Goal: Complete application form

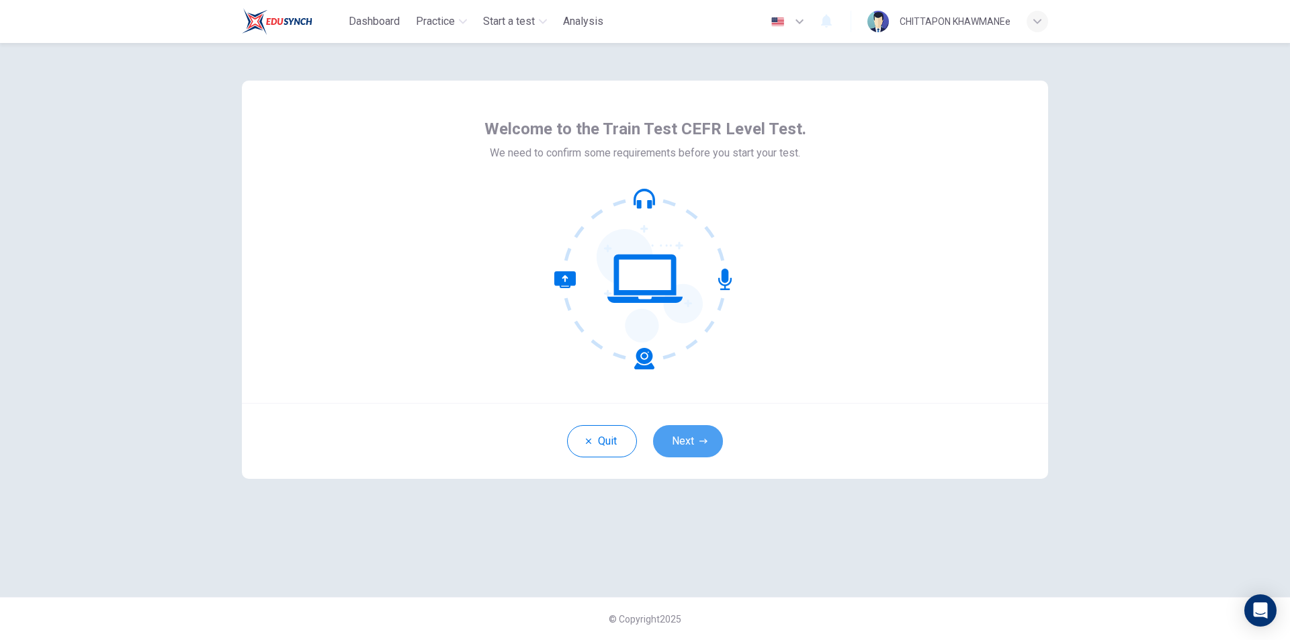
click at [676, 439] on button "Next" at bounding box center [688, 441] width 70 height 32
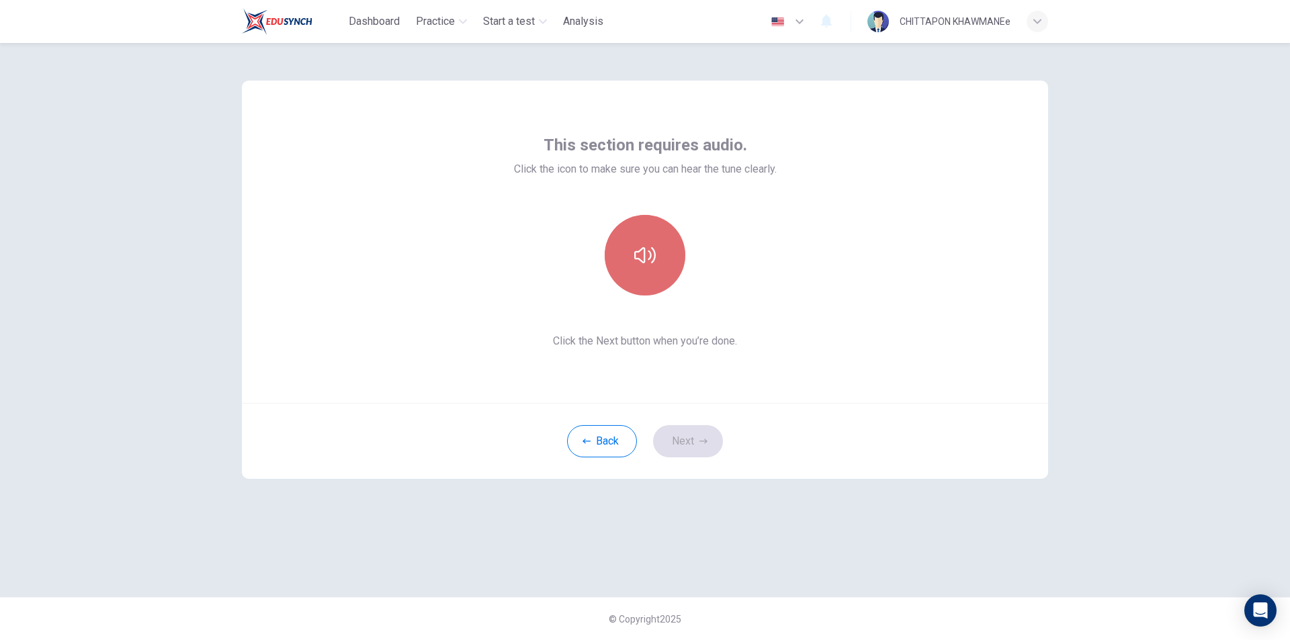
click at [641, 255] on icon "button" at bounding box center [644, 254] width 21 height 21
click at [674, 433] on button "Next" at bounding box center [688, 441] width 70 height 32
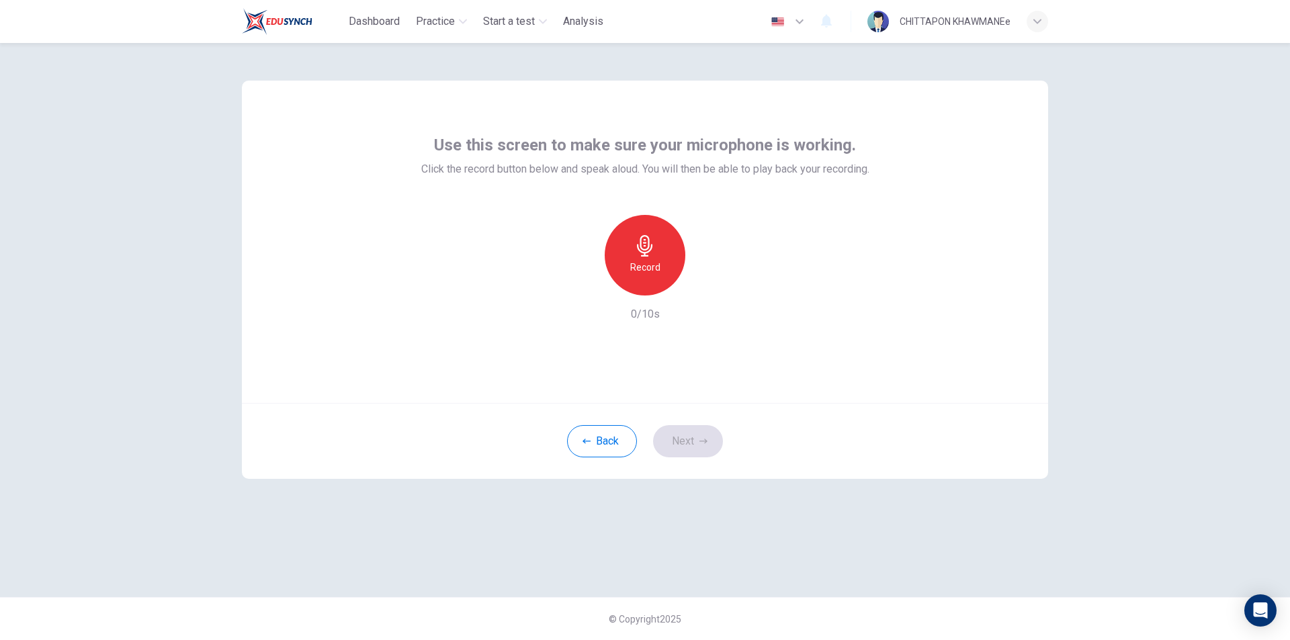
click at [652, 263] on h6 "Record" at bounding box center [645, 267] width 30 height 16
click at [690, 443] on button "Next" at bounding box center [688, 441] width 70 height 32
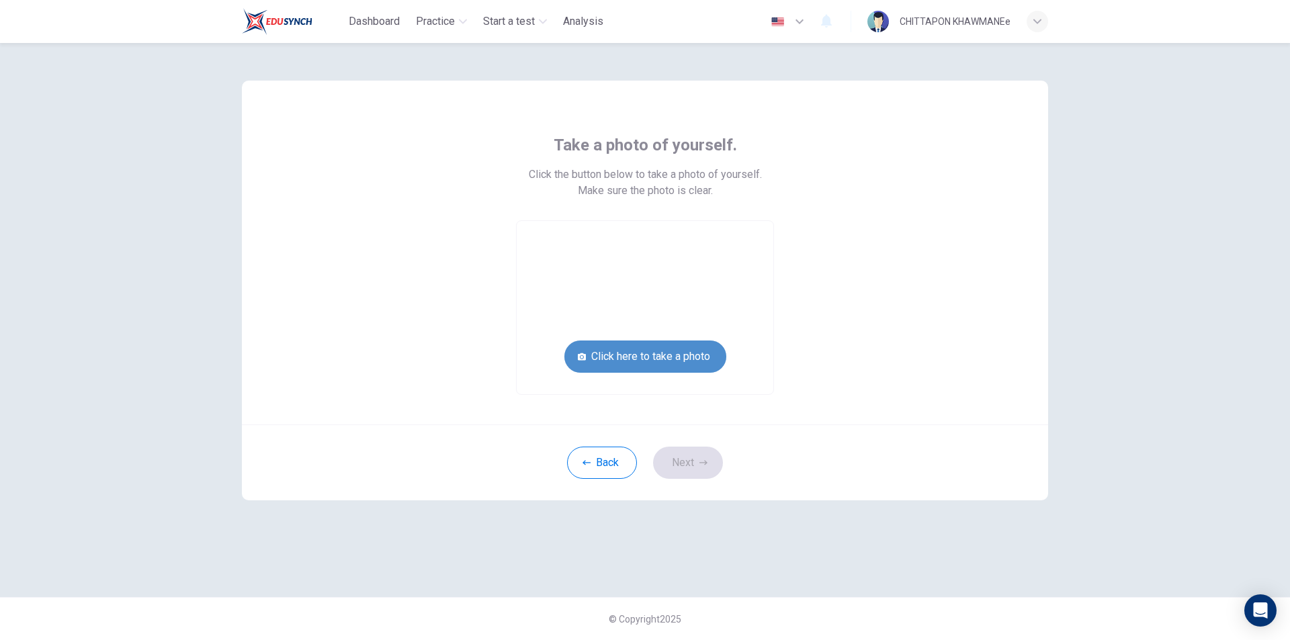
click at [630, 359] on button "Click here to take a photo" at bounding box center [645, 357] width 162 height 32
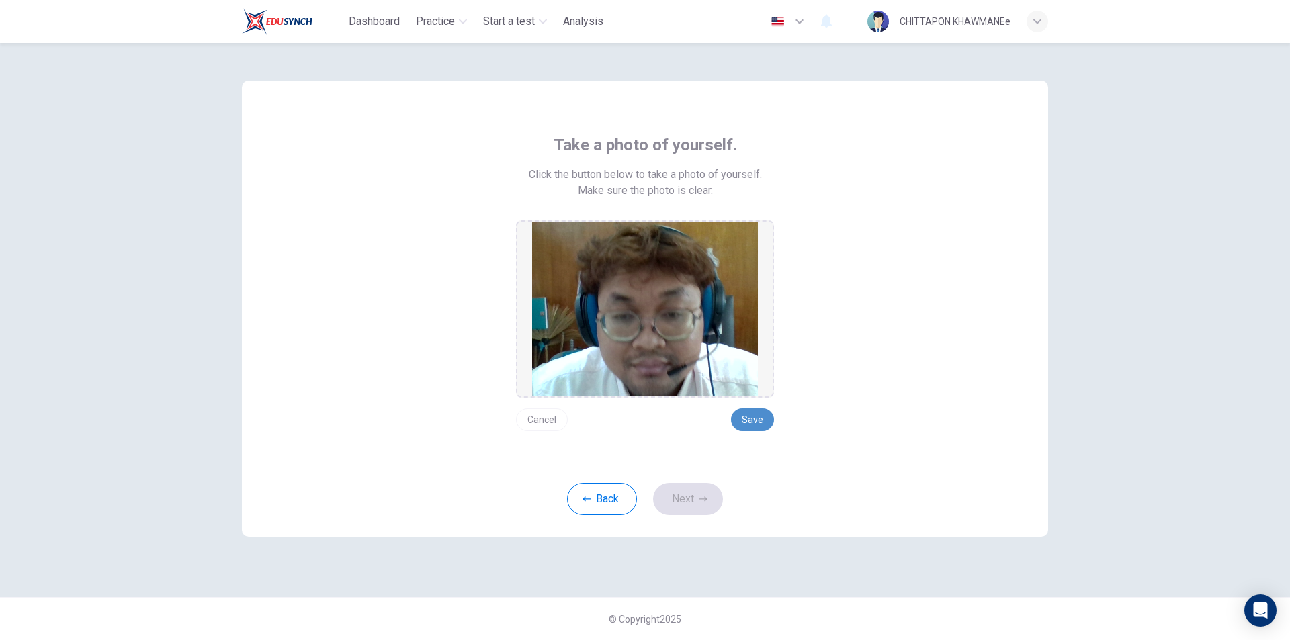
click at [756, 417] on button "Save" at bounding box center [752, 419] width 43 height 23
click at [703, 496] on icon "button" at bounding box center [703, 499] width 8 height 8
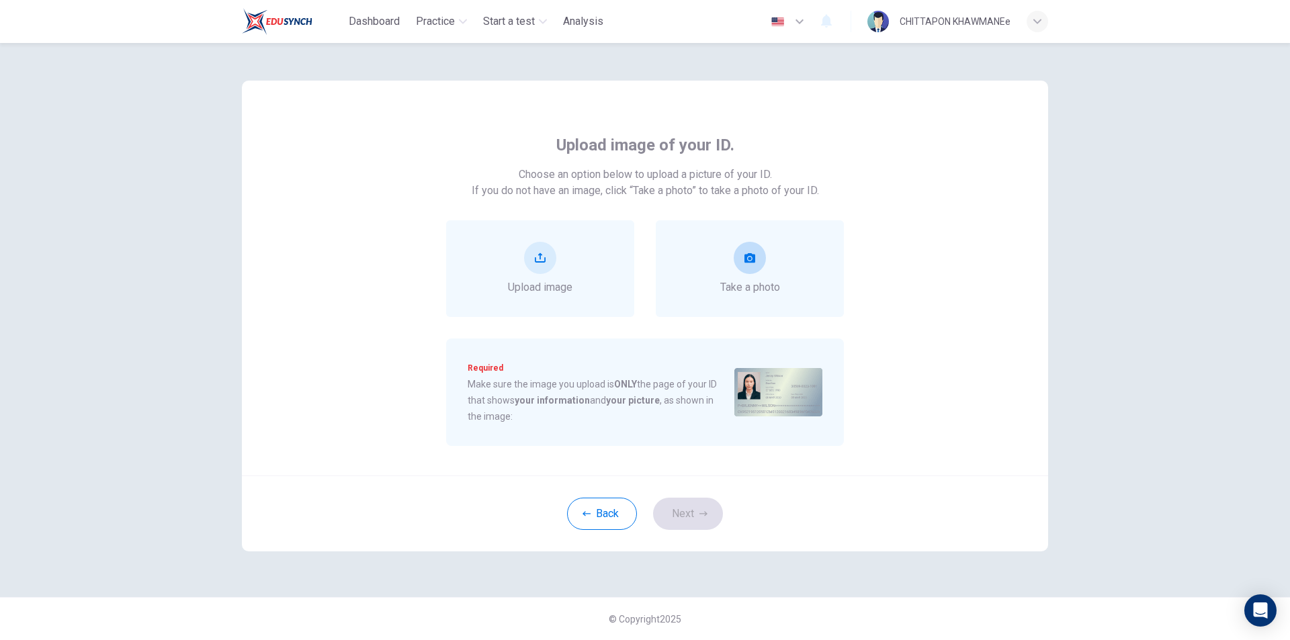
click at [763, 258] on button "take photo" at bounding box center [749, 258] width 32 height 32
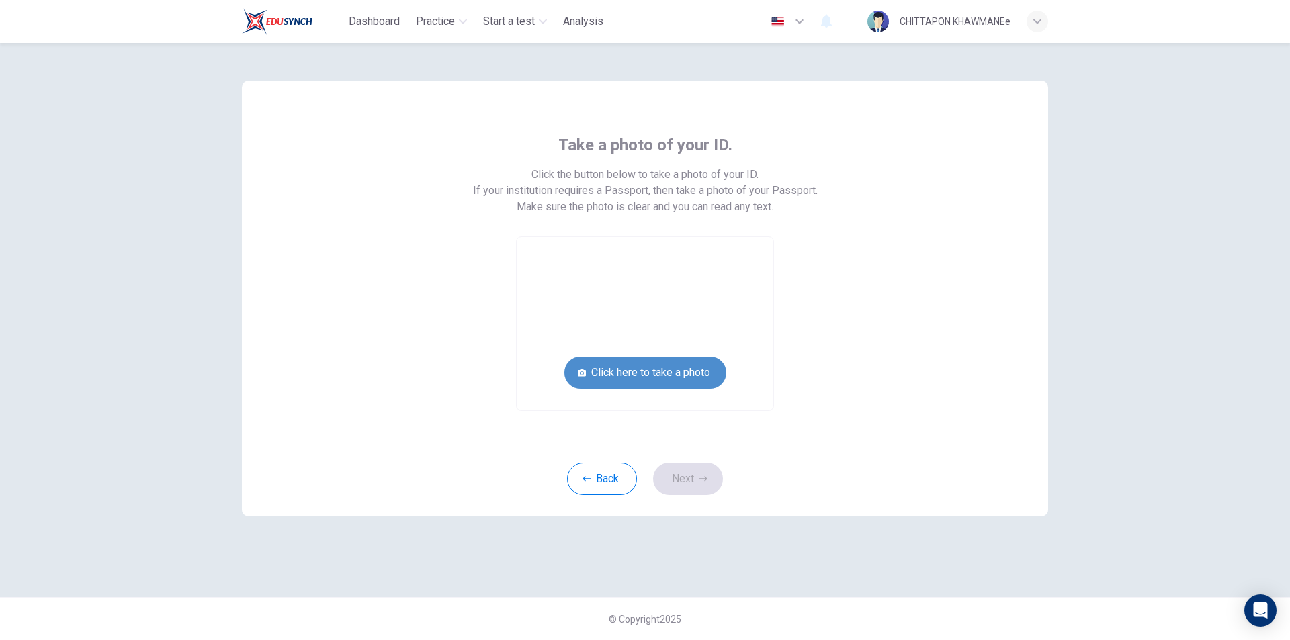
click at [686, 380] on button "Click here to take a photo" at bounding box center [645, 373] width 162 height 32
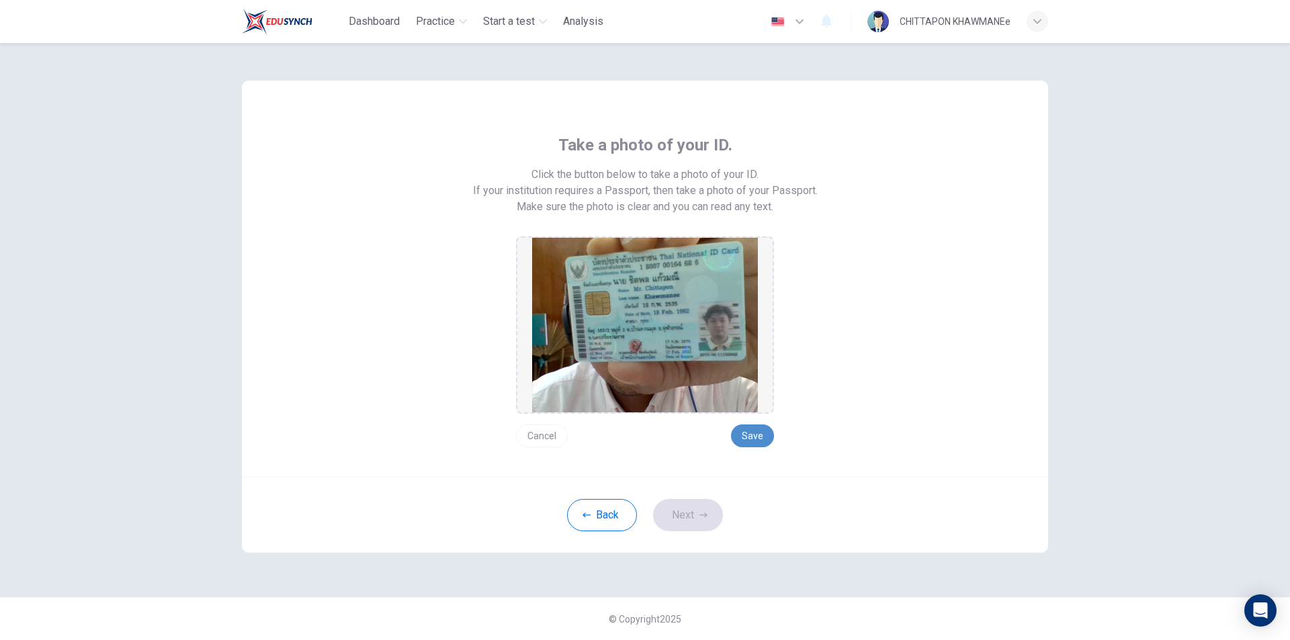
click at [757, 432] on button "Save" at bounding box center [752, 435] width 43 height 23
click at [699, 521] on button "Next" at bounding box center [688, 515] width 70 height 32
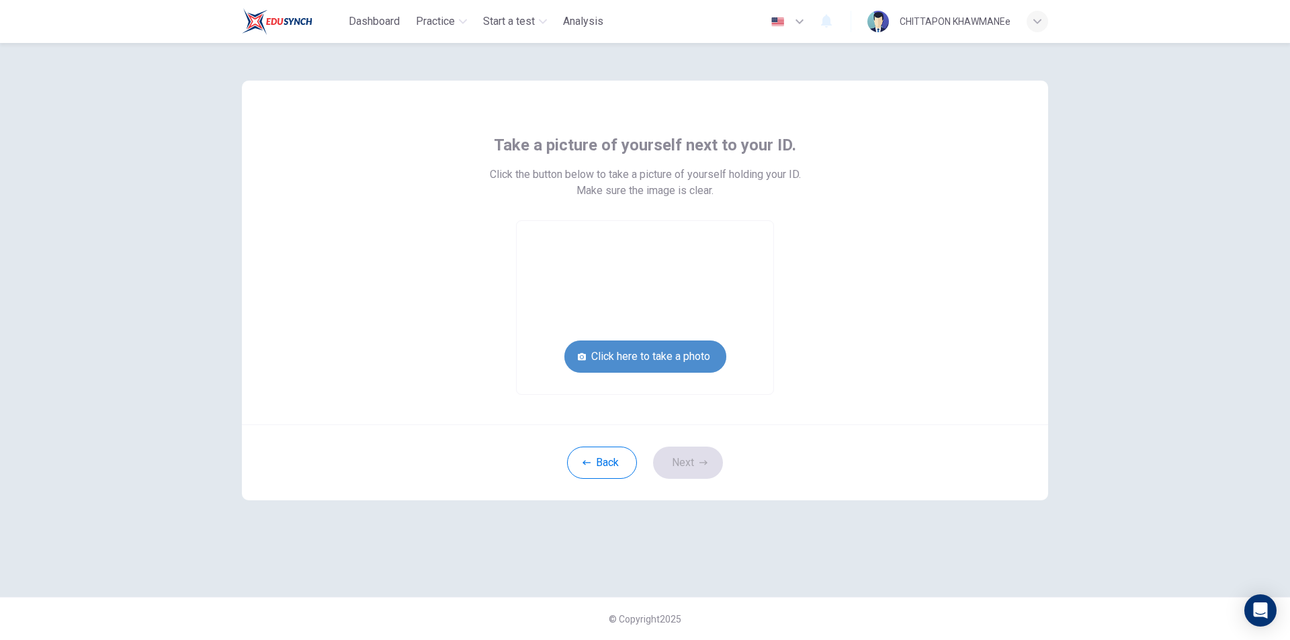
click at [656, 357] on button "Click here to take a photo" at bounding box center [645, 357] width 162 height 32
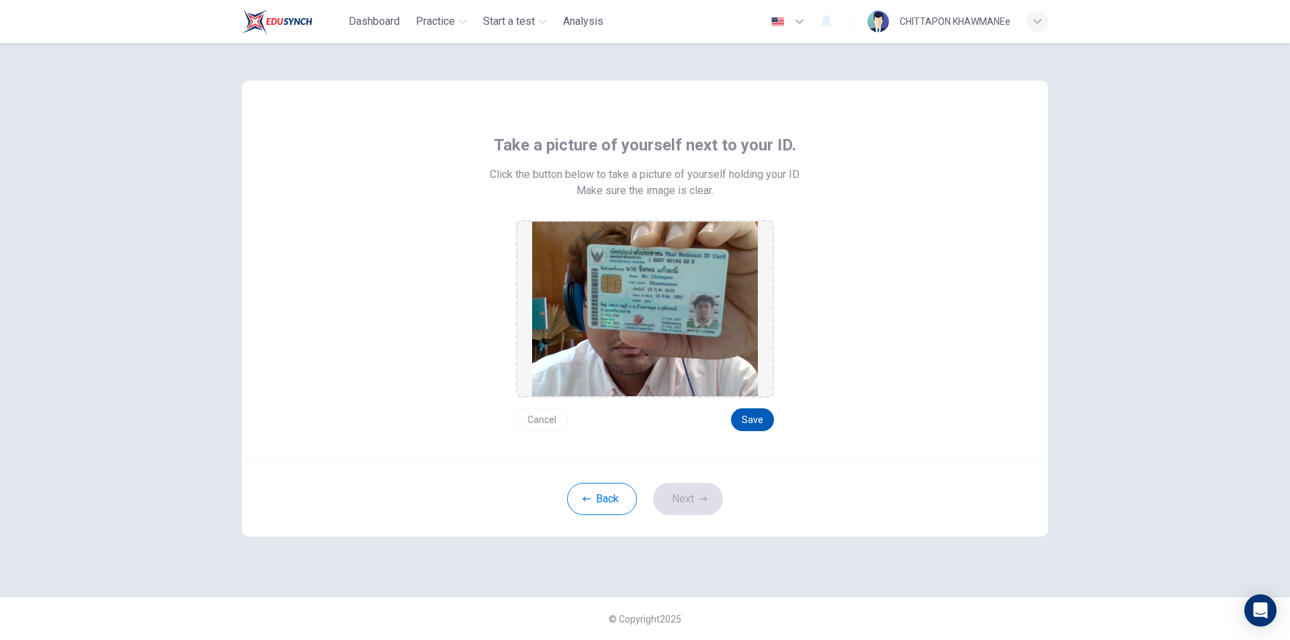
click at [744, 418] on button "Save" at bounding box center [752, 419] width 43 height 23
click at [681, 493] on button "Next" at bounding box center [688, 499] width 70 height 32
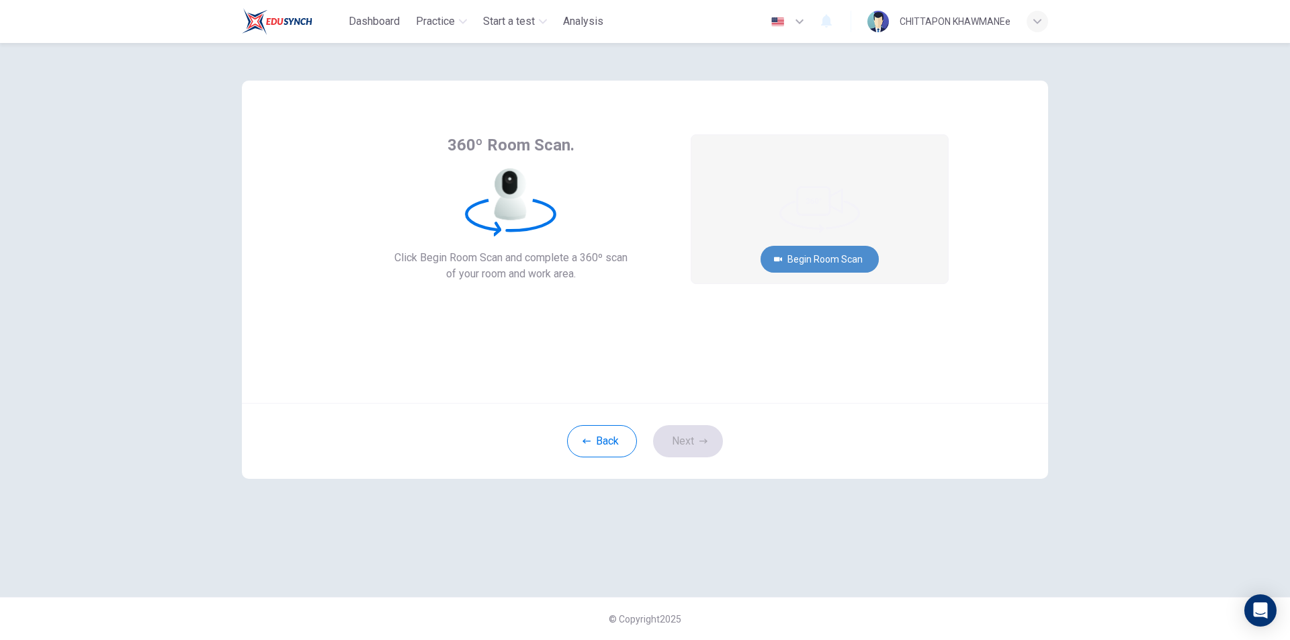
click at [813, 263] on button "Begin Room Scan" at bounding box center [819, 259] width 118 height 27
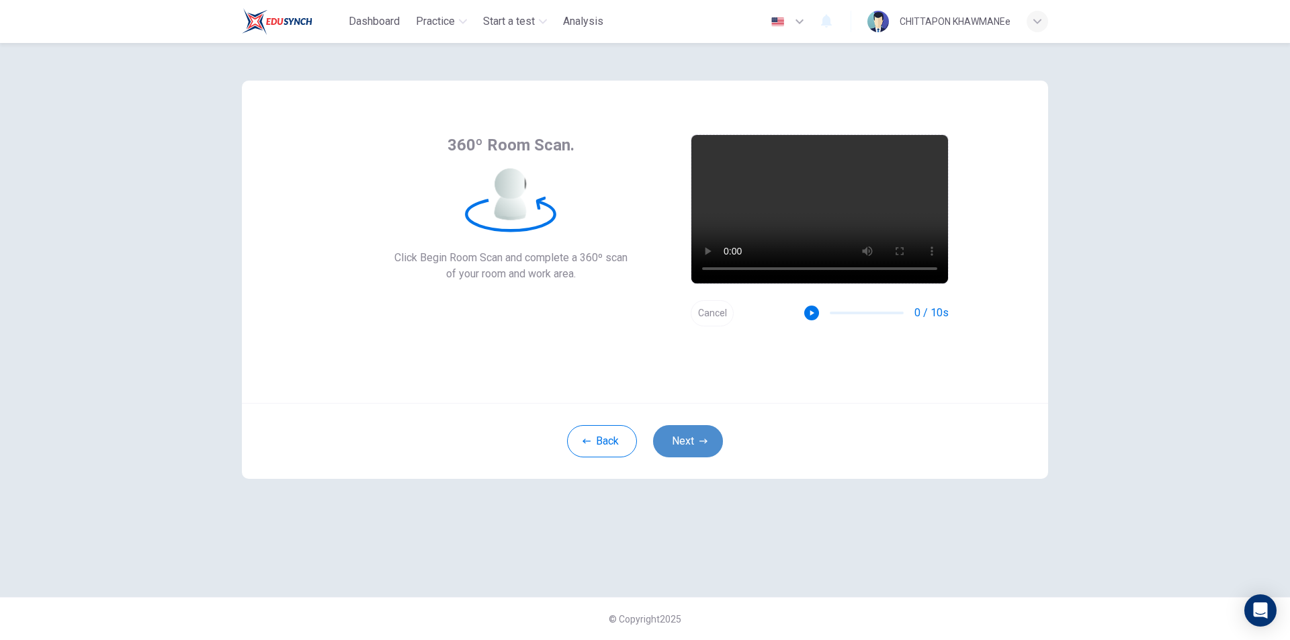
click at [695, 437] on button "Next" at bounding box center [688, 441] width 70 height 32
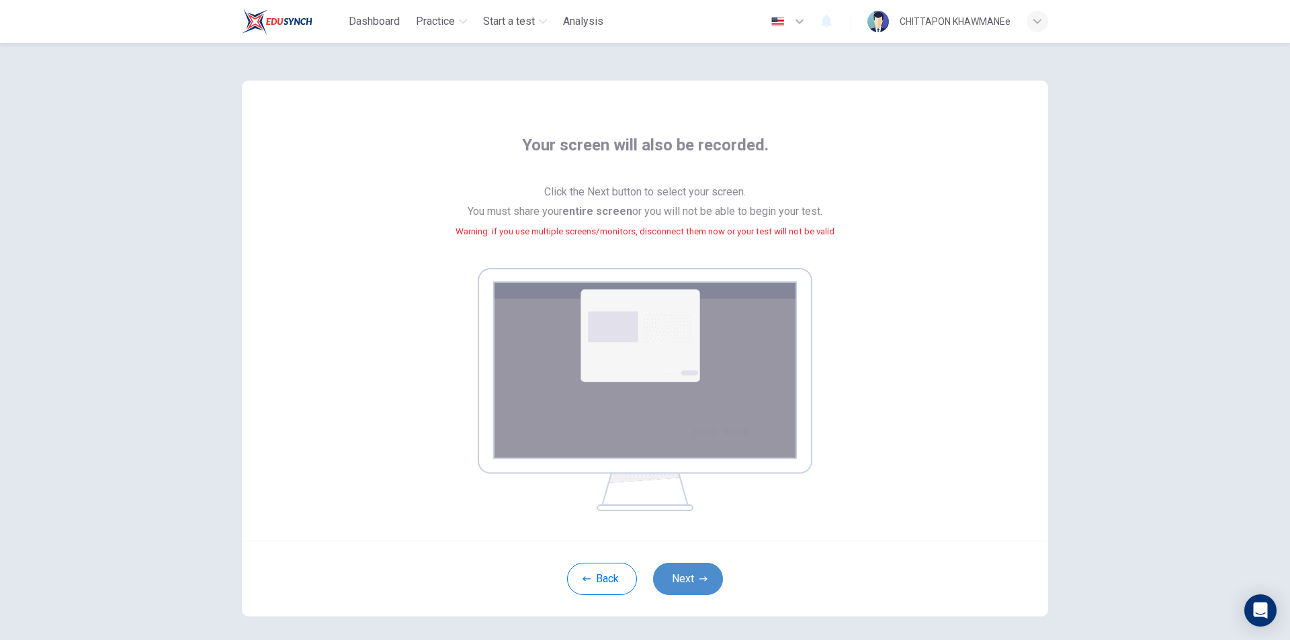
click at [699, 580] on icon "button" at bounding box center [703, 579] width 8 height 8
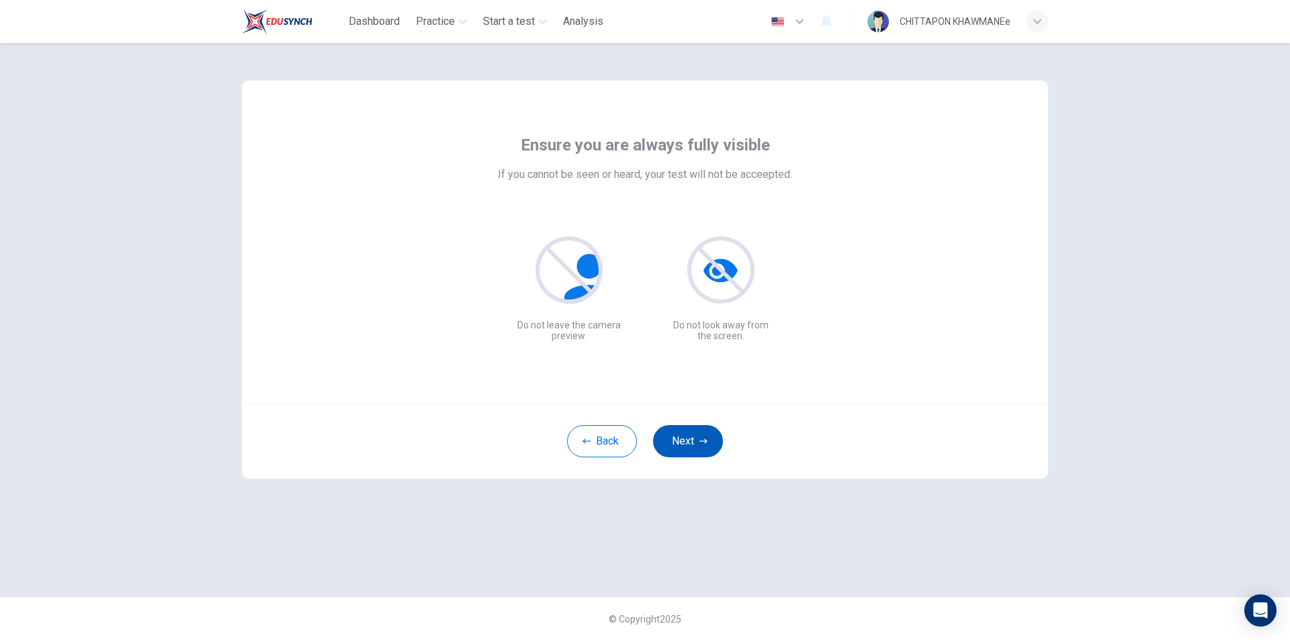
click at [688, 437] on button "Next" at bounding box center [688, 441] width 70 height 32
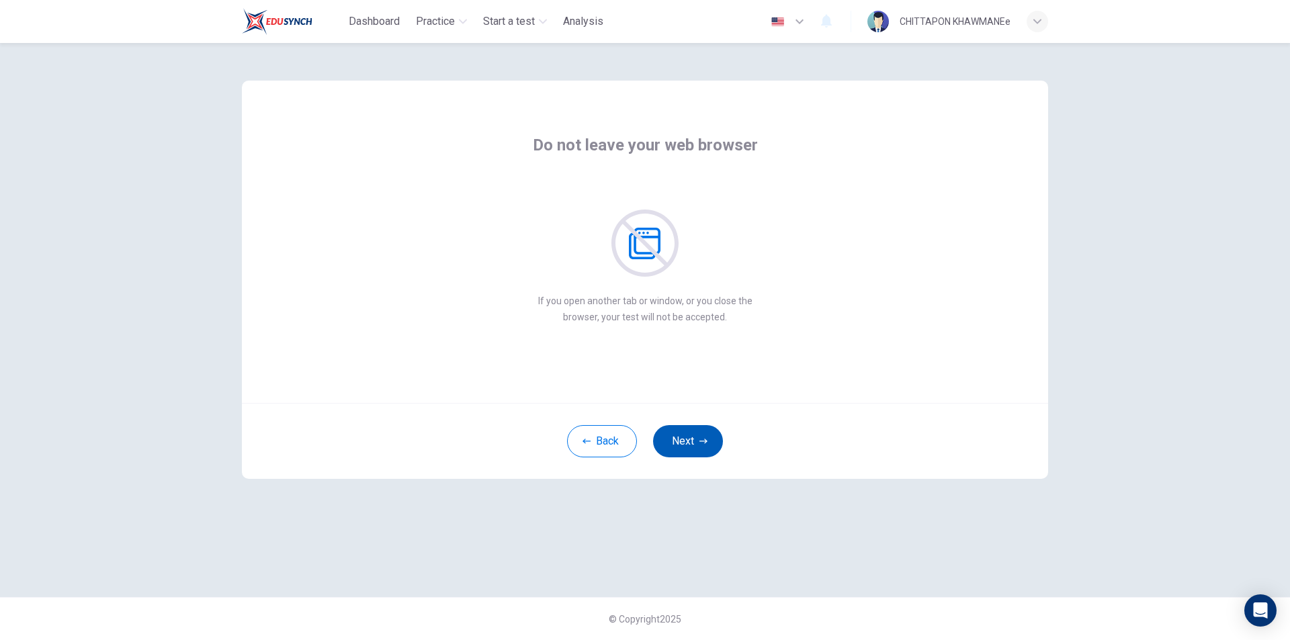
click at [689, 435] on button "Next" at bounding box center [688, 441] width 70 height 32
click at [688, 435] on button "Next" at bounding box center [688, 441] width 70 height 32
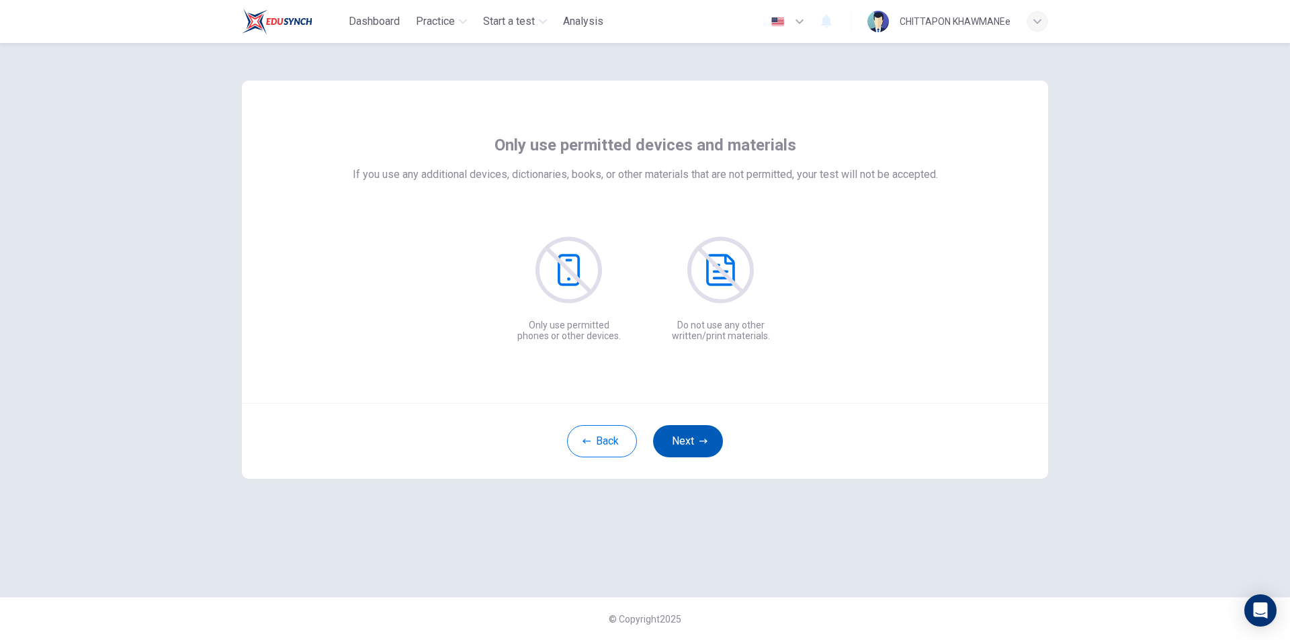
click at [688, 435] on button "Next" at bounding box center [688, 441] width 70 height 32
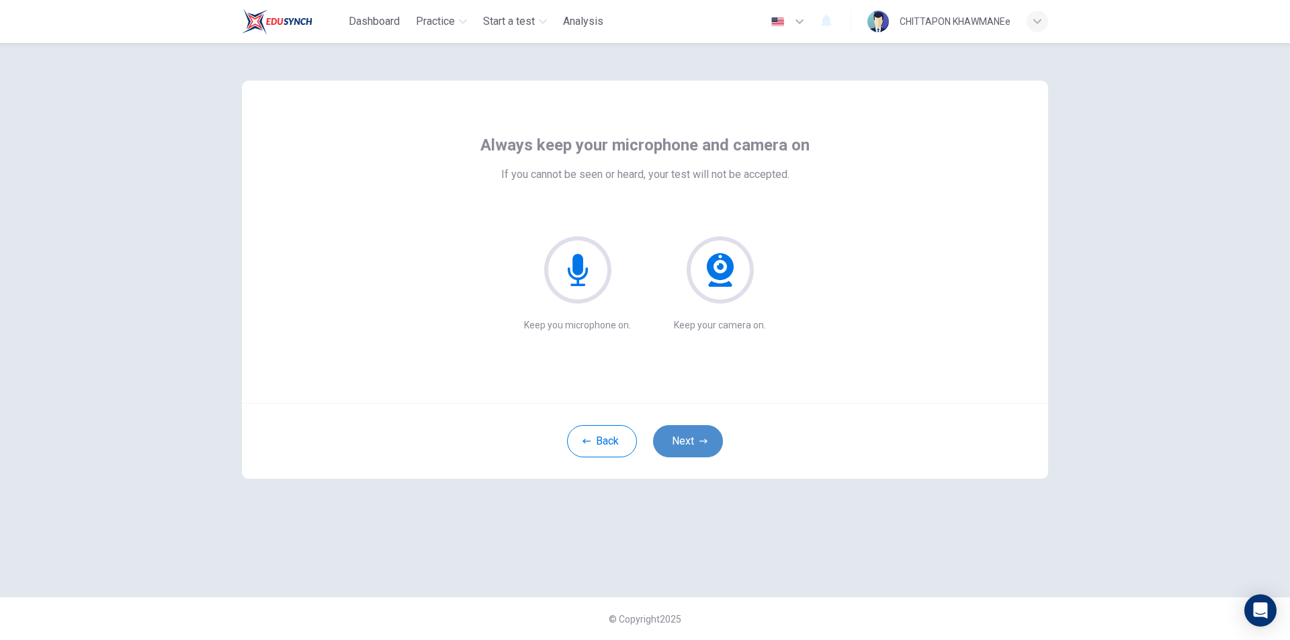
click at [688, 435] on button "Next" at bounding box center [688, 441] width 70 height 32
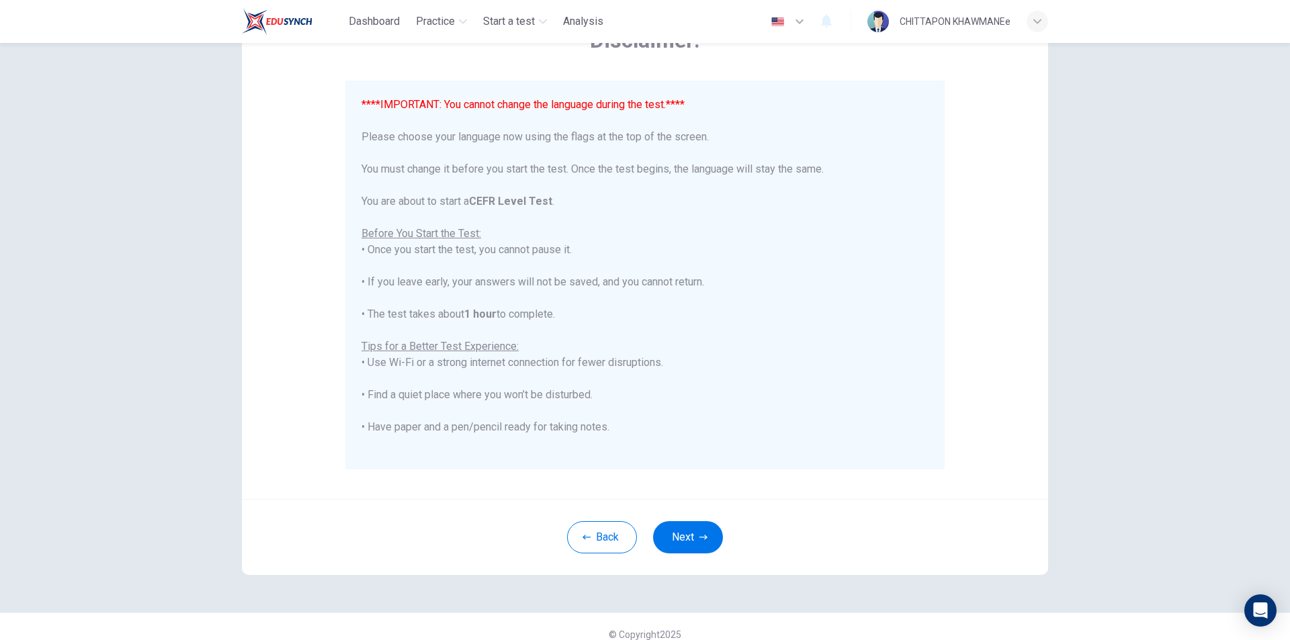
scroll to position [107, 0]
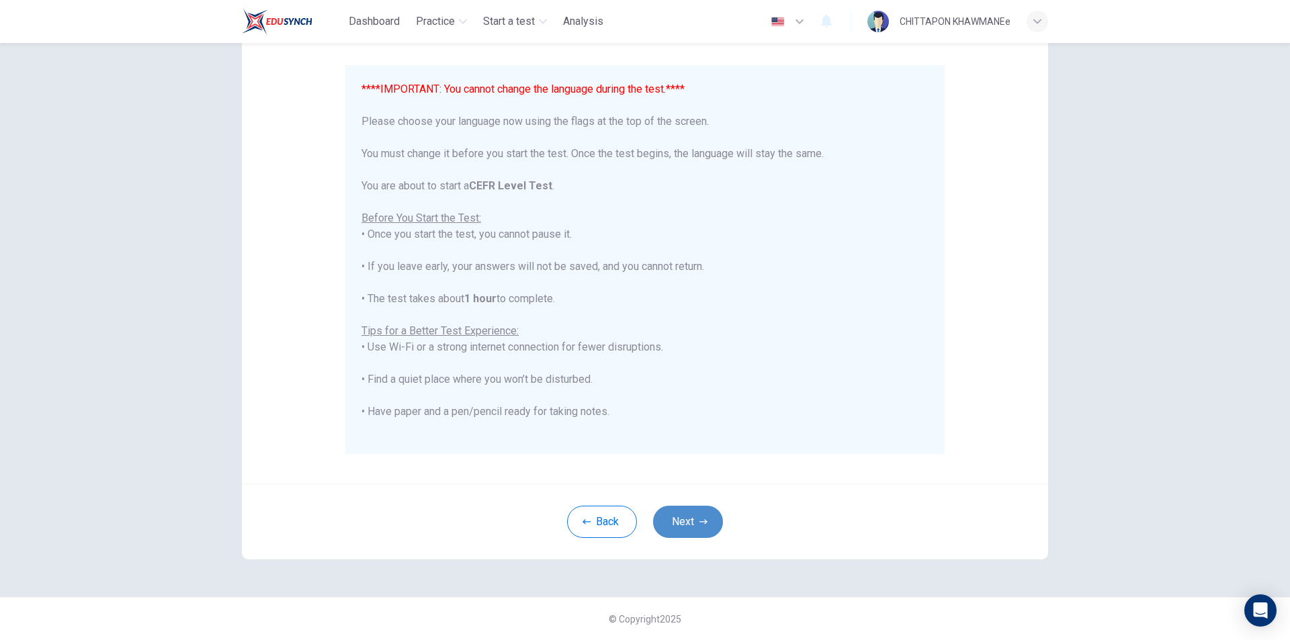
click at [701, 525] on button "Next" at bounding box center [688, 522] width 70 height 32
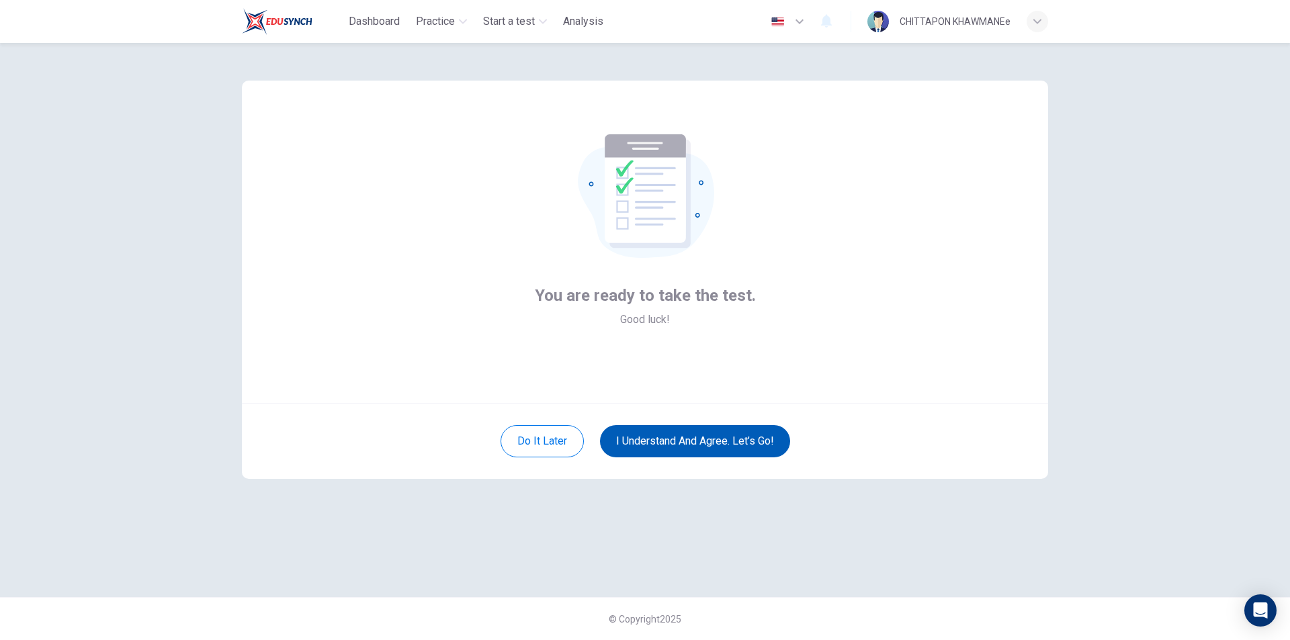
click at [694, 435] on button "I understand and agree. Let’s go!" at bounding box center [695, 441] width 190 height 32
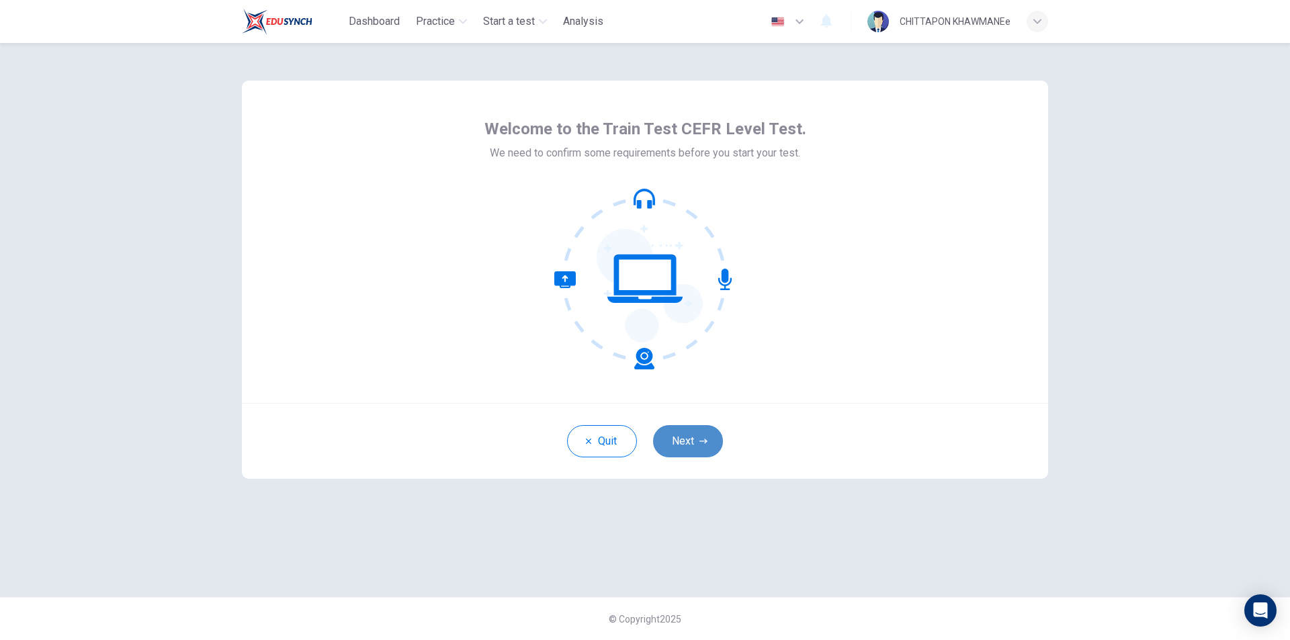
click at [685, 449] on button "Next" at bounding box center [688, 441] width 70 height 32
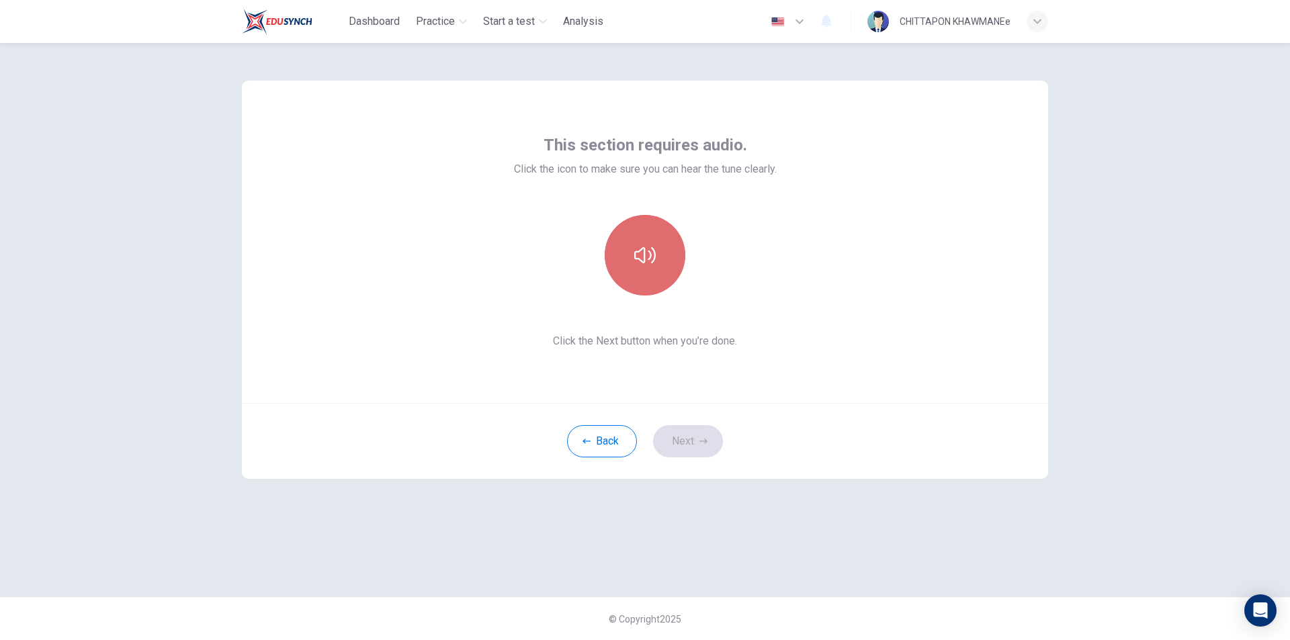
click at [641, 236] on button "button" at bounding box center [644, 255] width 81 height 81
click at [695, 442] on button "Next" at bounding box center [688, 441] width 70 height 32
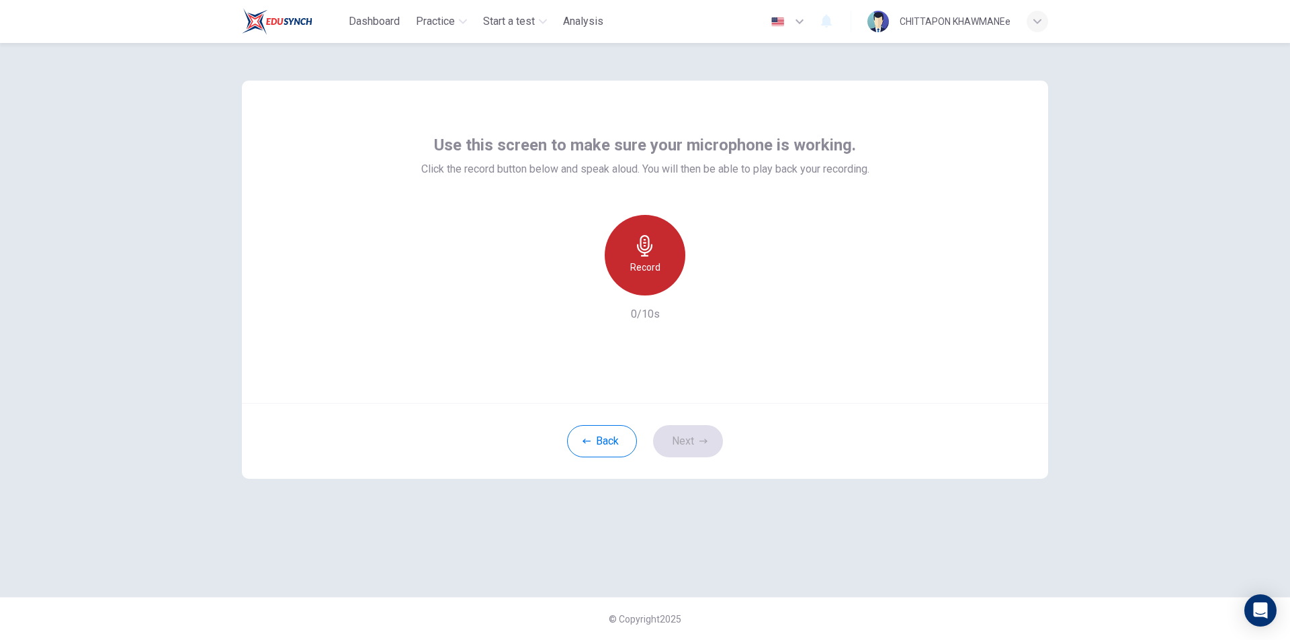
click at [644, 258] on div "Record" at bounding box center [644, 255] width 81 height 81
click at [696, 441] on button "Next" at bounding box center [688, 441] width 70 height 32
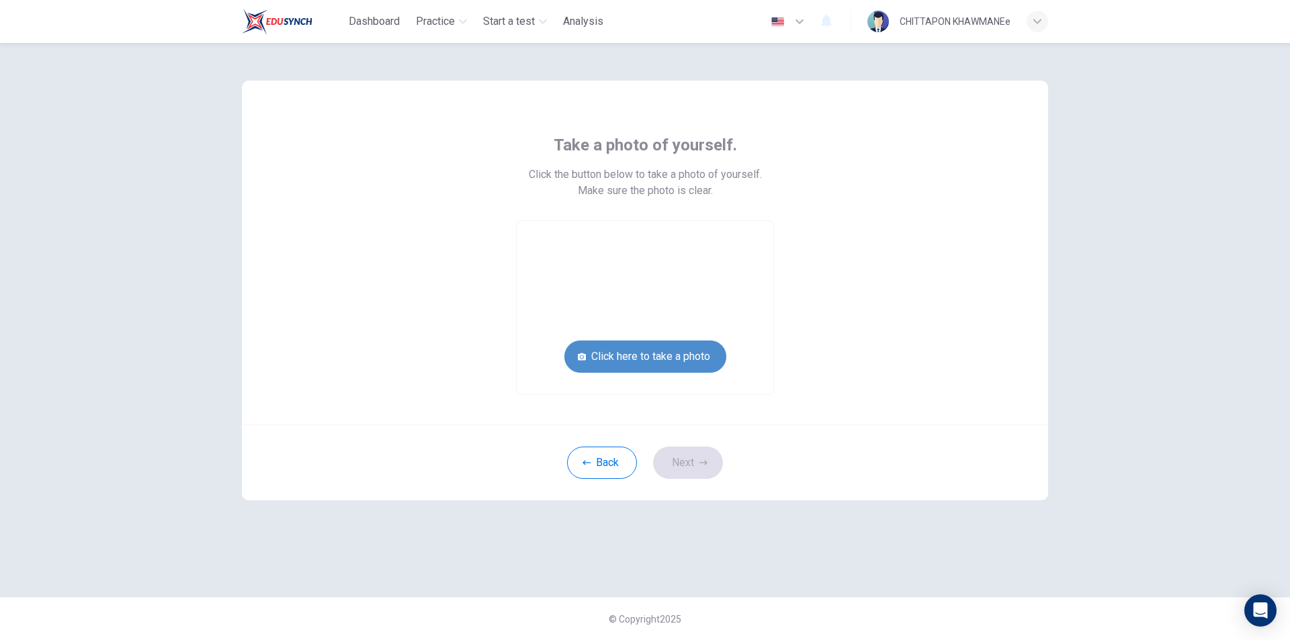
click at [671, 351] on button "Click here to take a photo" at bounding box center [645, 357] width 162 height 32
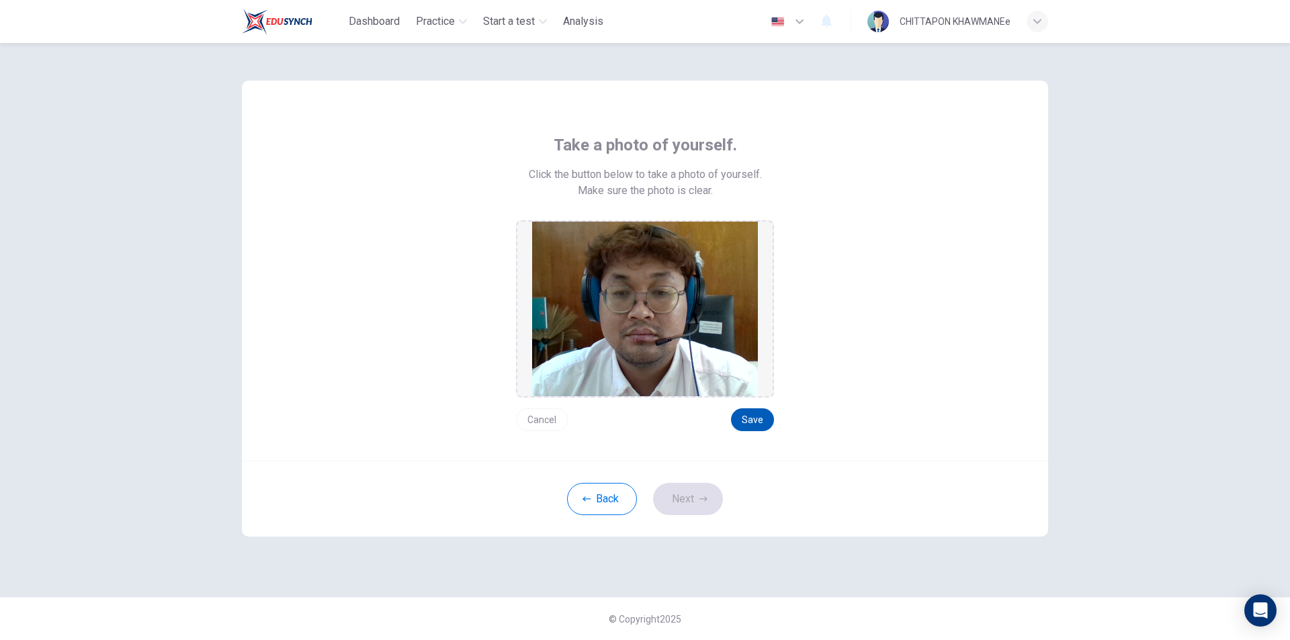
click at [761, 419] on button "Save" at bounding box center [752, 419] width 43 height 23
click at [687, 496] on button "Next" at bounding box center [688, 499] width 70 height 32
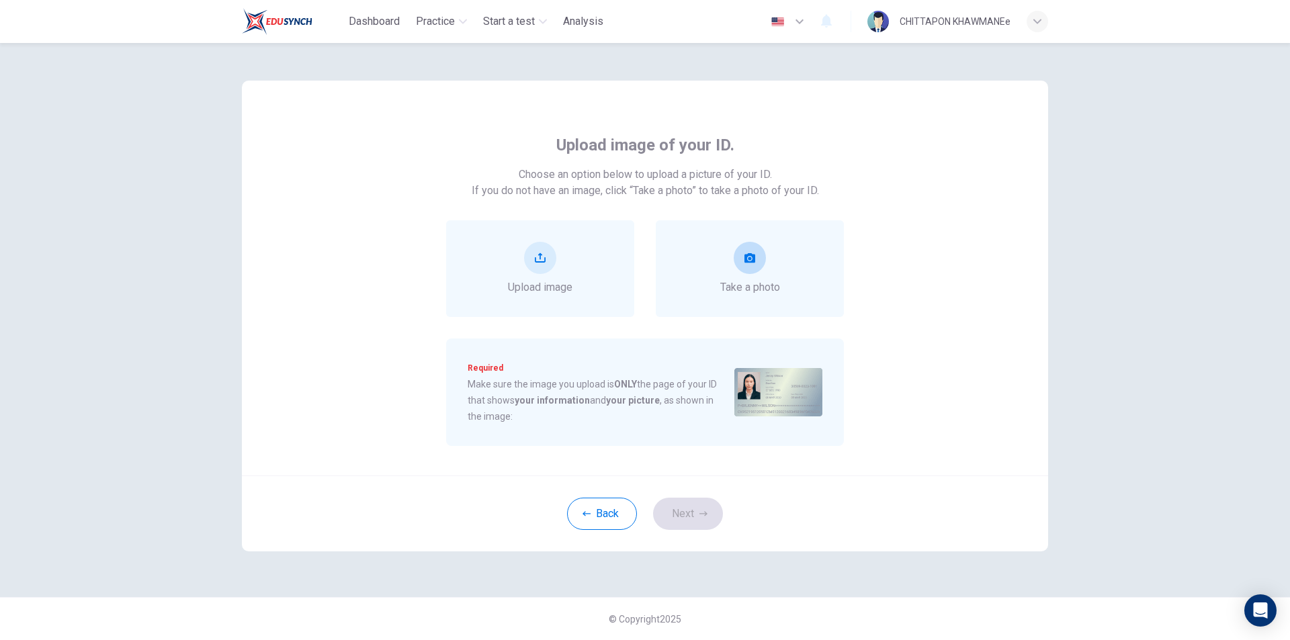
click at [746, 268] on button "take photo" at bounding box center [749, 258] width 32 height 32
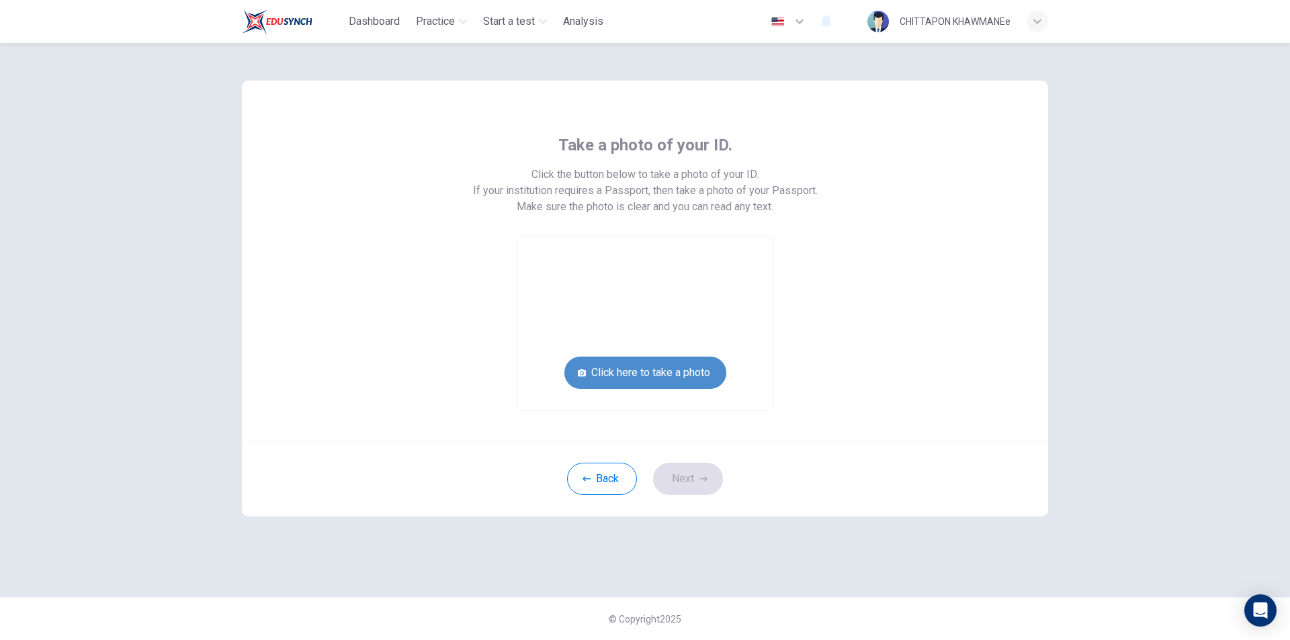
click at [665, 373] on button "Click here to take a photo" at bounding box center [645, 373] width 162 height 32
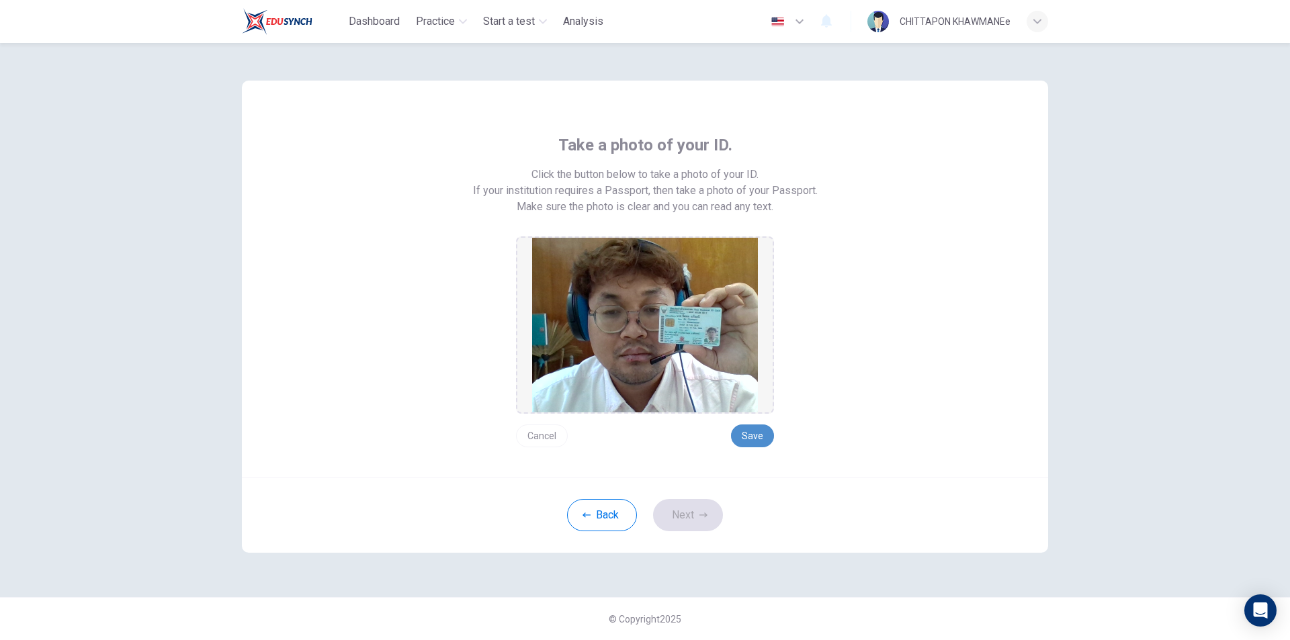
click at [752, 439] on button "Save" at bounding box center [752, 435] width 43 height 23
click at [754, 433] on button "Save" at bounding box center [752, 435] width 43 height 23
click at [700, 514] on icon "button" at bounding box center [703, 515] width 8 height 8
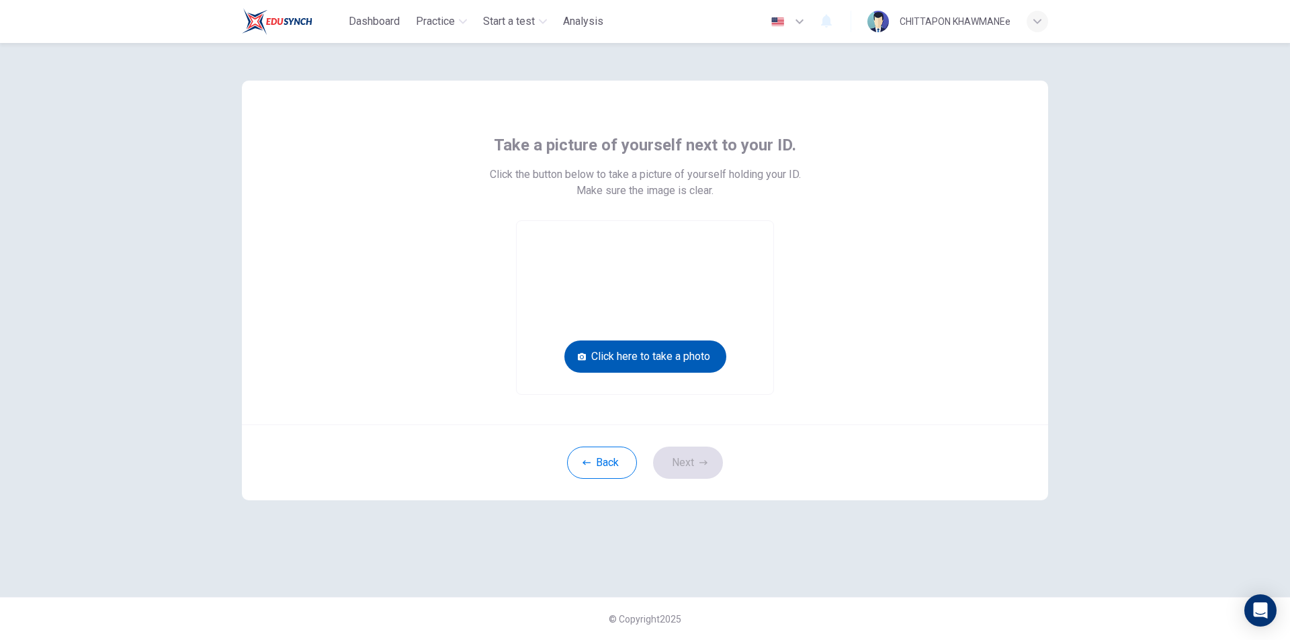
click at [651, 357] on button "Click here to take a photo" at bounding box center [645, 357] width 162 height 32
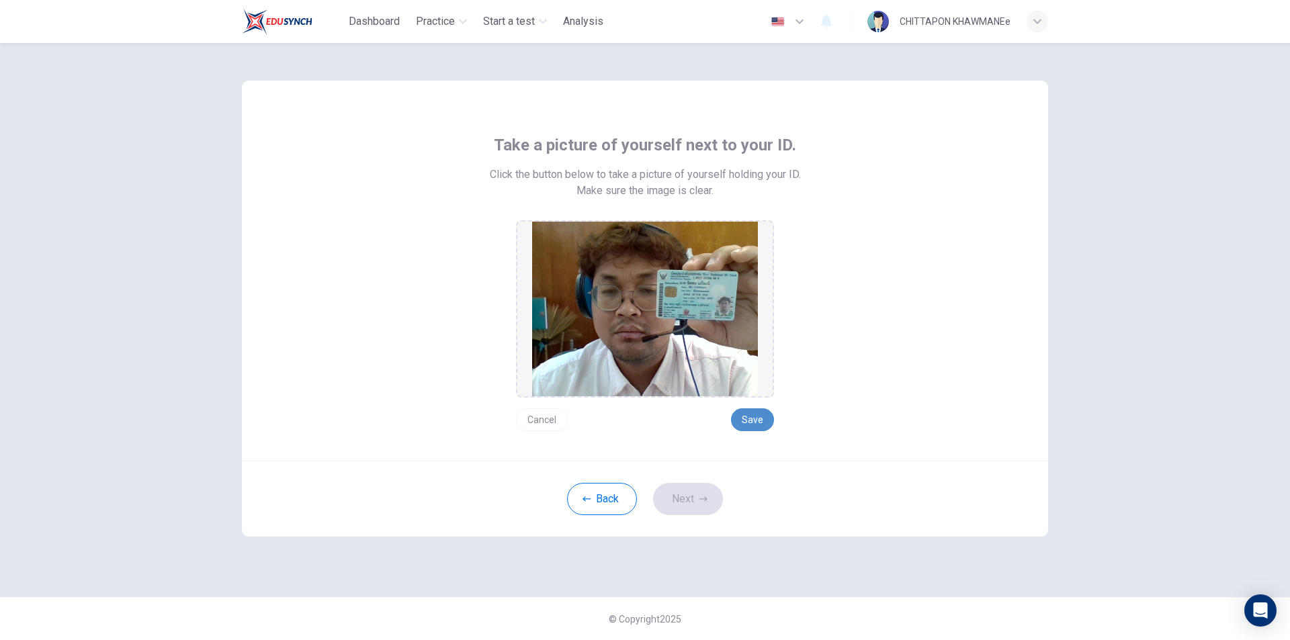
click at [755, 413] on button "Save" at bounding box center [752, 419] width 43 height 23
click at [686, 499] on button "Next" at bounding box center [688, 499] width 70 height 32
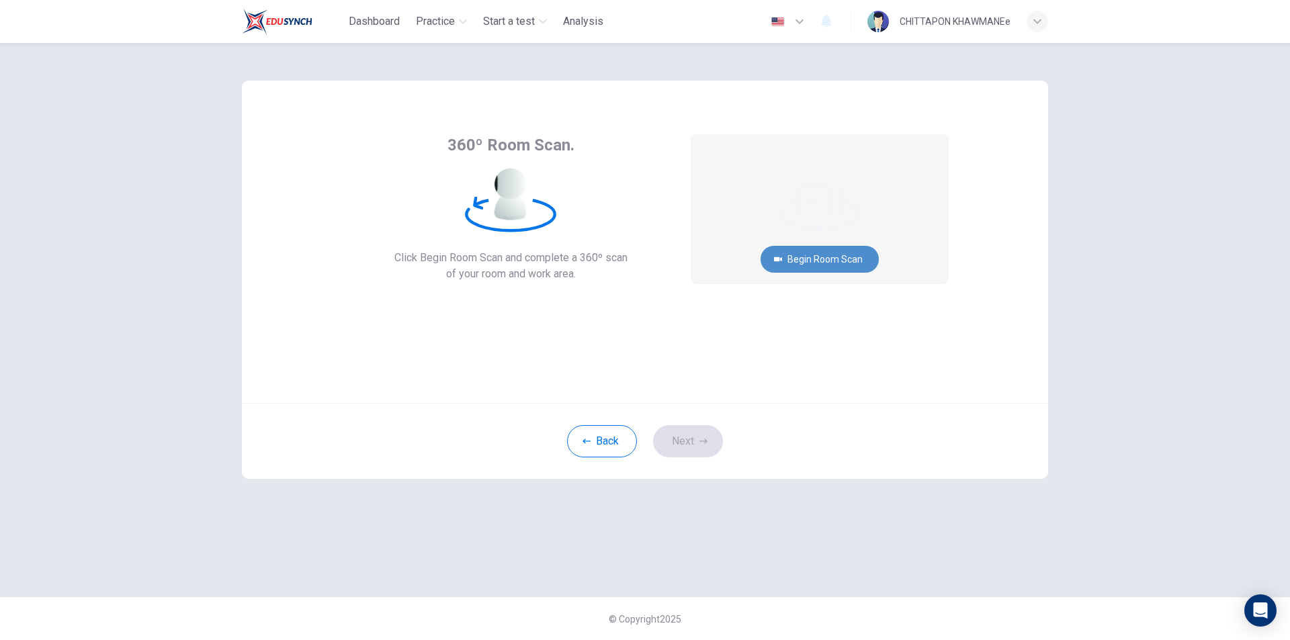
click at [848, 263] on button "Begin Room Scan" at bounding box center [819, 259] width 118 height 27
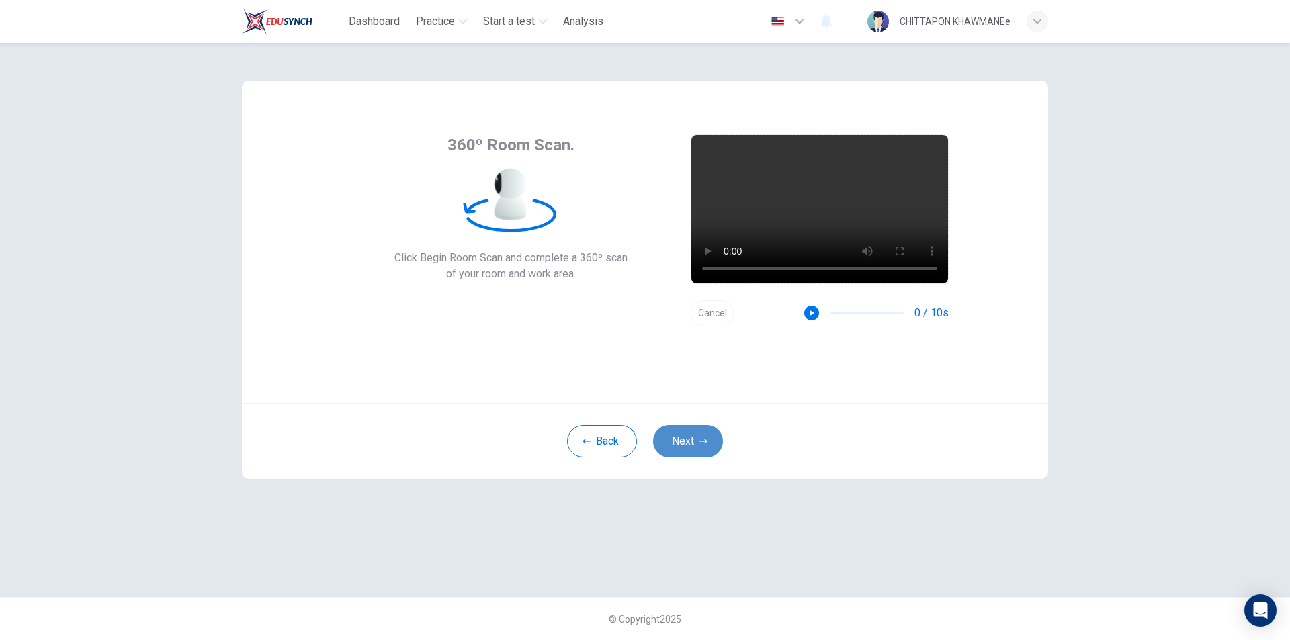
click at [691, 443] on button "Next" at bounding box center [688, 441] width 70 height 32
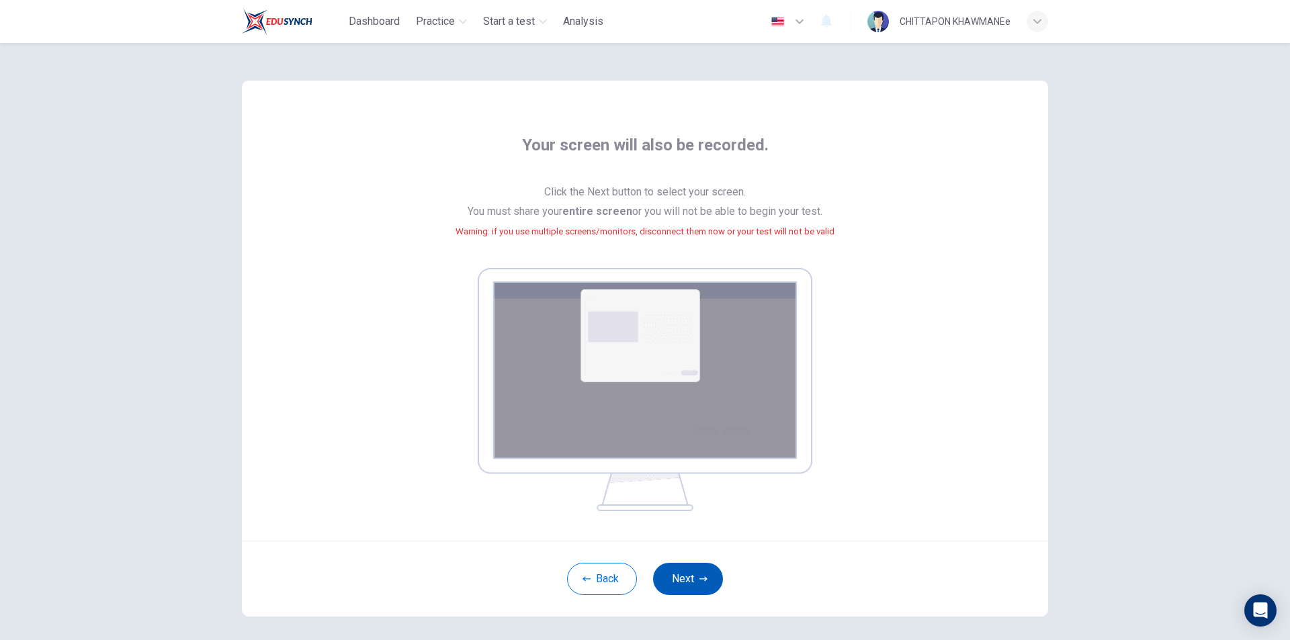
click at [677, 580] on button "Next" at bounding box center [688, 579] width 70 height 32
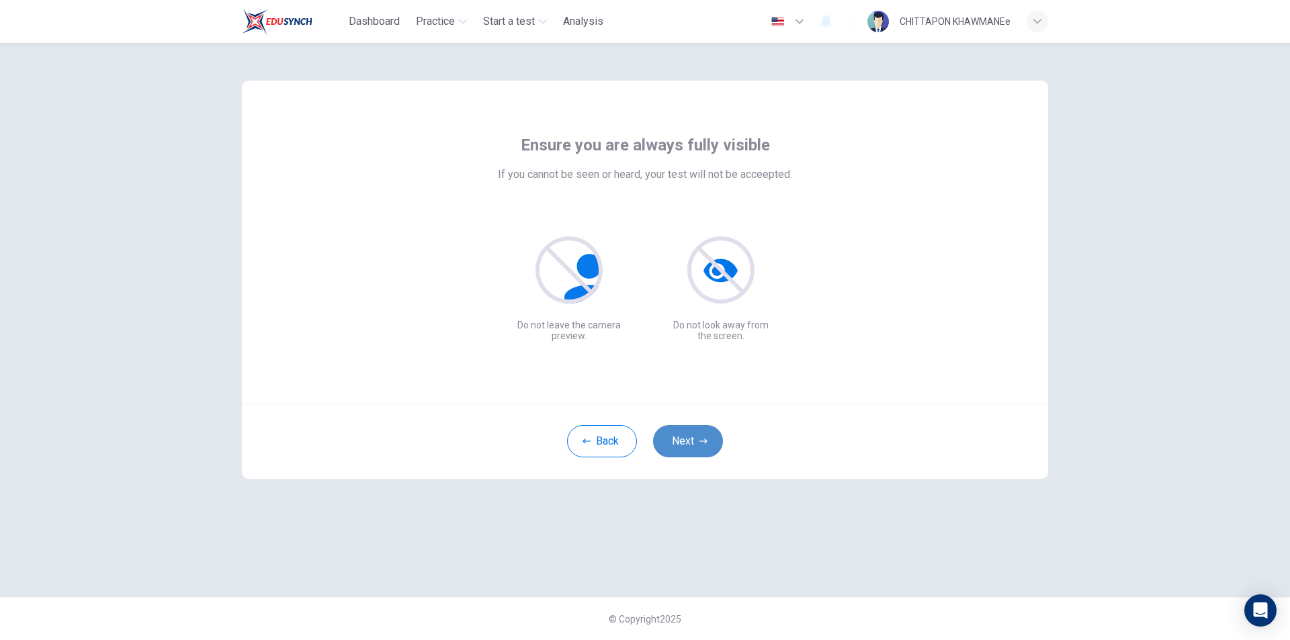
click at [701, 438] on icon "button" at bounding box center [703, 441] width 8 height 8
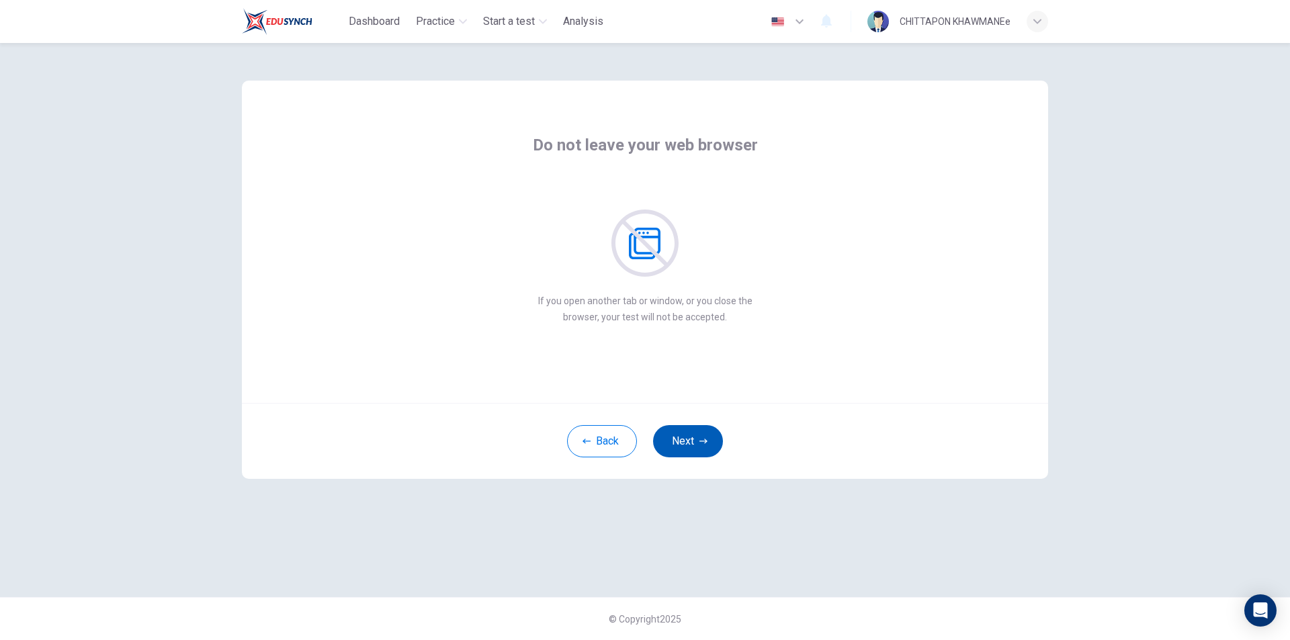
click at [698, 439] on button "Next" at bounding box center [688, 441] width 70 height 32
click at [696, 439] on button "Next" at bounding box center [688, 441] width 70 height 32
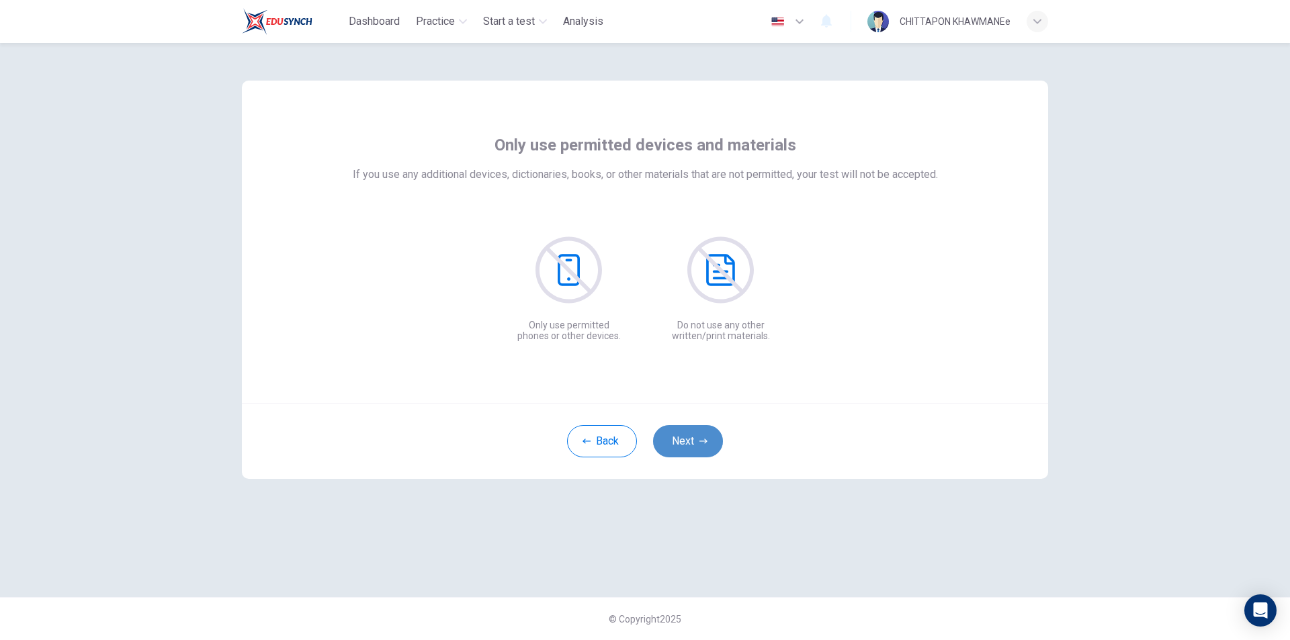
click at [696, 439] on button "Next" at bounding box center [688, 441] width 70 height 32
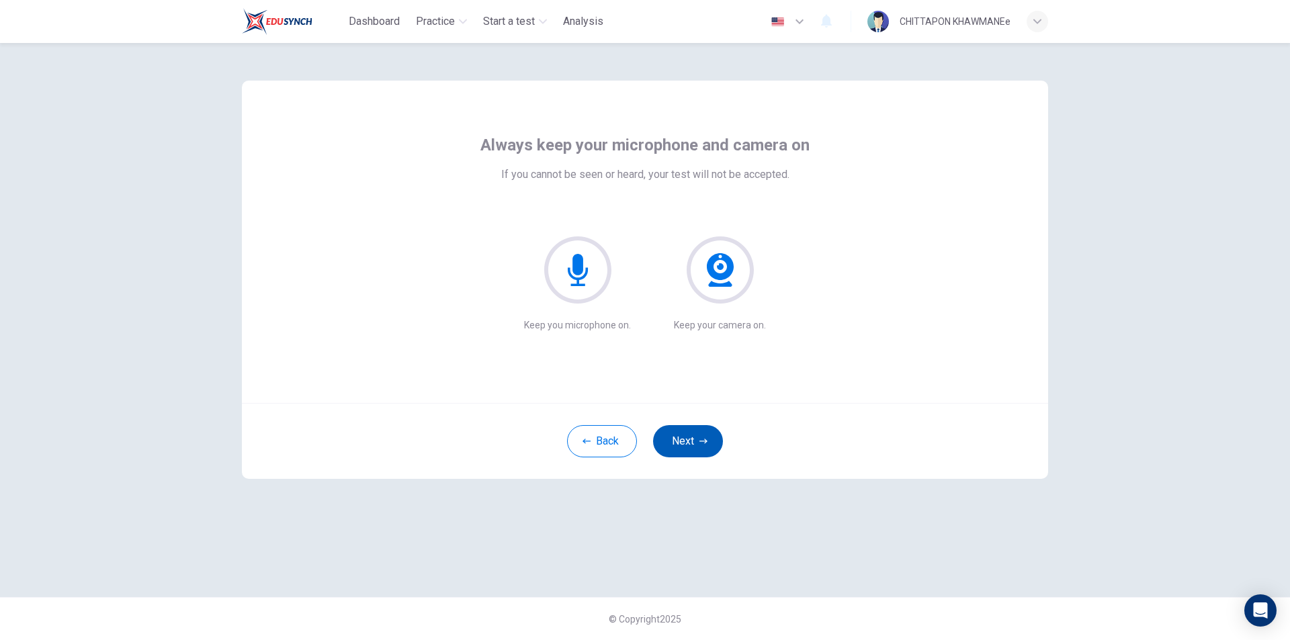
click at [696, 439] on button "Next" at bounding box center [688, 441] width 70 height 32
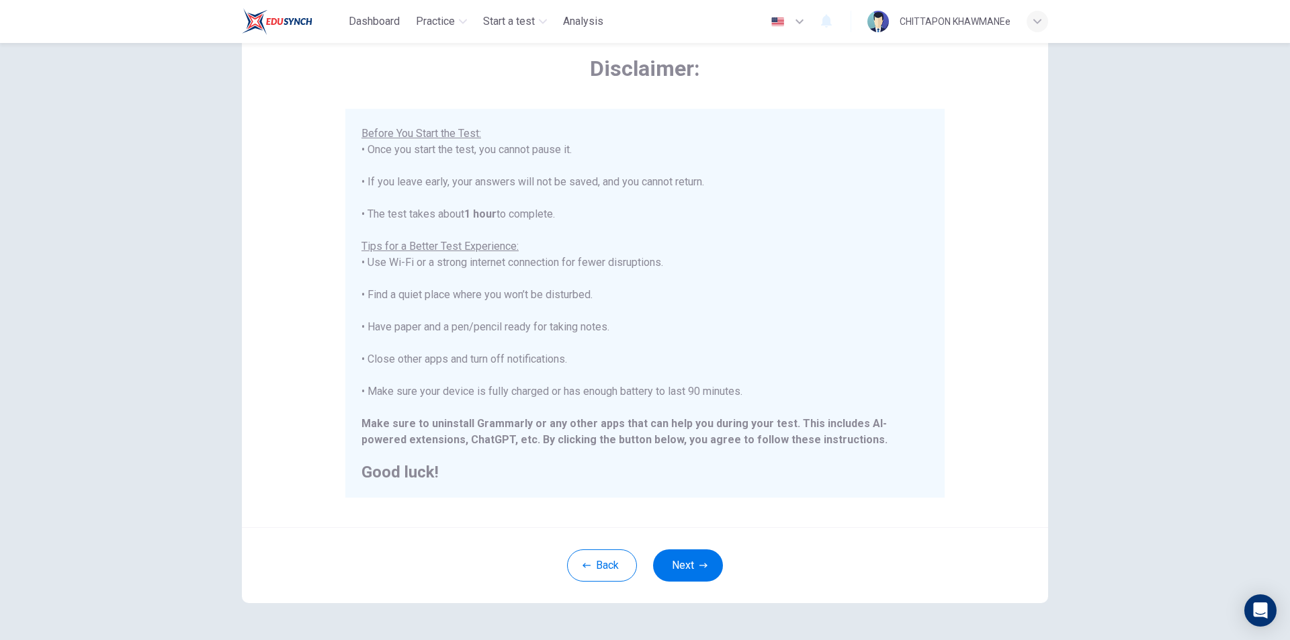
scroll to position [107, 0]
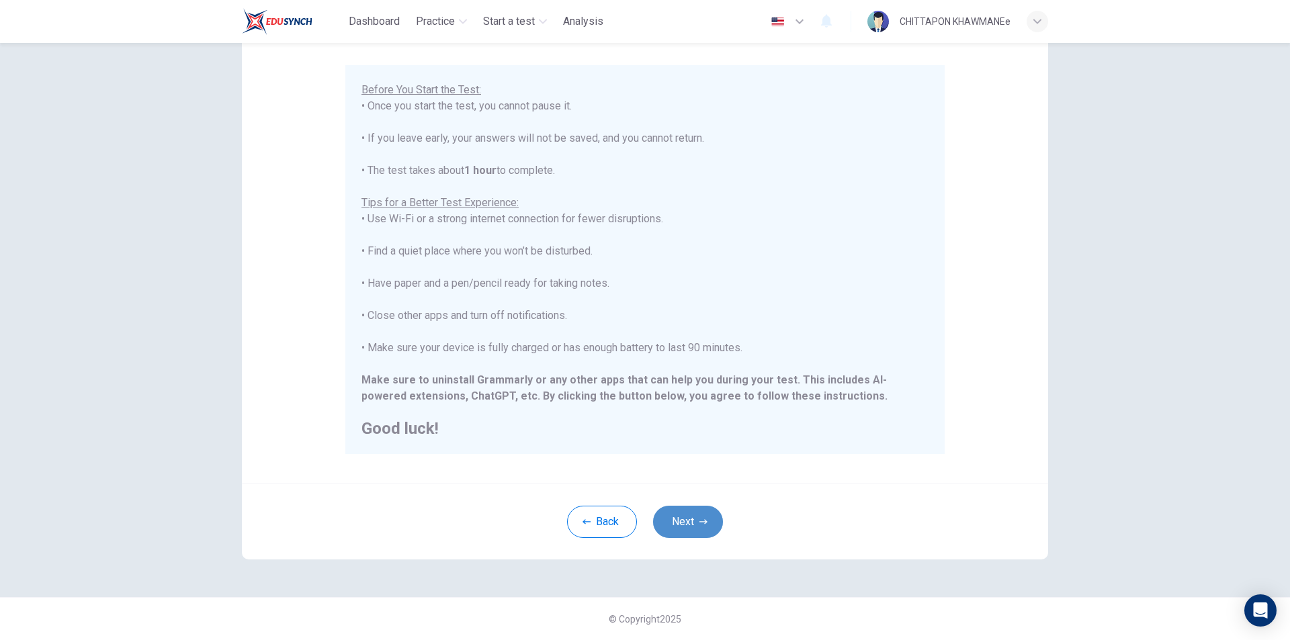
click at [686, 524] on button "Next" at bounding box center [688, 522] width 70 height 32
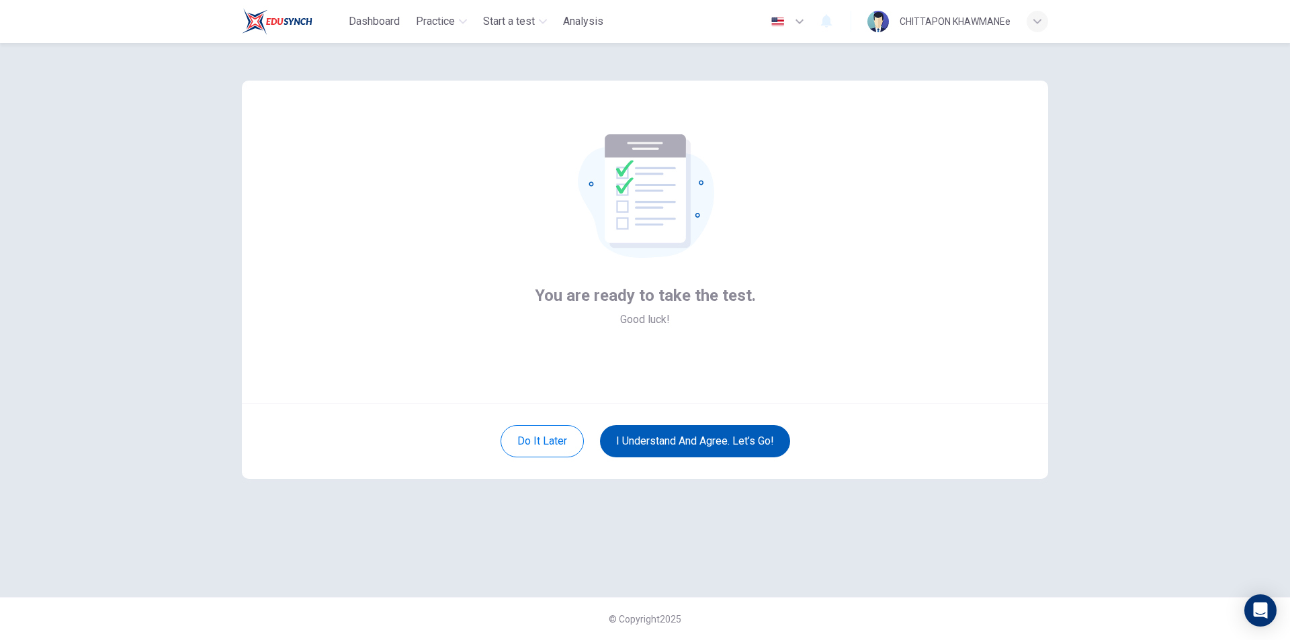
click at [680, 431] on button "I understand and agree. Let’s go!" at bounding box center [695, 441] width 190 height 32
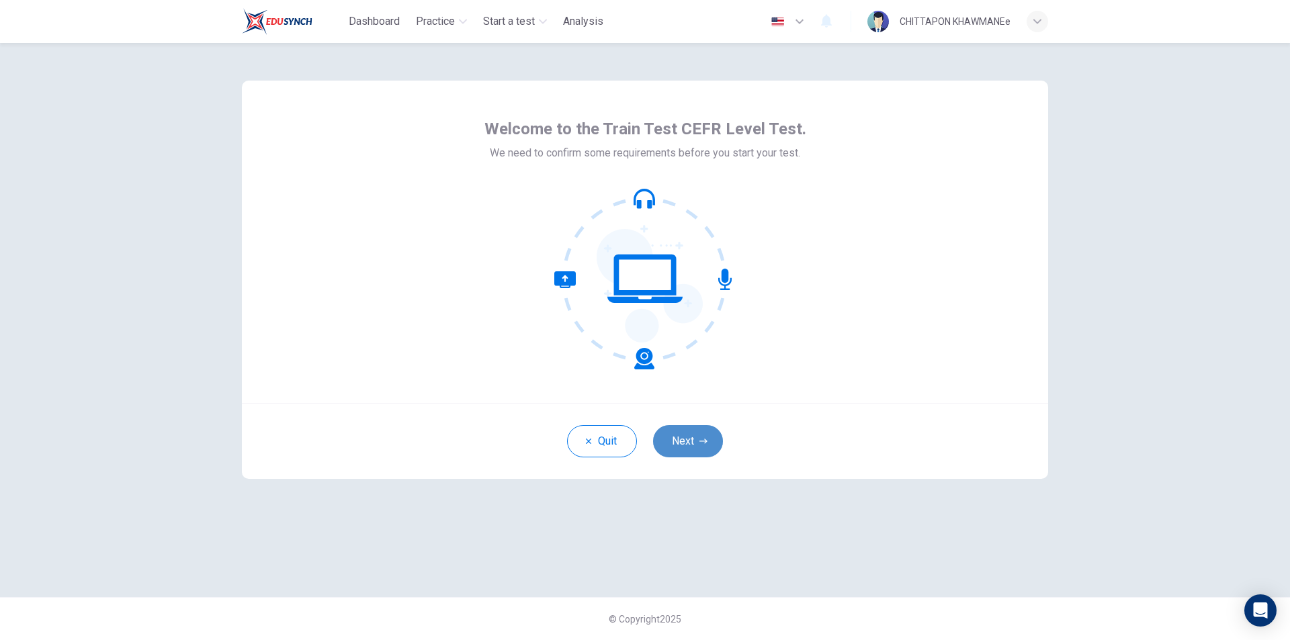
click at [695, 429] on button "Next" at bounding box center [688, 441] width 70 height 32
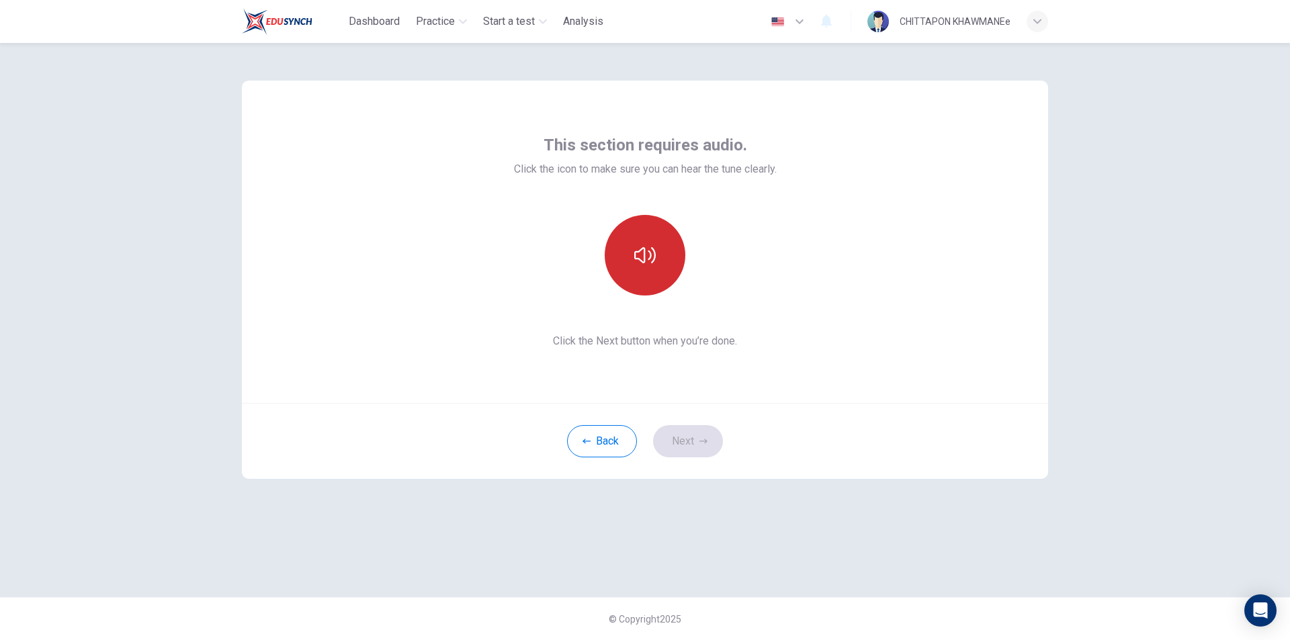
click at [668, 267] on button "button" at bounding box center [644, 255] width 81 height 81
click at [684, 443] on button "Next" at bounding box center [688, 441] width 70 height 32
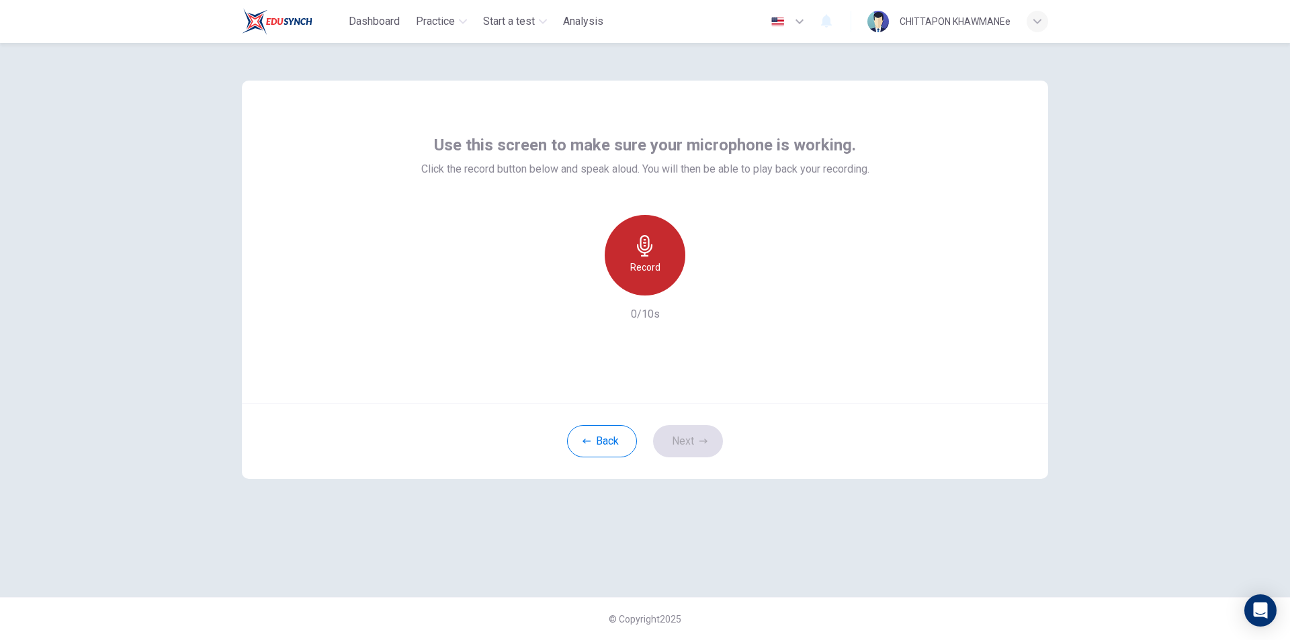
click at [641, 277] on div "Record" at bounding box center [644, 255] width 81 height 81
click at [693, 439] on button "Next" at bounding box center [688, 441] width 70 height 32
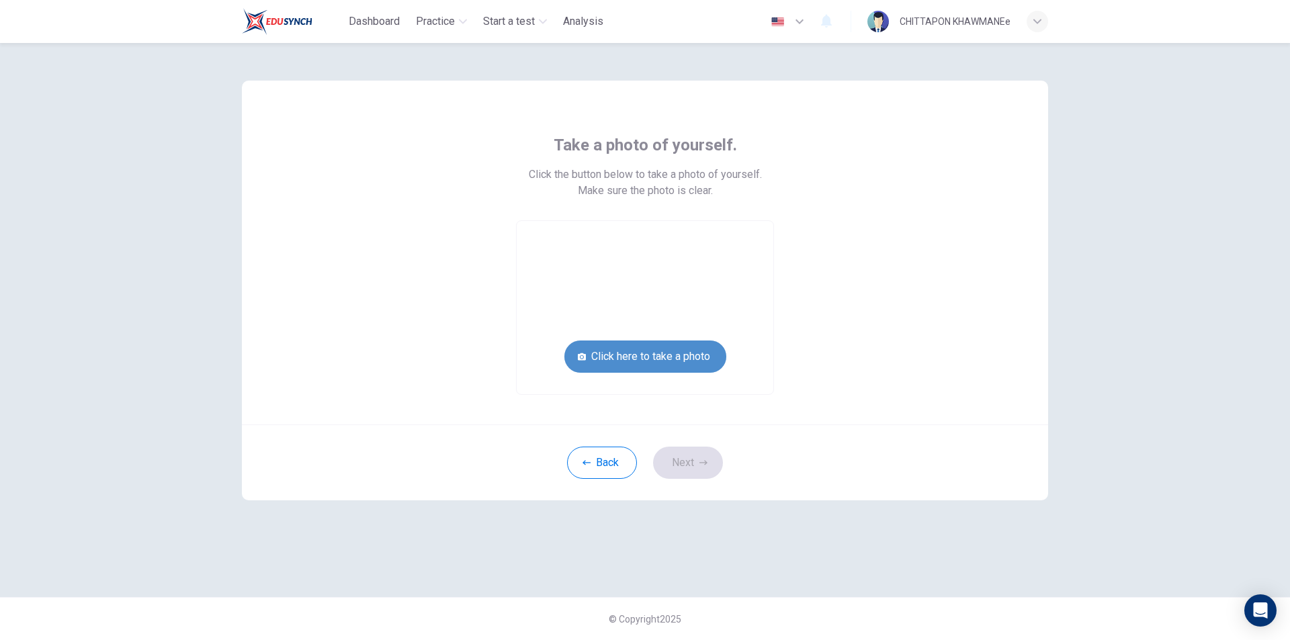
click at [643, 355] on button "Click here to take a photo" at bounding box center [645, 357] width 162 height 32
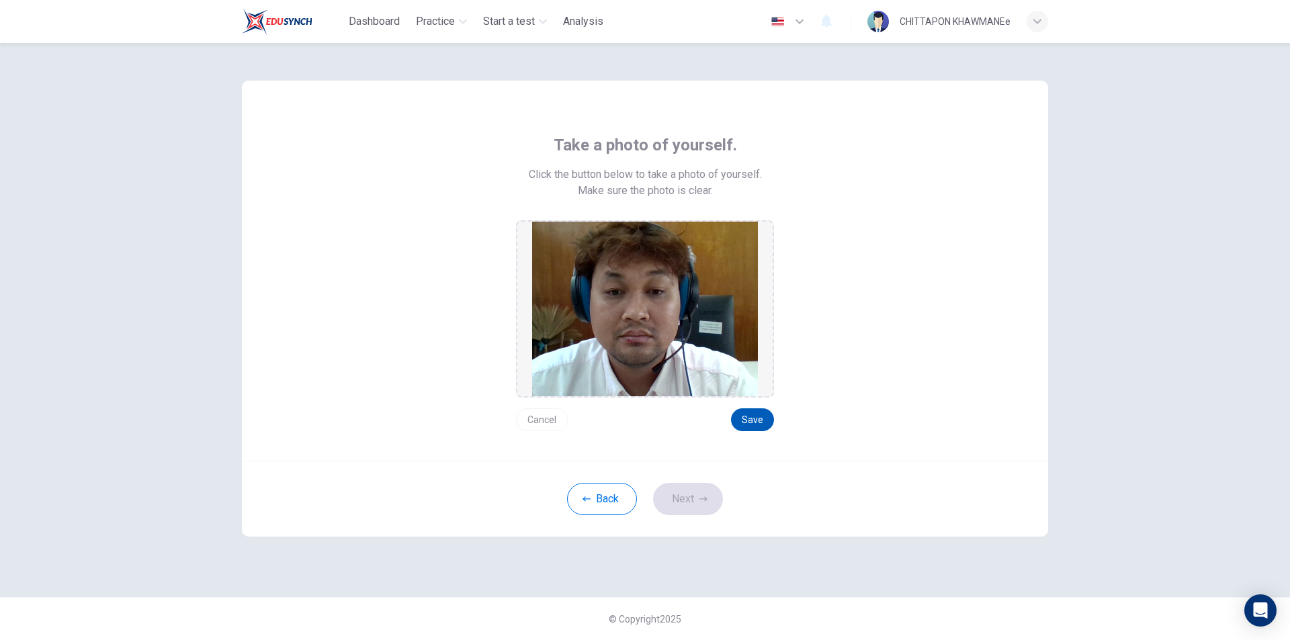
click at [762, 422] on button "Save" at bounding box center [752, 419] width 43 height 23
click at [690, 490] on button "Next" at bounding box center [688, 499] width 70 height 32
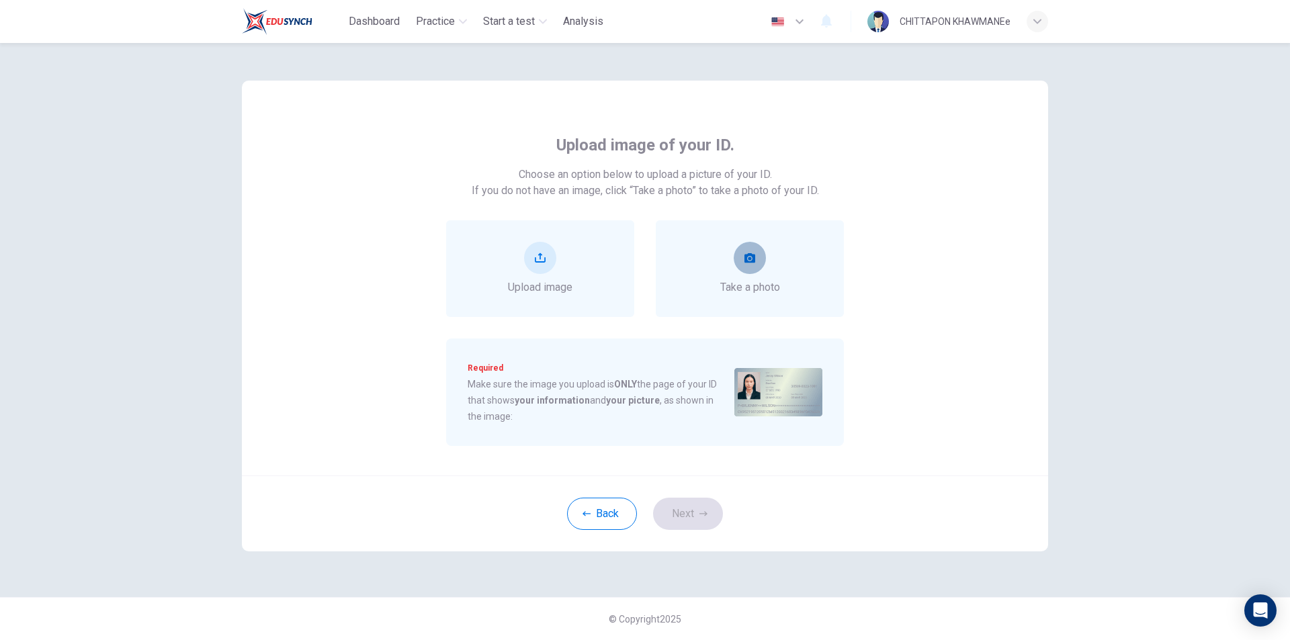
click at [744, 261] on icon "take photo" at bounding box center [749, 258] width 11 height 11
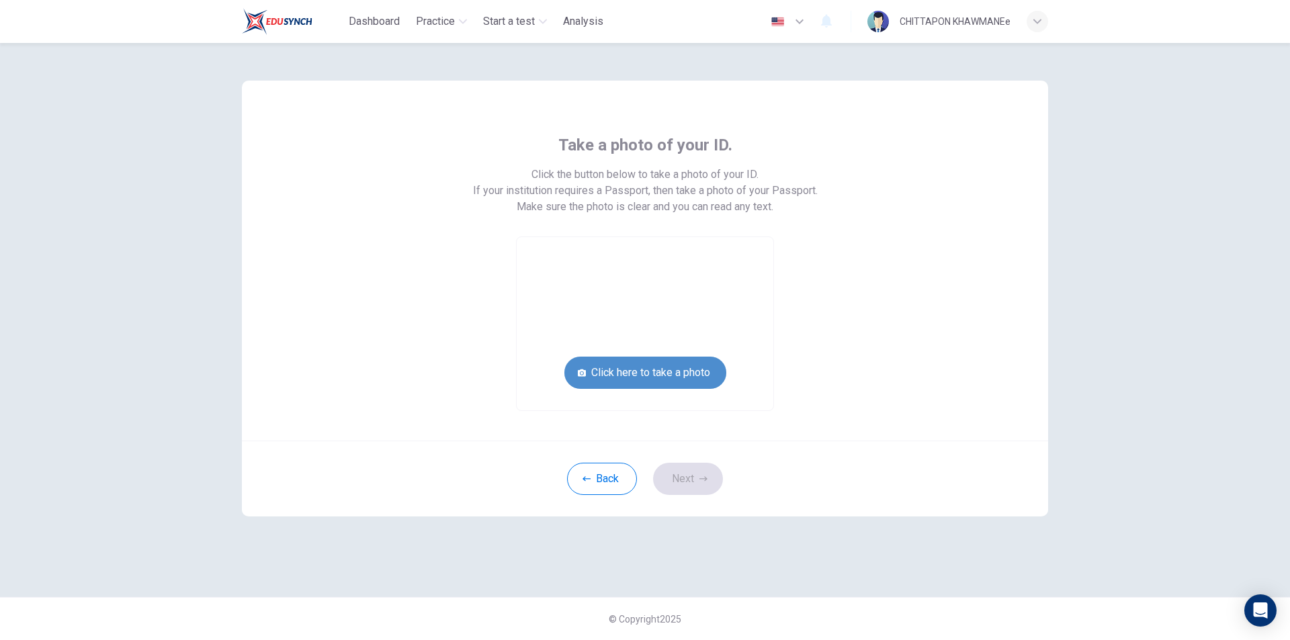
click at [670, 373] on button "Click here to take a photo" at bounding box center [645, 373] width 162 height 32
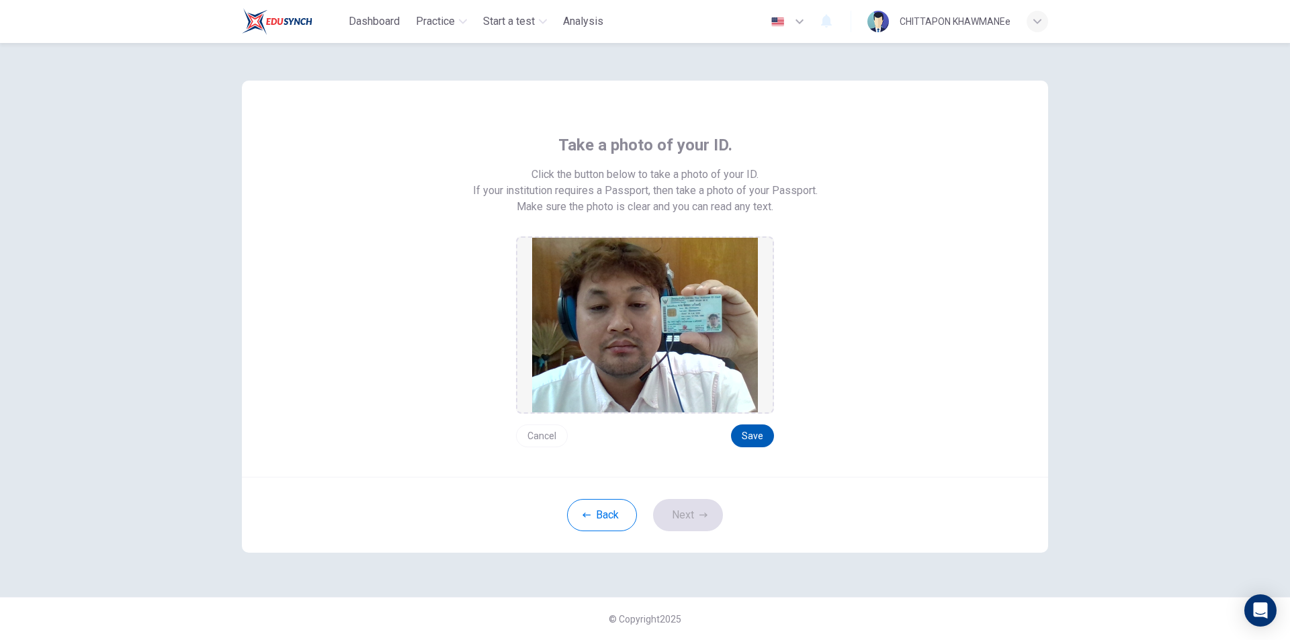
click at [752, 431] on button "Save" at bounding box center [752, 435] width 43 height 23
click at [690, 508] on button "Next" at bounding box center [688, 515] width 70 height 32
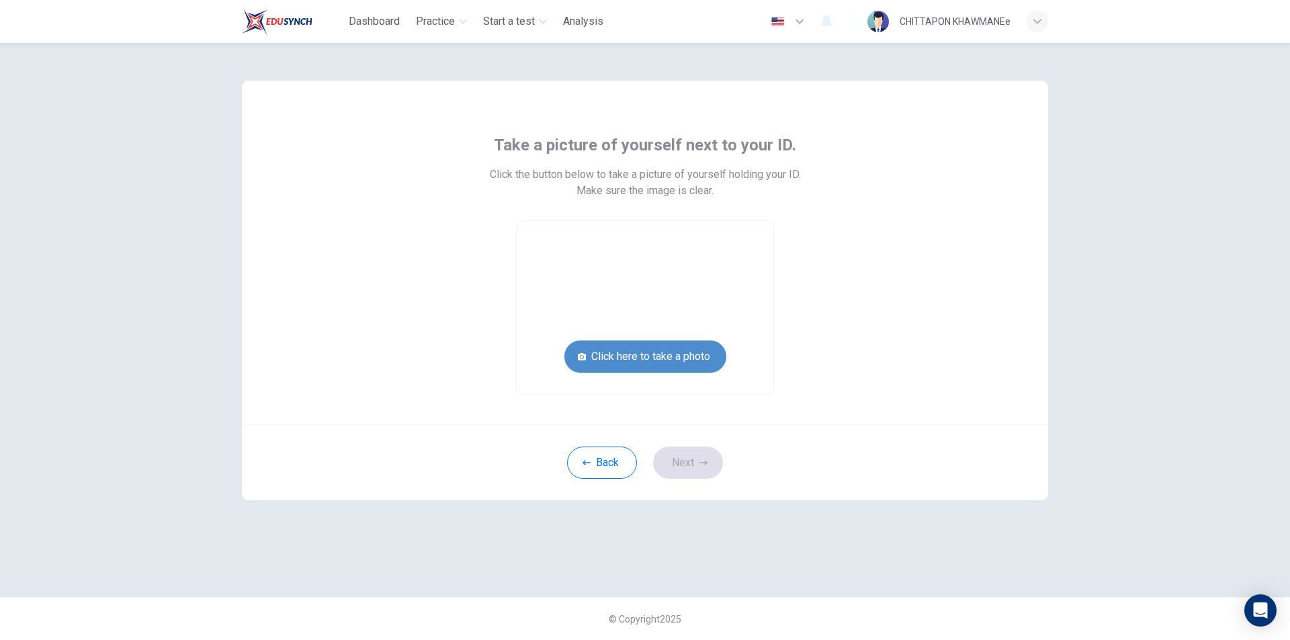
click at [643, 358] on button "Click here to take a photo" at bounding box center [645, 357] width 162 height 32
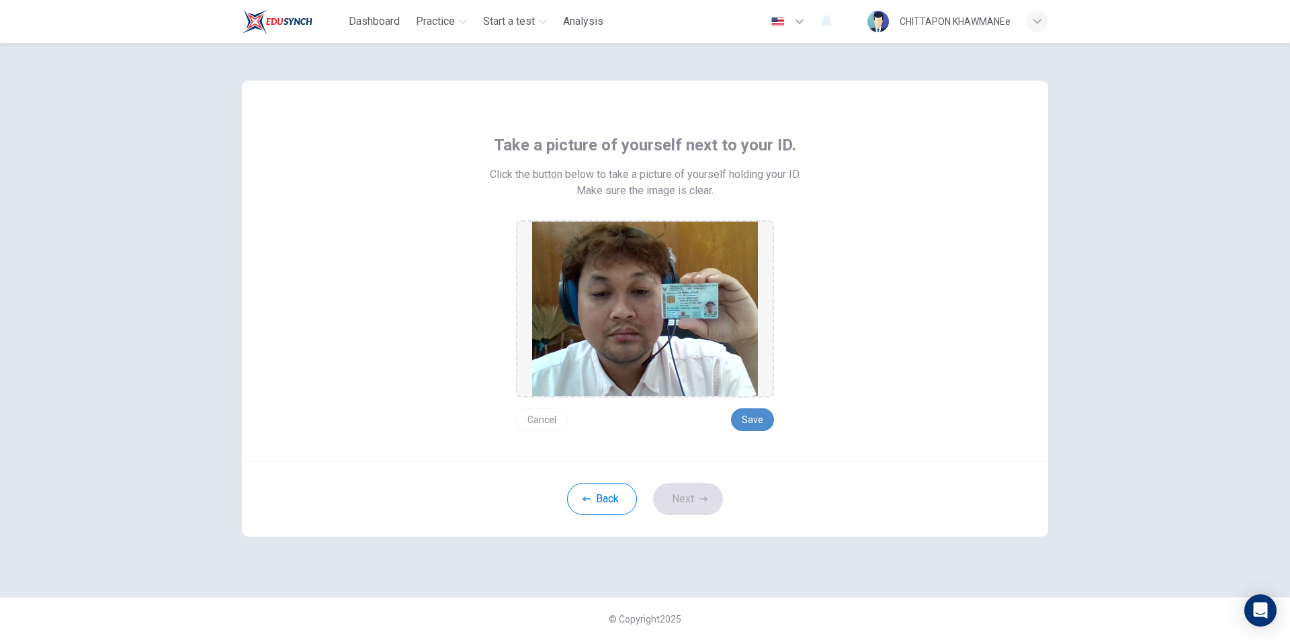
click at [758, 414] on button "Save" at bounding box center [752, 419] width 43 height 23
click at [672, 504] on button "Next" at bounding box center [688, 499] width 70 height 32
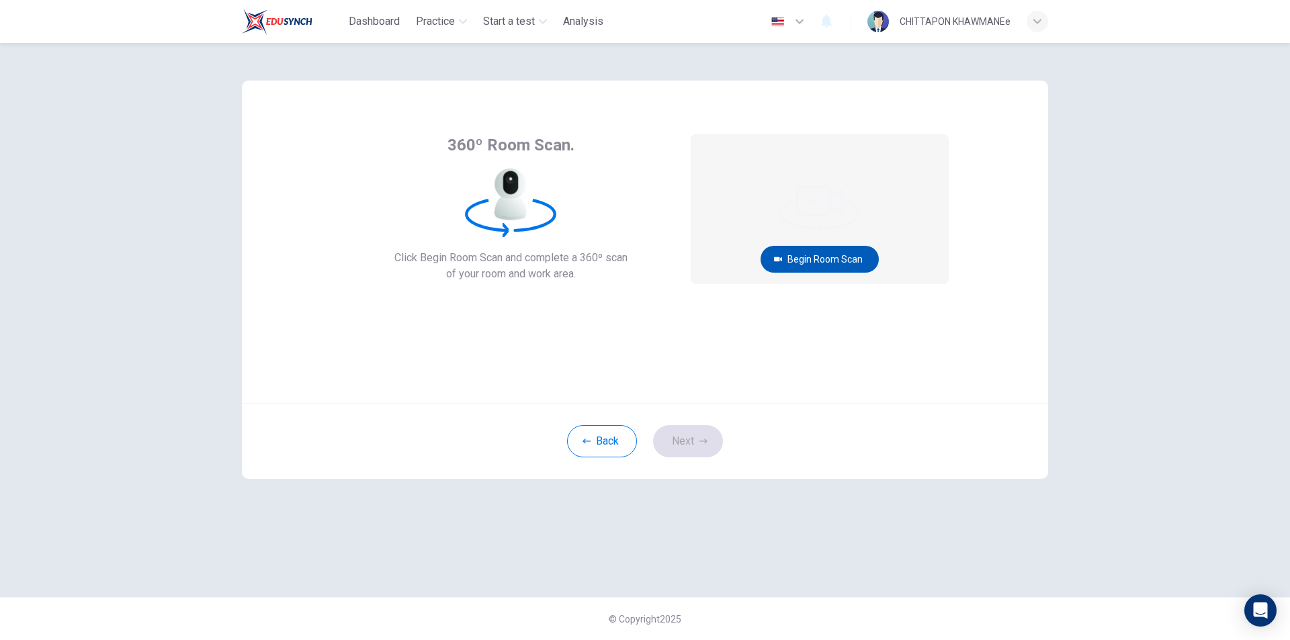
click at [828, 256] on button "Begin Room Scan" at bounding box center [819, 259] width 118 height 27
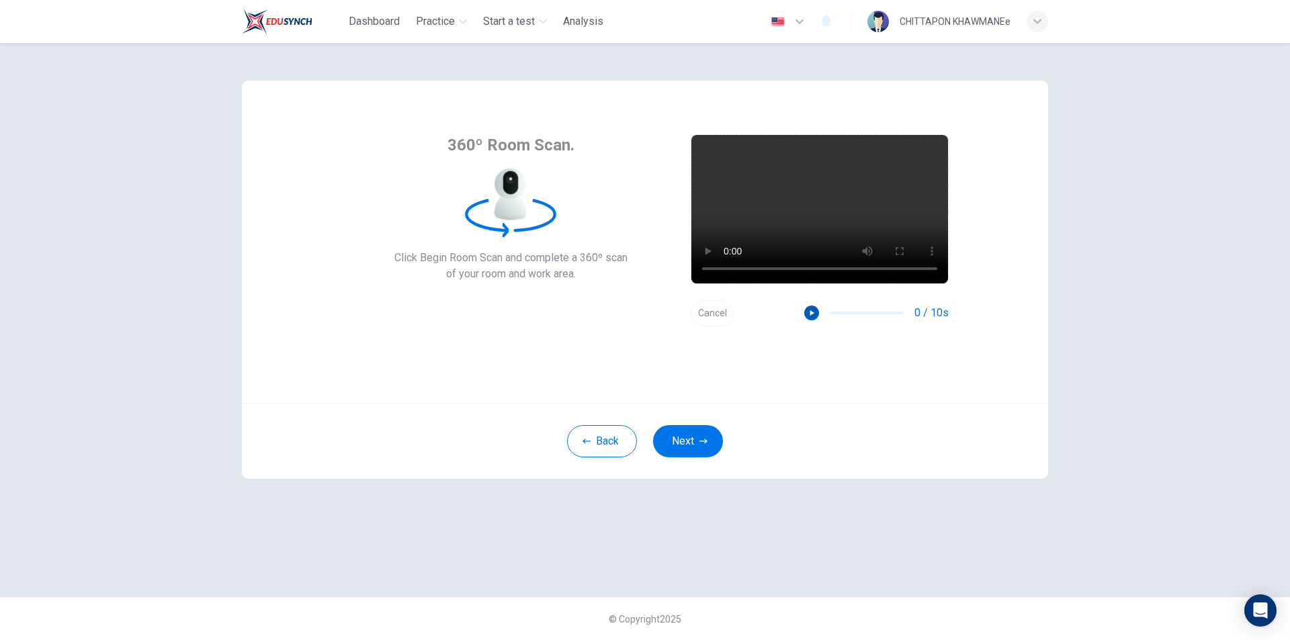
click at [813, 312] on icon "button" at bounding box center [812, 312] width 4 height 5
click at [695, 448] on button "Next" at bounding box center [688, 441] width 70 height 32
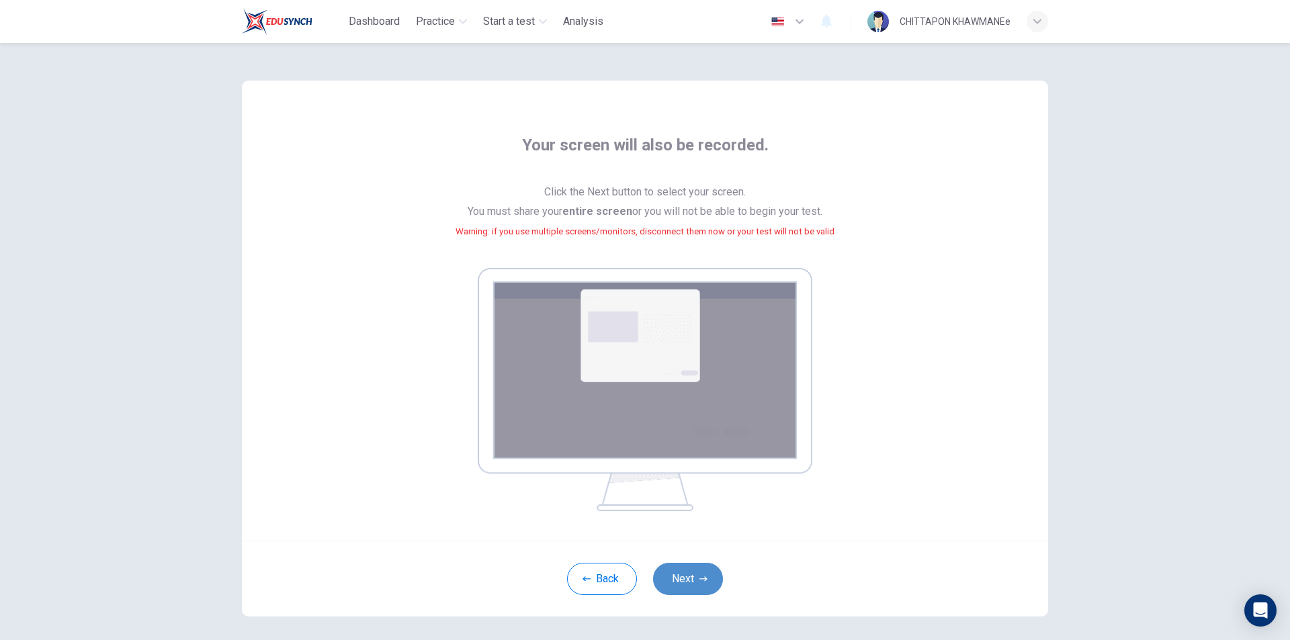
click at [684, 575] on button "Next" at bounding box center [688, 579] width 70 height 32
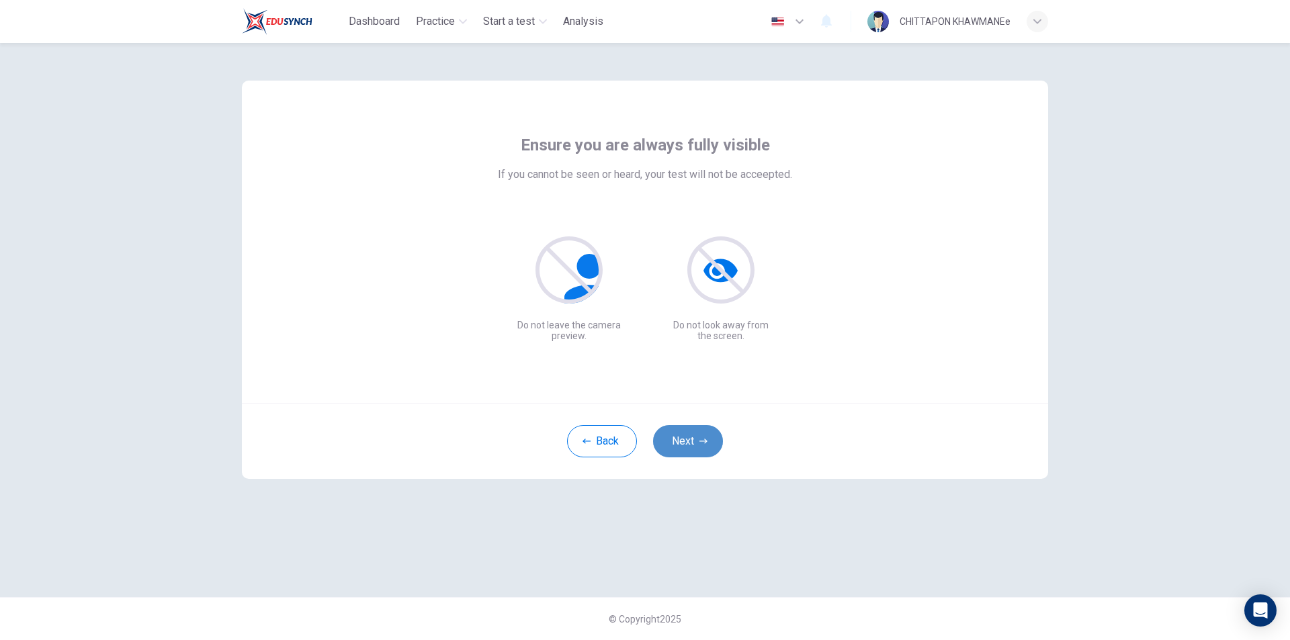
click at [686, 434] on button "Next" at bounding box center [688, 441] width 70 height 32
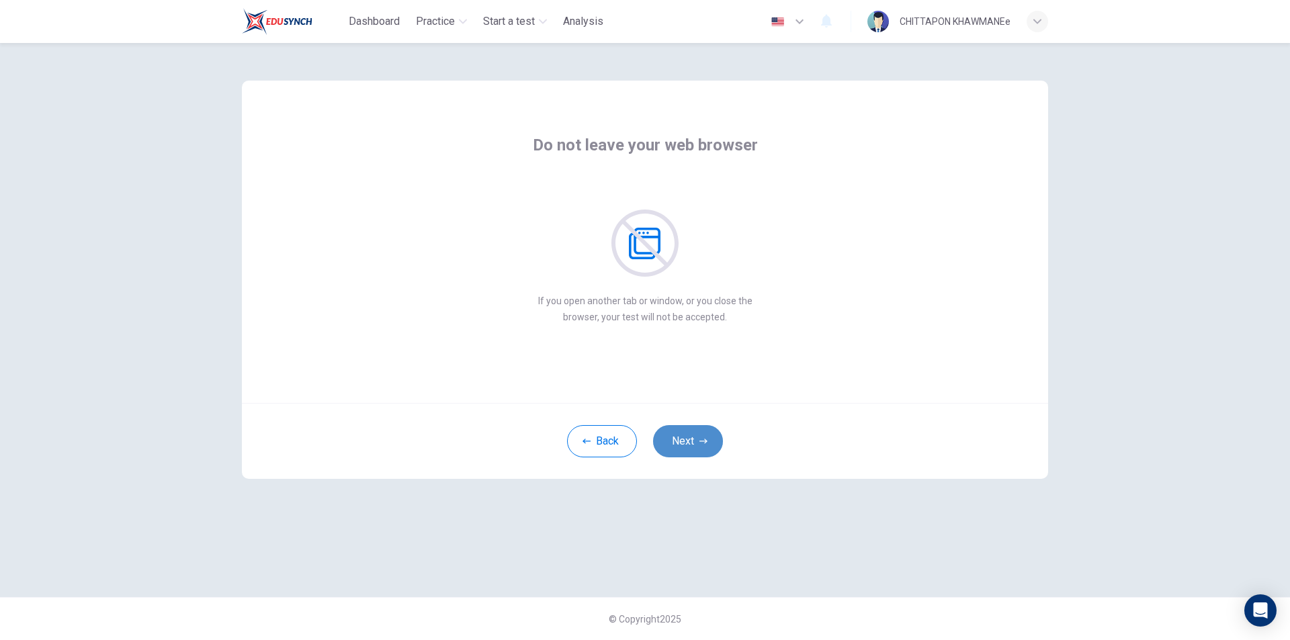
click at [682, 437] on button "Next" at bounding box center [688, 441] width 70 height 32
click at [682, 438] on button "Next" at bounding box center [688, 441] width 70 height 32
click at [678, 439] on button "Next" at bounding box center [688, 441] width 70 height 32
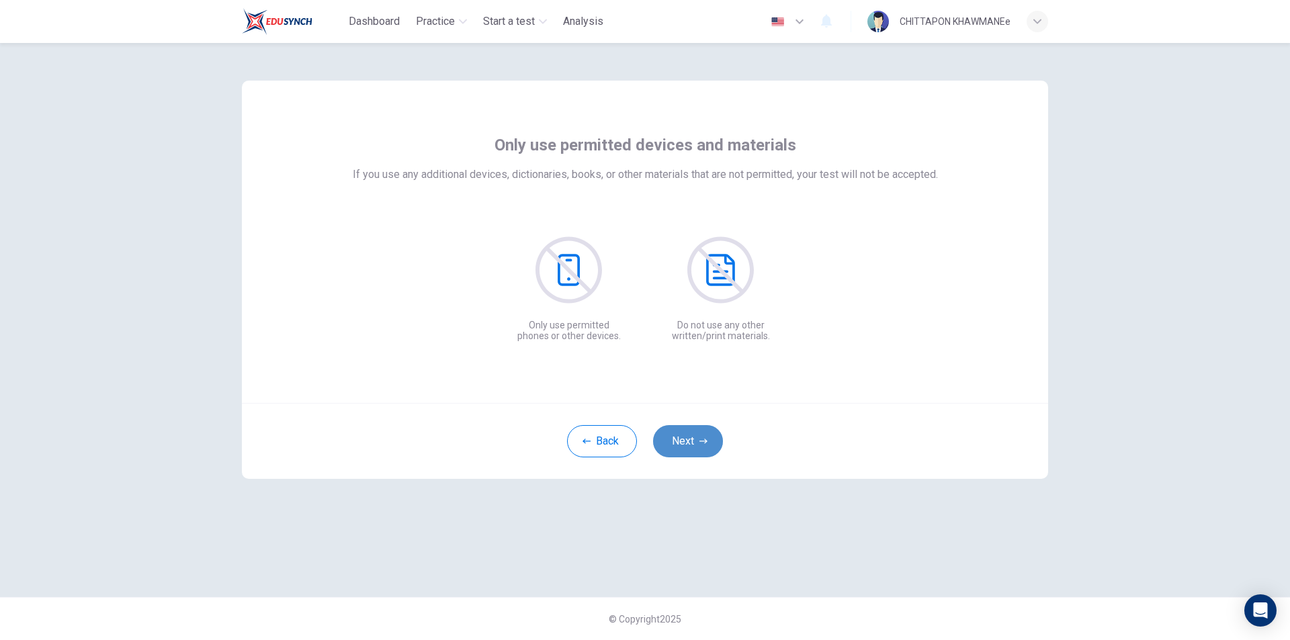
click at [675, 442] on button "Next" at bounding box center [688, 441] width 70 height 32
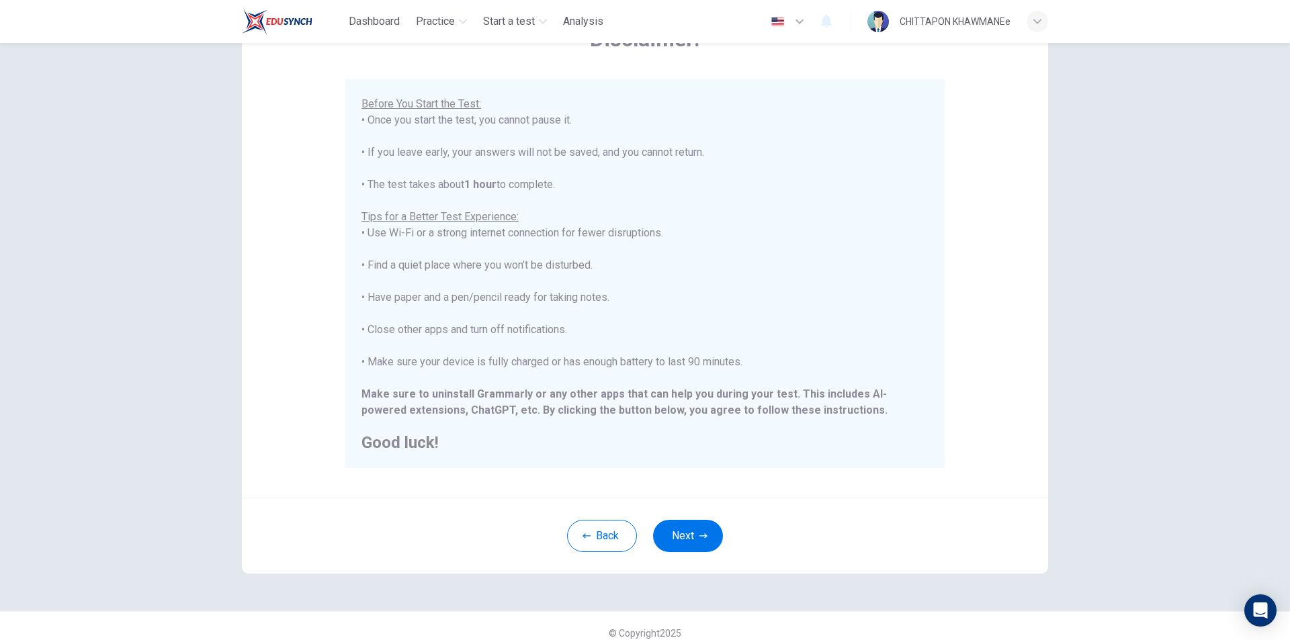
scroll to position [107, 0]
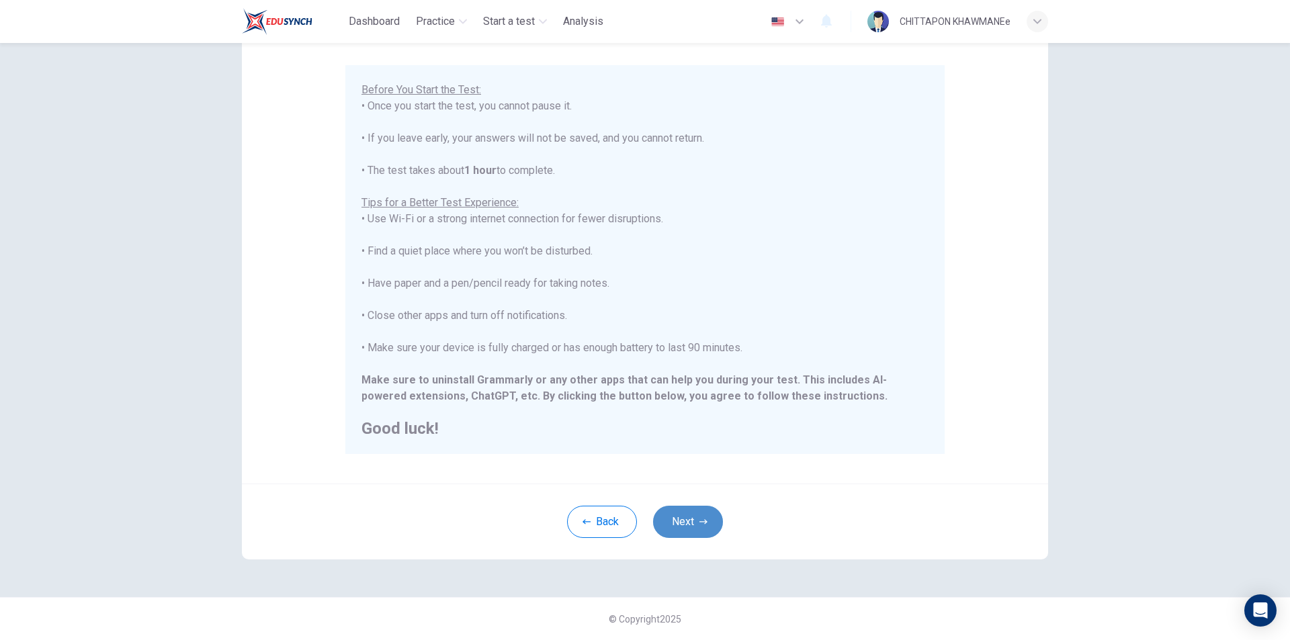
click at [687, 513] on button "Next" at bounding box center [688, 522] width 70 height 32
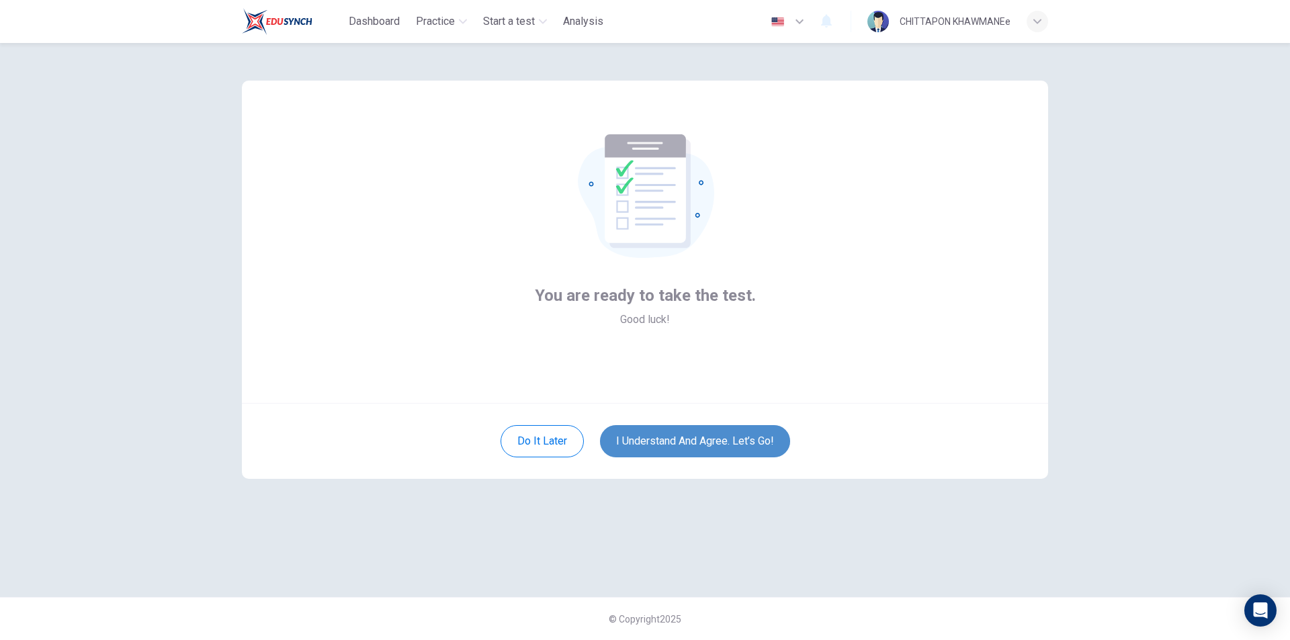
click at [668, 435] on button "I understand and agree. Let’s go!" at bounding box center [695, 441] width 190 height 32
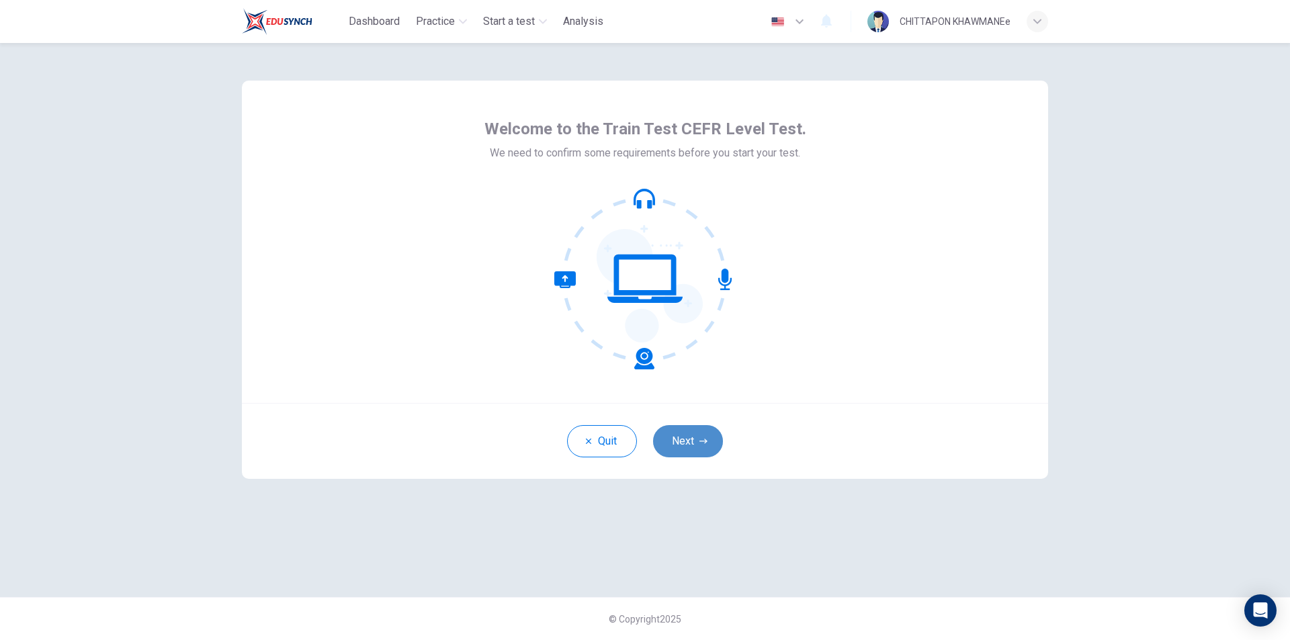
click at [703, 440] on icon "button" at bounding box center [703, 441] width 8 height 8
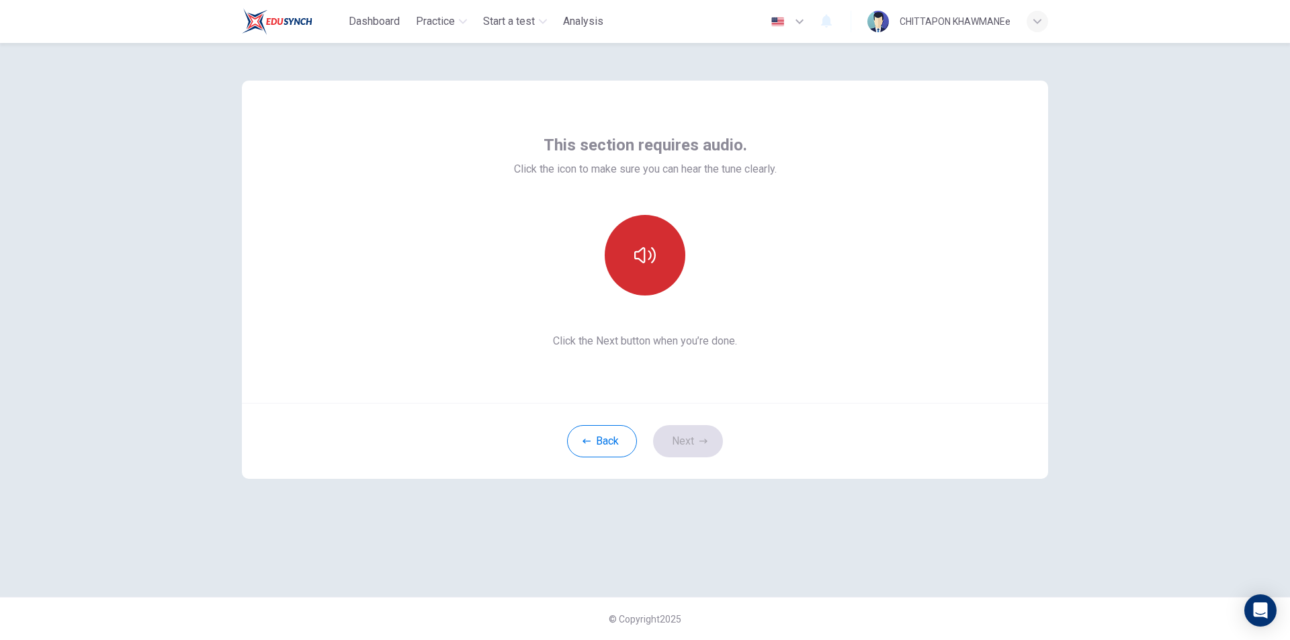
click at [664, 244] on button "button" at bounding box center [644, 255] width 81 height 81
click at [690, 447] on button "Next" at bounding box center [688, 441] width 70 height 32
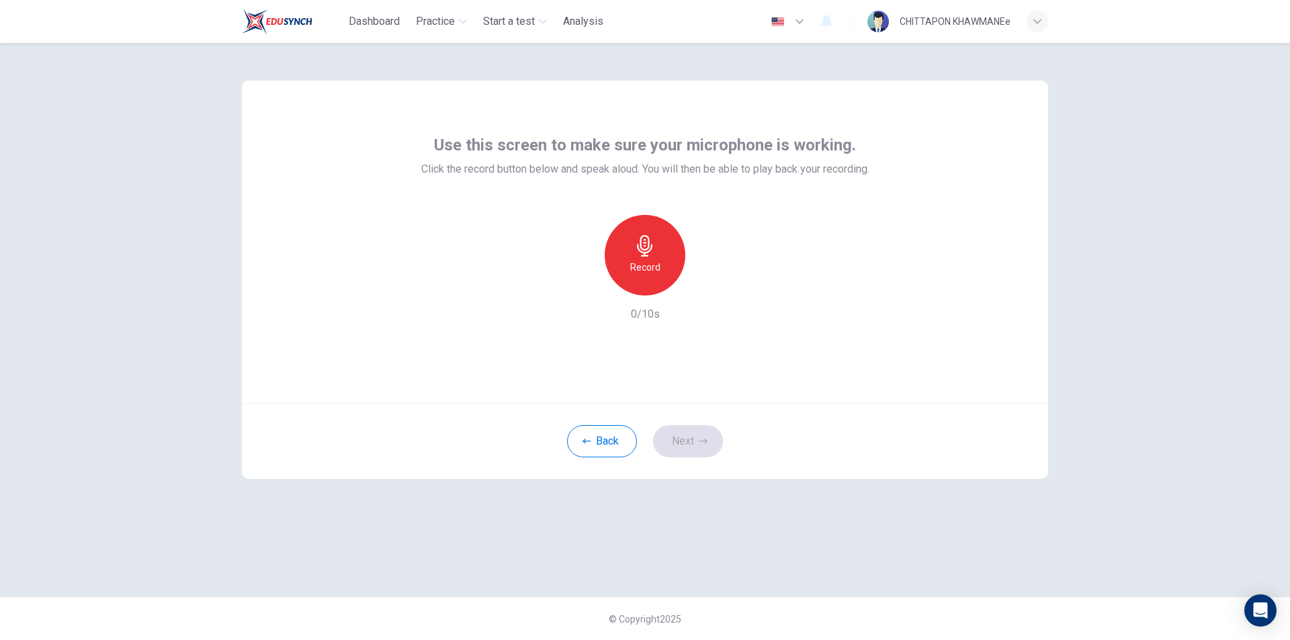
click at [650, 253] on icon "button" at bounding box center [644, 245] width 21 height 21
click at [705, 283] on icon "button" at bounding box center [708, 285] width 6 height 8
click at [697, 439] on button "Next" at bounding box center [688, 441] width 70 height 32
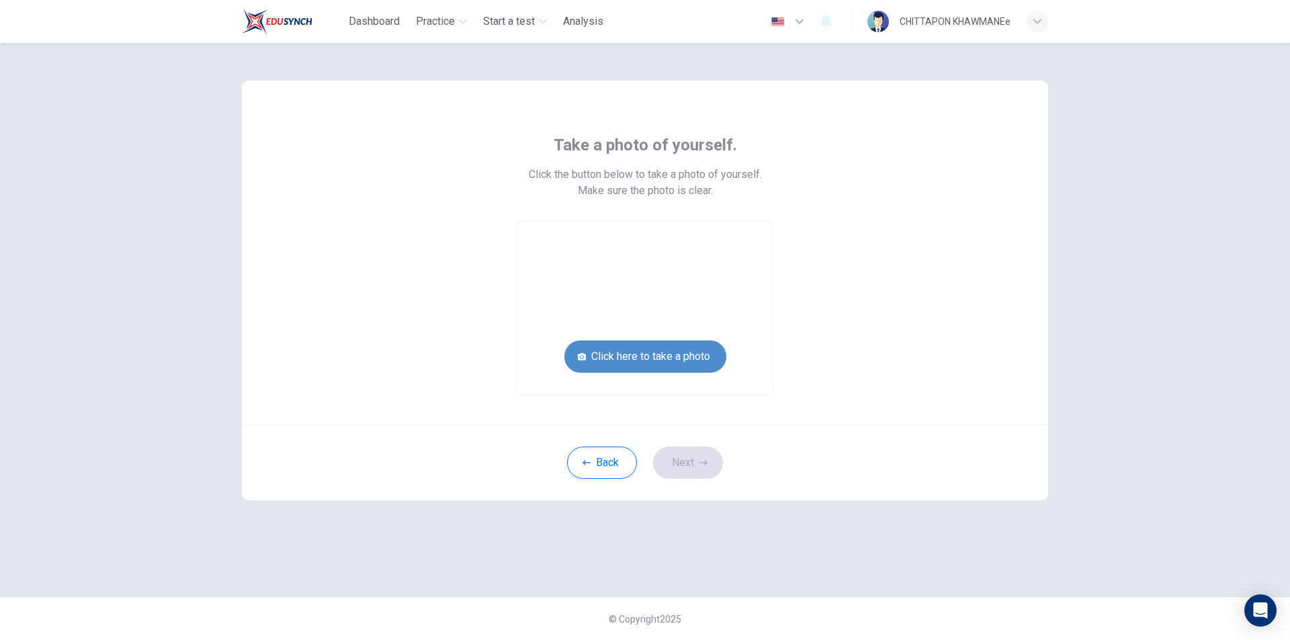
click at [645, 354] on button "Click here to take a photo" at bounding box center [645, 357] width 162 height 32
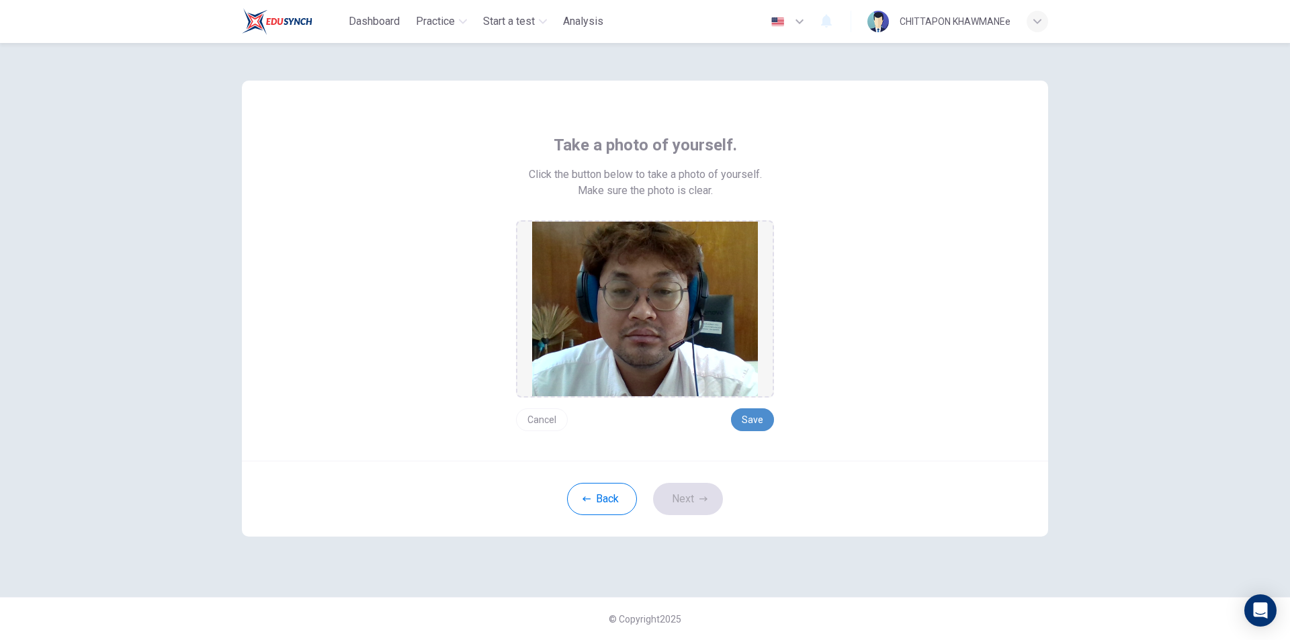
click at [744, 418] on button "Save" at bounding box center [752, 419] width 43 height 23
click at [672, 502] on button "Next" at bounding box center [688, 499] width 70 height 32
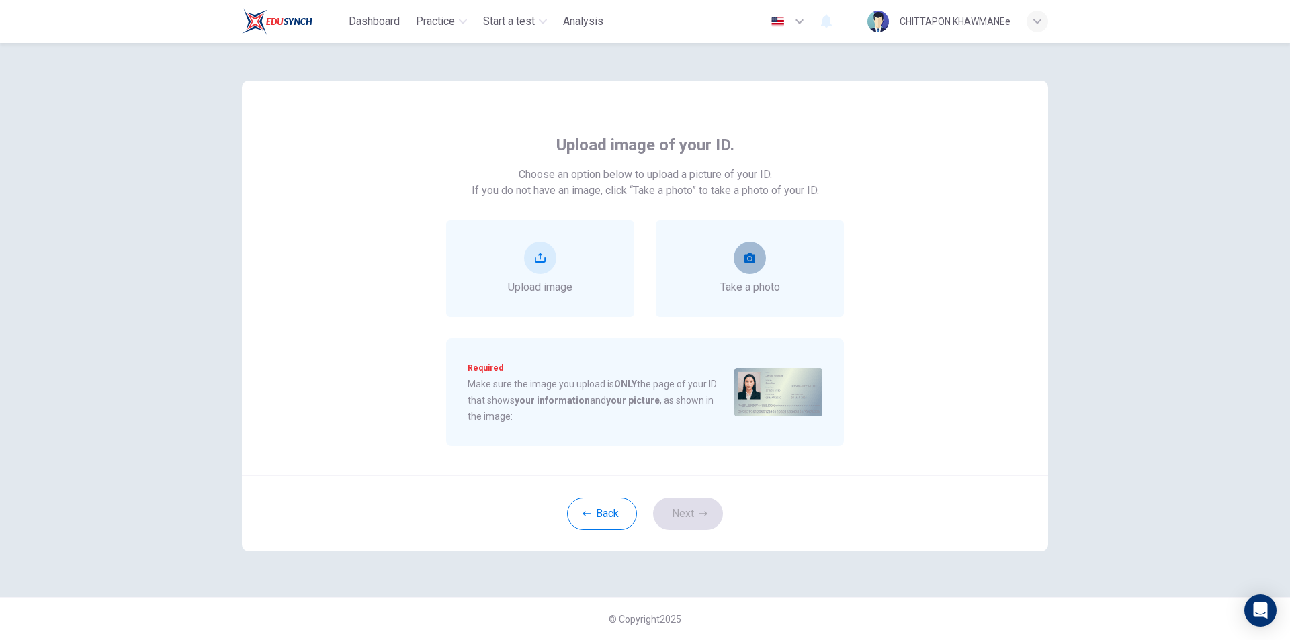
click at [756, 246] on button "take photo" at bounding box center [749, 258] width 32 height 32
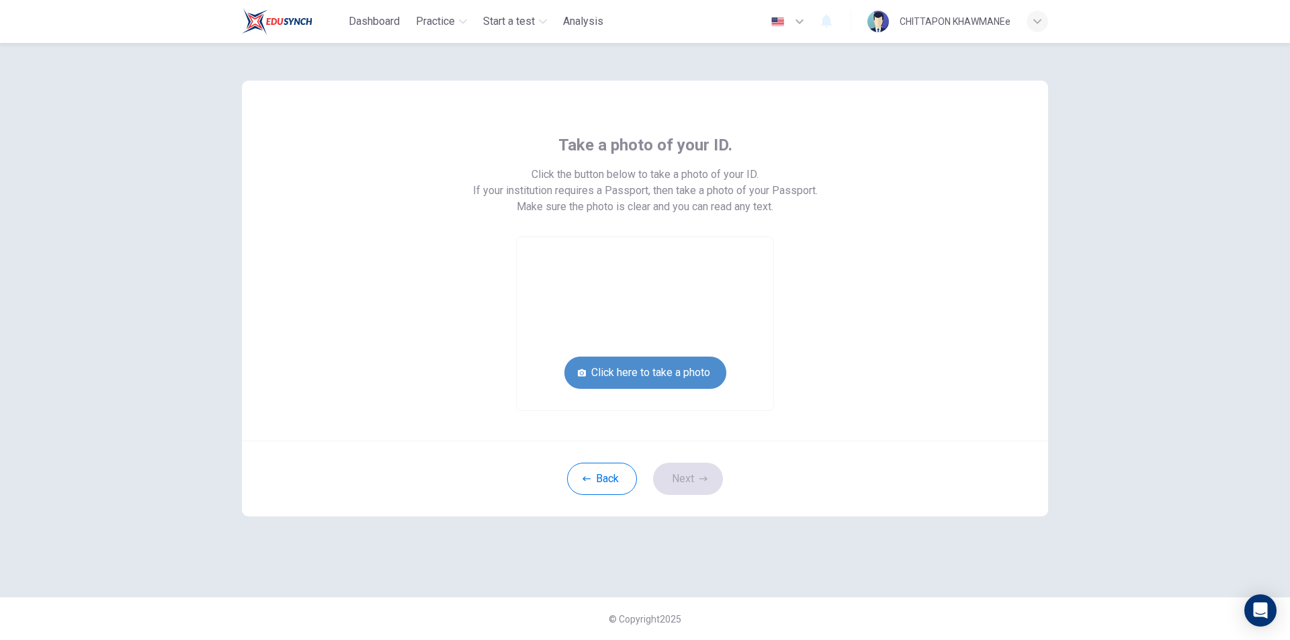
click at [656, 371] on button "Click here to take a photo" at bounding box center [645, 373] width 162 height 32
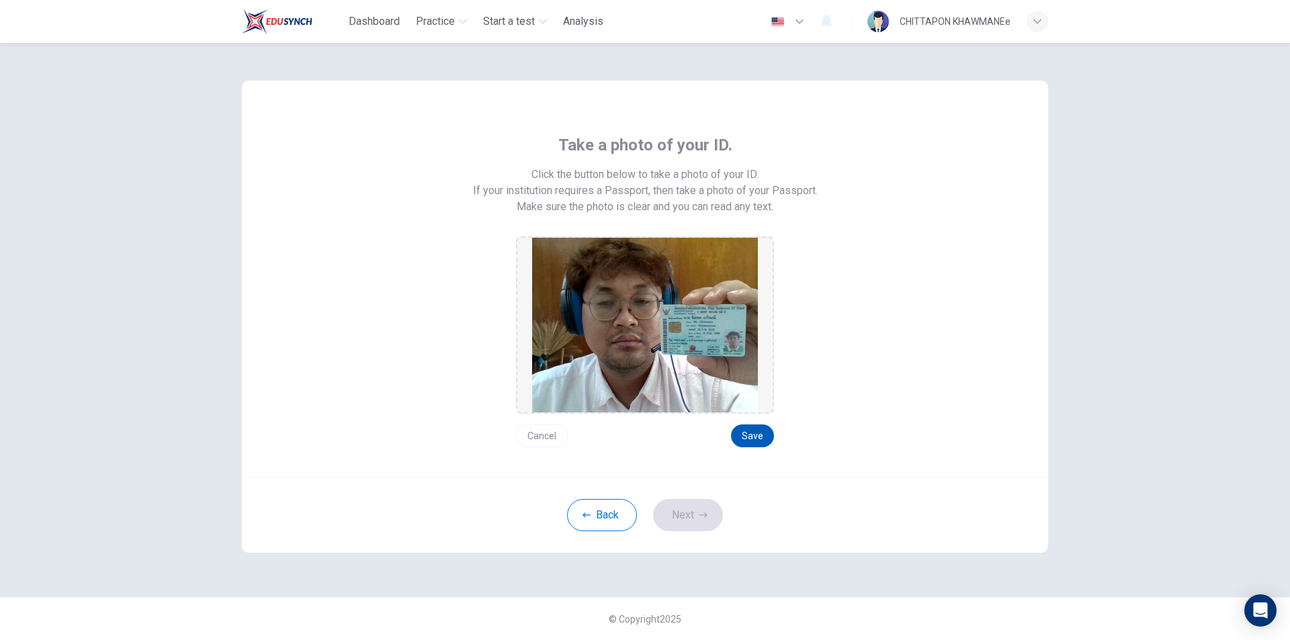
click at [739, 440] on button "Save" at bounding box center [752, 435] width 43 height 23
click at [742, 437] on button "Save" at bounding box center [752, 435] width 43 height 23
click at [679, 521] on button "Next" at bounding box center [688, 515] width 70 height 32
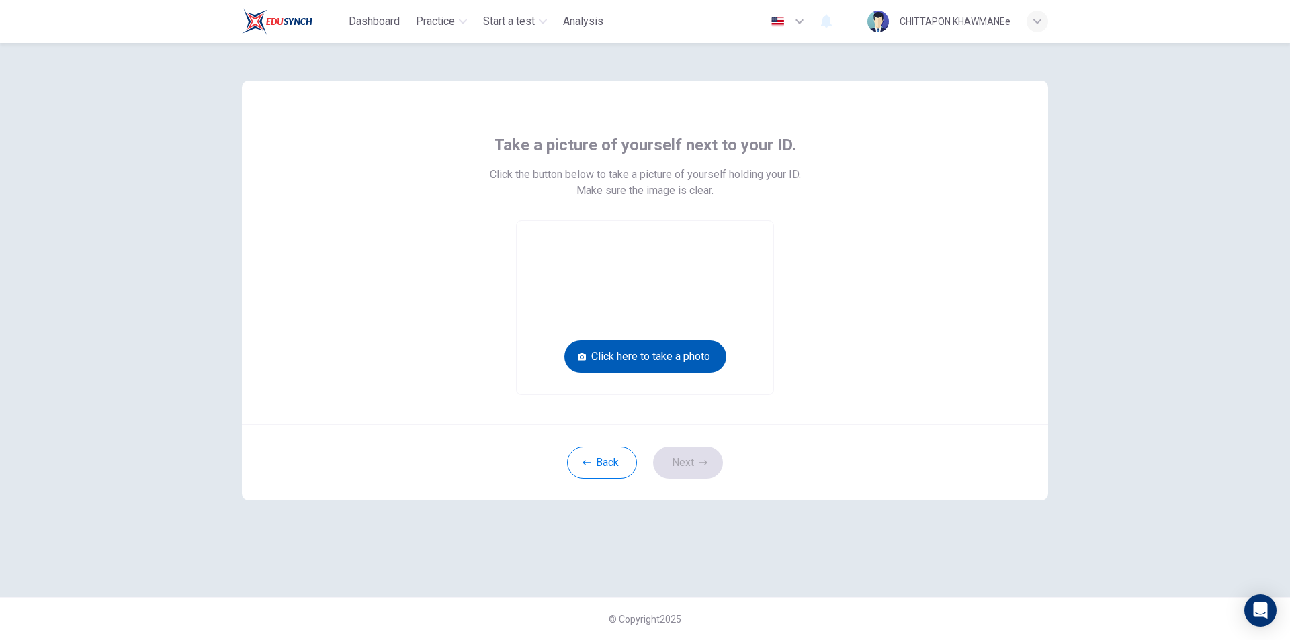
click at [630, 355] on button "Click here to take a photo" at bounding box center [645, 357] width 162 height 32
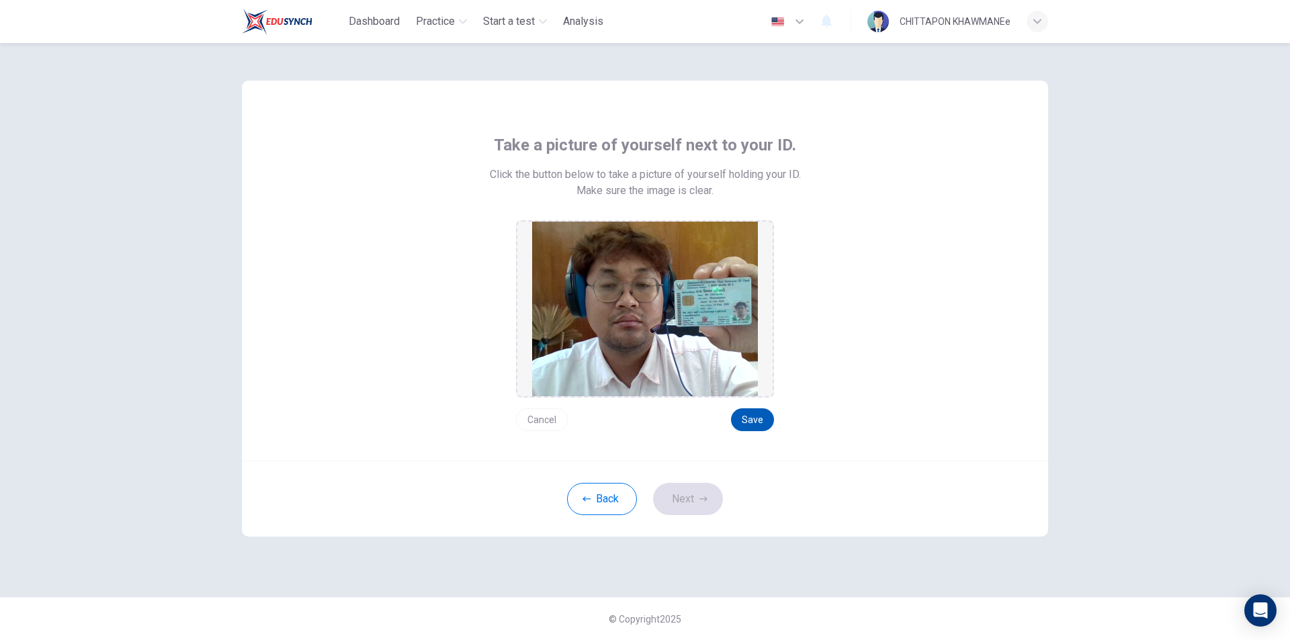
click at [752, 420] on button "Save" at bounding box center [752, 419] width 43 height 23
click at [748, 421] on button "Save" at bounding box center [752, 419] width 43 height 23
click at [684, 512] on button "Next" at bounding box center [688, 499] width 70 height 32
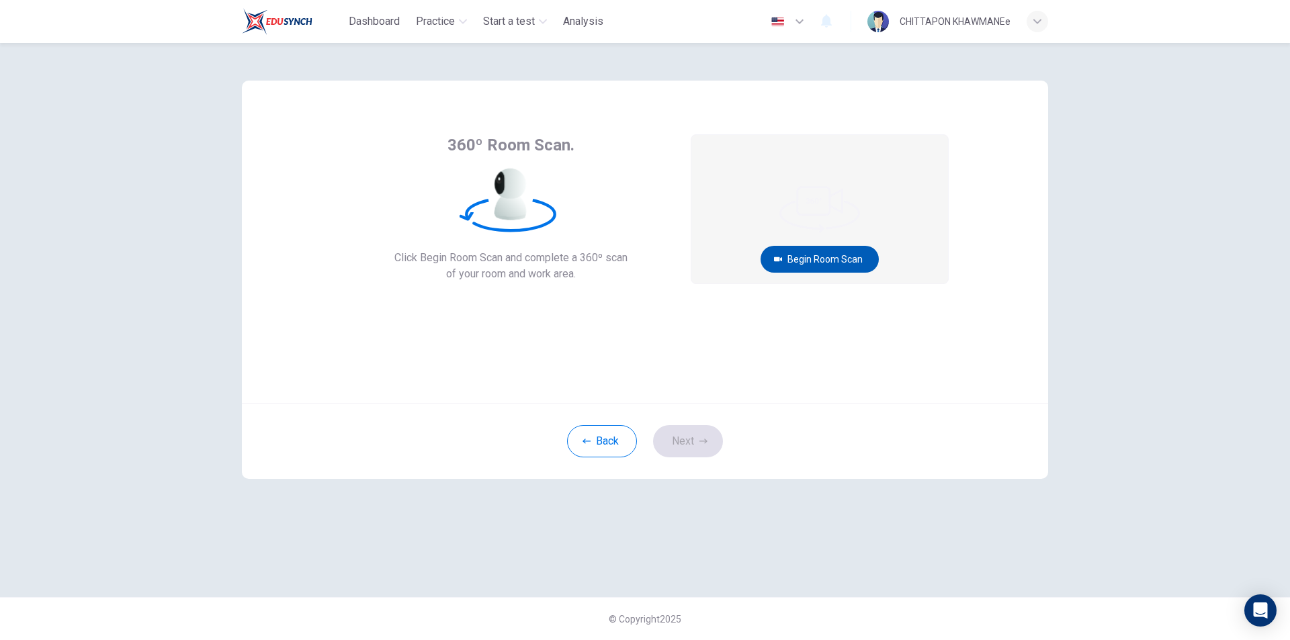
click at [811, 255] on button "Begin Room Scan" at bounding box center [819, 259] width 118 height 27
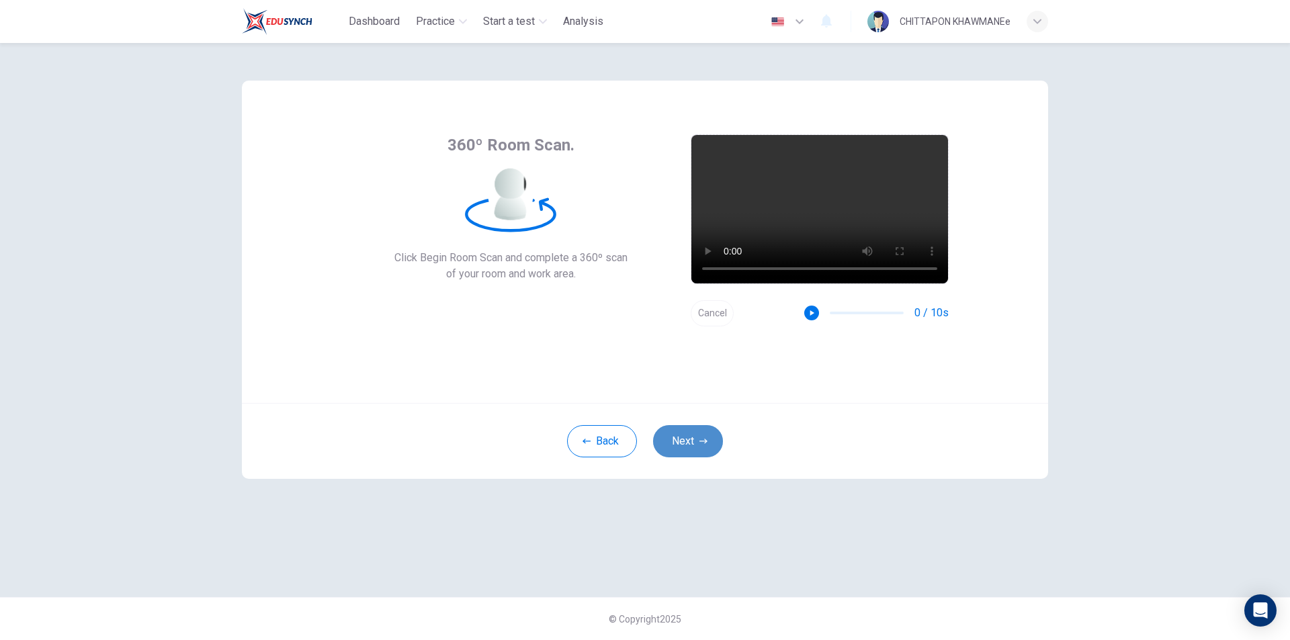
click at [688, 442] on button "Next" at bounding box center [688, 441] width 70 height 32
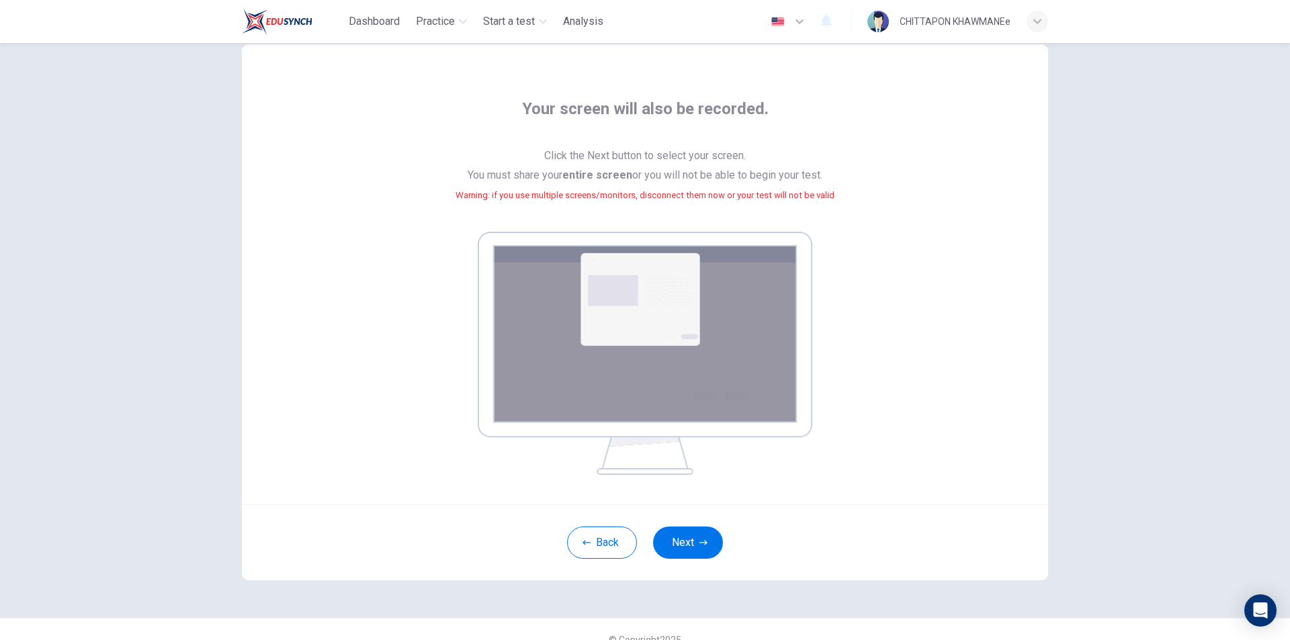
scroll to position [56, 0]
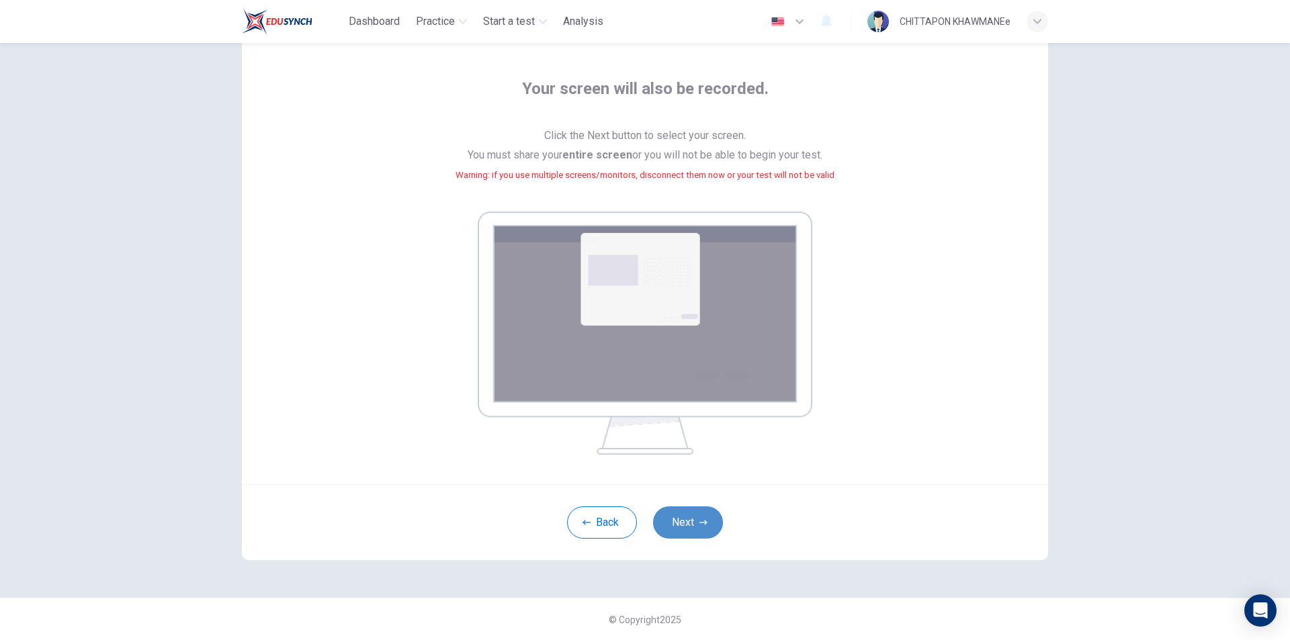
click at [687, 526] on button "Next" at bounding box center [688, 522] width 70 height 32
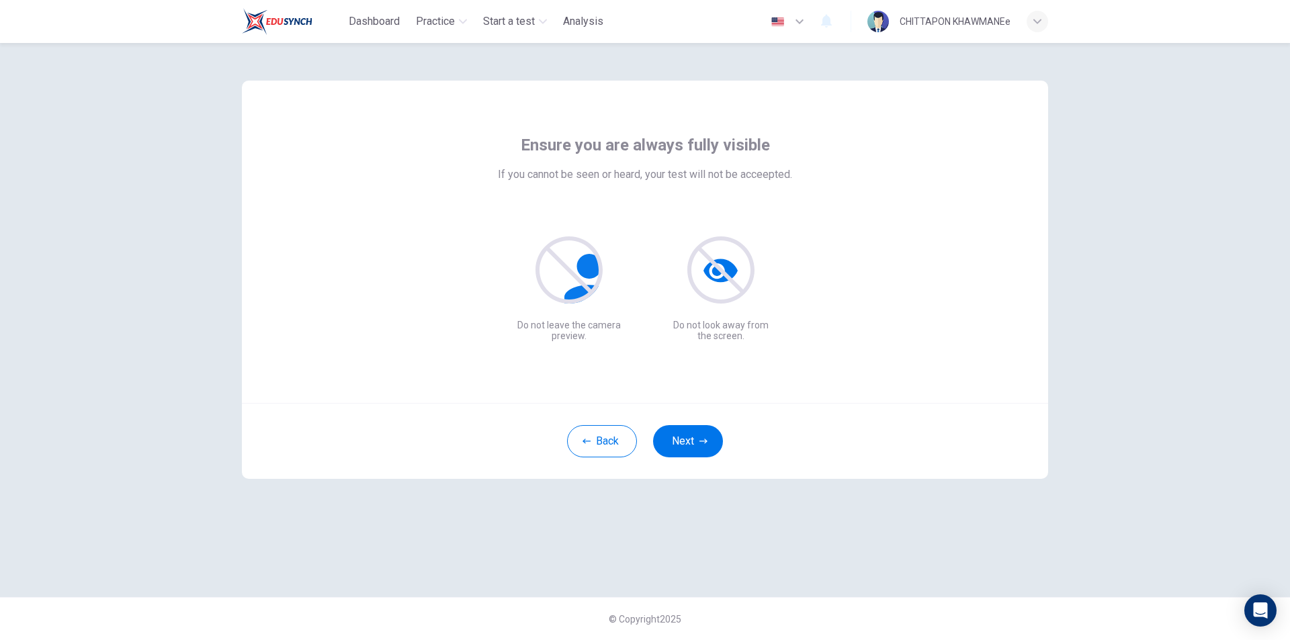
scroll to position [0, 0]
click at [695, 450] on button "Next" at bounding box center [688, 441] width 70 height 32
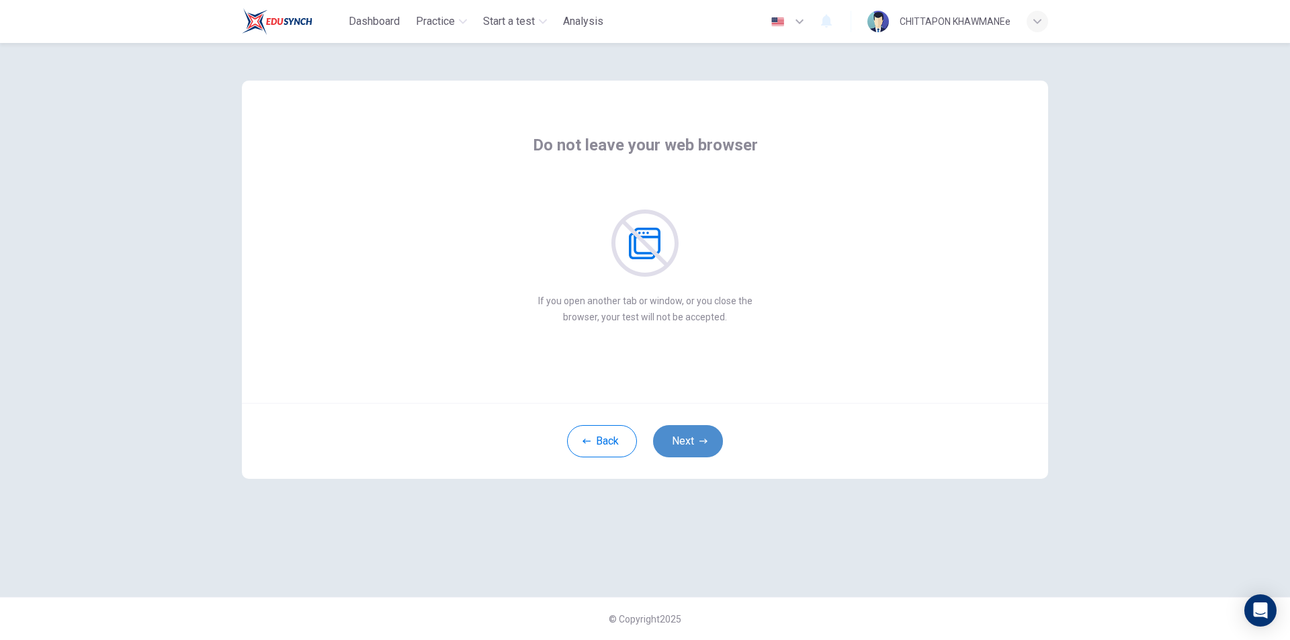
click at [696, 448] on button "Next" at bounding box center [688, 441] width 70 height 32
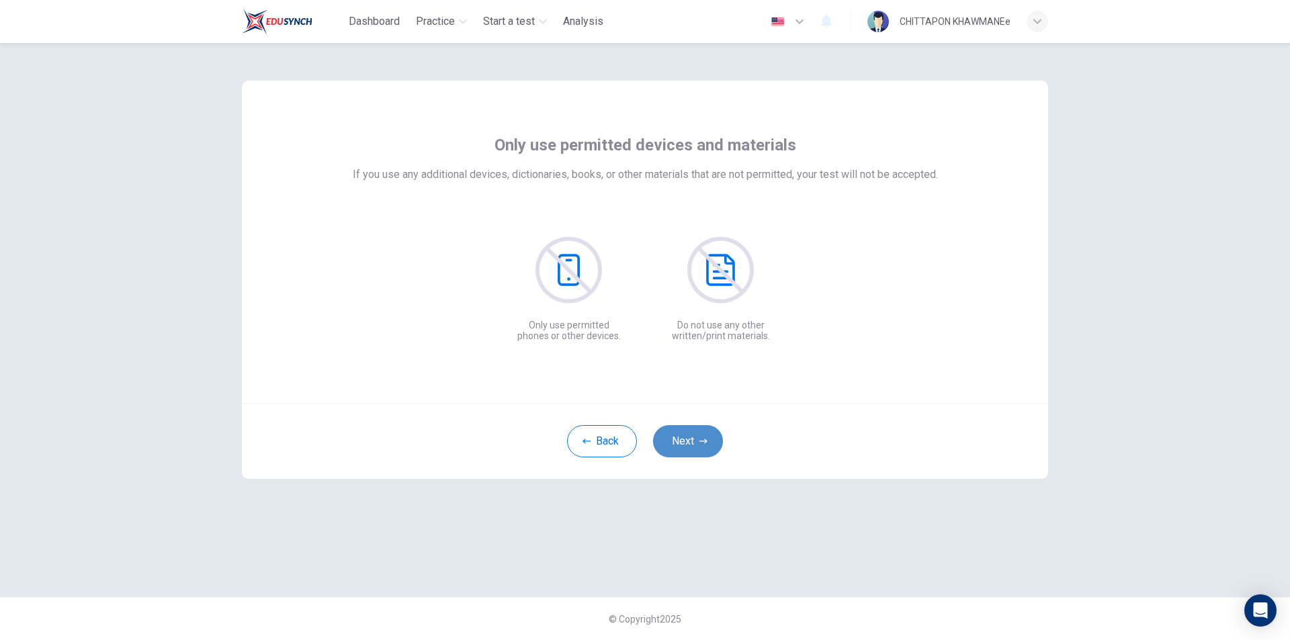
click at [696, 448] on button "Next" at bounding box center [688, 441] width 70 height 32
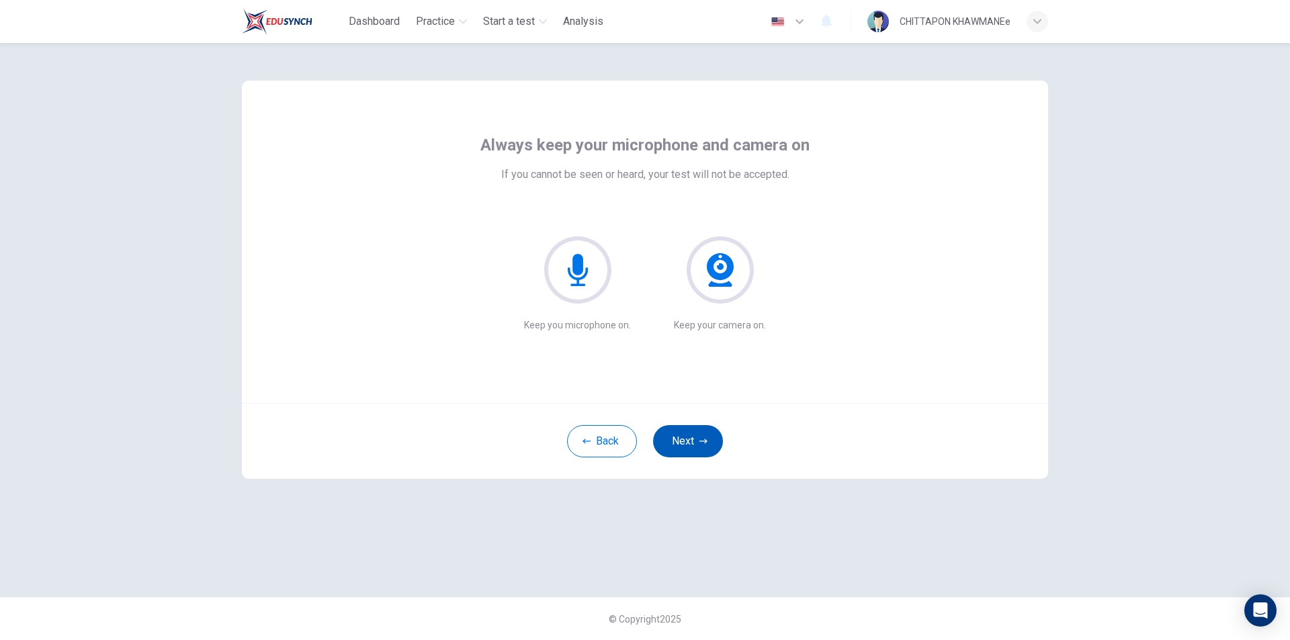
click at [702, 443] on icon "button" at bounding box center [703, 441] width 8 height 8
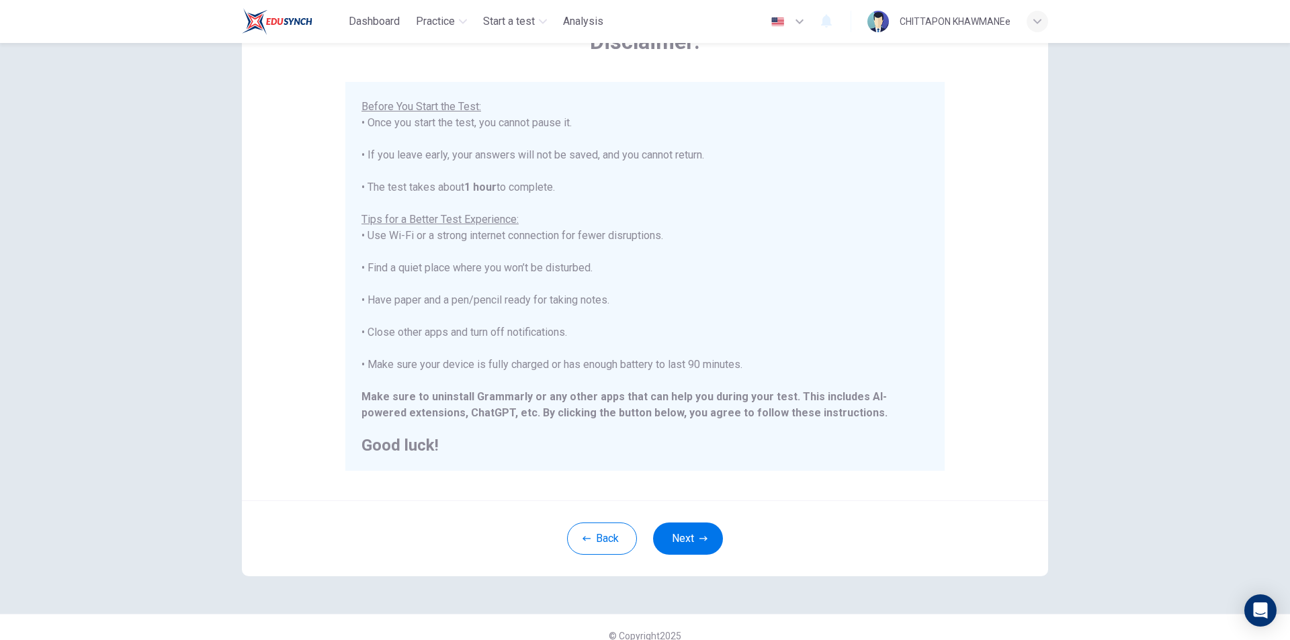
scroll to position [107, 0]
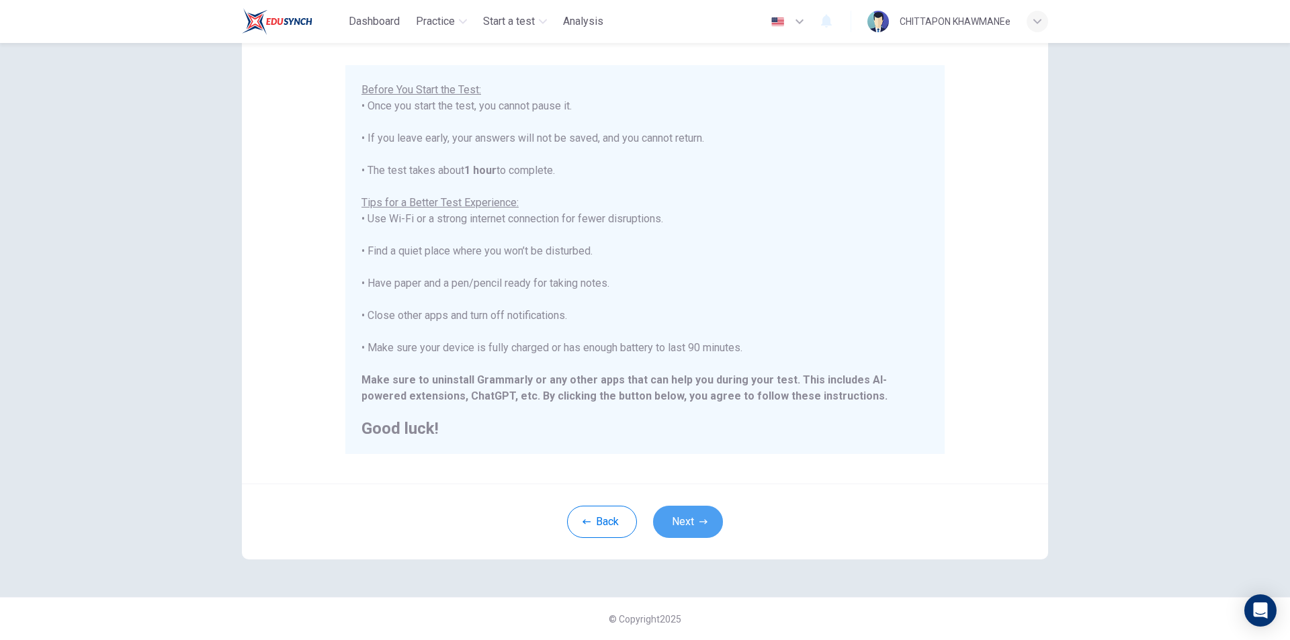
click at [683, 522] on button "Next" at bounding box center [688, 522] width 70 height 32
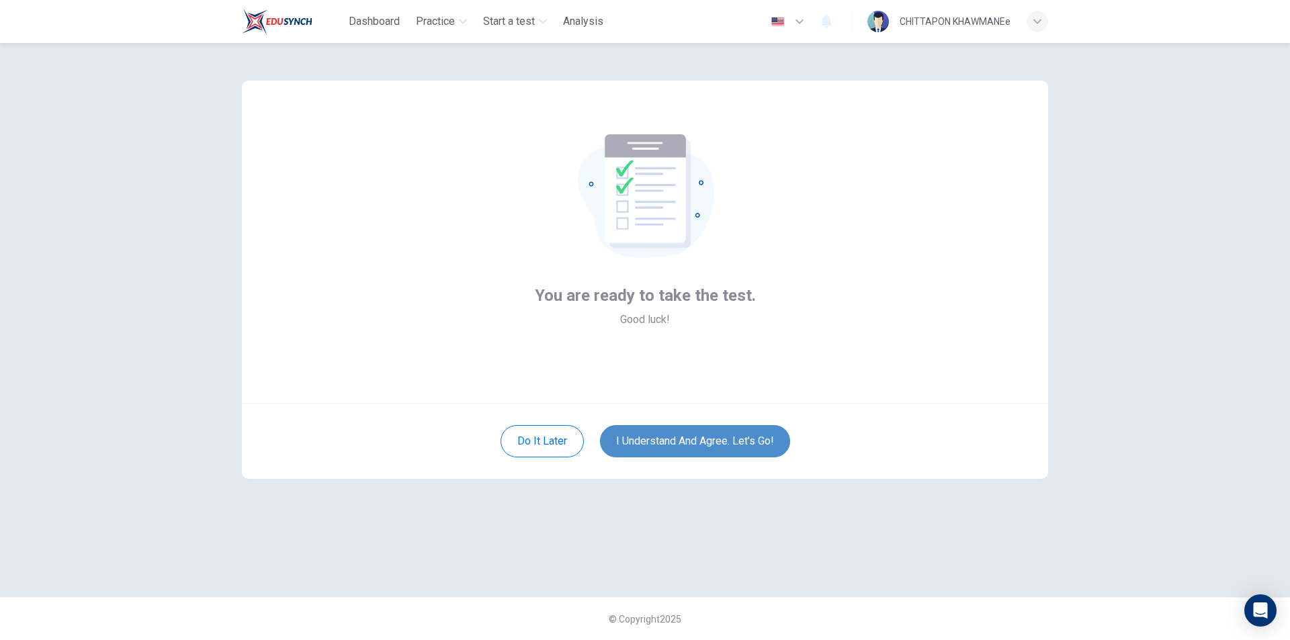
click at [697, 439] on button "I understand and agree. Let’s go!" at bounding box center [695, 441] width 190 height 32
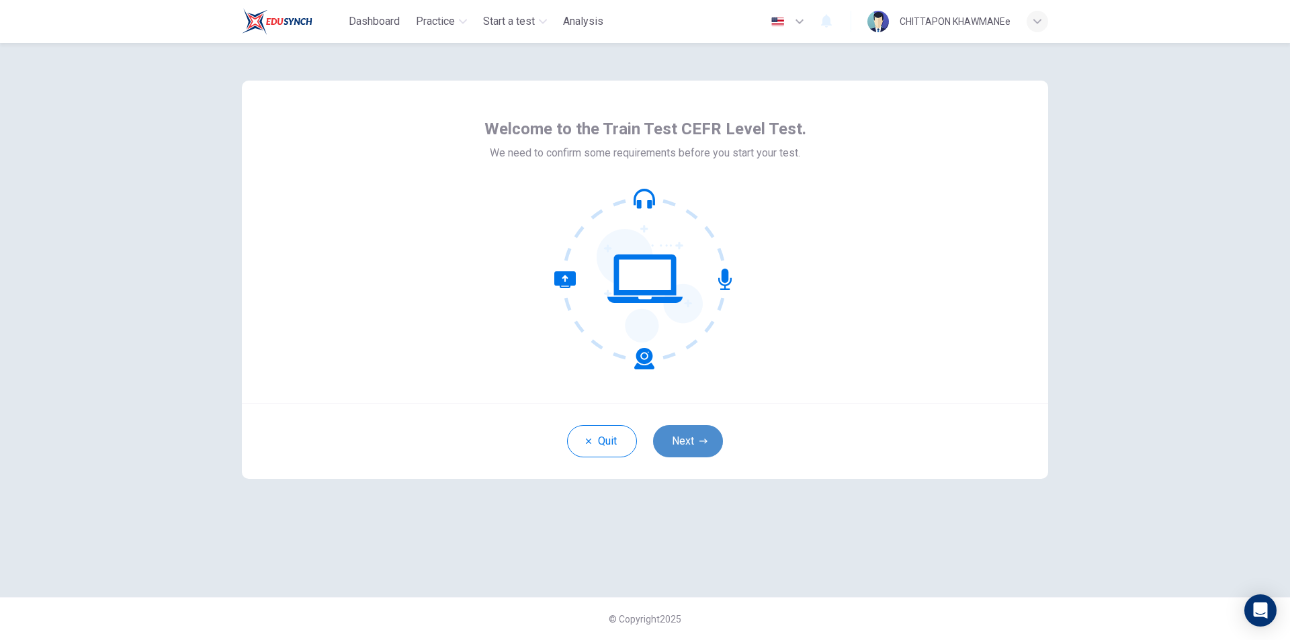
click at [703, 427] on button "Next" at bounding box center [688, 441] width 70 height 32
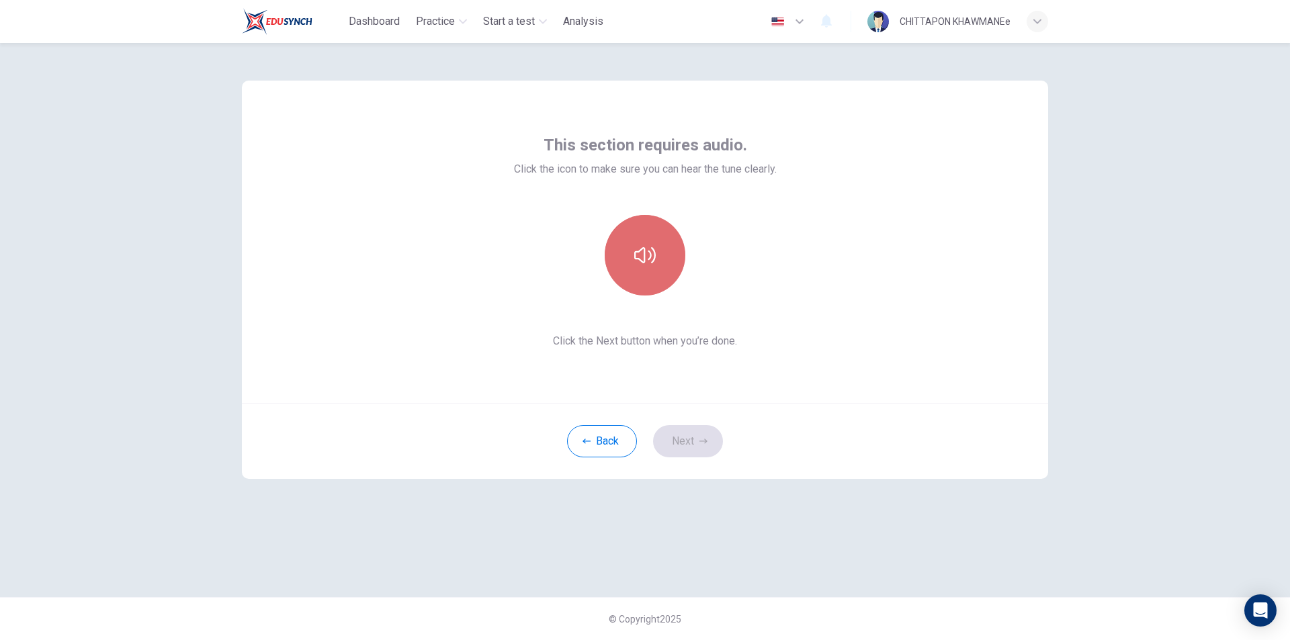
click at [655, 260] on icon "button" at bounding box center [644, 254] width 21 height 21
click at [696, 449] on button "Next" at bounding box center [688, 441] width 70 height 32
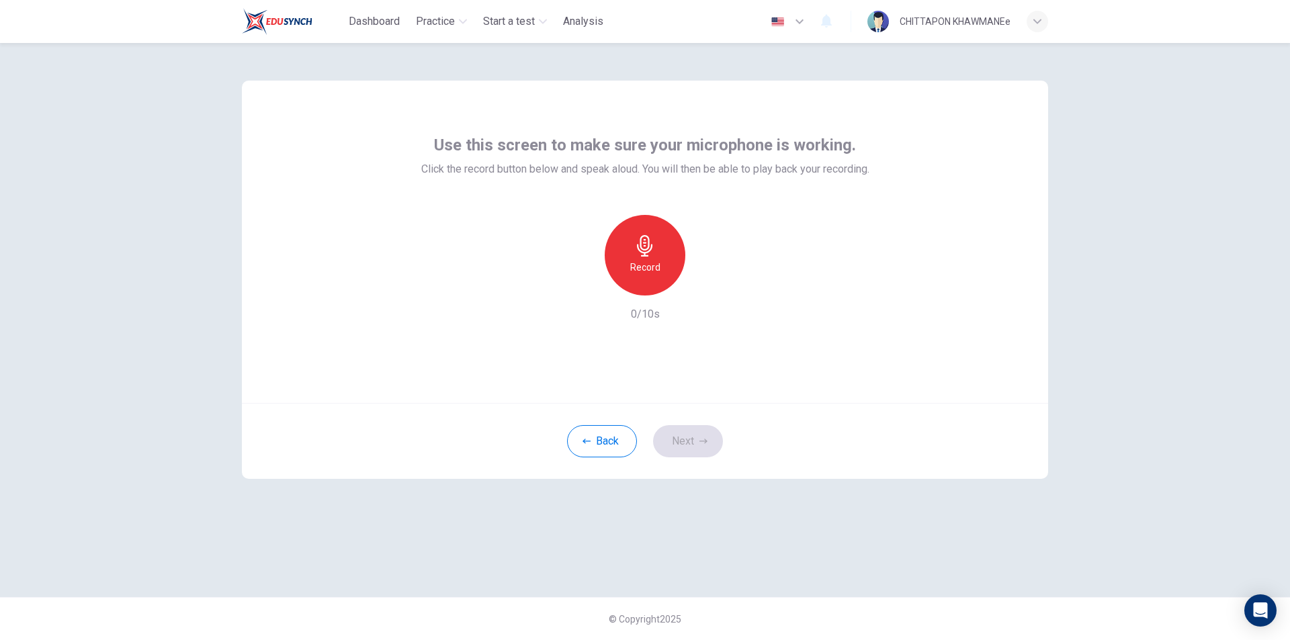
click at [637, 245] on icon "button" at bounding box center [644, 245] width 15 height 21
click at [711, 289] on icon "button" at bounding box center [706, 284] width 13 height 13
click at [712, 287] on icon "button" at bounding box center [706, 284] width 13 height 13
click at [715, 453] on button "Next" at bounding box center [688, 441] width 70 height 32
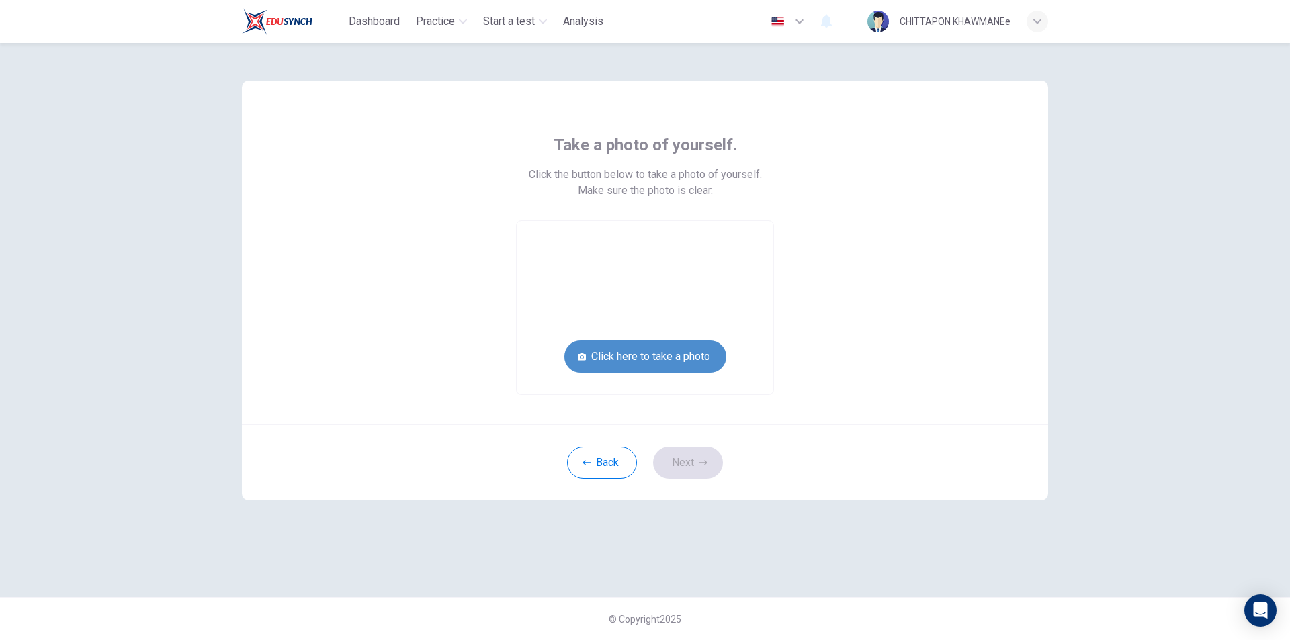
click at [623, 349] on button "Click here to take a photo" at bounding box center [645, 357] width 162 height 32
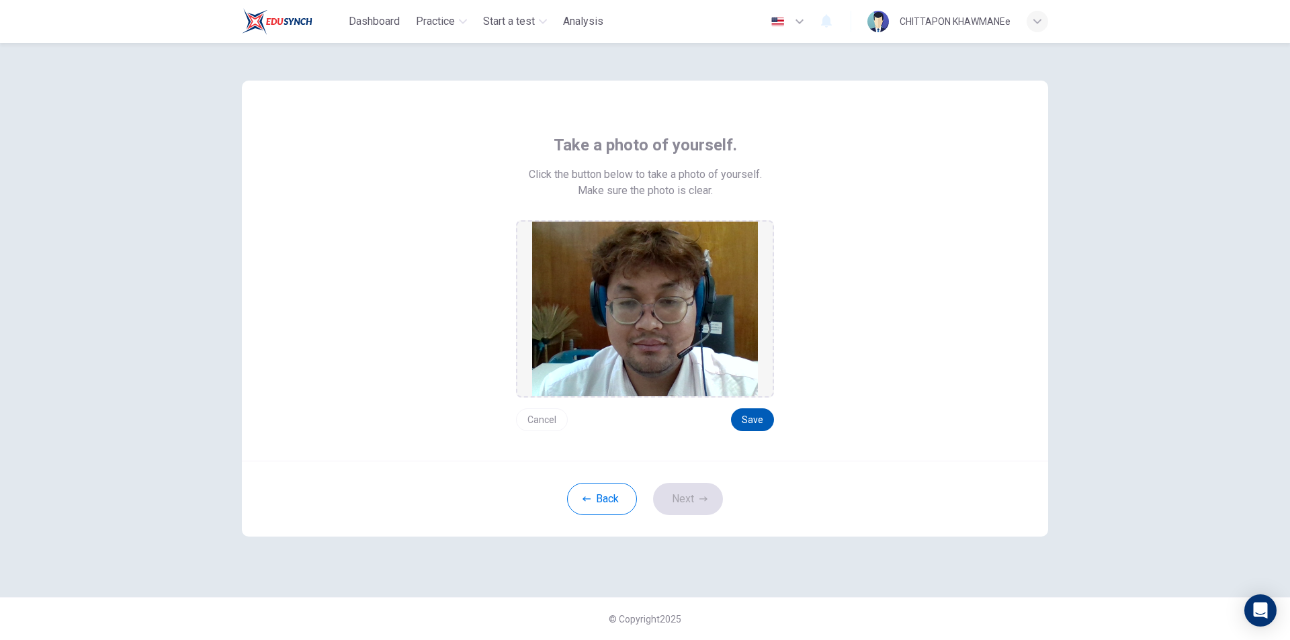
click at [750, 424] on button "Save" at bounding box center [752, 419] width 43 height 23
click at [672, 499] on button "Next" at bounding box center [688, 499] width 70 height 32
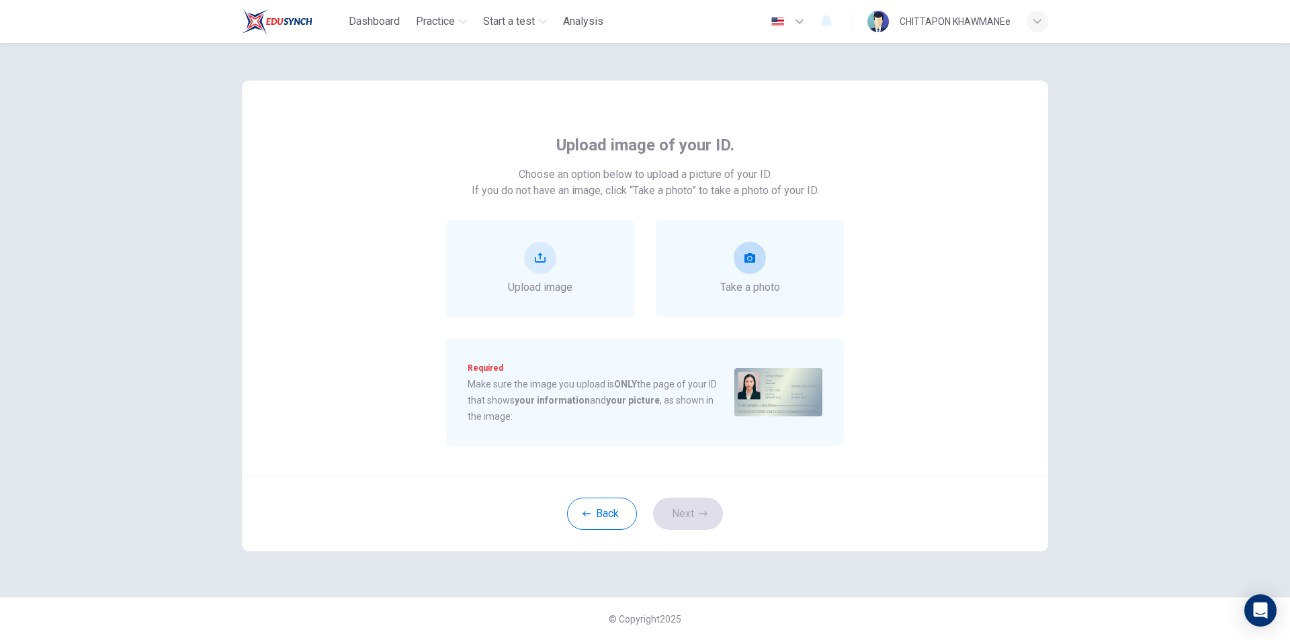
click at [766, 267] on div "Take a photo" at bounding box center [750, 269] width 60 height 54
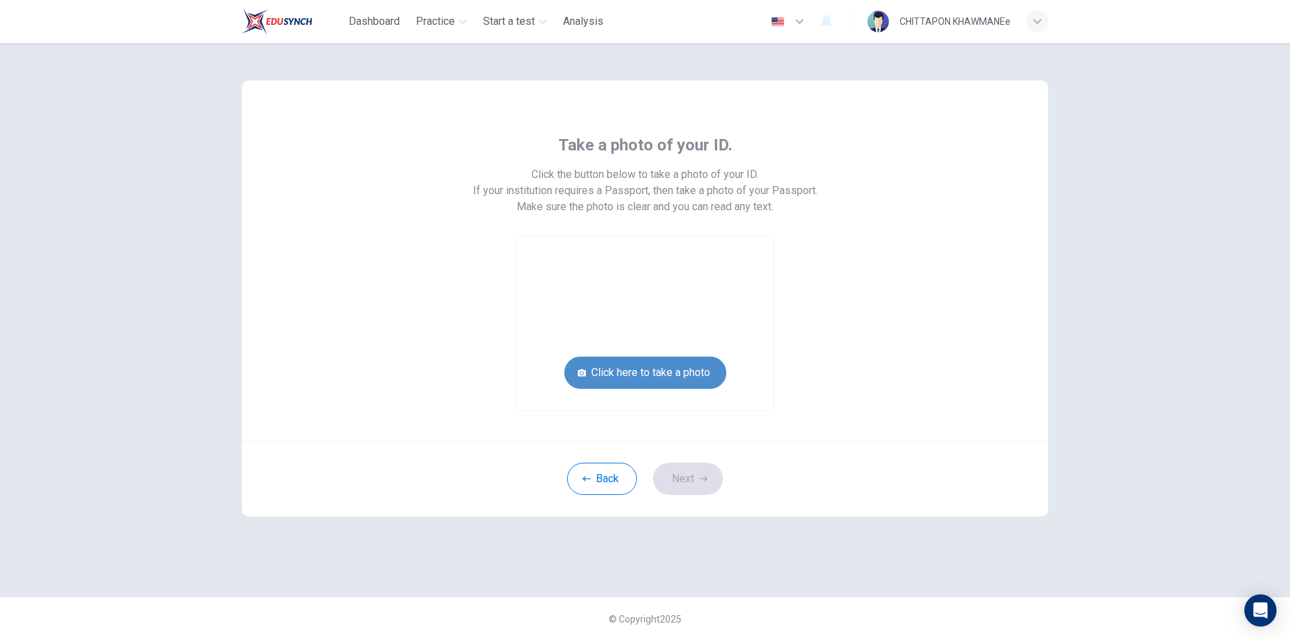
click at [660, 375] on button "Click here to take a photo" at bounding box center [645, 373] width 162 height 32
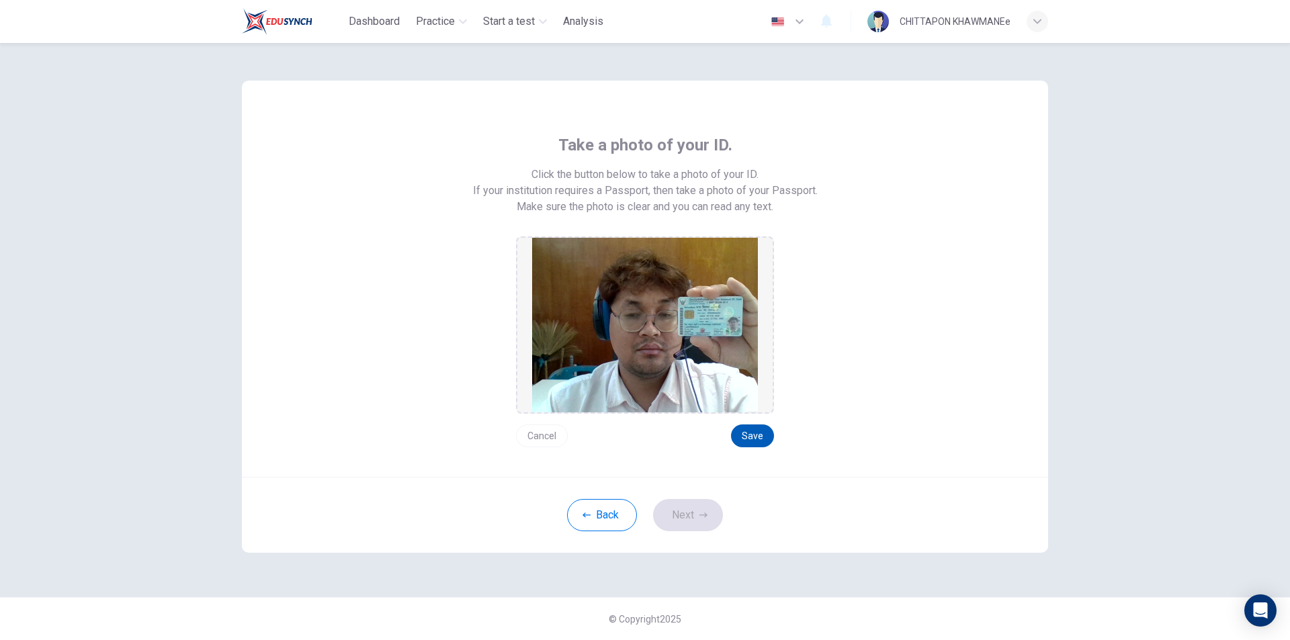
click at [755, 427] on button "Save" at bounding box center [752, 435] width 43 height 23
click at [684, 517] on button "Next" at bounding box center [688, 515] width 70 height 32
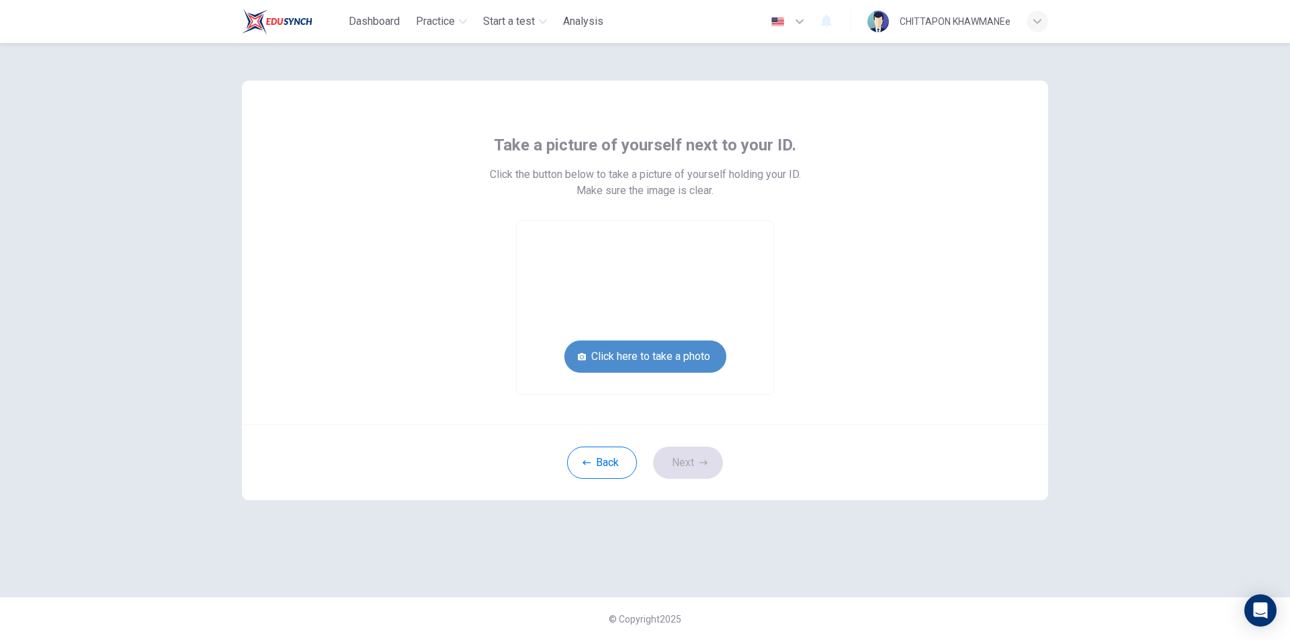
click at [650, 360] on button "Click here to take a photo" at bounding box center [645, 357] width 162 height 32
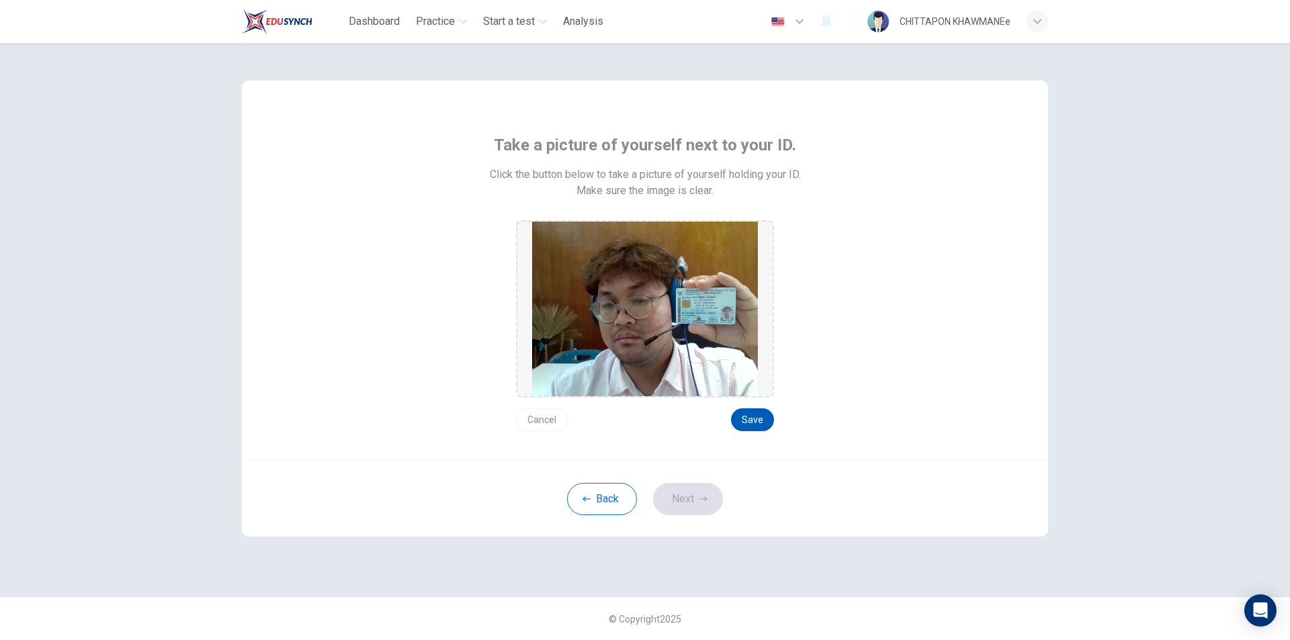
click at [750, 421] on button "Save" at bounding box center [752, 419] width 43 height 23
click at [676, 507] on button "Next" at bounding box center [688, 499] width 70 height 32
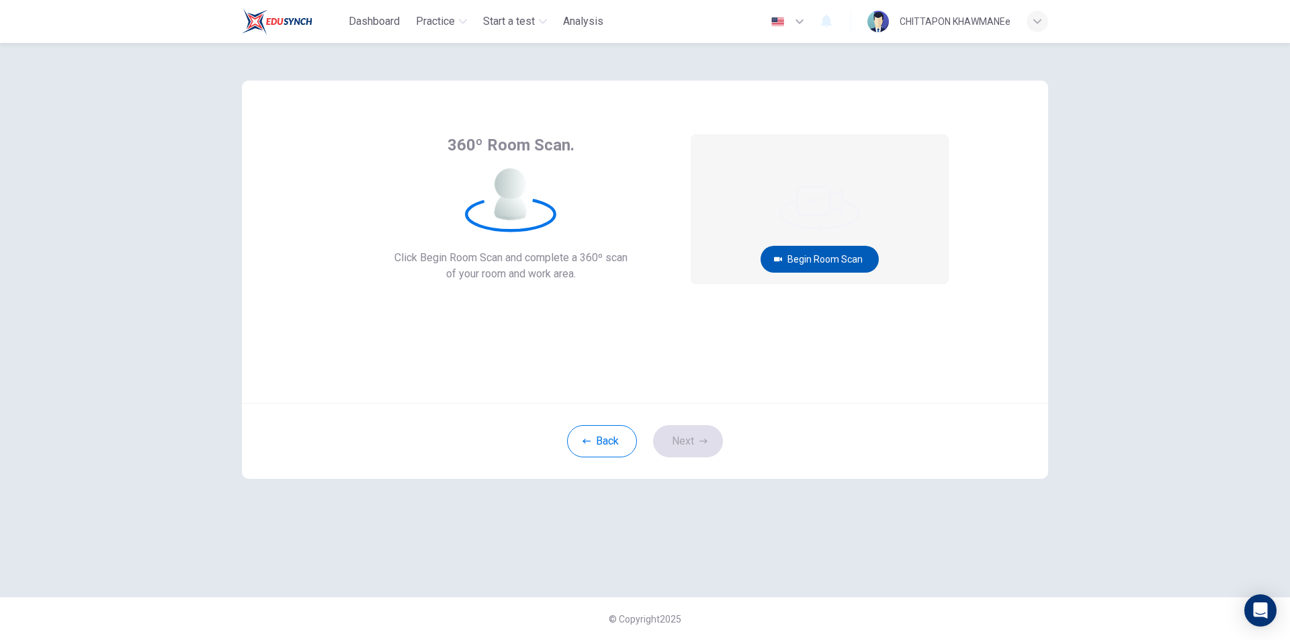
click at [854, 251] on button "Begin Room Scan" at bounding box center [819, 259] width 118 height 27
click at [834, 250] on button "Recording in progress..." at bounding box center [819, 259] width 131 height 27
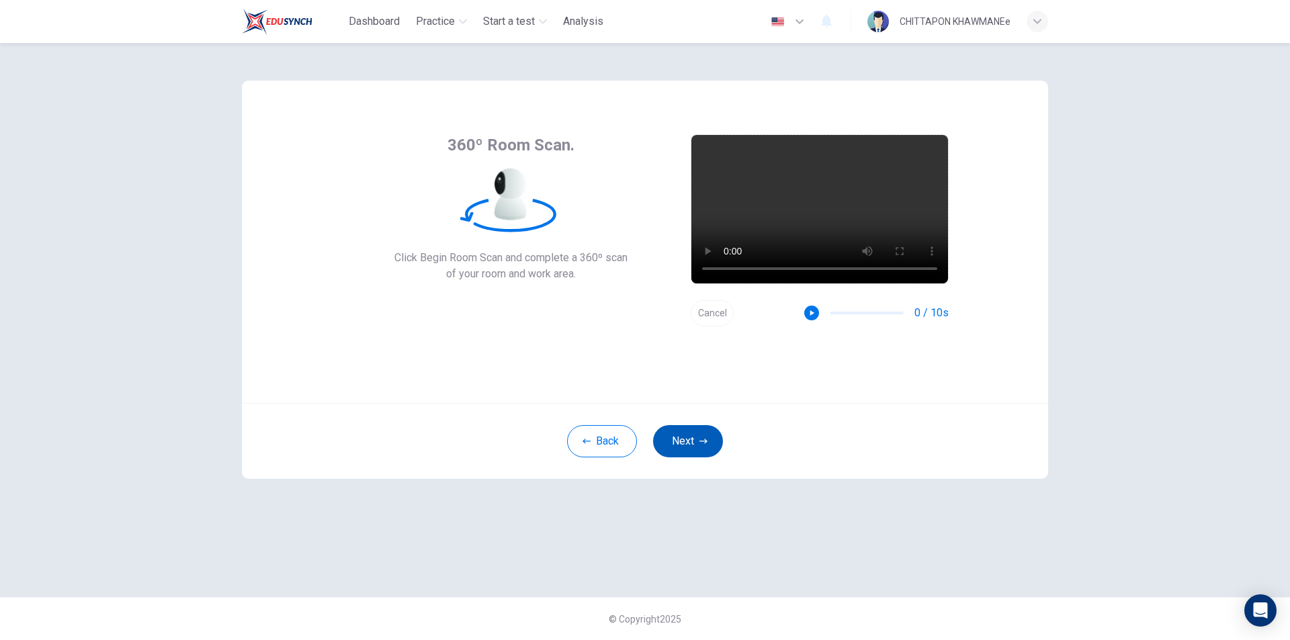
click at [691, 437] on button "Next" at bounding box center [688, 441] width 70 height 32
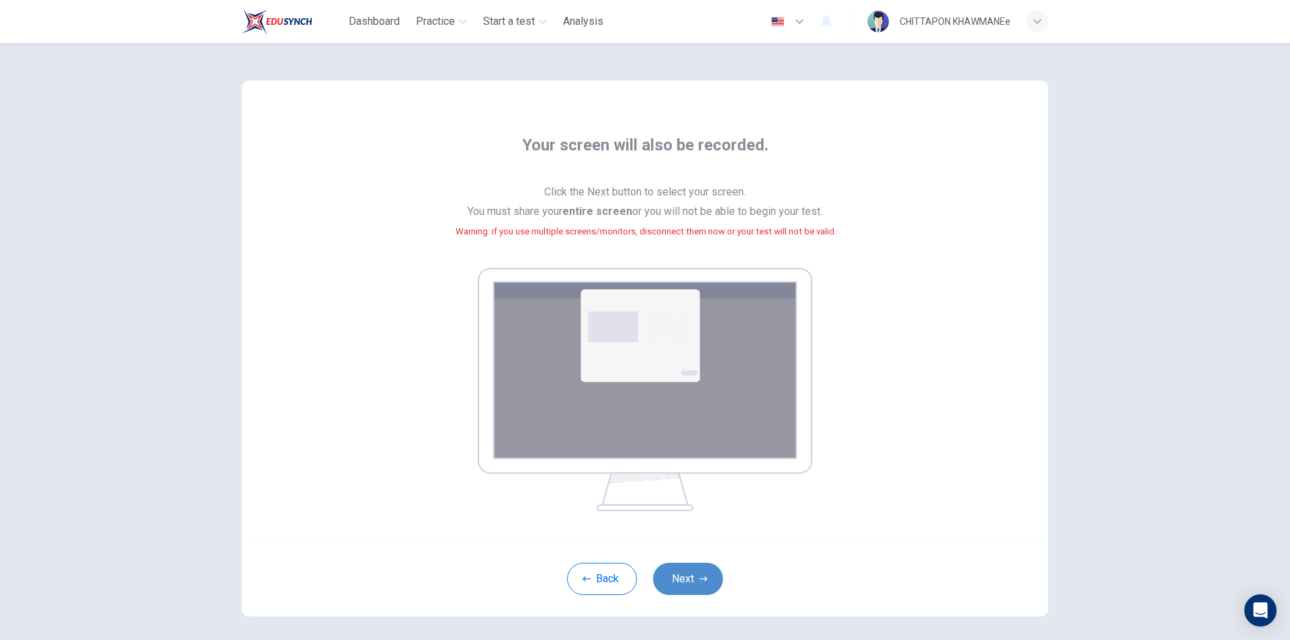
click at [686, 582] on button "Next" at bounding box center [688, 579] width 70 height 32
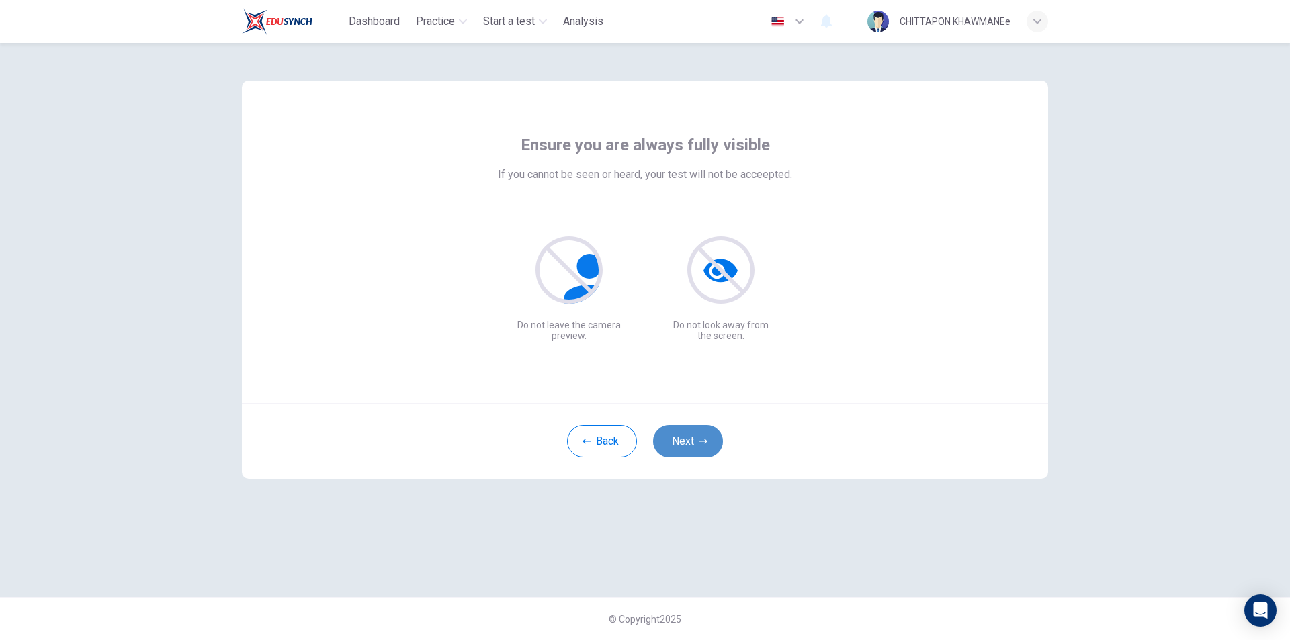
click at [688, 446] on button "Next" at bounding box center [688, 441] width 70 height 32
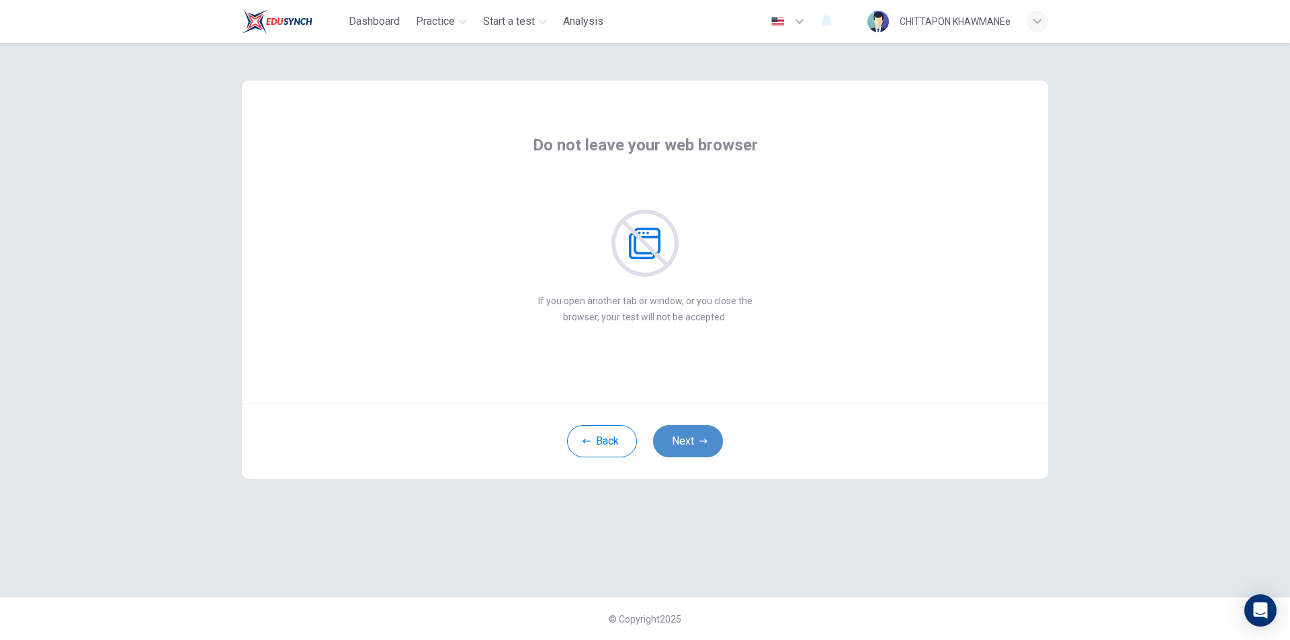
click at [693, 443] on button "Next" at bounding box center [688, 441] width 70 height 32
click at [695, 443] on button "Next" at bounding box center [688, 441] width 70 height 32
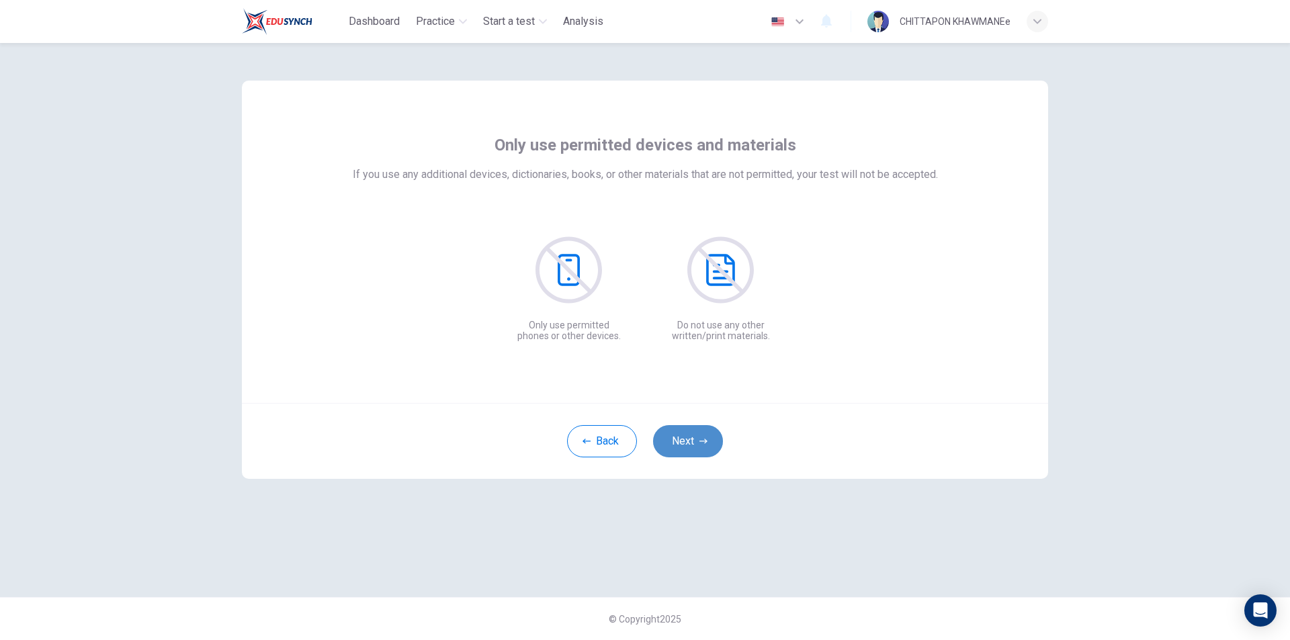
click at [695, 443] on button "Next" at bounding box center [688, 441] width 70 height 32
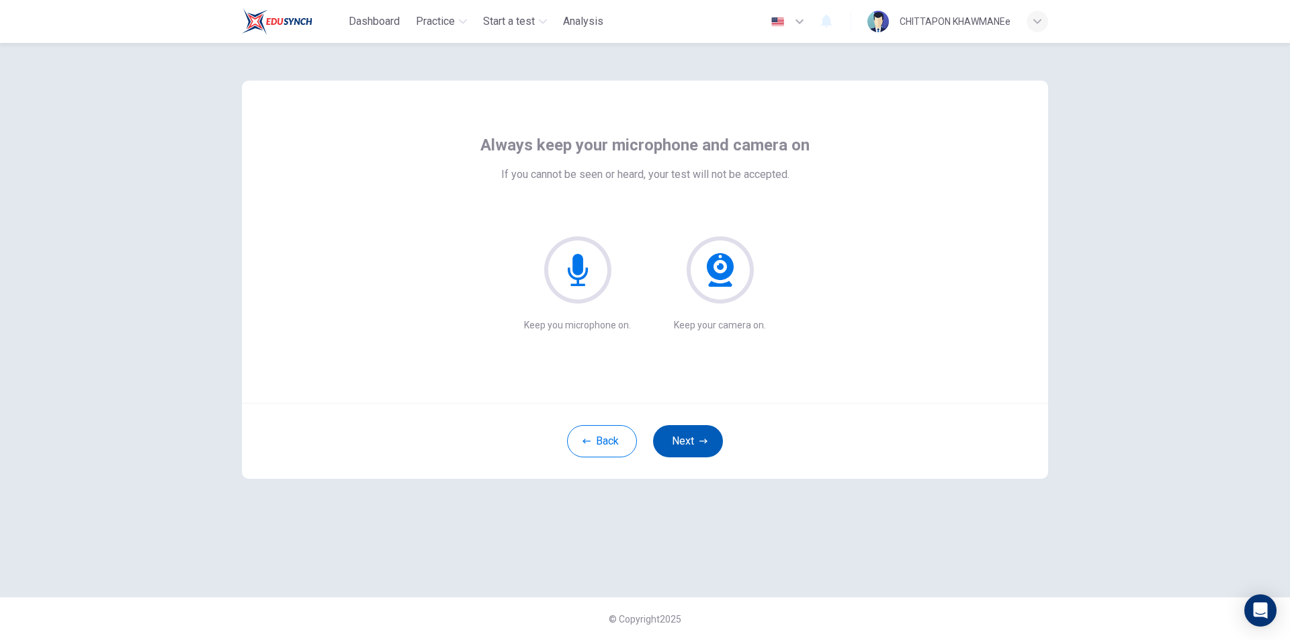
click at [695, 443] on button "Next" at bounding box center [688, 441] width 70 height 32
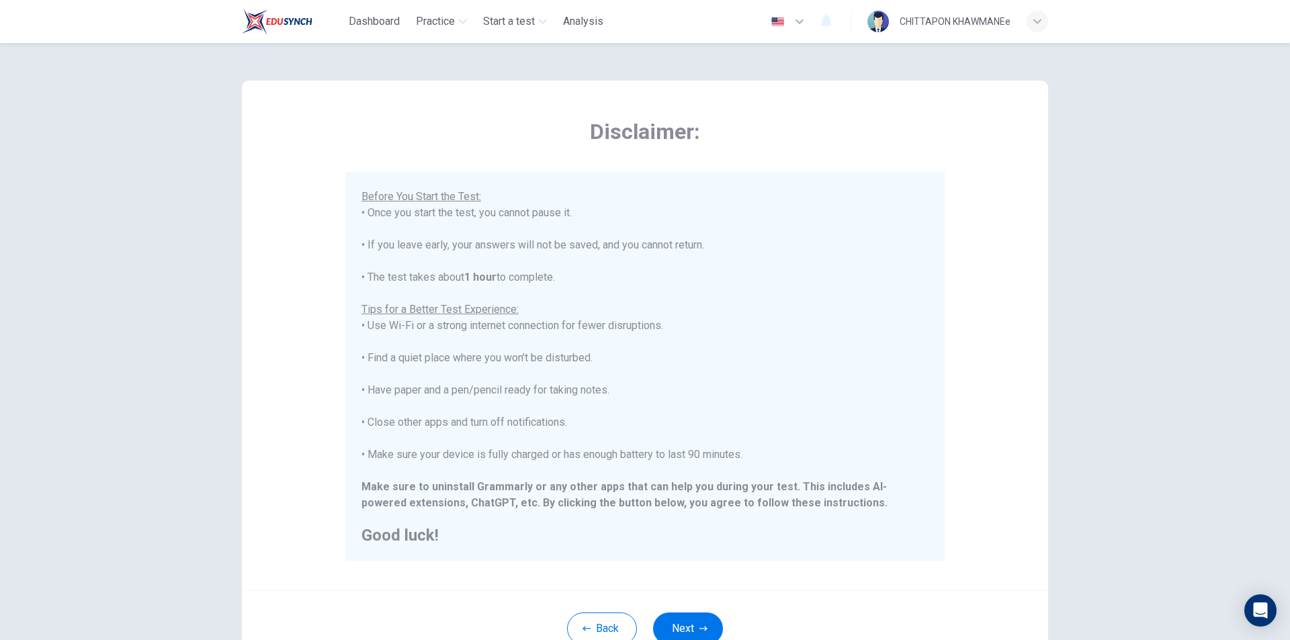
scroll to position [107, 0]
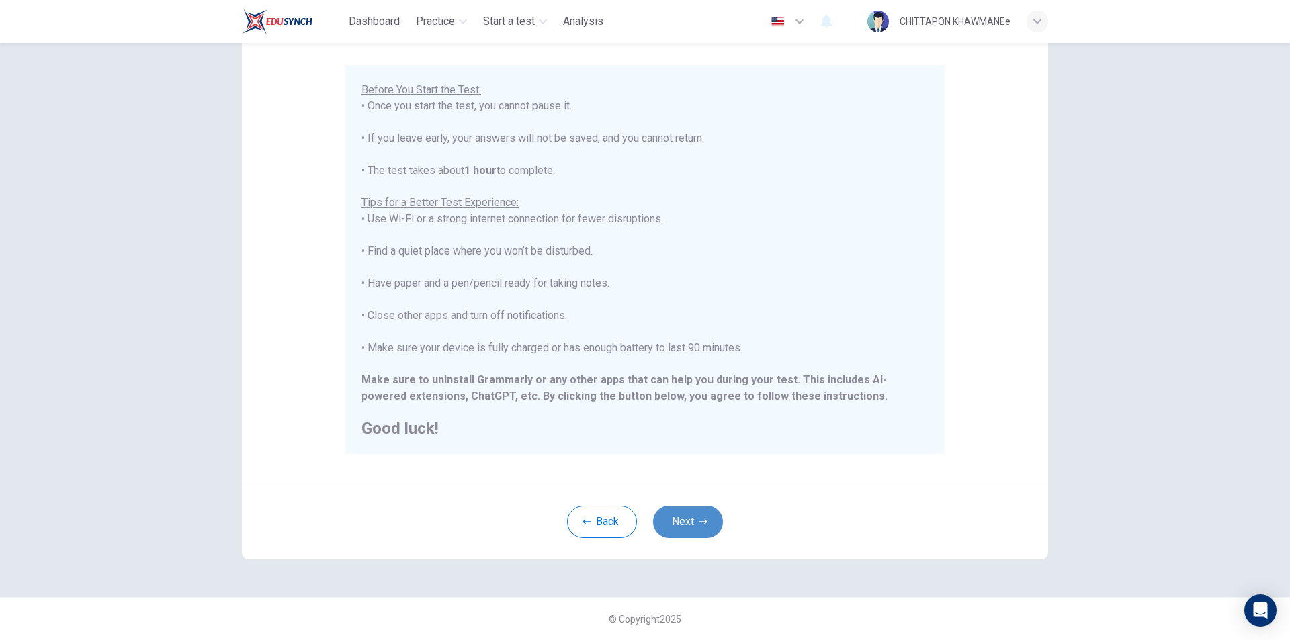
click at [699, 521] on icon "button" at bounding box center [703, 522] width 8 height 8
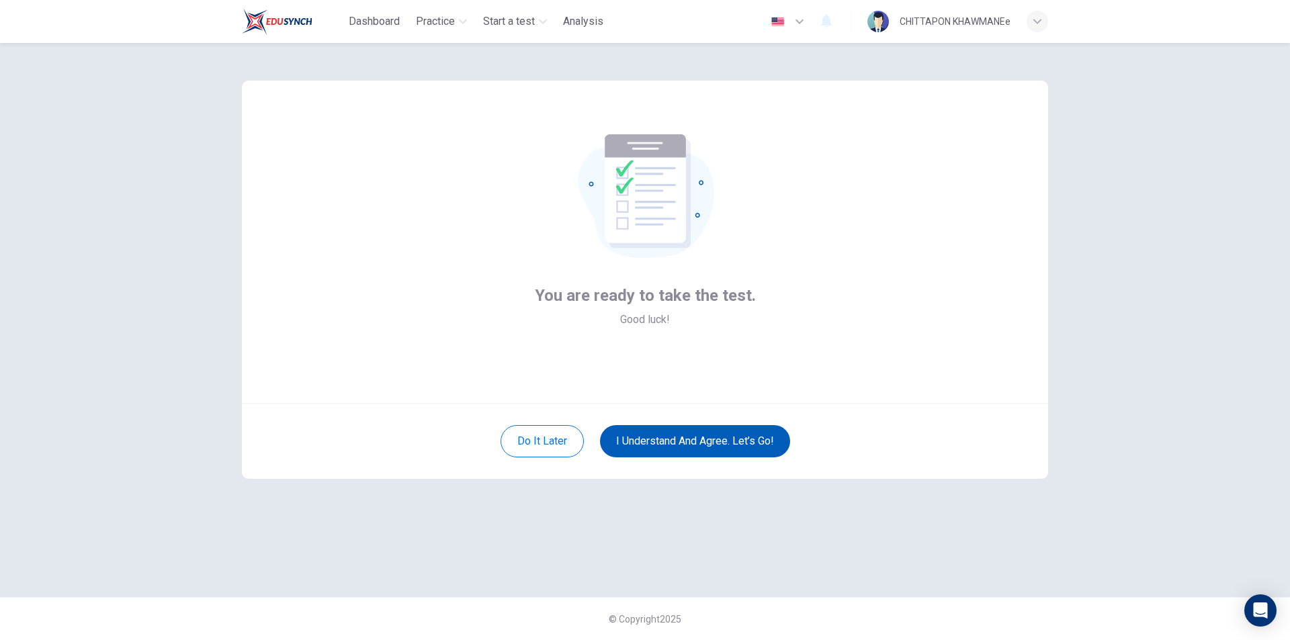
click at [719, 439] on button "I understand and agree. Let’s go!" at bounding box center [695, 441] width 190 height 32
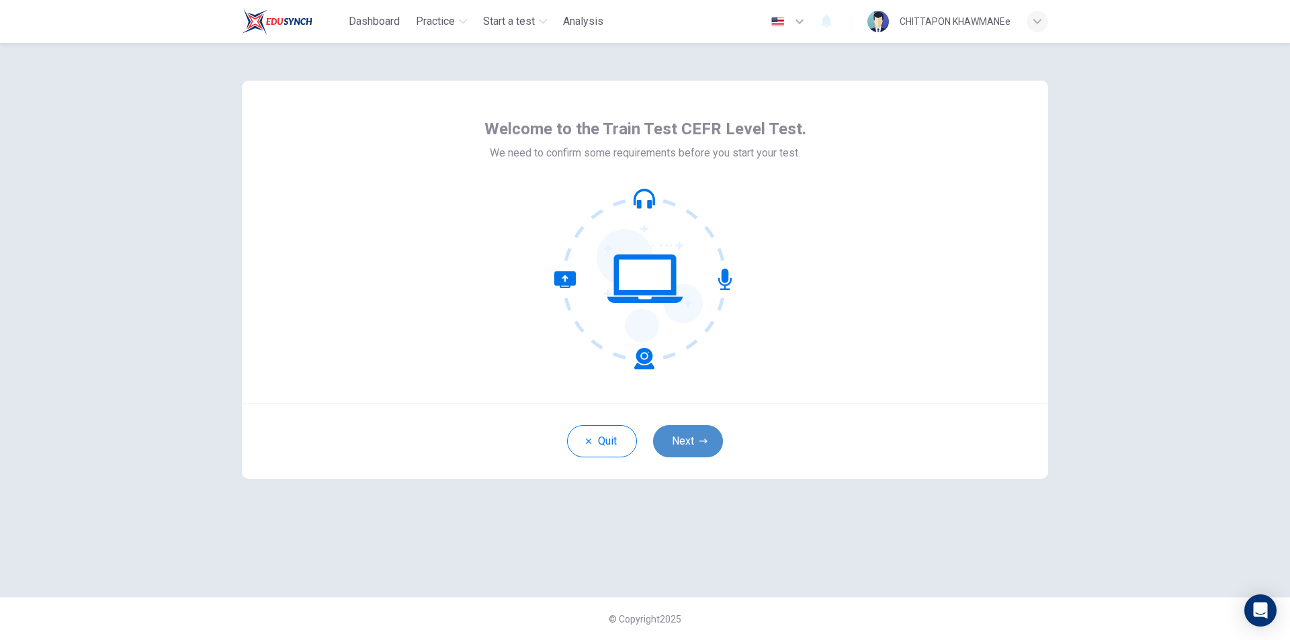
click at [690, 437] on button "Next" at bounding box center [688, 441] width 70 height 32
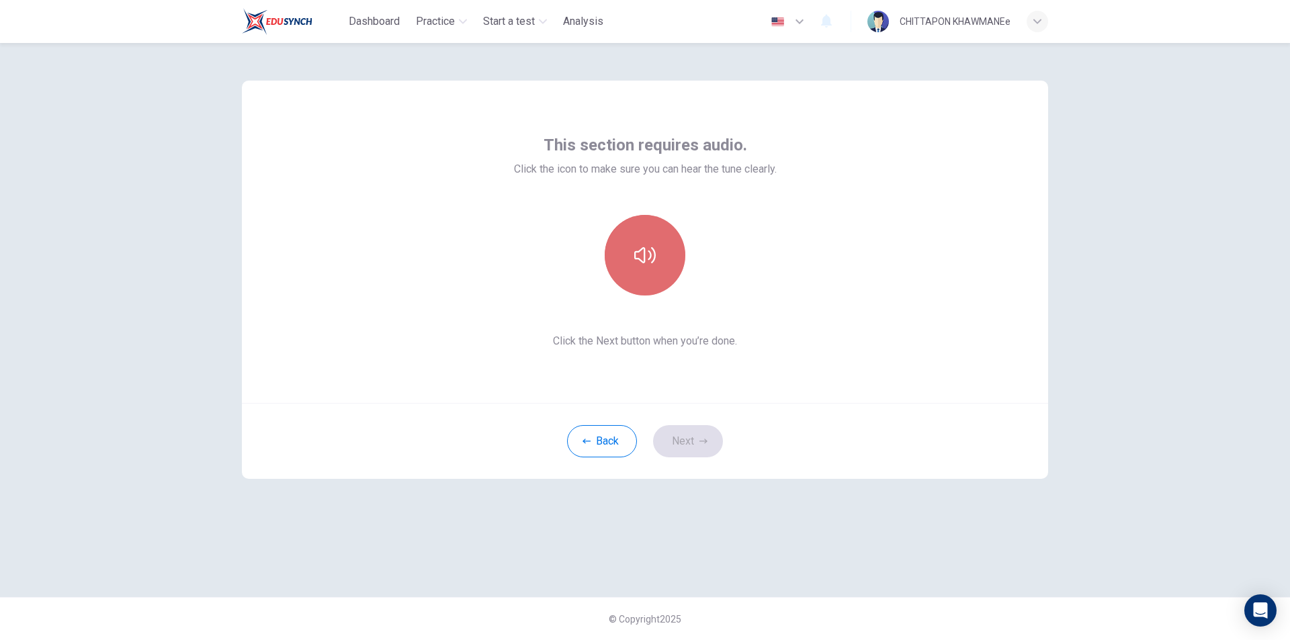
click at [646, 275] on button "button" at bounding box center [644, 255] width 81 height 81
click at [677, 445] on button "Next" at bounding box center [688, 441] width 70 height 32
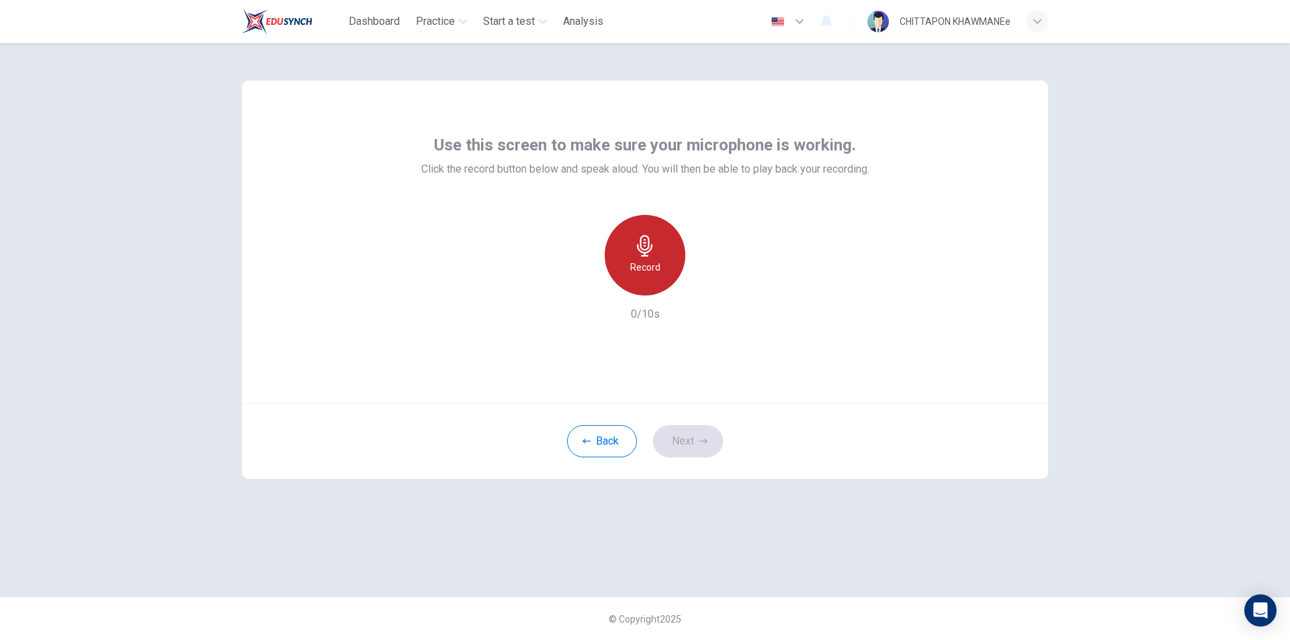
click at [630, 256] on div "Record" at bounding box center [644, 255] width 81 height 81
click at [678, 436] on div "Back Next" at bounding box center [645, 441] width 806 height 76
click at [678, 446] on button "Next" at bounding box center [688, 441] width 70 height 32
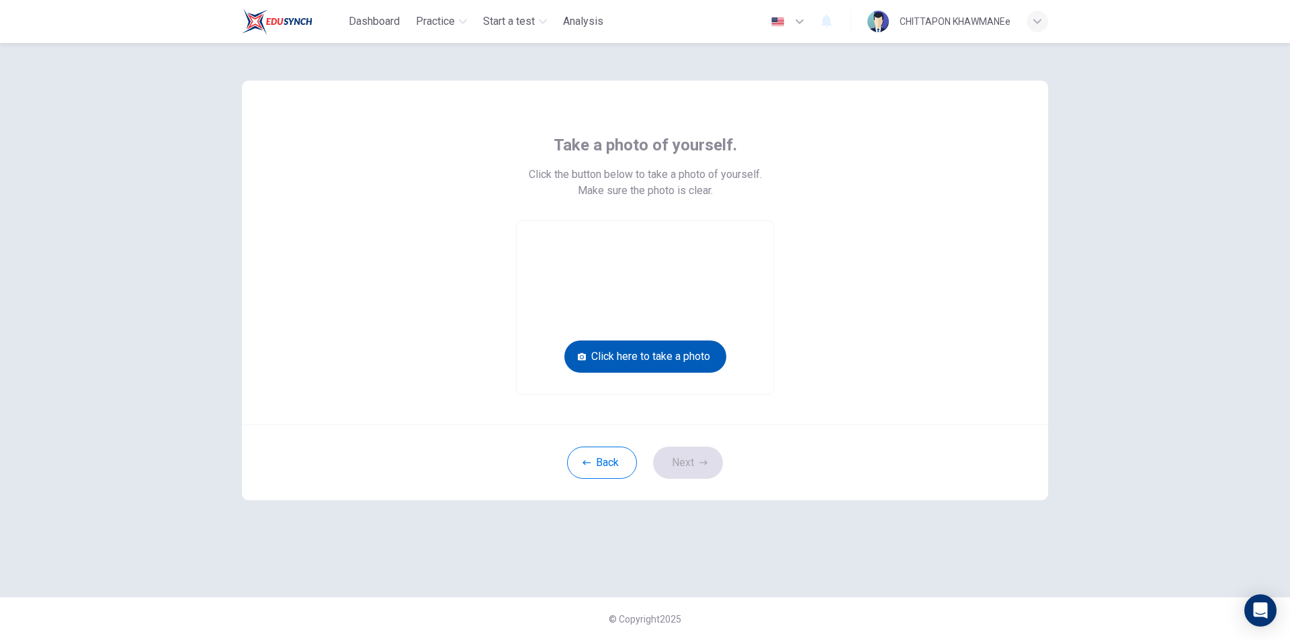
click at [688, 350] on button "Click here to take a photo" at bounding box center [645, 357] width 162 height 32
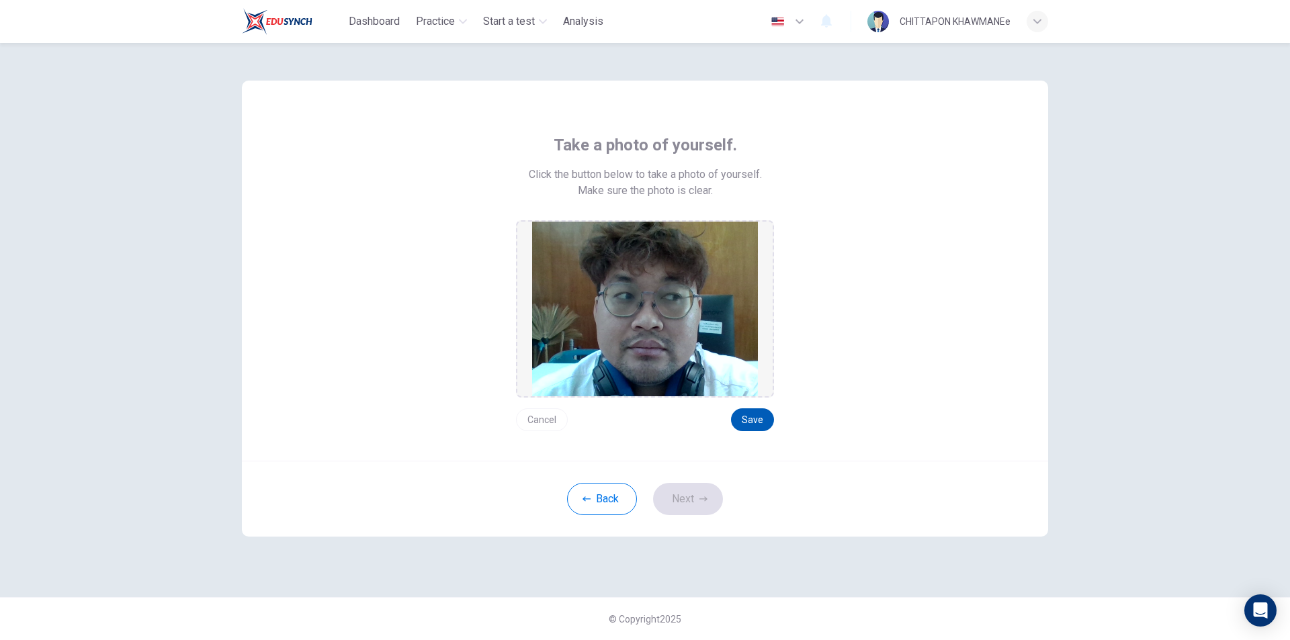
click at [748, 410] on button "Save" at bounding box center [752, 419] width 43 height 23
click at [680, 501] on button "Next" at bounding box center [688, 499] width 70 height 32
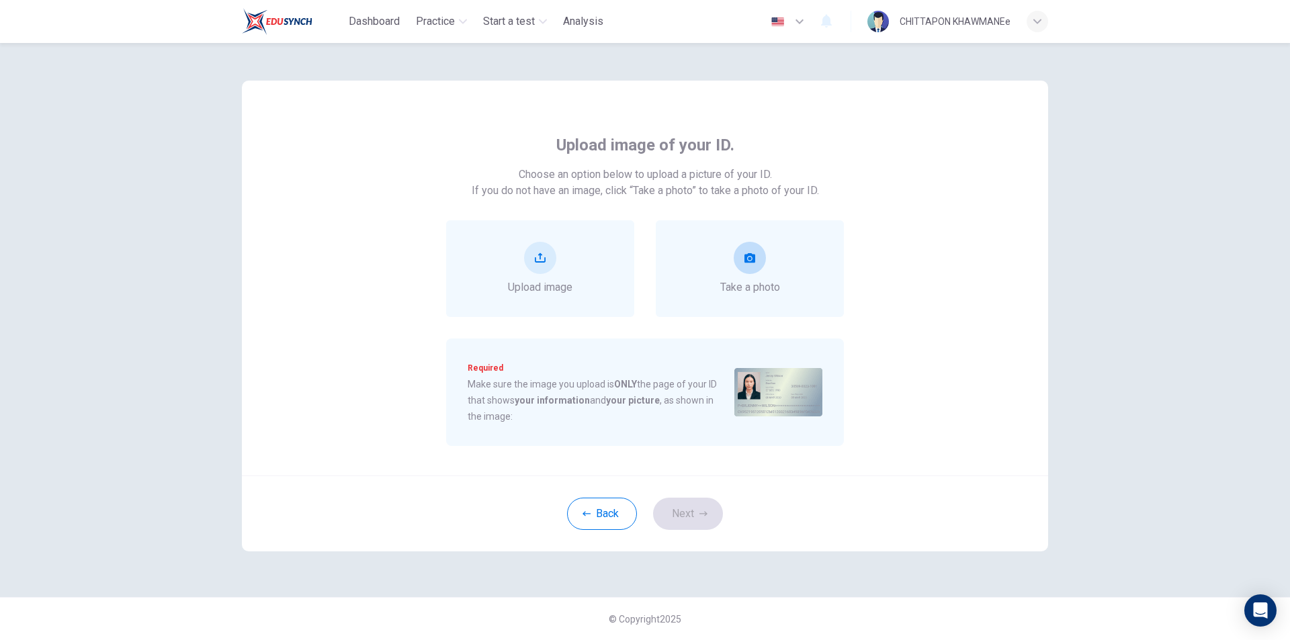
click at [725, 280] on span "Take a photo" at bounding box center [750, 287] width 60 height 16
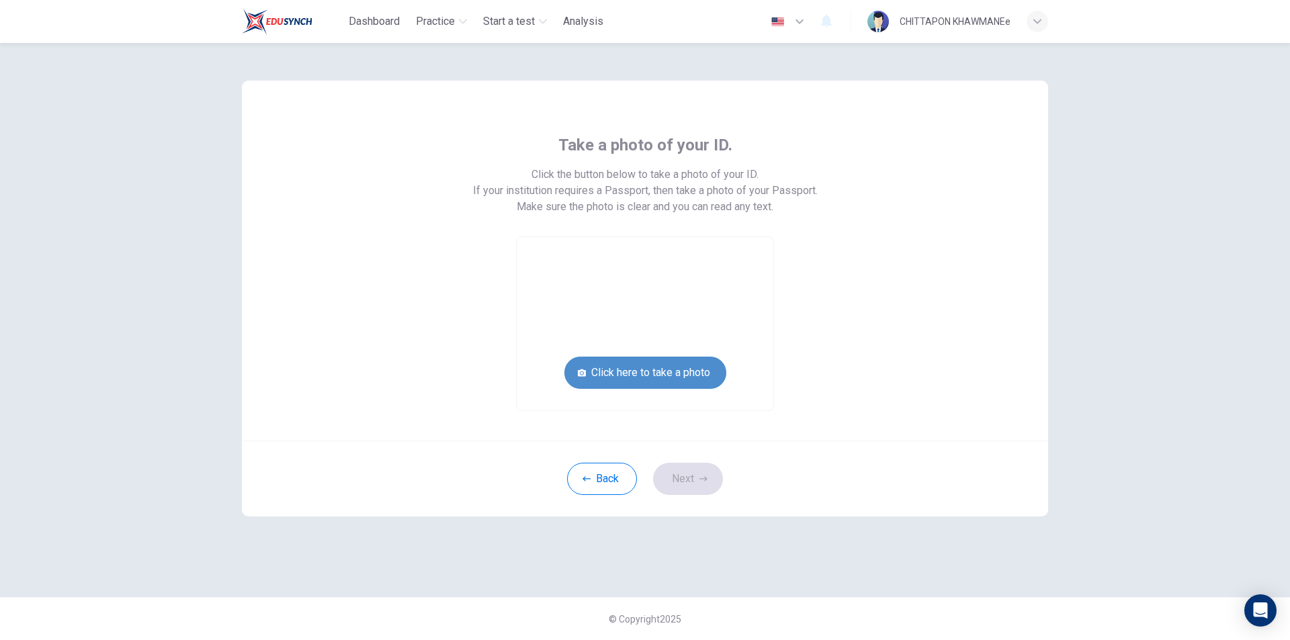
click at [680, 378] on button "Click here to take a photo" at bounding box center [645, 373] width 162 height 32
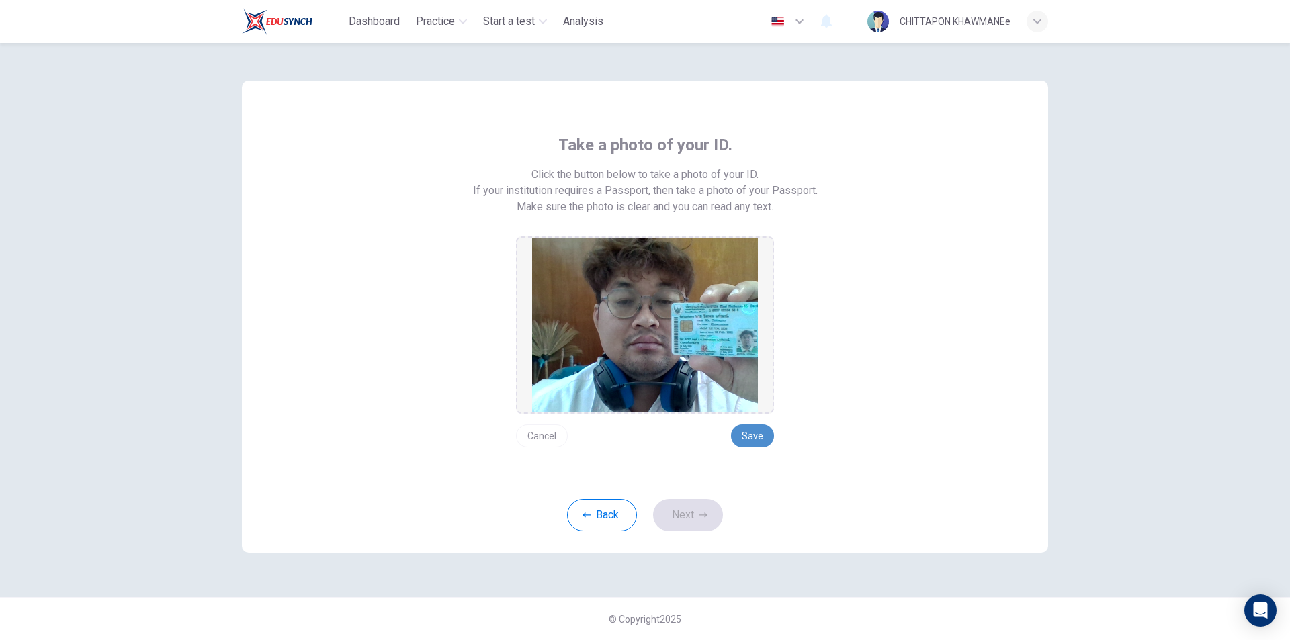
click at [744, 444] on button "Save" at bounding box center [752, 435] width 43 height 23
click at [680, 515] on button "Next" at bounding box center [688, 515] width 70 height 32
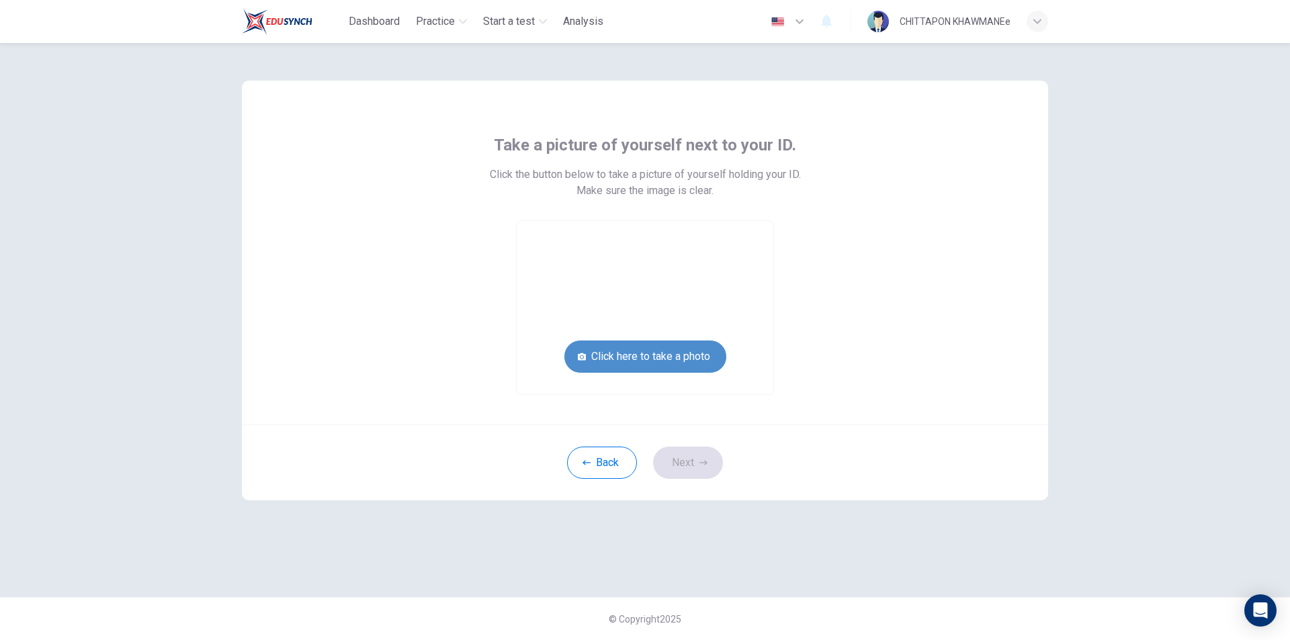
click at [689, 345] on button "Click here to take a photo" at bounding box center [645, 357] width 162 height 32
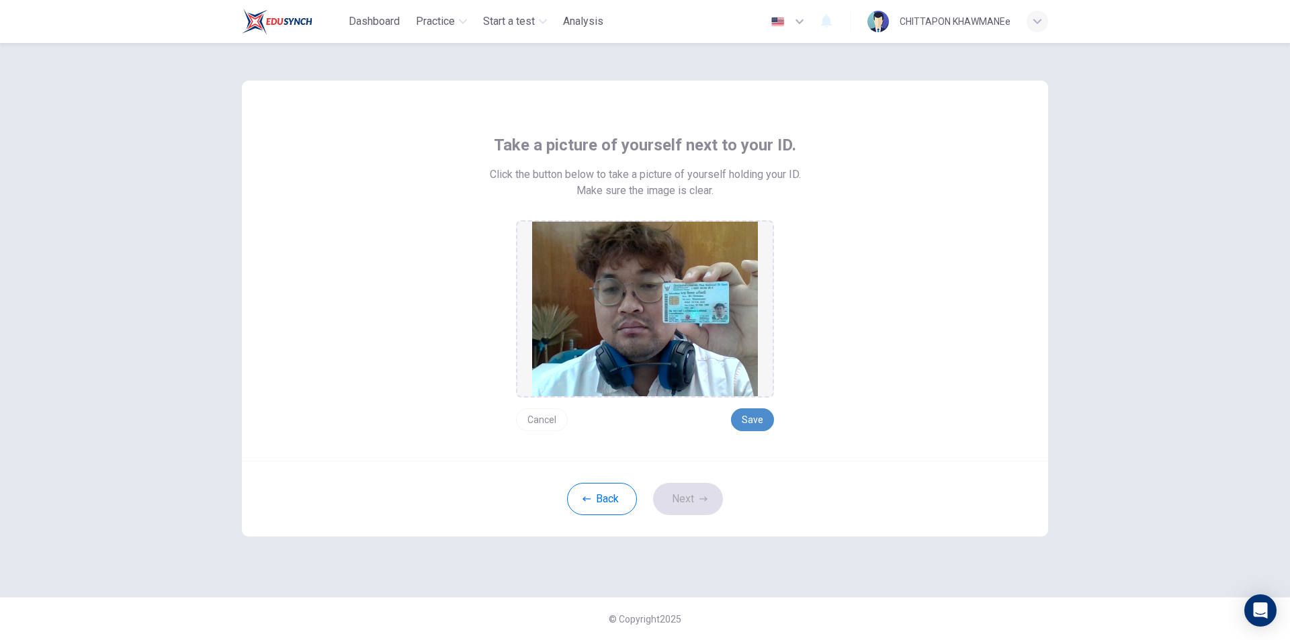
click at [748, 409] on button "Save" at bounding box center [752, 419] width 43 height 23
click at [684, 496] on button "Next" at bounding box center [688, 499] width 70 height 32
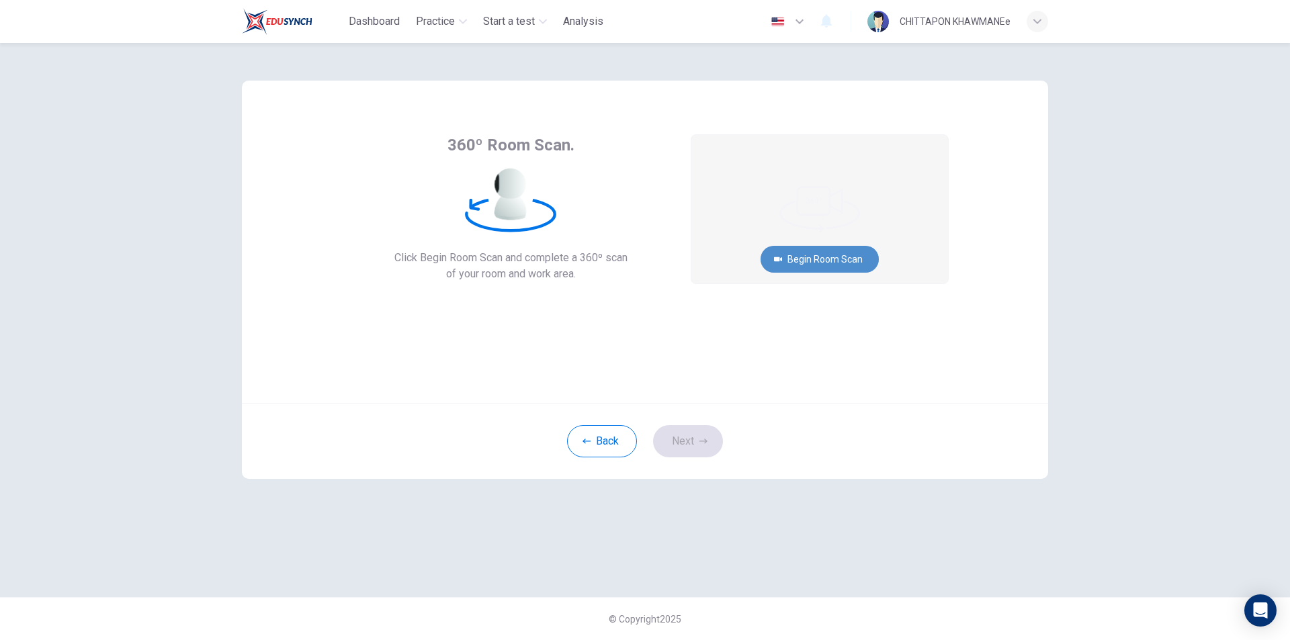
click at [822, 249] on button "Begin Room Scan" at bounding box center [819, 259] width 118 height 27
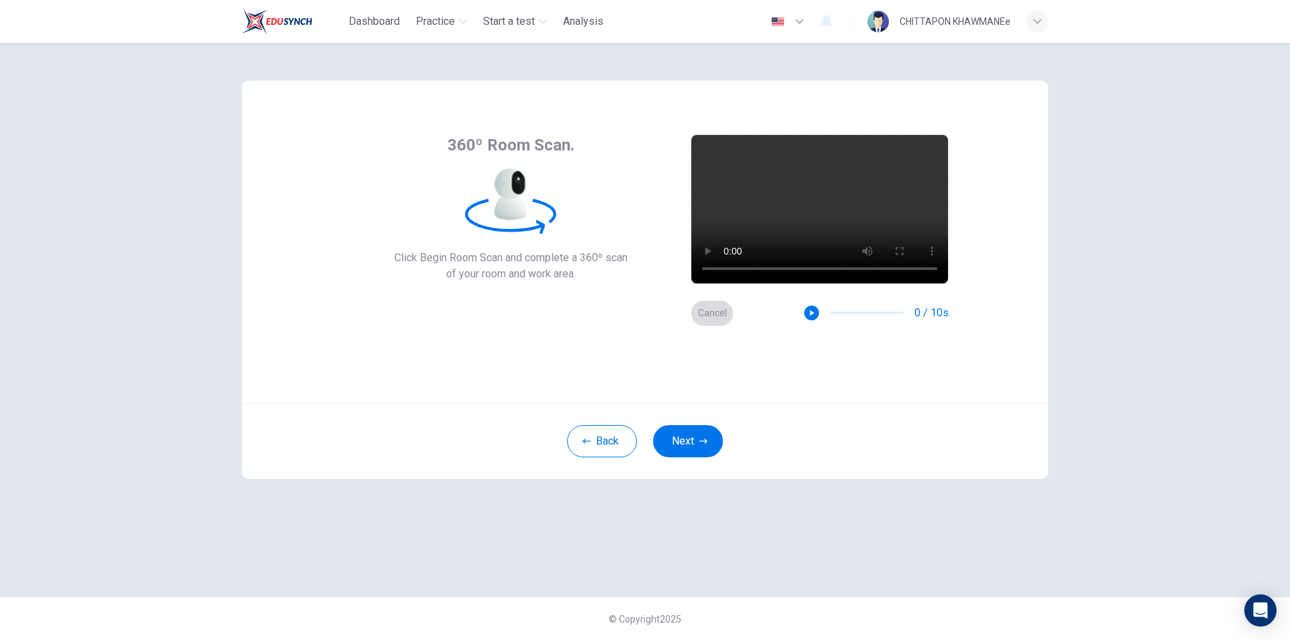
click at [700, 308] on button "Cancel" at bounding box center [711, 313] width 43 height 26
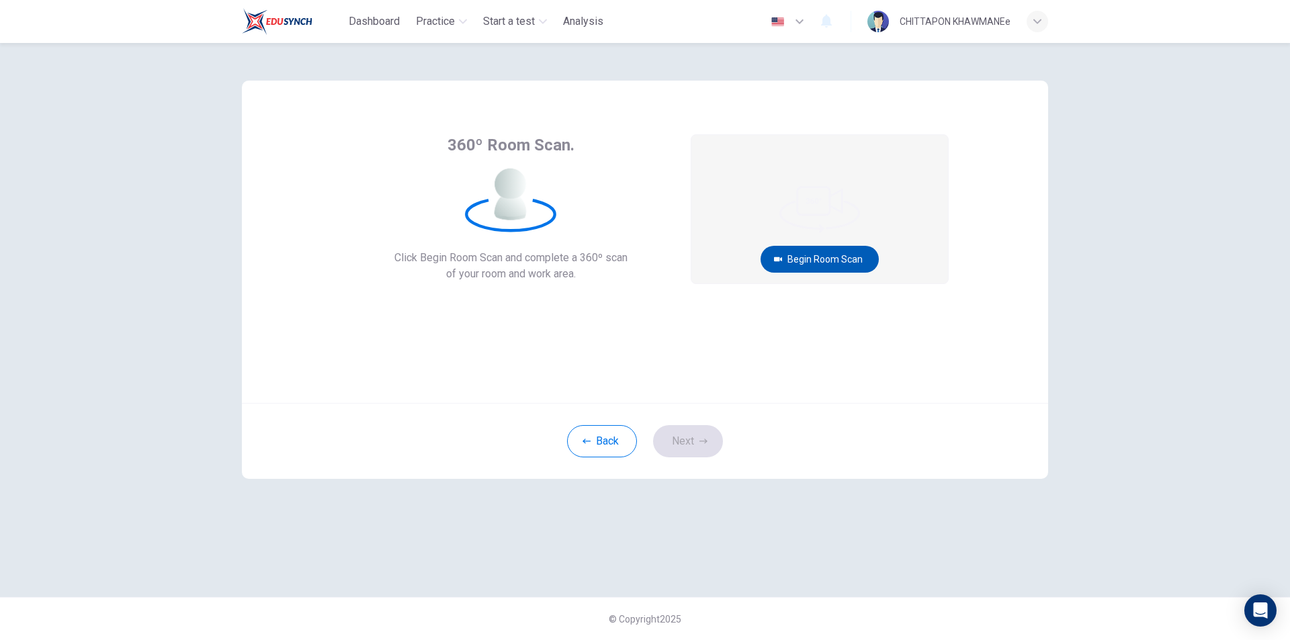
click at [809, 254] on button "Begin Room Scan" at bounding box center [819, 259] width 118 height 27
click at [812, 257] on button "Recording in progress..." at bounding box center [819, 259] width 131 height 27
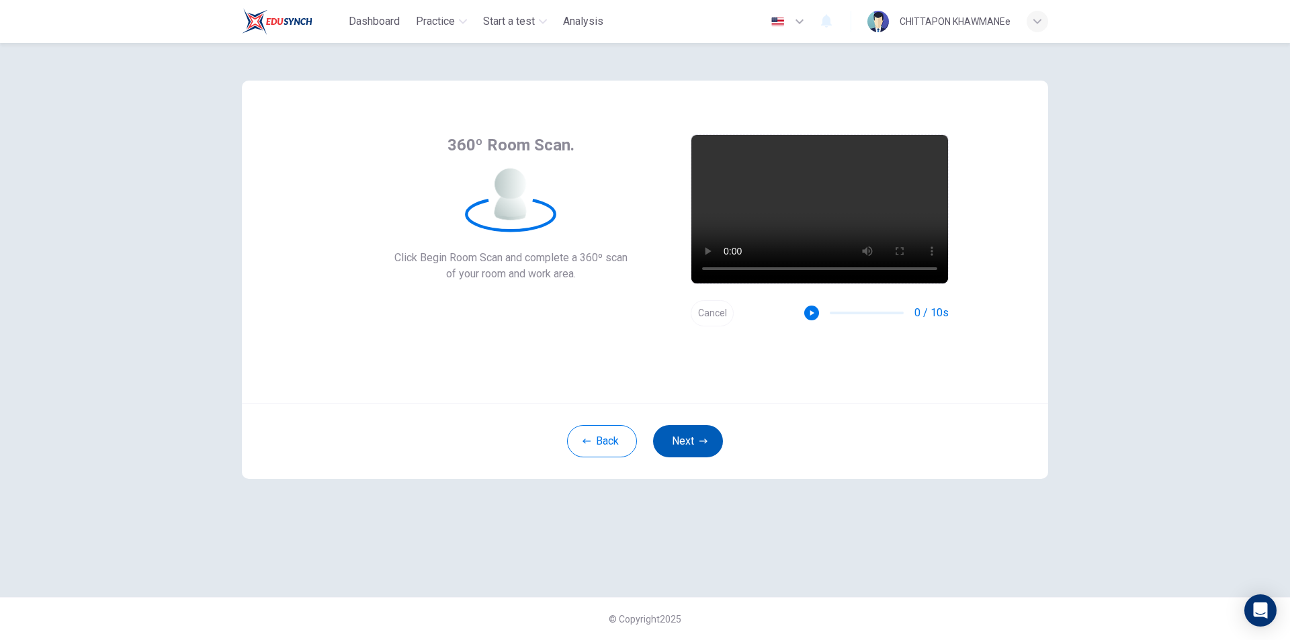
click at [697, 435] on button "Next" at bounding box center [688, 441] width 70 height 32
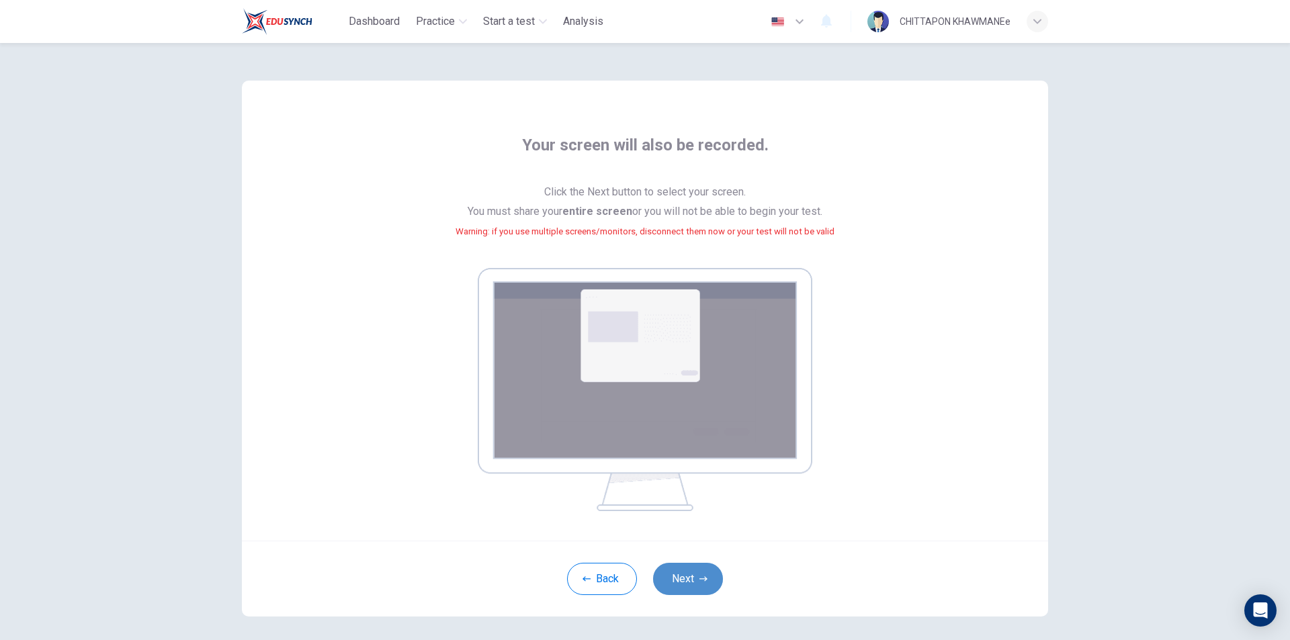
click at [690, 580] on button "Next" at bounding box center [688, 579] width 70 height 32
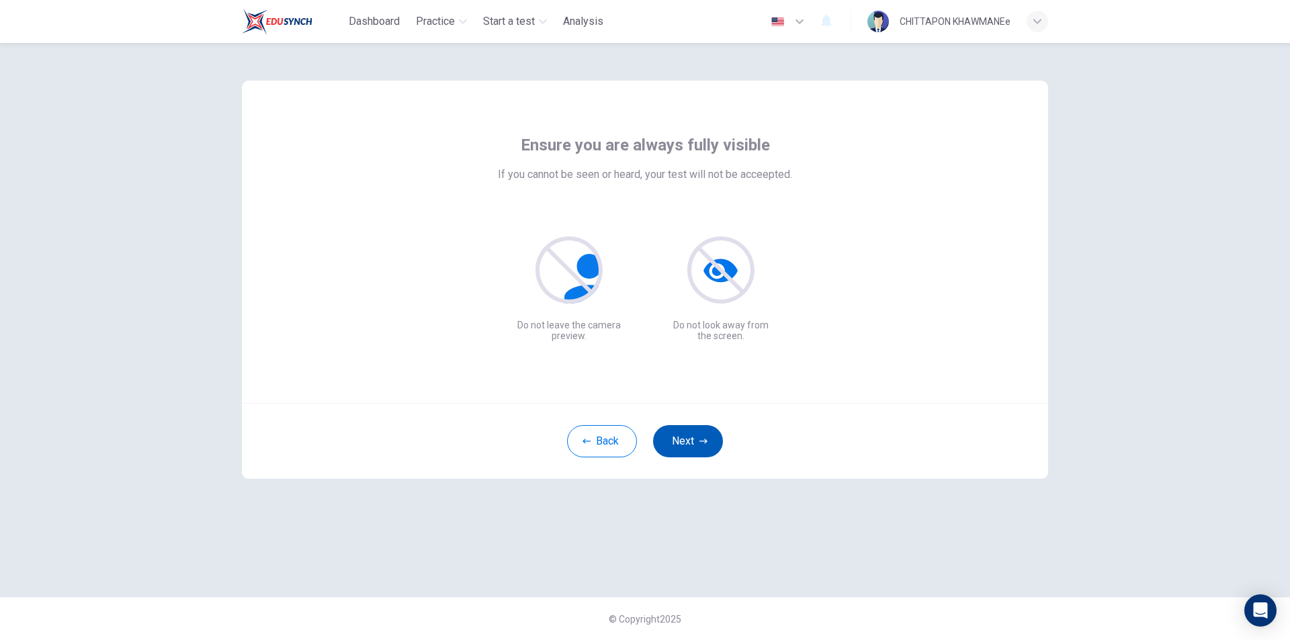
click at [692, 446] on button "Next" at bounding box center [688, 441] width 70 height 32
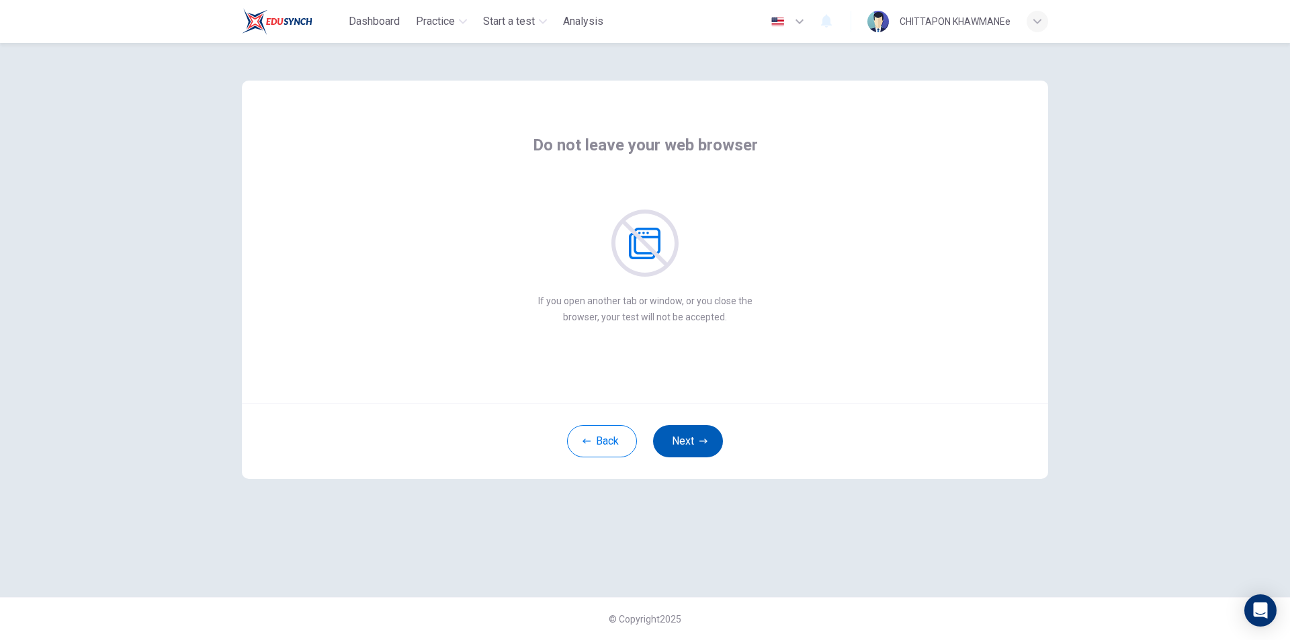
click at [697, 445] on button "Next" at bounding box center [688, 441] width 70 height 32
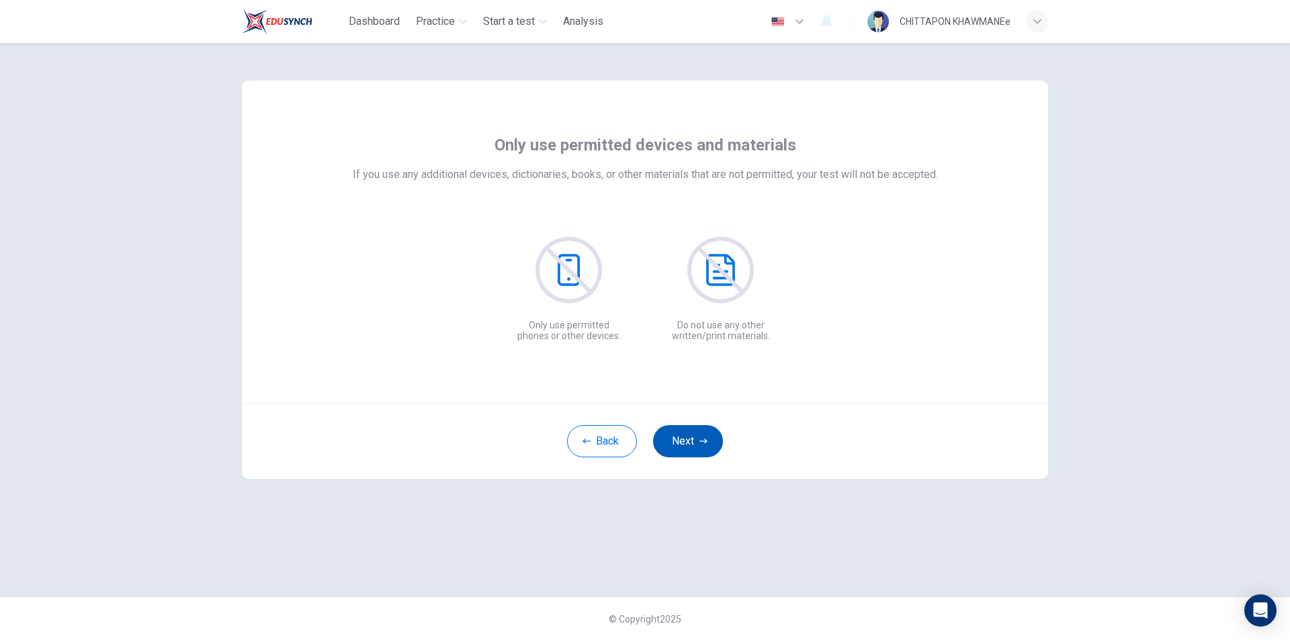
click at [697, 445] on button "Next" at bounding box center [688, 441] width 70 height 32
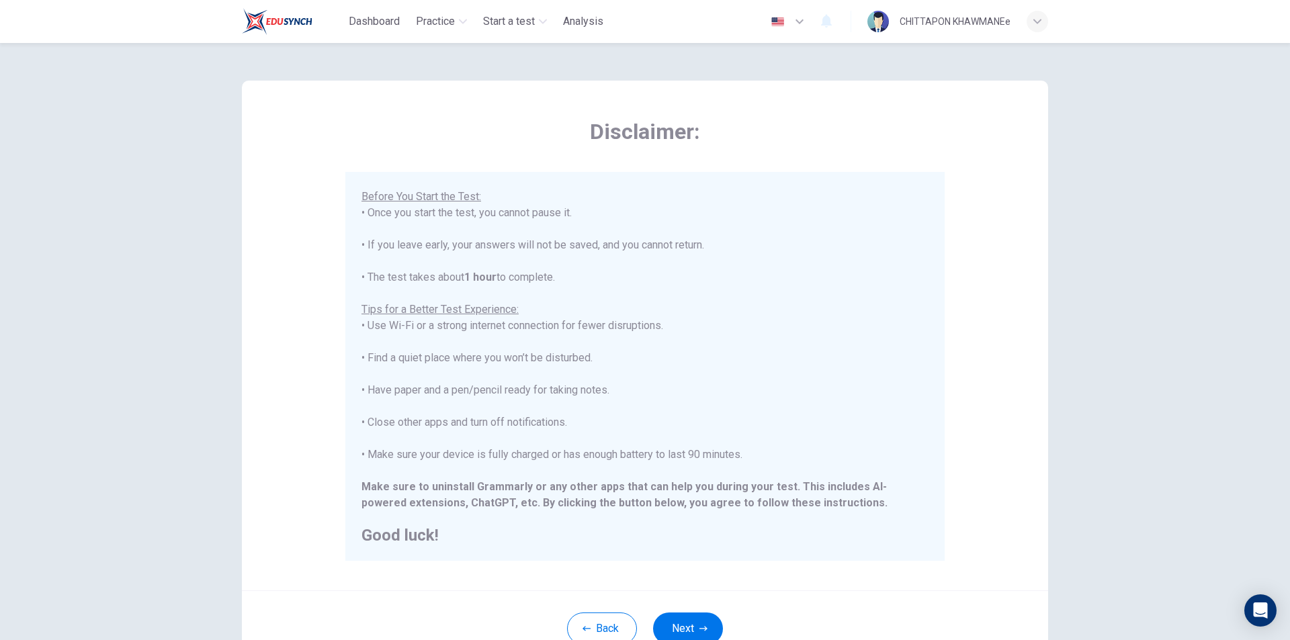
scroll to position [107, 0]
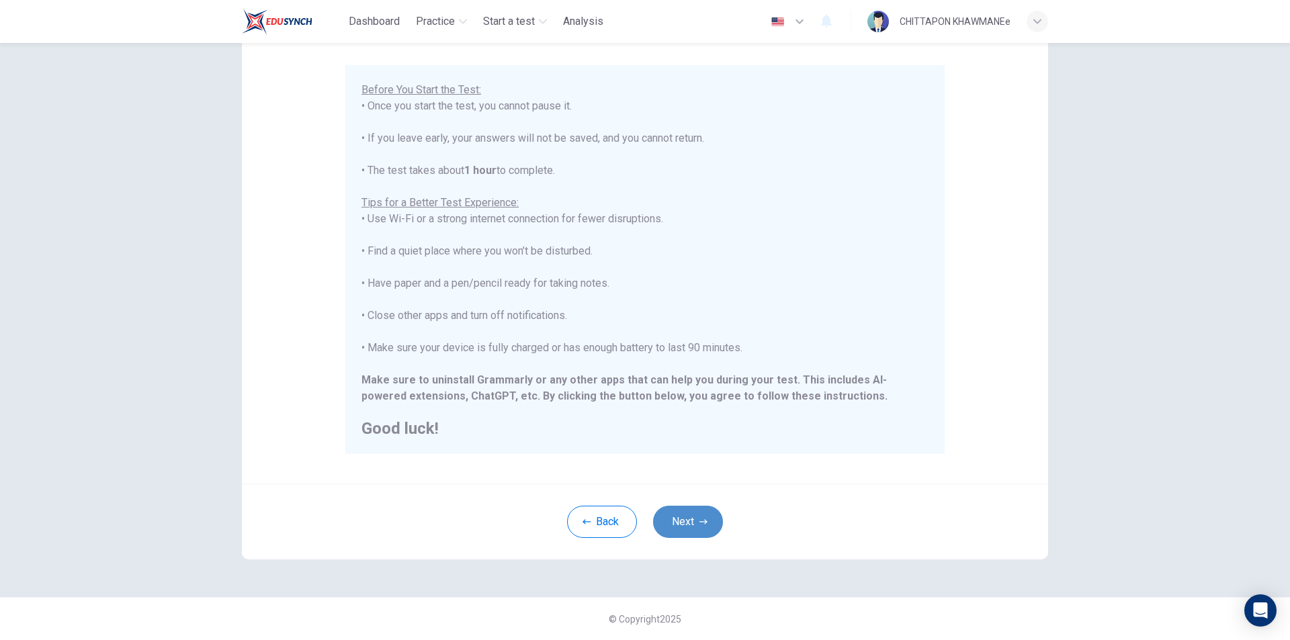
click at [691, 520] on button "Next" at bounding box center [688, 522] width 70 height 32
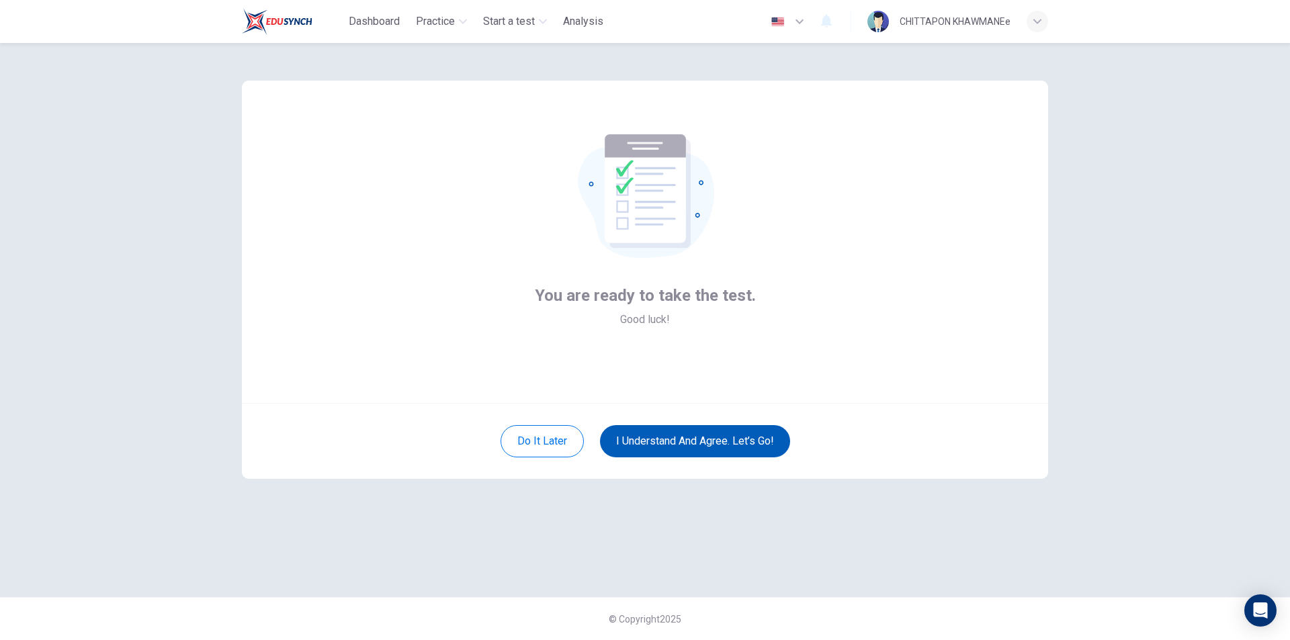
click at [670, 445] on button "I understand and agree. Let’s go!" at bounding box center [695, 441] width 190 height 32
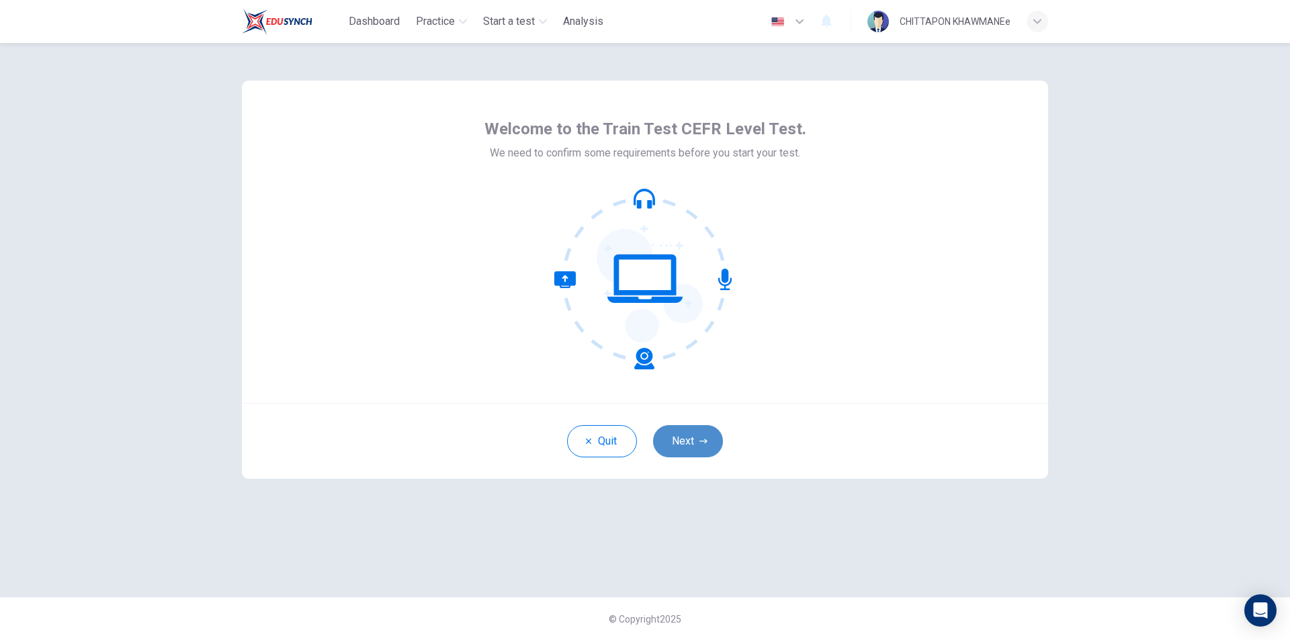
click at [692, 448] on button "Next" at bounding box center [688, 441] width 70 height 32
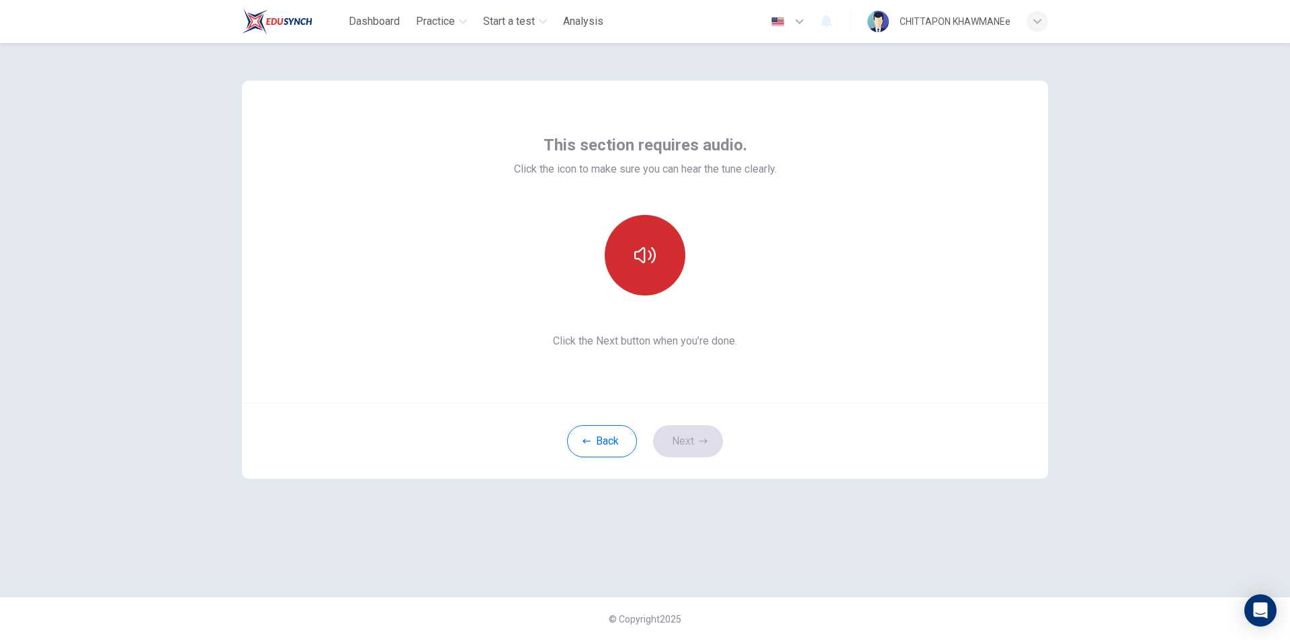
click at [660, 288] on button "button" at bounding box center [644, 255] width 81 height 81
click at [684, 433] on button "Next" at bounding box center [688, 441] width 70 height 32
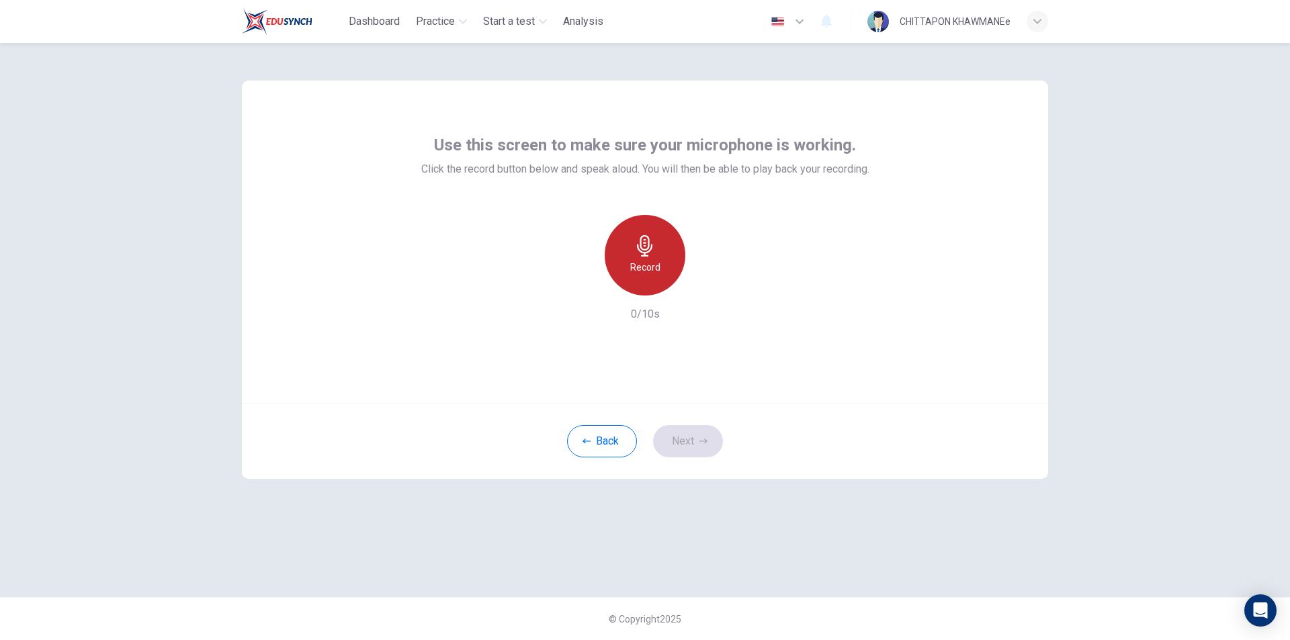
click at [652, 276] on div "Record" at bounding box center [644, 255] width 81 height 81
click at [709, 287] on icon "button" at bounding box center [706, 284] width 13 height 13
click at [707, 443] on icon "button" at bounding box center [703, 441] width 8 height 8
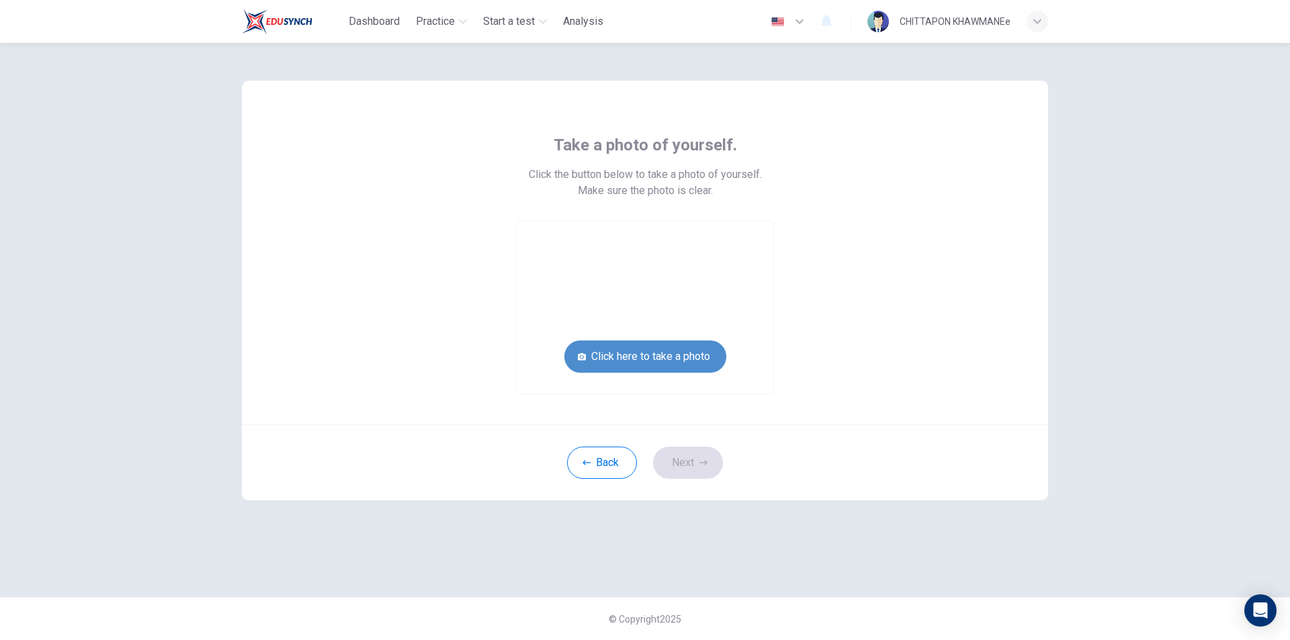
click at [681, 362] on button "Click here to take a photo" at bounding box center [645, 357] width 162 height 32
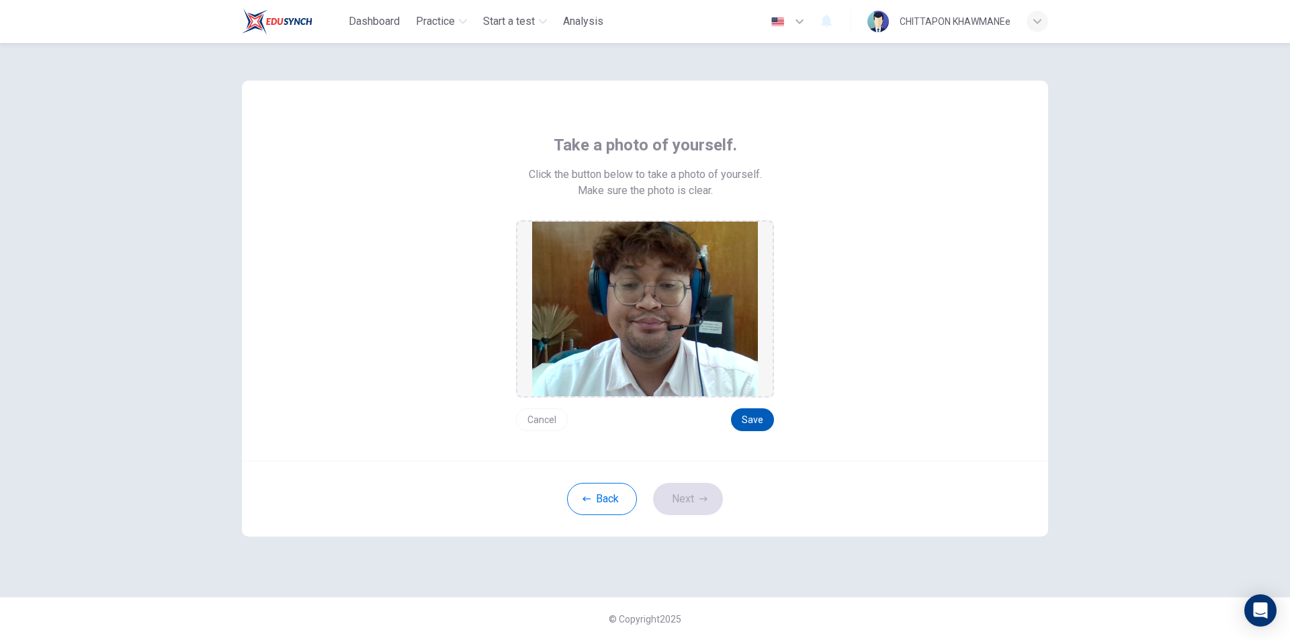
click at [747, 412] on button "Save" at bounding box center [752, 419] width 43 height 23
click at [754, 423] on button "Save" at bounding box center [752, 419] width 43 height 23
click at [692, 498] on button "Next" at bounding box center [688, 499] width 70 height 32
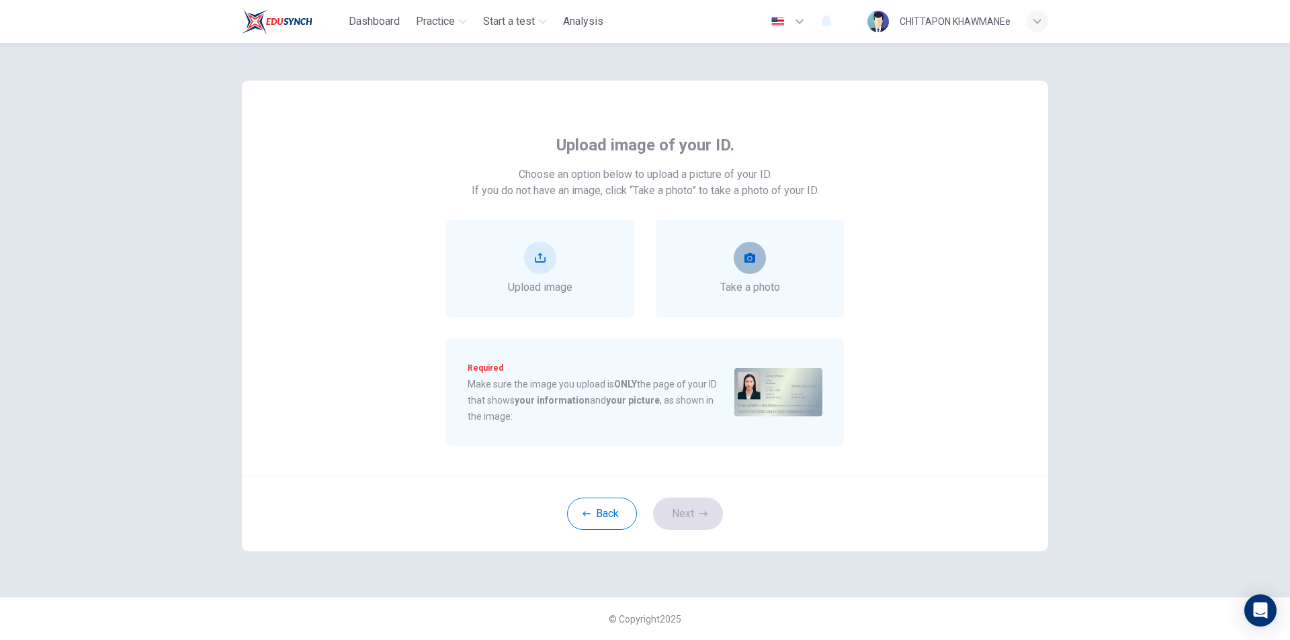
click at [747, 247] on button "take photo" at bounding box center [749, 258] width 32 height 32
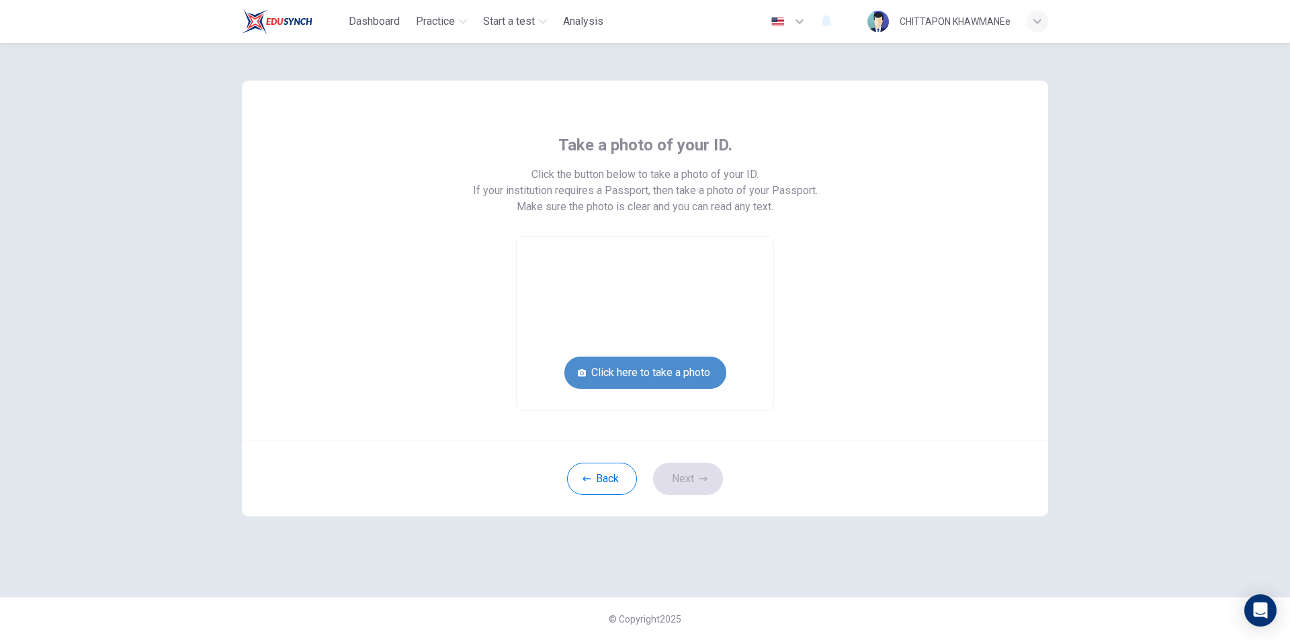
click at [658, 379] on button "Click here to take a photo" at bounding box center [645, 373] width 162 height 32
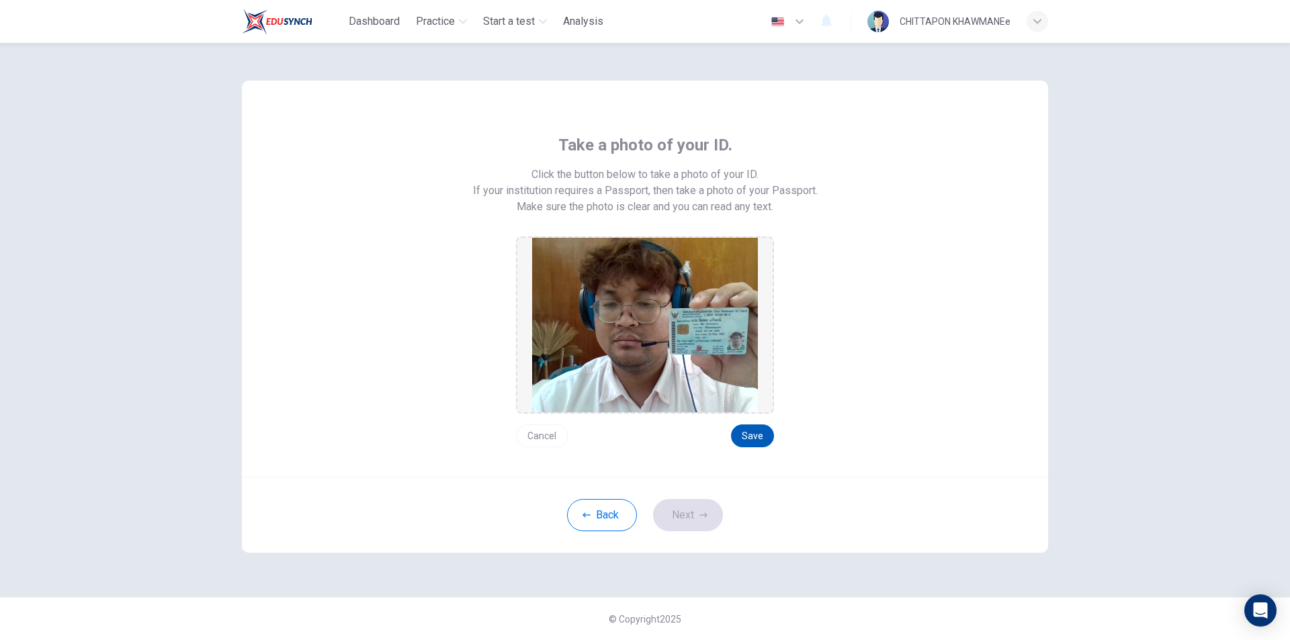
click at [757, 445] on button "Save" at bounding box center [752, 435] width 43 height 23
click at [689, 520] on button "Next" at bounding box center [688, 515] width 70 height 32
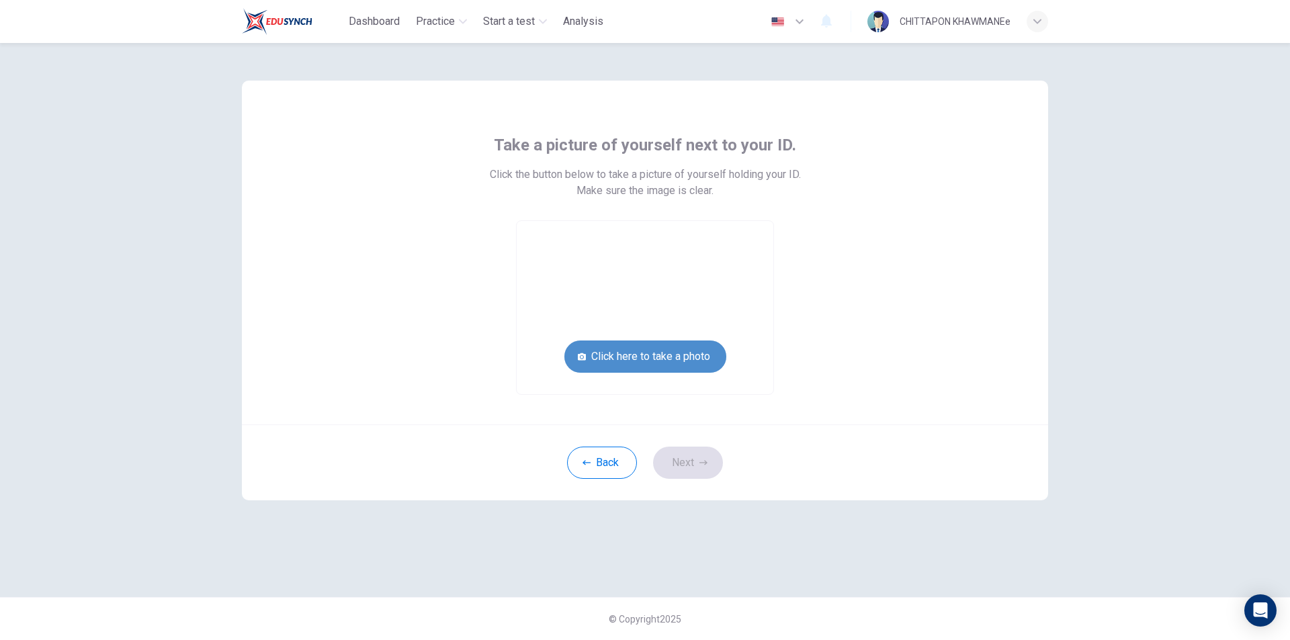
click at [679, 354] on button "Click here to take a photo" at bounding box center [645, 357] width 162 height 32
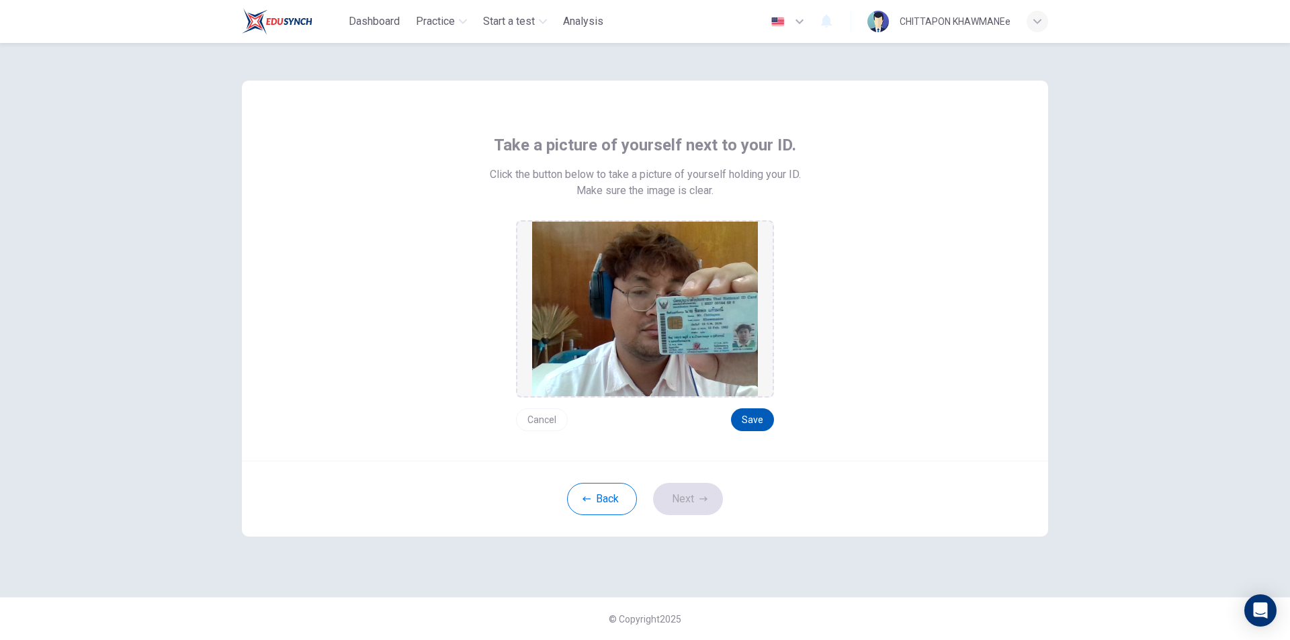
click at [753, 411] on button "Save" at bounding box center [752, 419] width 43 height 23
click at [706, 506] on button "Next" at bounding box center [688, 499] width 70 height 32
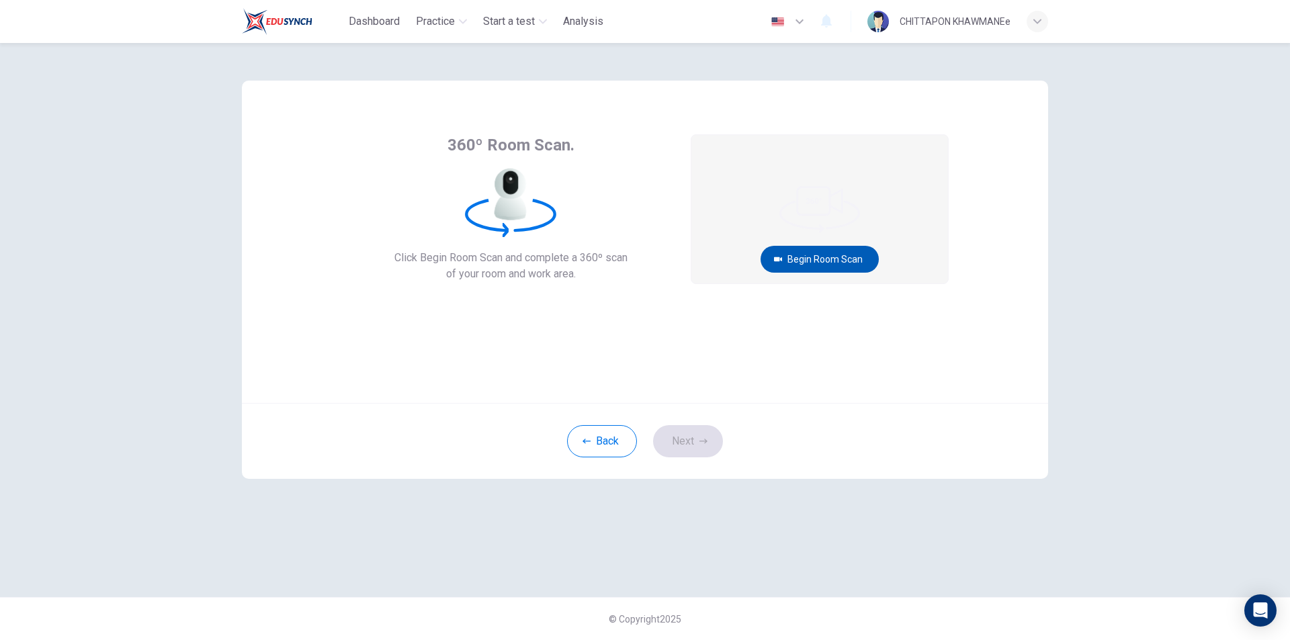
click at [793, 253] on button "Begin Room Scan" at bounding box center [819, 259] width 118 height 27
click at [793, 257] on button "Recording in progress..." at bounding box center [819, 259] width 131 height 27
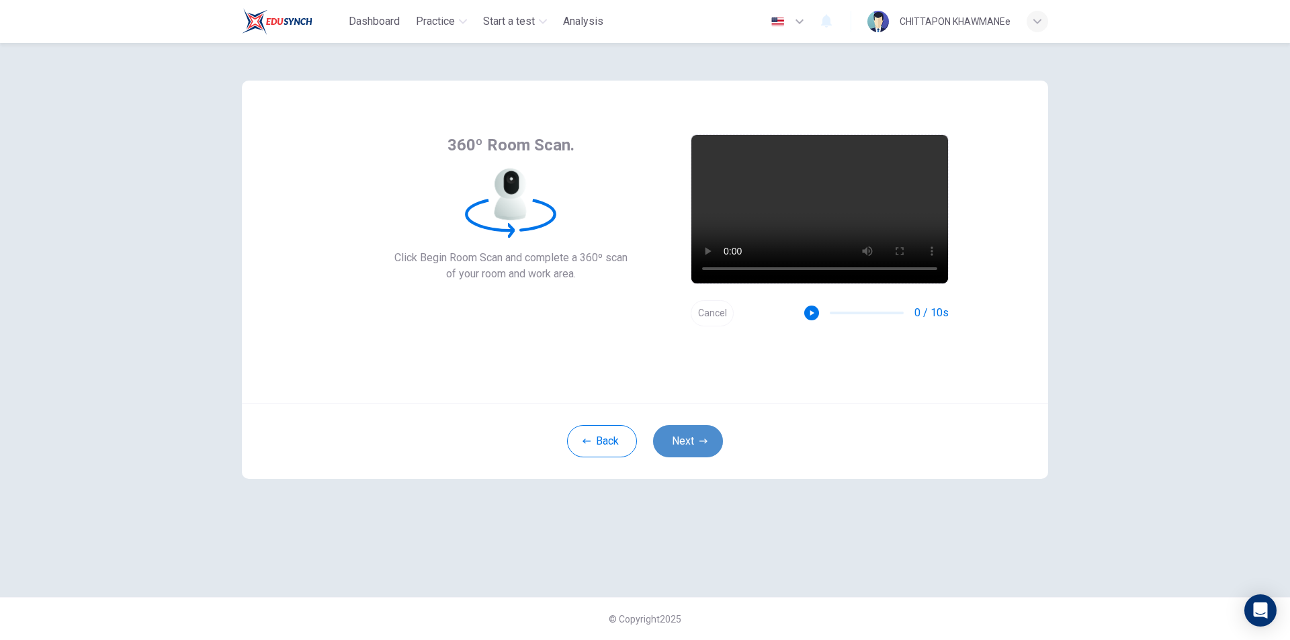
click at [678, 444] on button "Next" at bounding box center [688, 441] width 70 height 32
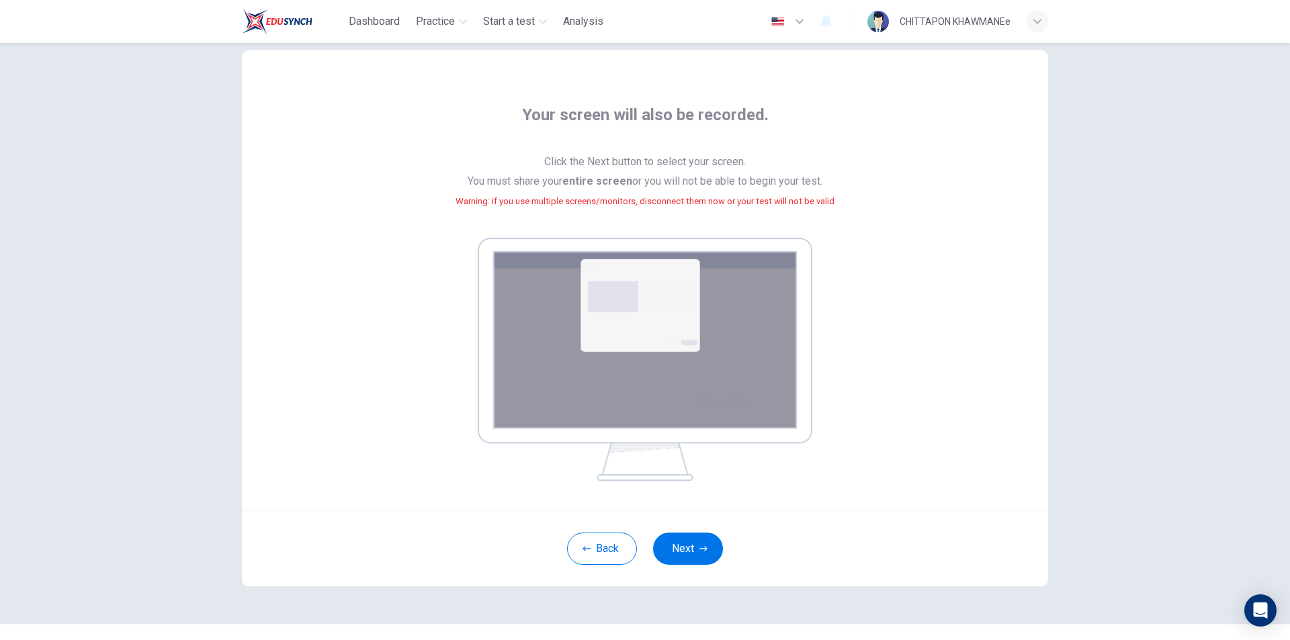
scroll to position [56, 0]
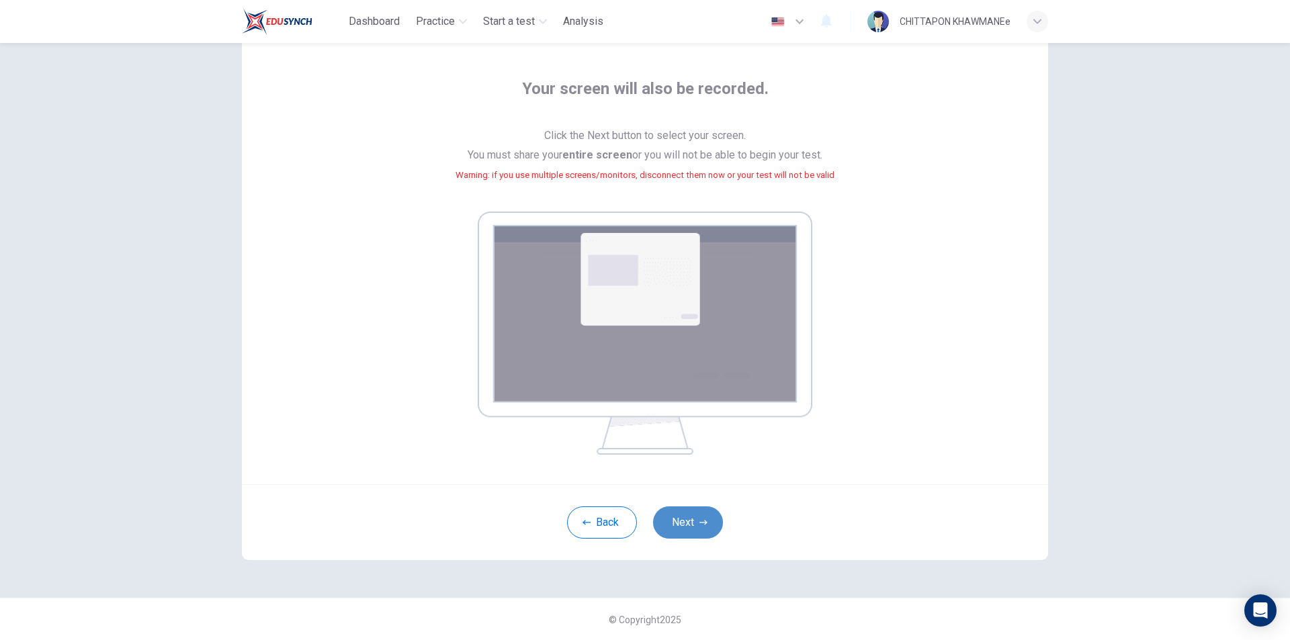
click at [685, 520] on button "Next" at bounding box center [688, 522] width 70 height 32
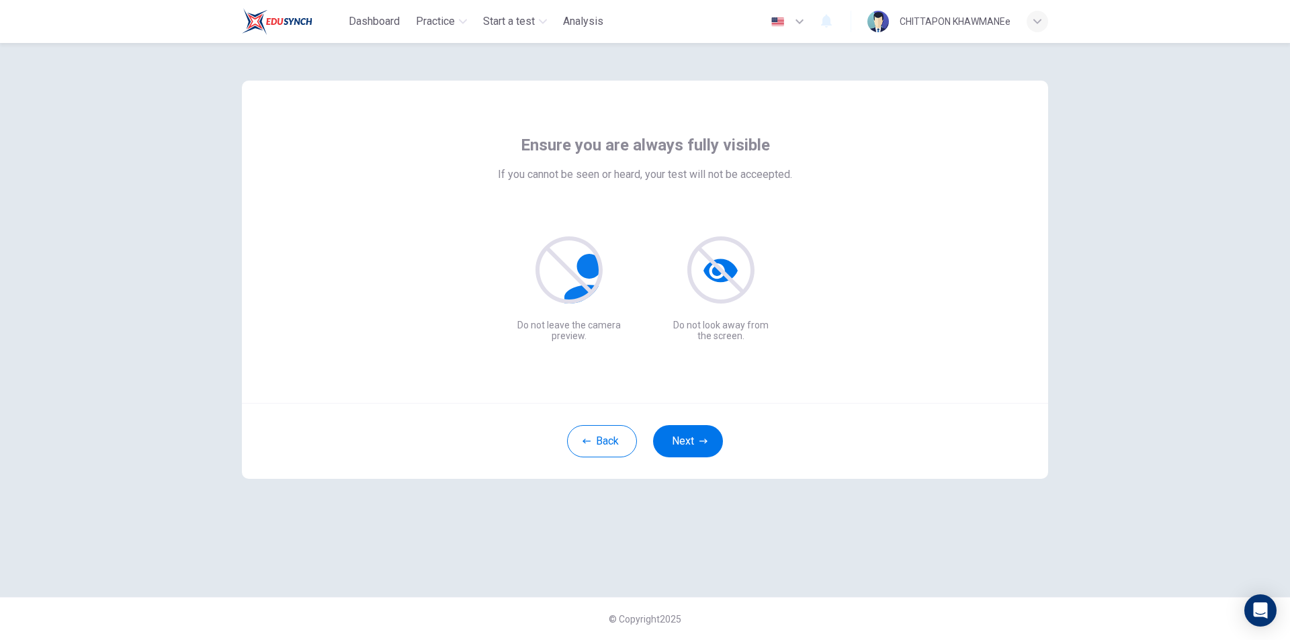
scroll to position [0, 0]
click at [692, 444] on button "Next" at bounding box center [688, 441] width 70 height 32
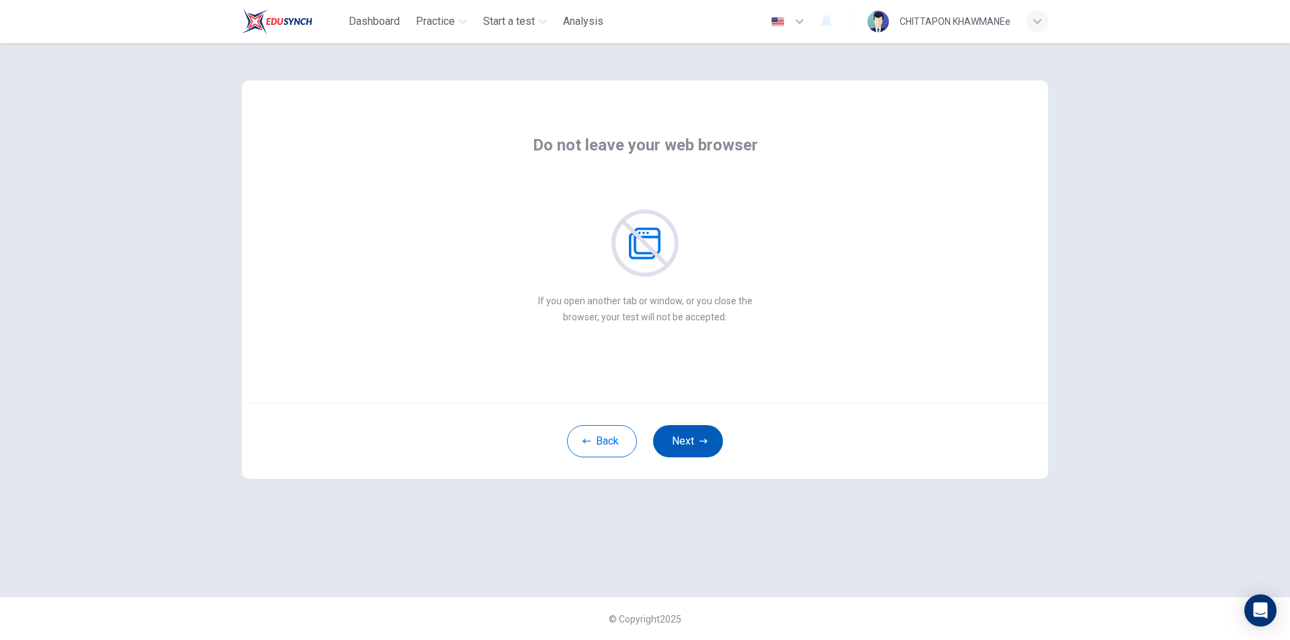
click at [692, 444] on button "Next" at bounding box center [688, 441] width 70 height 32
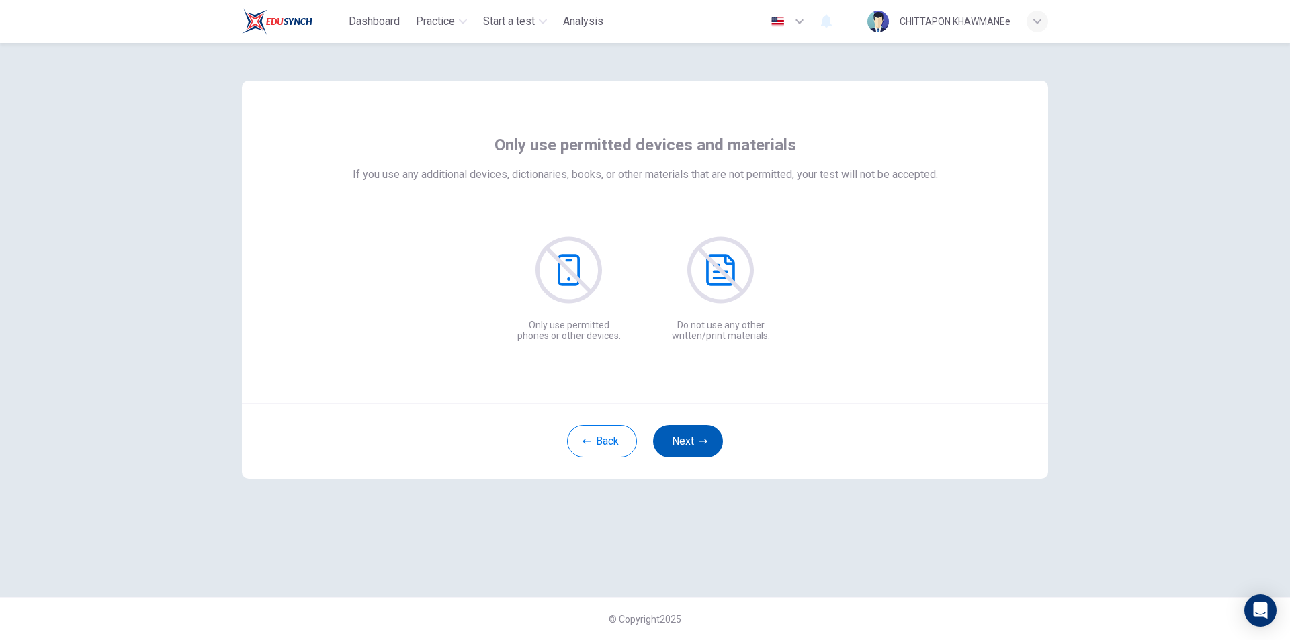
click at [692, 444] on button "Next" at bounding box center [688, 441] width 70 height 32
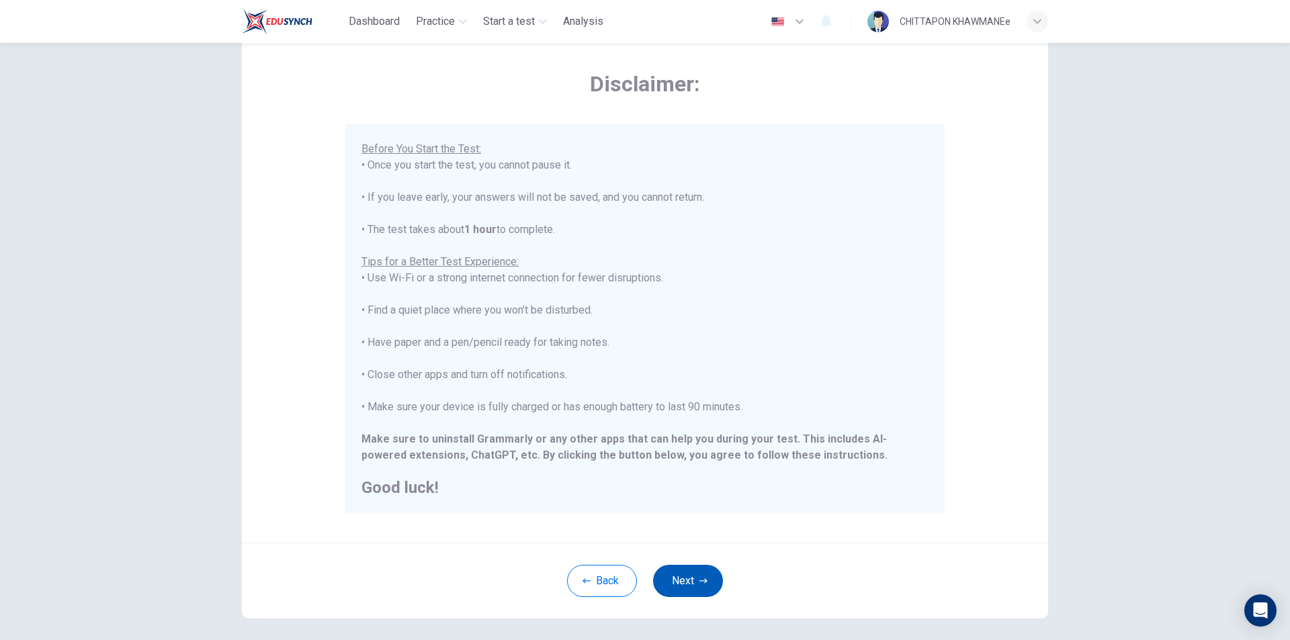
scroll to position [107, 0]
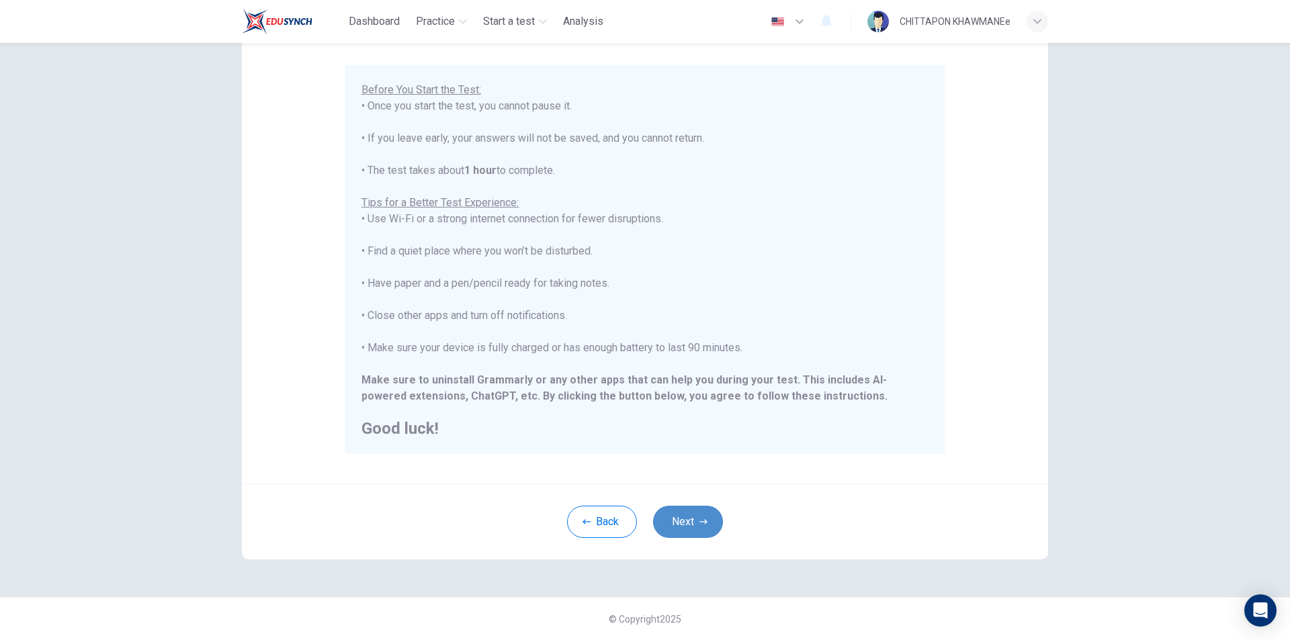
click at [682, 526] on button "Next" at bounding box center [688, 522] width 70 height 32
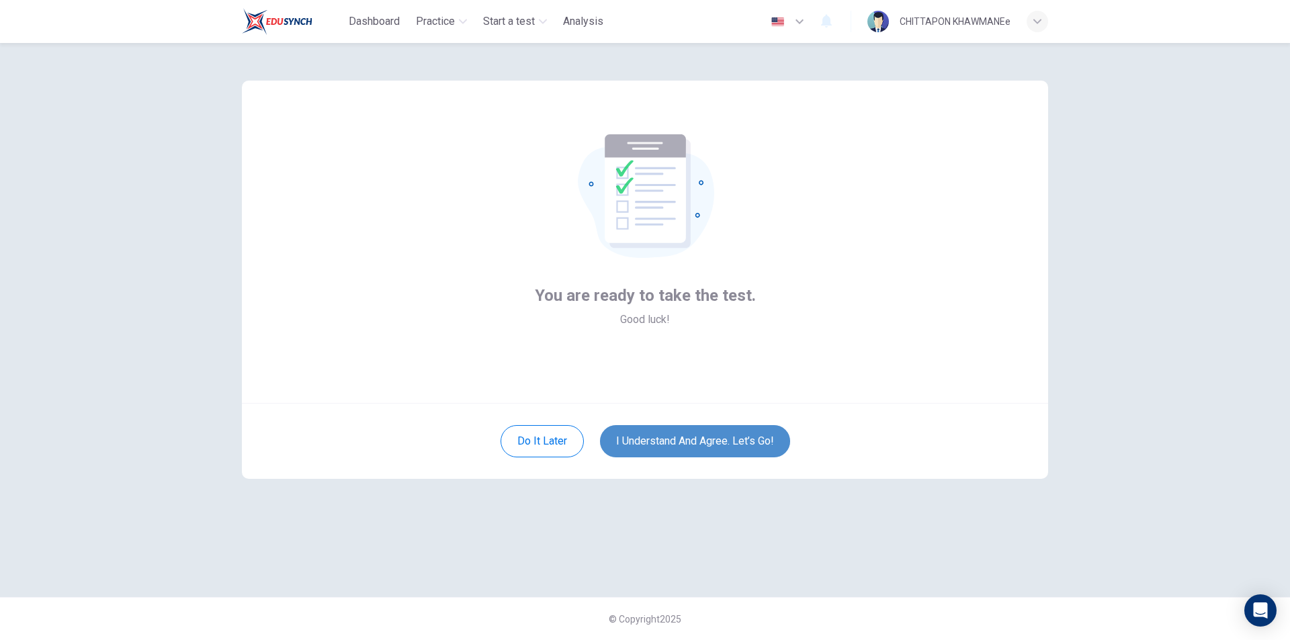
click at [707, 435] on button "I understand and agree. Let’s go!" at bounding box center [695, 441] width 190 height 32
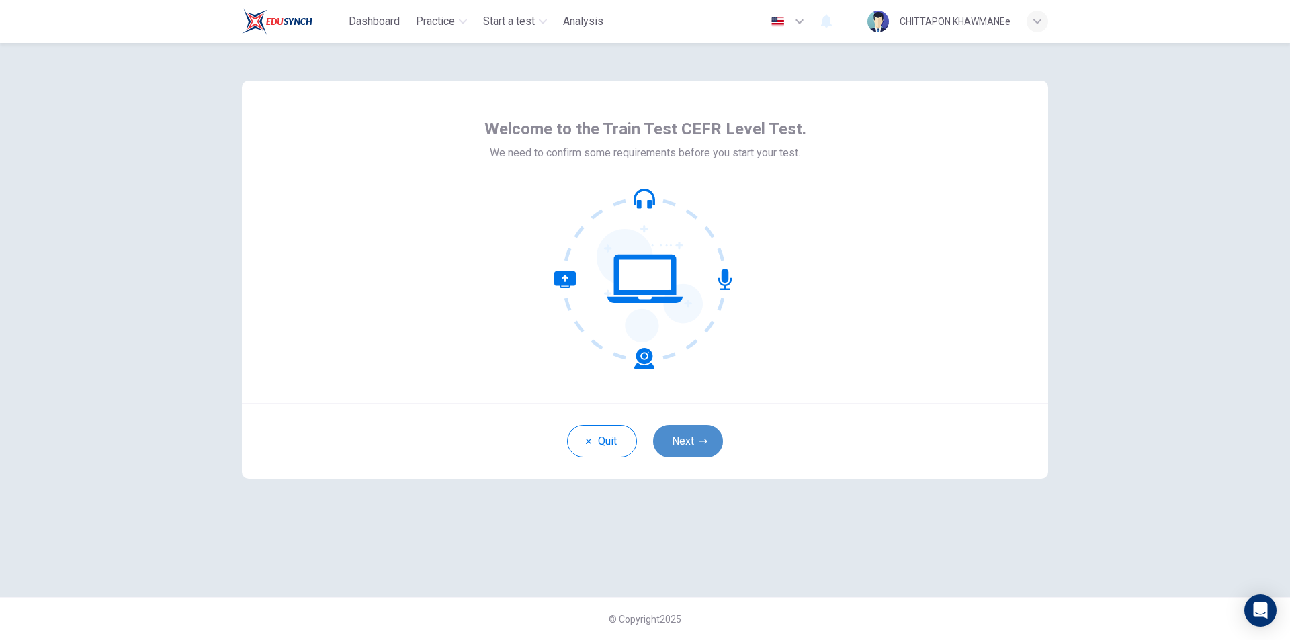
click at [696, 449] on button "Next" at bounding box center [688, 441] width 70 height 32
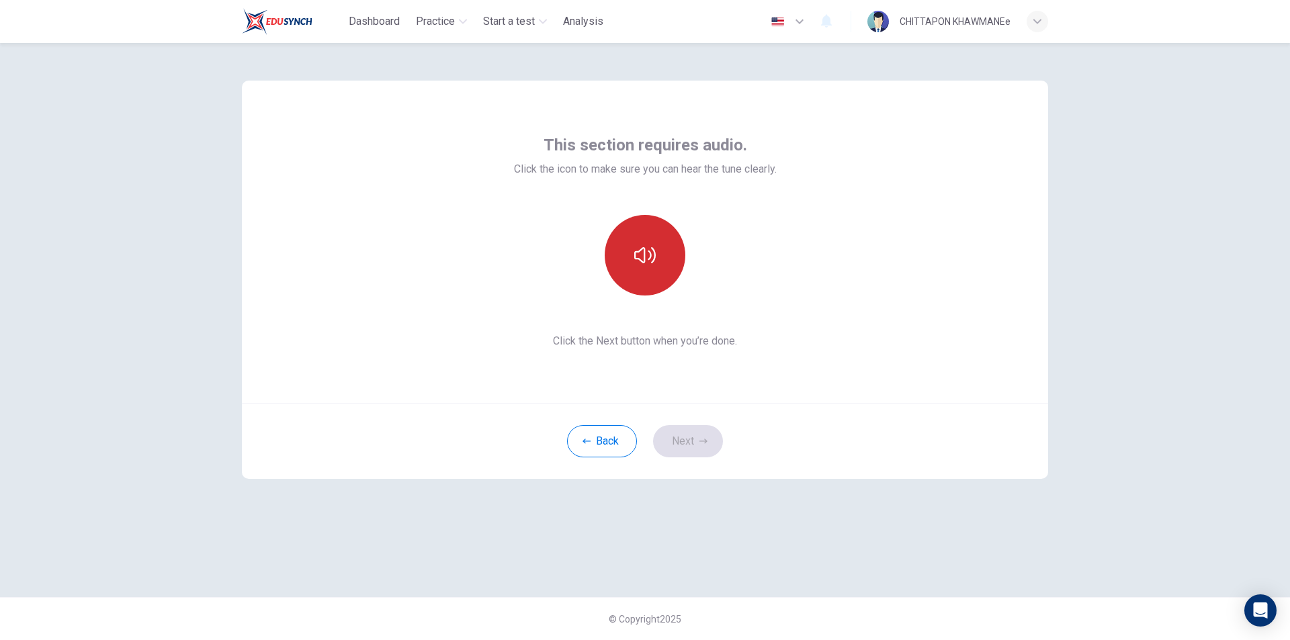
click at [662, 262] on button "button" at bounding box center [644, 255] width 81 height 81
click at [687, 453] on button "Next" at bounding box center [688, 441] width 70 height 32
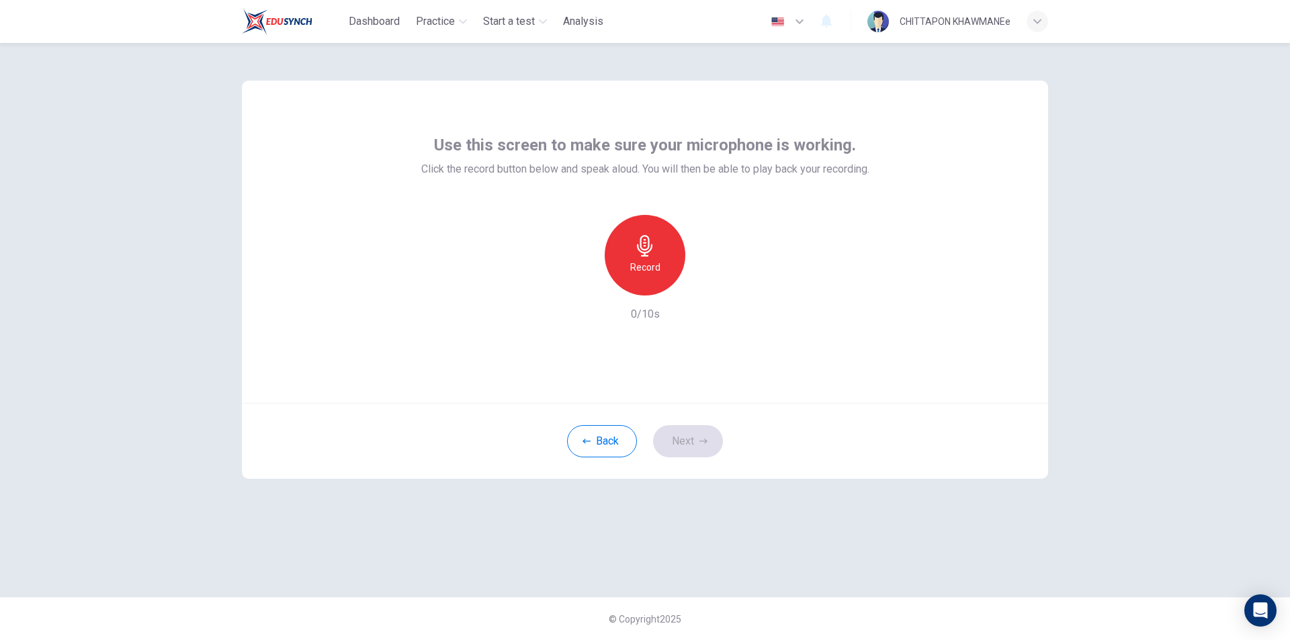
click at [658, 277] on div "Record" at bounding box center [644, 255] width 81 height 81
click at [698, 451] on button "Next" at bounding box center [688, 441] width 70 height 32
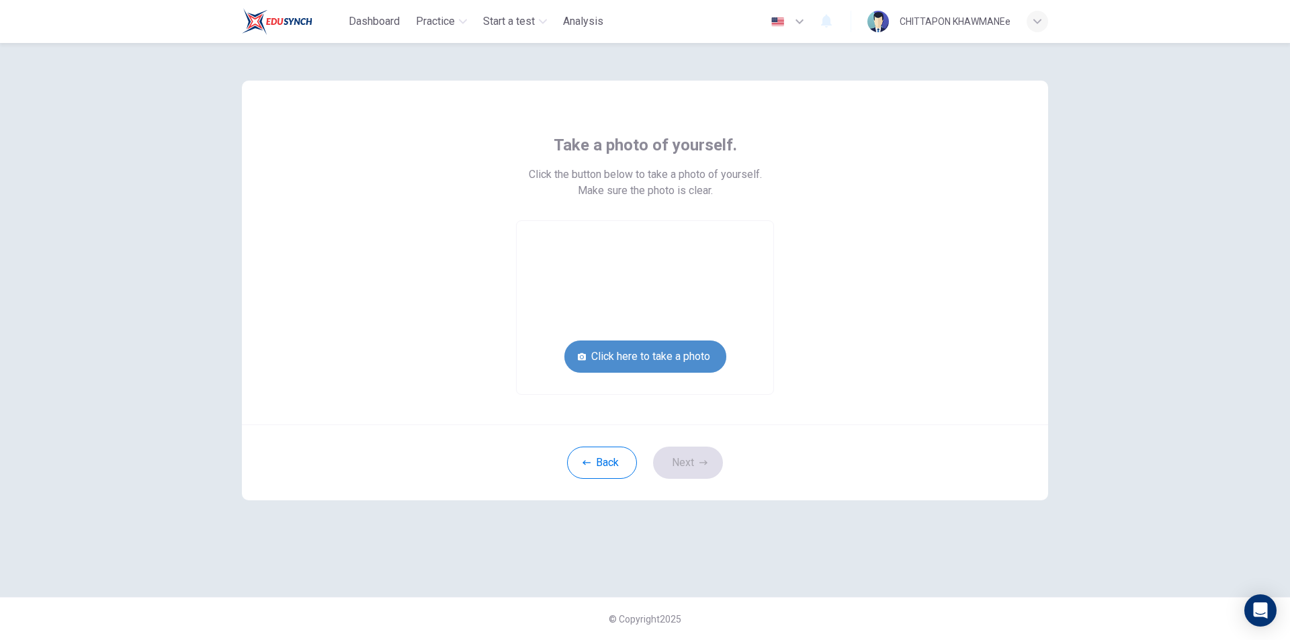
click at [689, 355] on button "Click here to take a photo" at bounding box center [645, 357] width 162 height 32
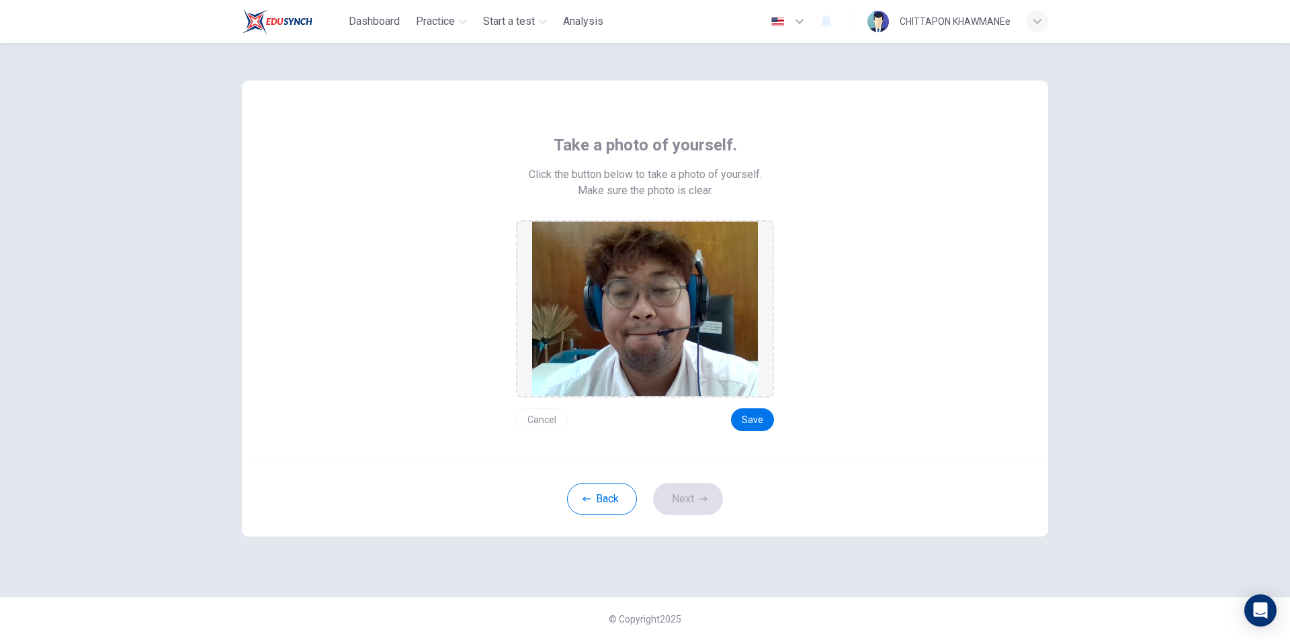
click at [750, 431] on div "Take a photo of yourself. Click the button below to take a photo of yourself. M…" at bounding box center [645, 271] width 806 height 380
click at [748, 420] on button "Save" at bounding box center [752, 419] width 43 height 23
click at [668, 500] on button "Next" at bounding box center [688, 499] width 70 height 32
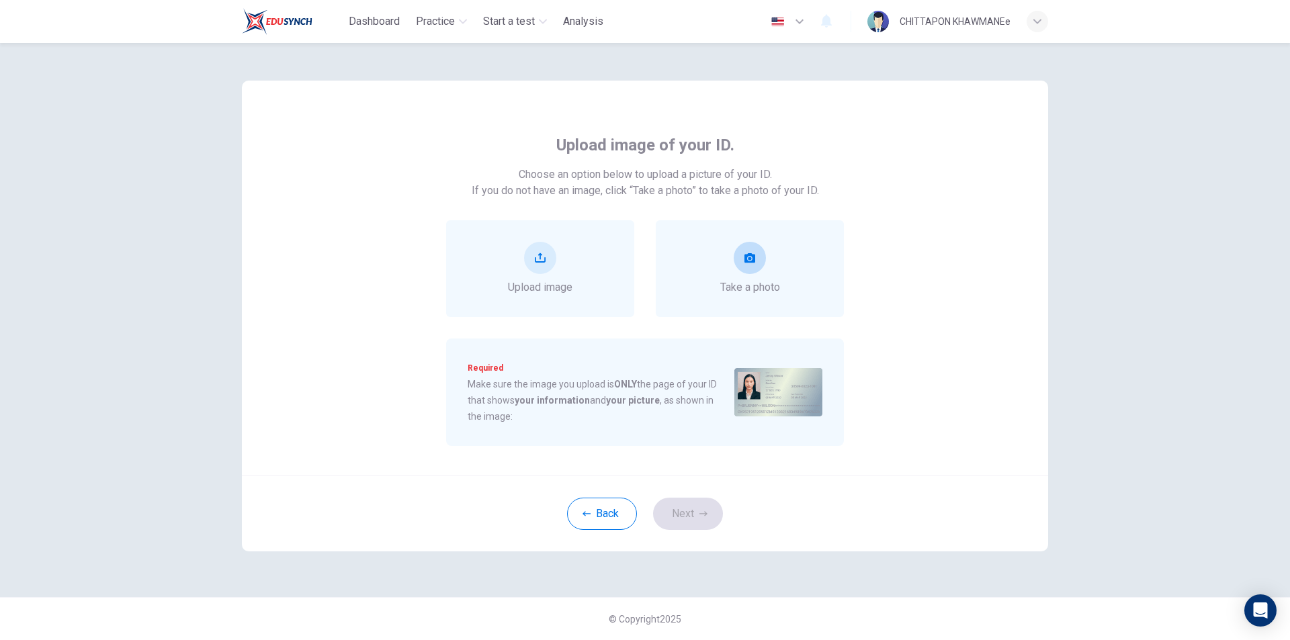
click at [768, 257] on div "Take a photo" at bounding box center [750, 269] width 60 height 54
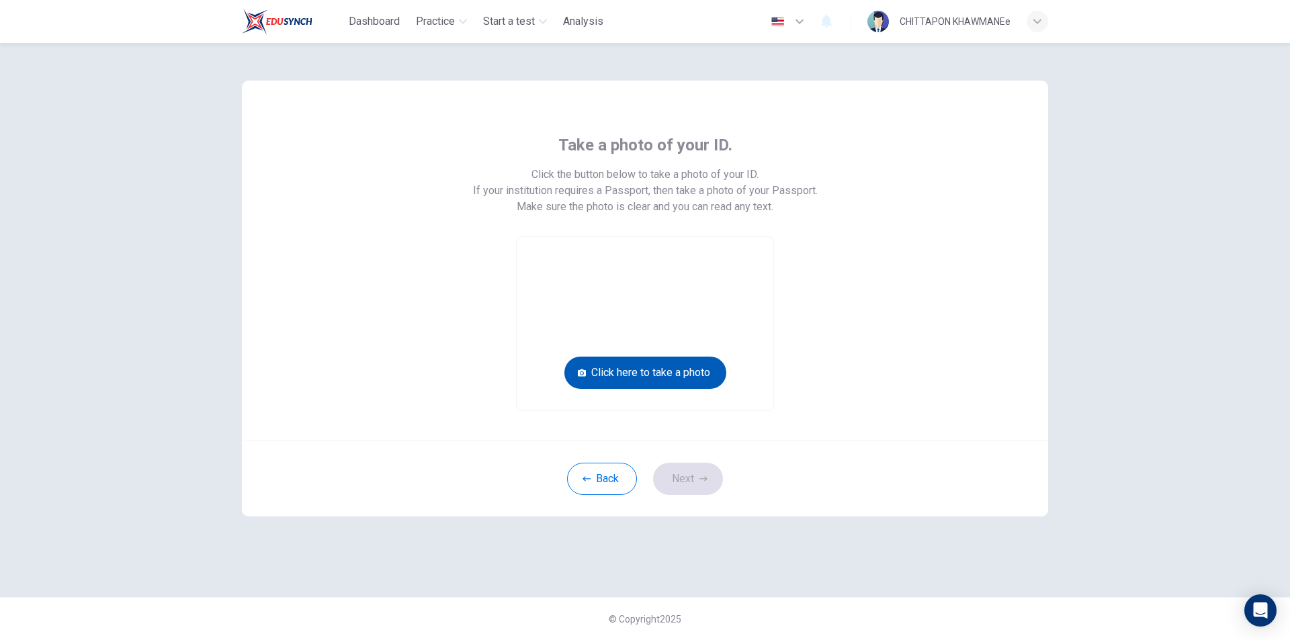
click at [678, 378] on button "Click here to take a photo" at bounding box center [645, 373] width 162 height 32
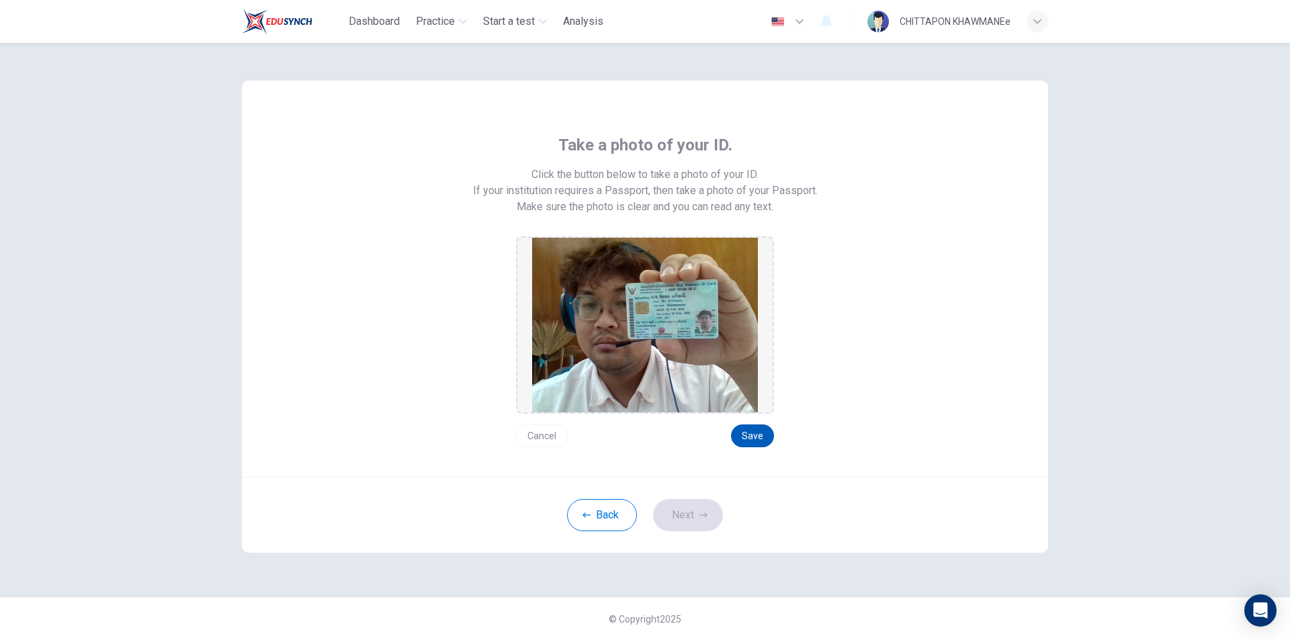
click at [742, 438] on button "Save" at bounding box center [752, 435] width 43 height 23
click at [757, 435] on button "Save" at bounding box center [752, 435] width 43 height 23
click at [694, 521] on button "Next" at bounding box center [688, 515] width 70 height 32
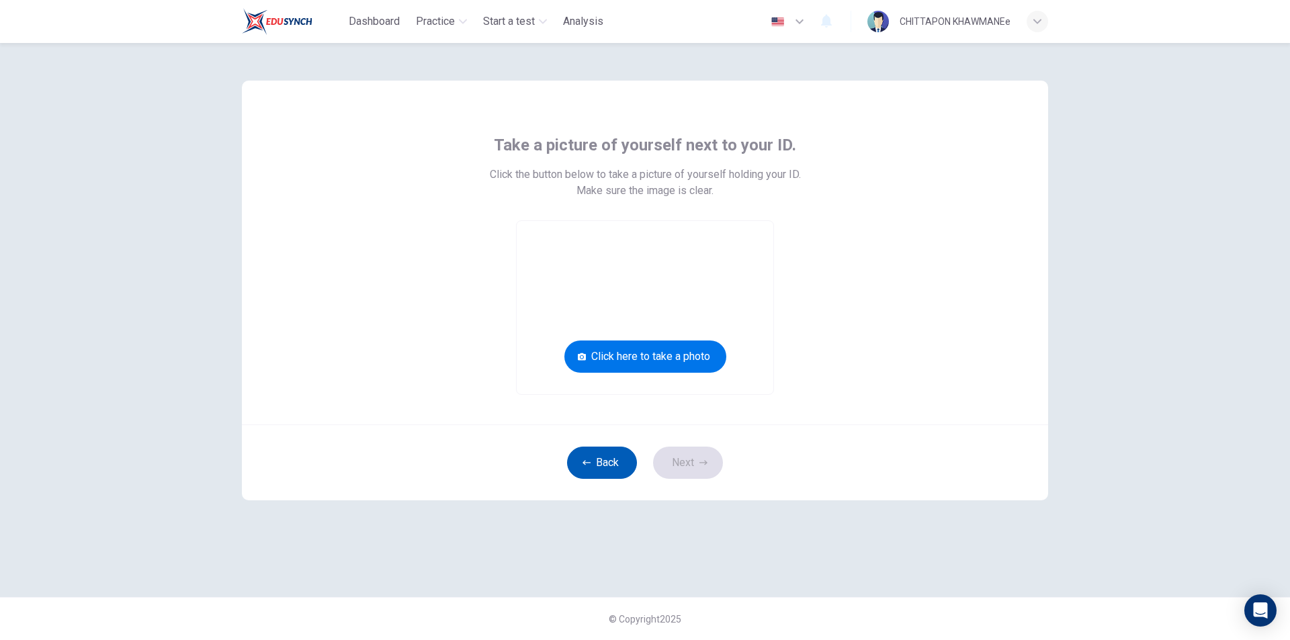
click at [629, 468] on button "Back" at bounding box center [602, 463] width 70 height 32
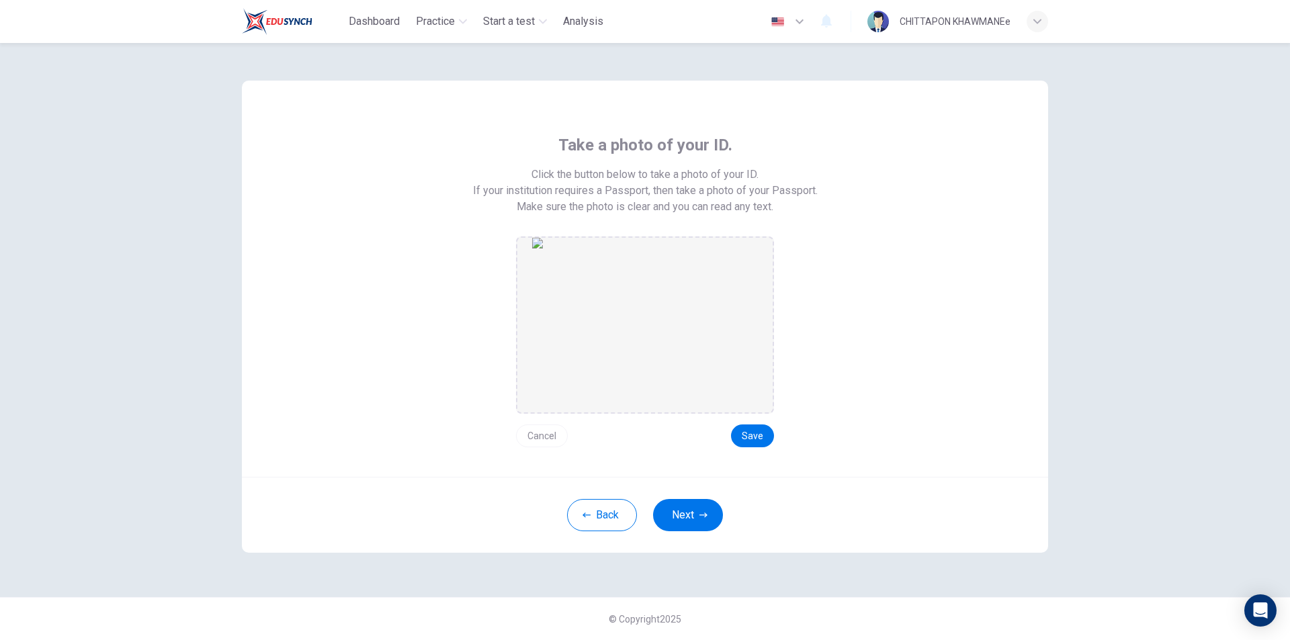
click at [533, 436] on button "Cancel" at bounding box center [542, 435] width 52 height 23
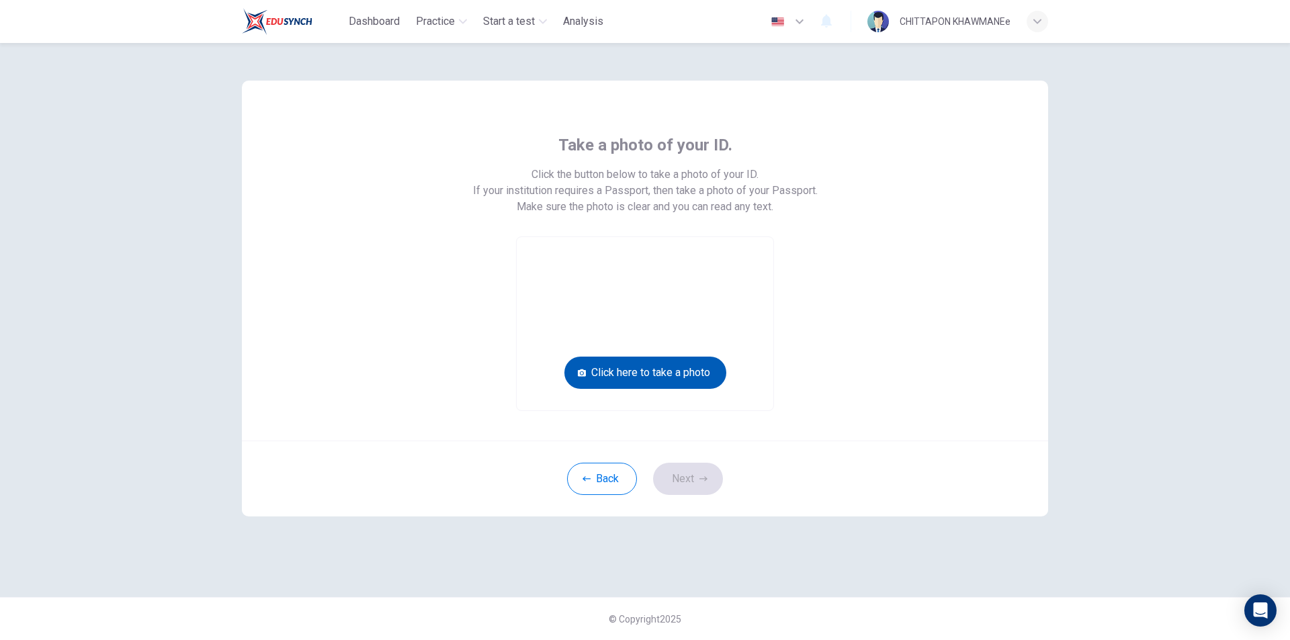
click at [686, 375] on button "Click here to take a photo" at bounding box center [645, 373] width 162 height 32
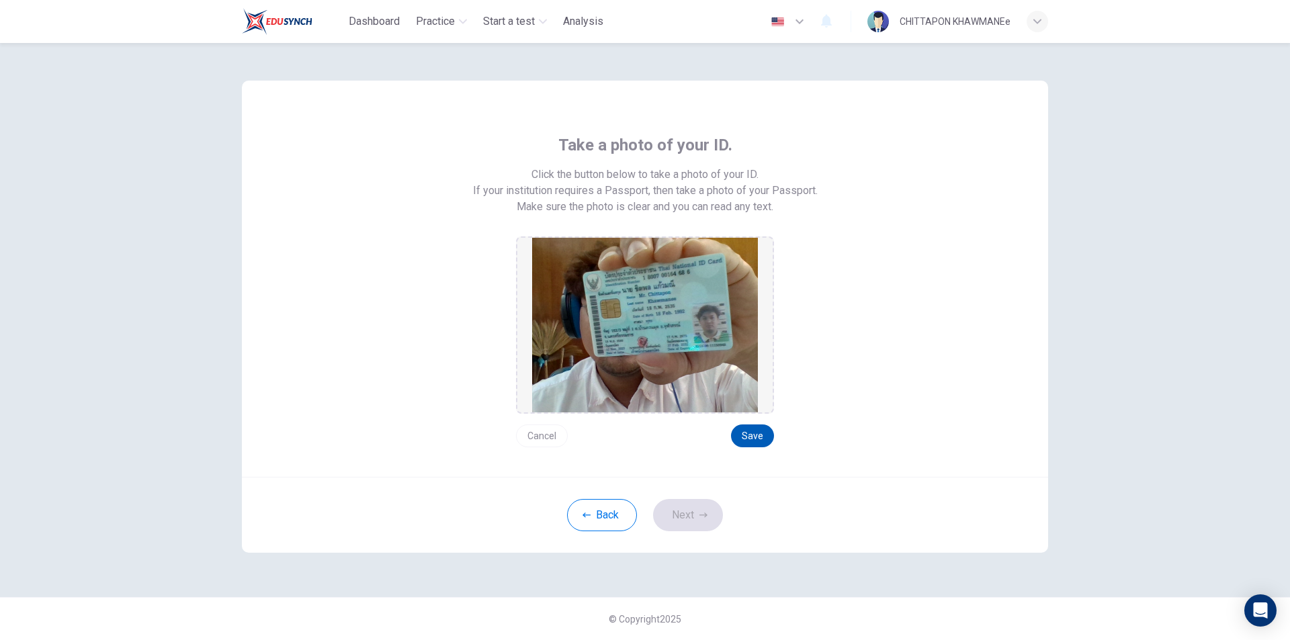
click at [744, 439] on button "Save" at bounding box center [752, 435] width 43 height 23
click at [709, 519] on button "Next" at bounding box center [688, 515] width 70 height 32
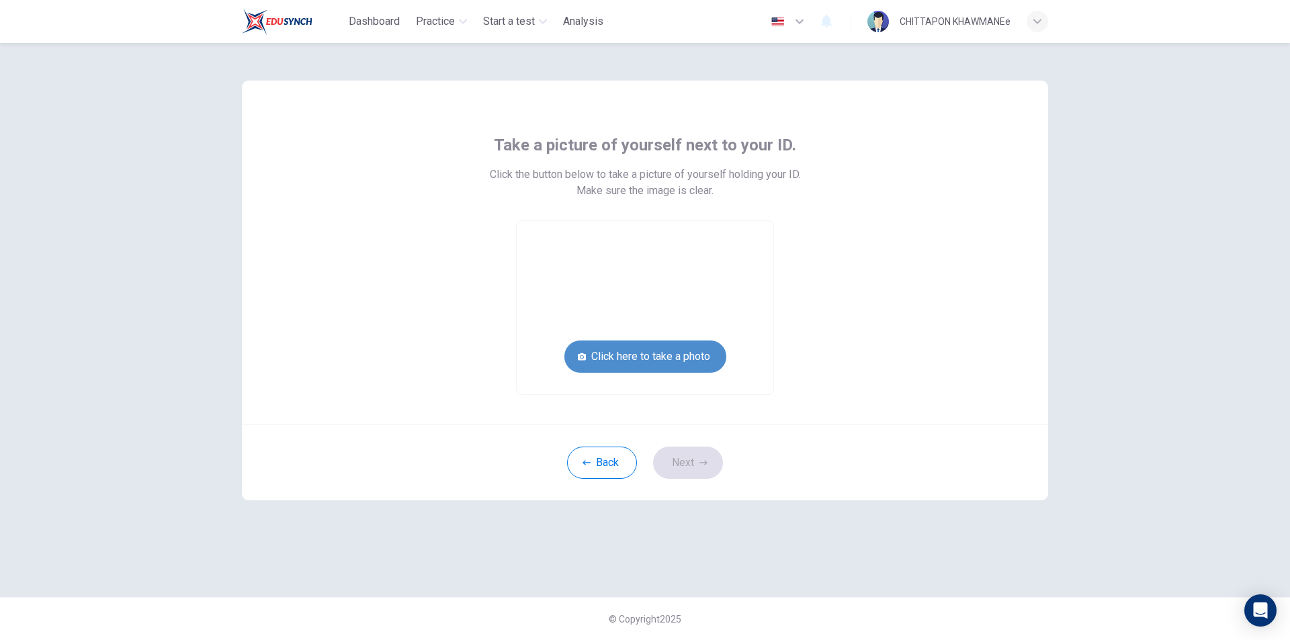
click at [645, 353] on button "Click here to take a photo" at bounding box center [645, 357] width 162 height 32
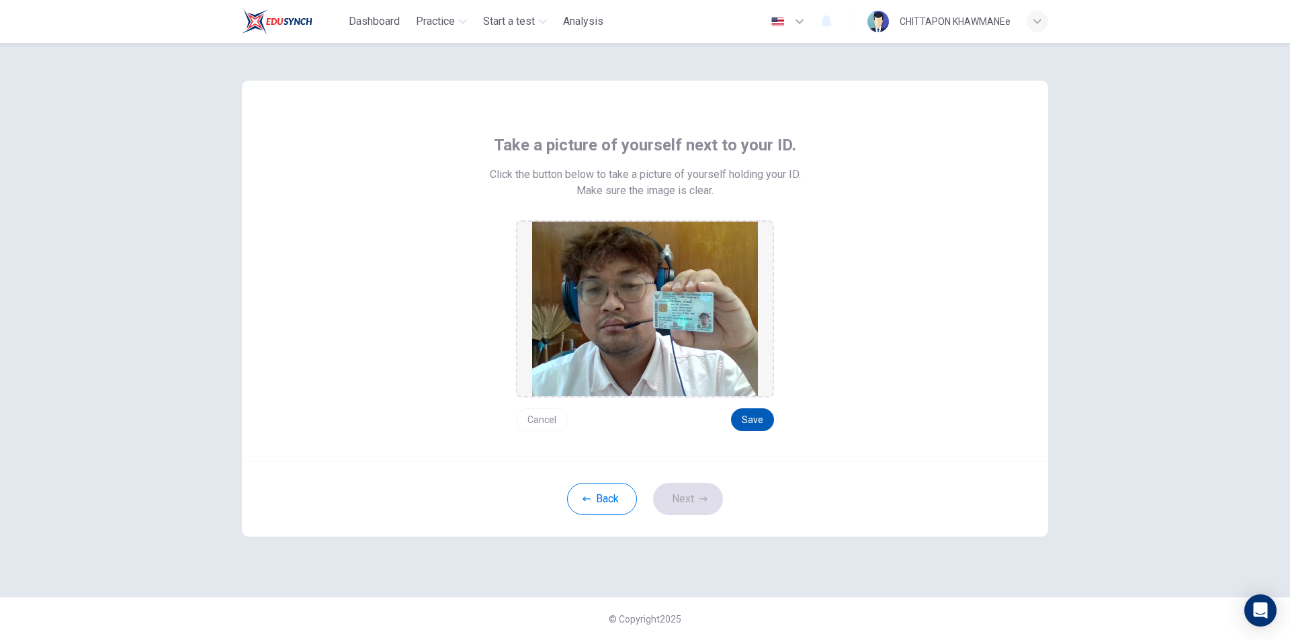
click at [765, 423] on button "Save" at bounding box center [752, 419] width 43 height 23
click at [702, 494] on button "Next" at bounding box center [688, 499] width 70 height 32
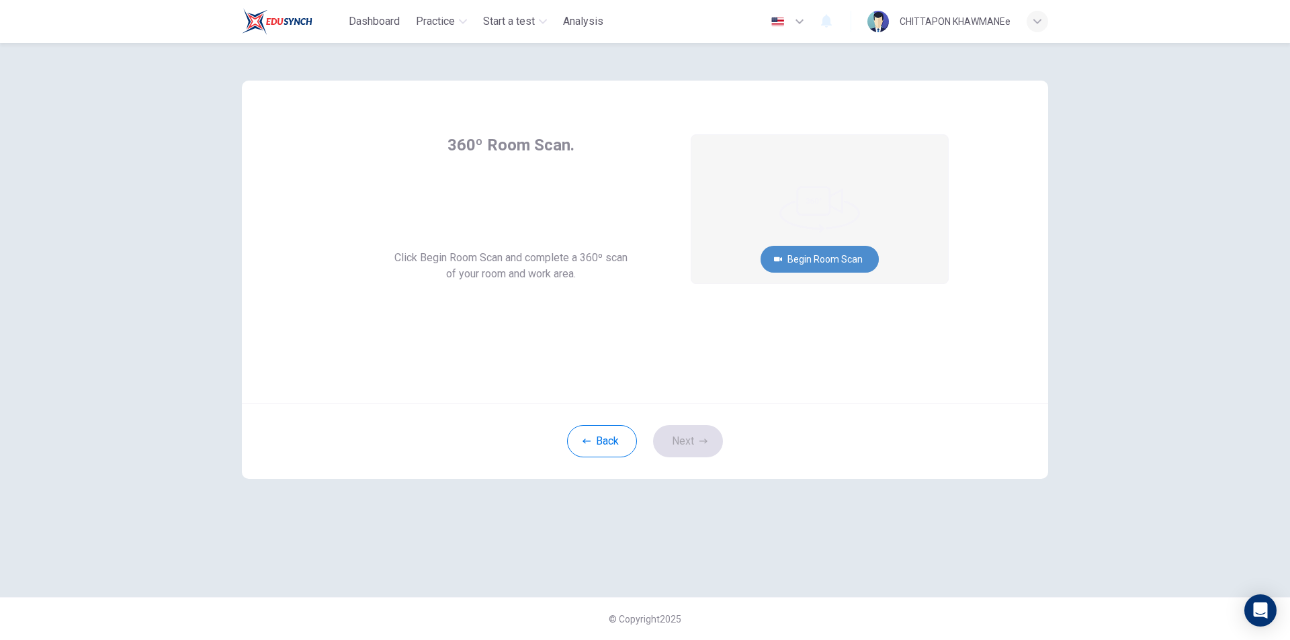
click at [813, 257] on button "Begin Room Scan" at bounding box center [819, 259] width 118 height 27
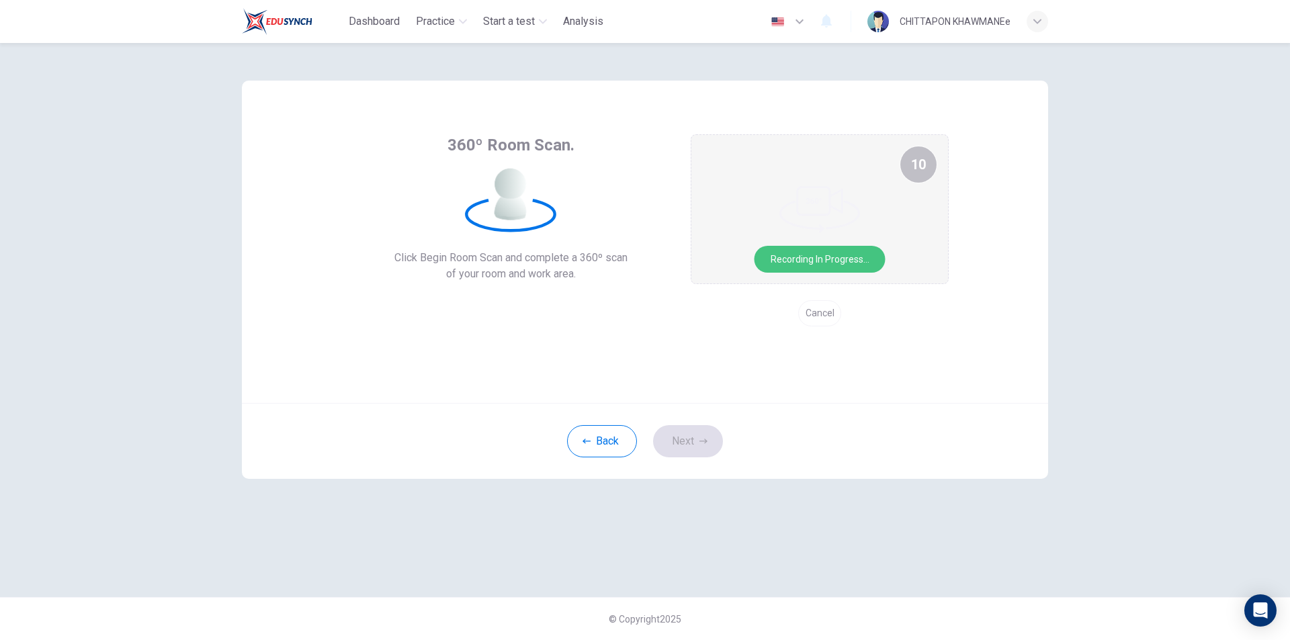
click at [834, 263] on button "Recording in progress..." at bounding box center [819, 259] width 131 height 27
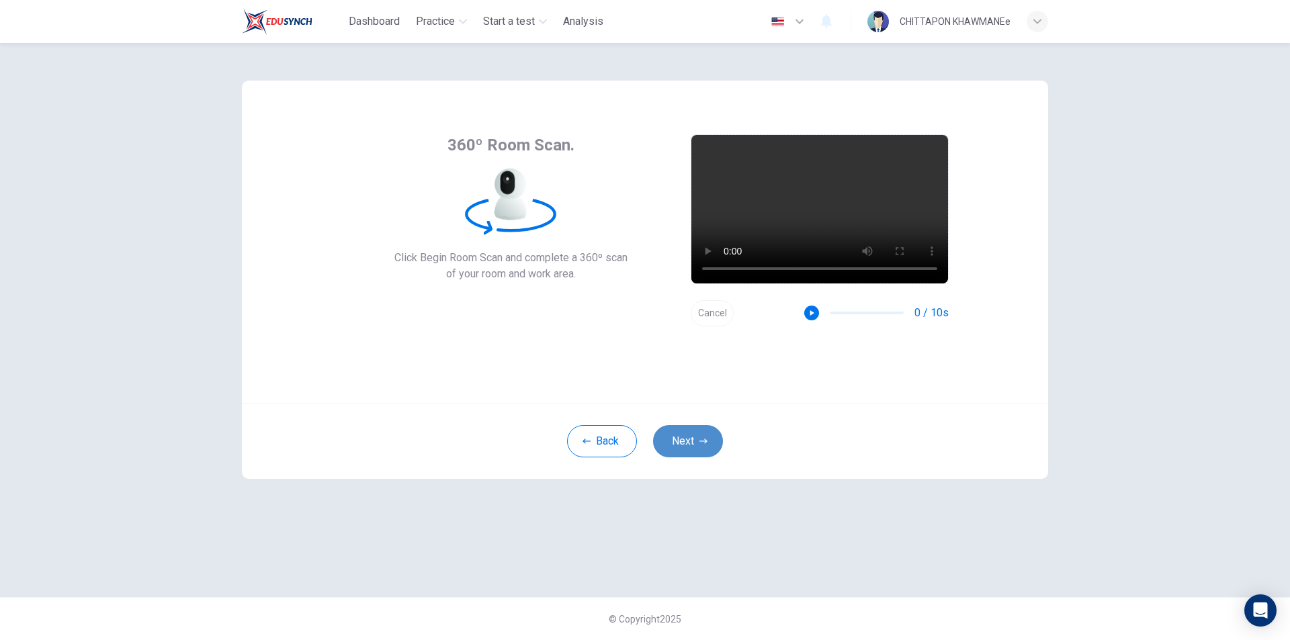
click at [683, 440] on button "Next" at bounding box center [688, 441] width 70 height 32
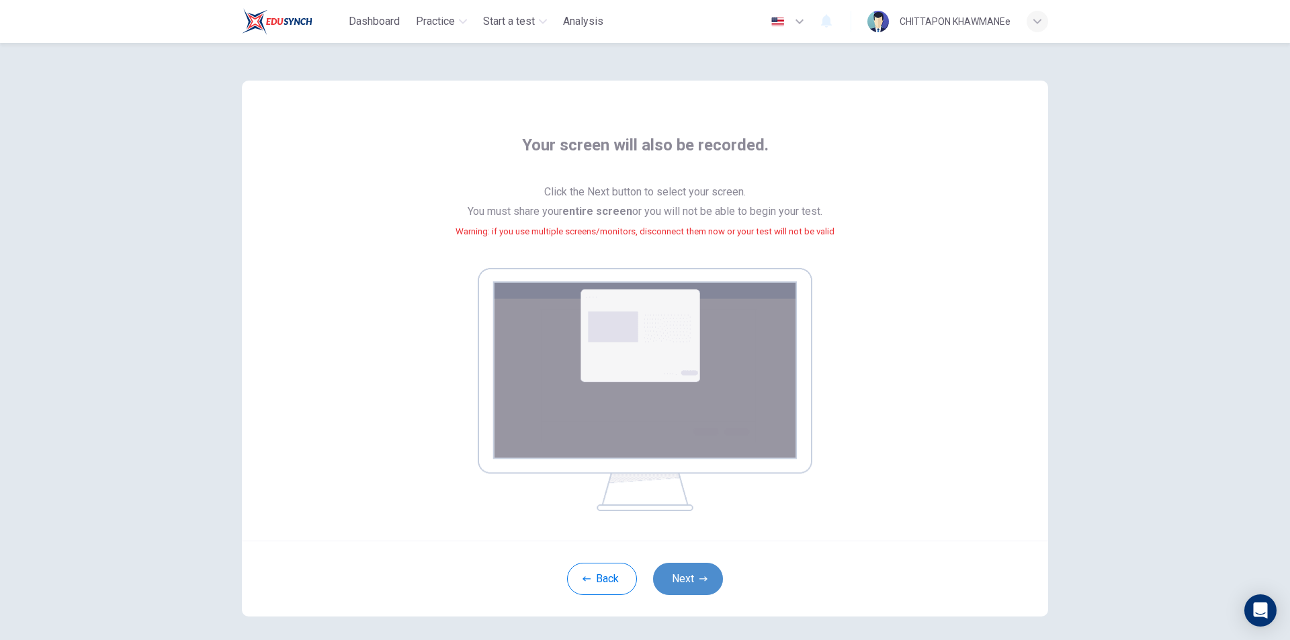
click at [682, 584] on button "Next" at bounding box center [688, 579] width 70 height 32
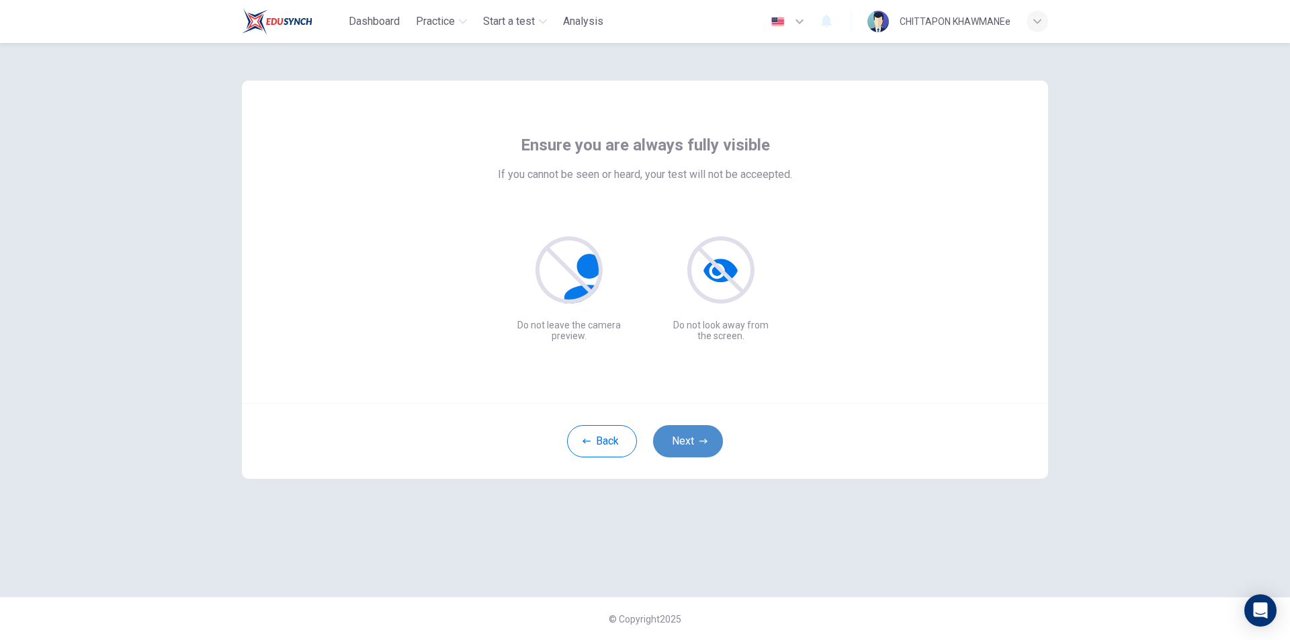
click at [694, 436] on button "Next" at bounding box center [688, 441] width 70 height 32
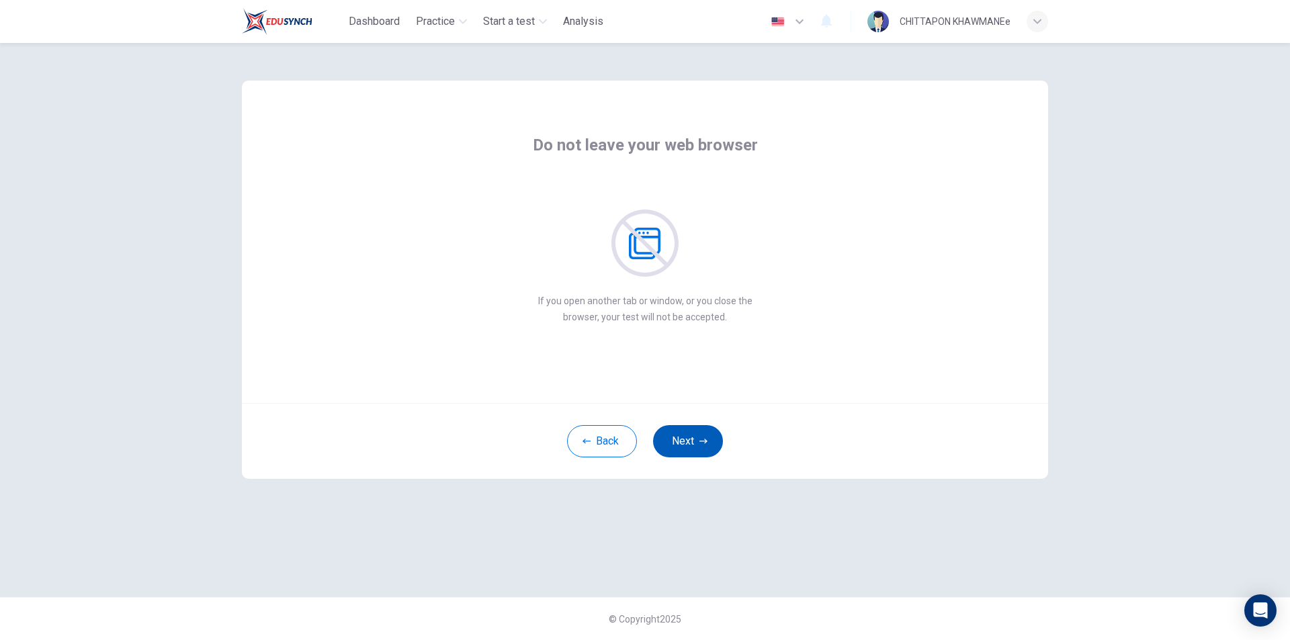
click at [687, 441] on button "Next" at bounding box center [688, 441] width 70 height 32
click at [684, 439] on button "Next" at bounding box center [688, 441] width 70 height 32
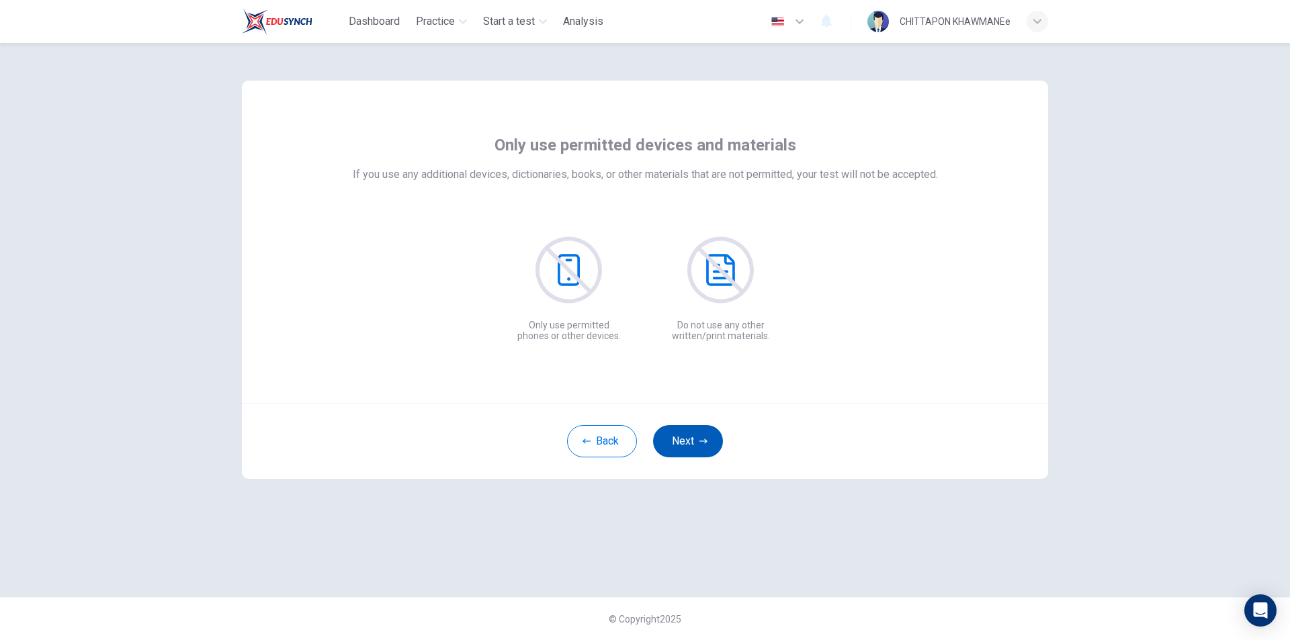
click at [684, 439] on button "Next" at bounding box center [688, 441] width 70 height 32
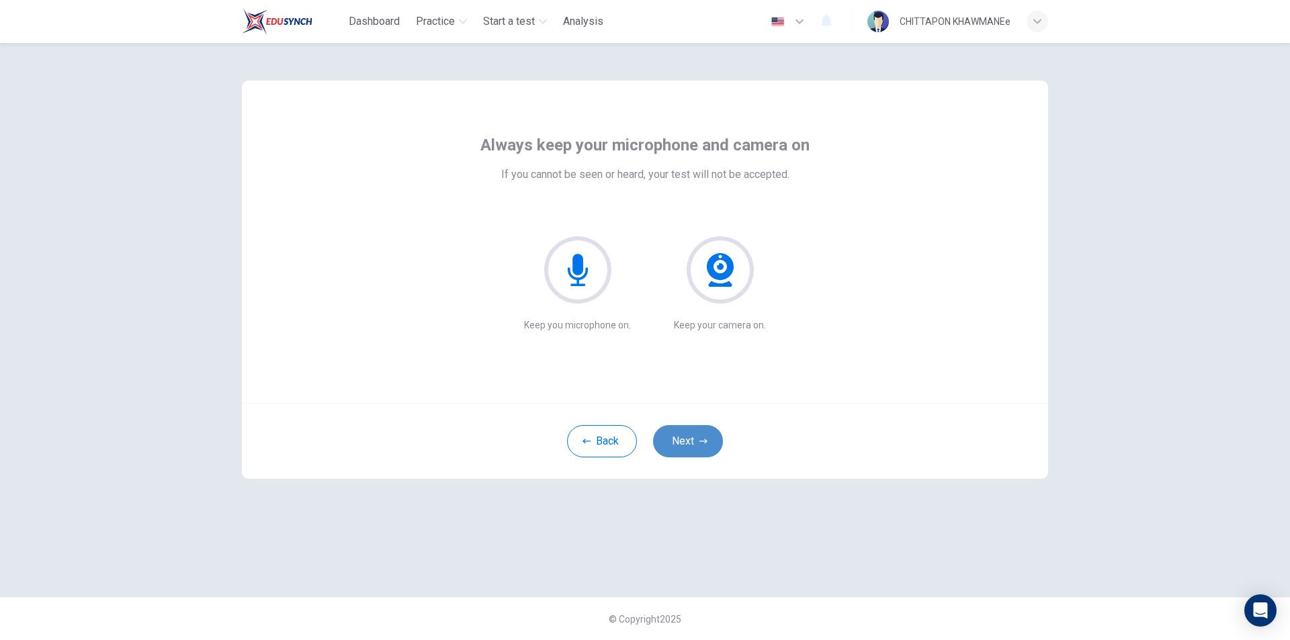
click at [684, 439] on button "Next" at bounding box center [688, 441] width 70 height 32
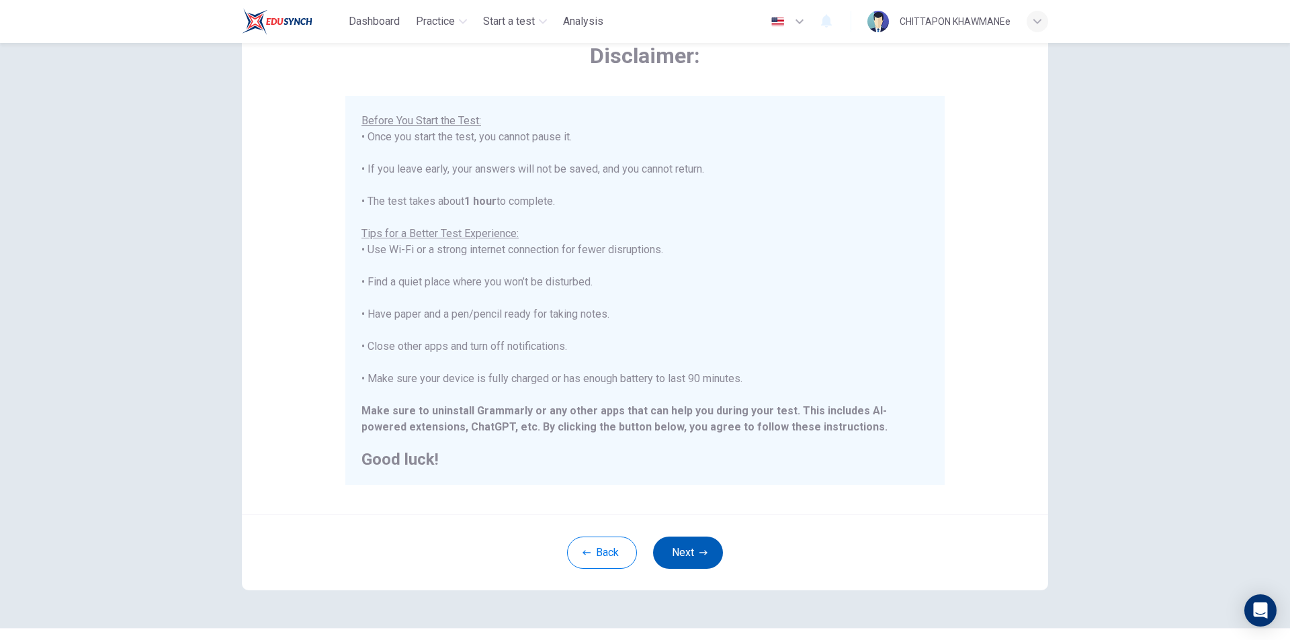
scroll to position [107, 0]
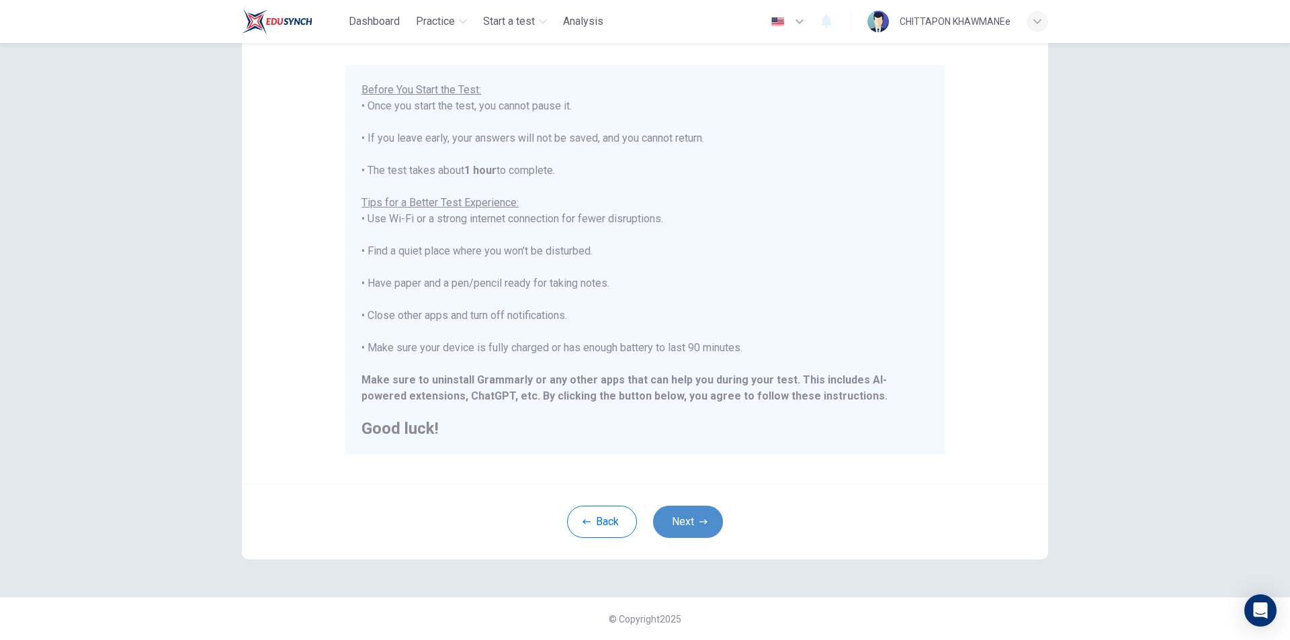
click at [688, 521] on button "Next" at bounding box center [688, 522] width 70 height 32
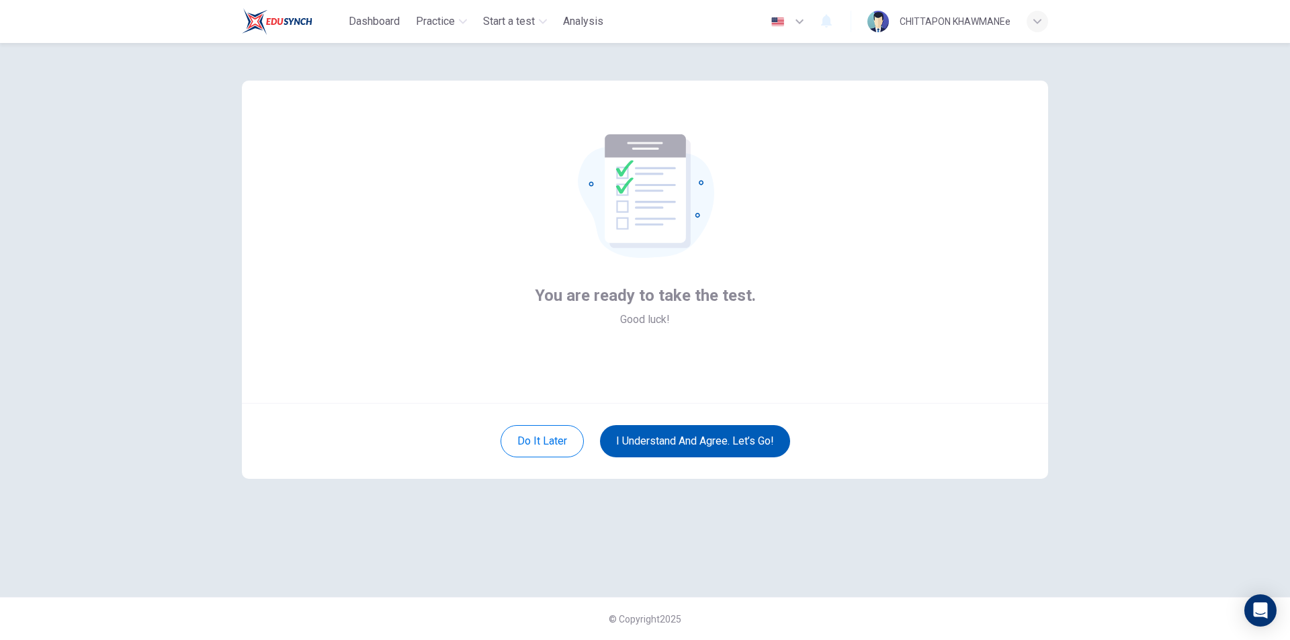
click at [698, 447] on button "I understand and agree. Let’s go!" at bounding box center [695, 441] width 190 height 32
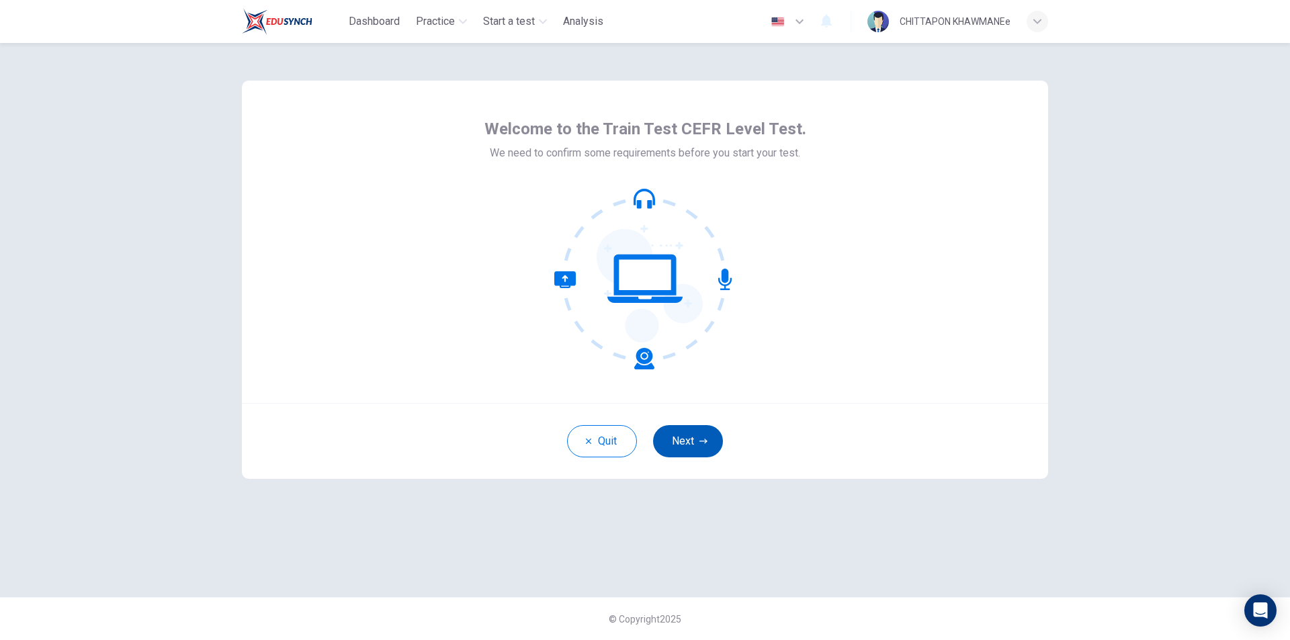
click at [703, 452] on button "Next" at bounding box center [688, 441] width 70 height 32
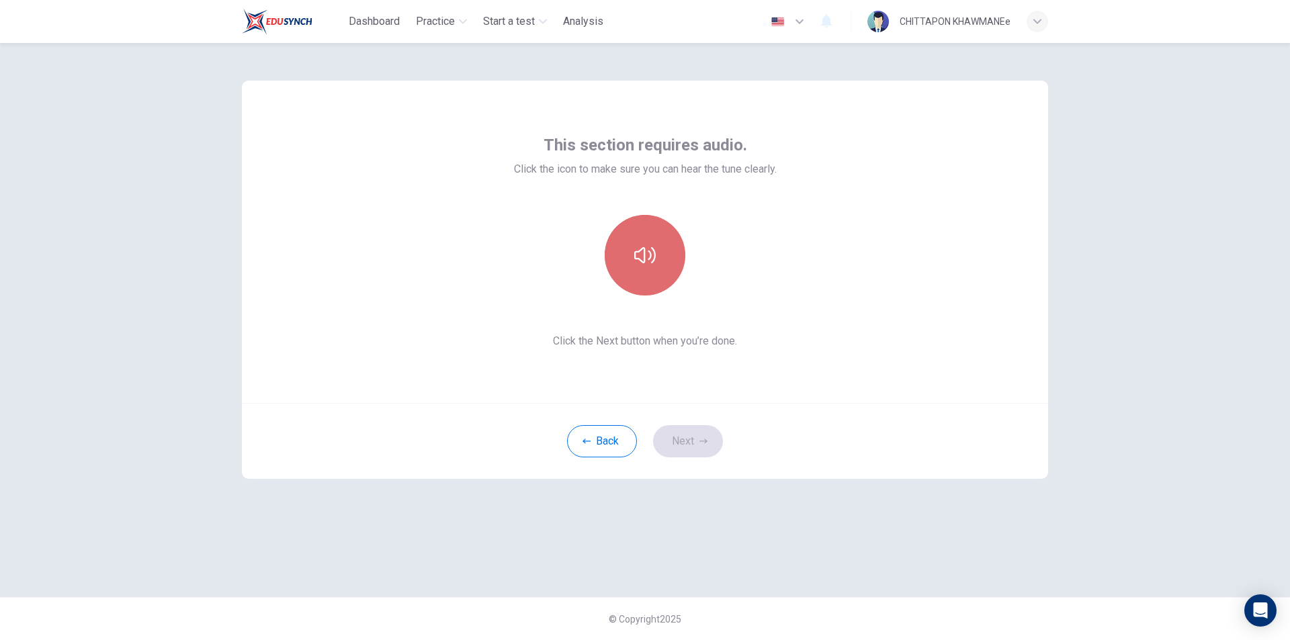
click at [633, 266] on button "button" at bounding box center [644, 255] width 81 height 81
click at [690, 445] on button "Next" at bounding box center [688, 441] width 70 height 32
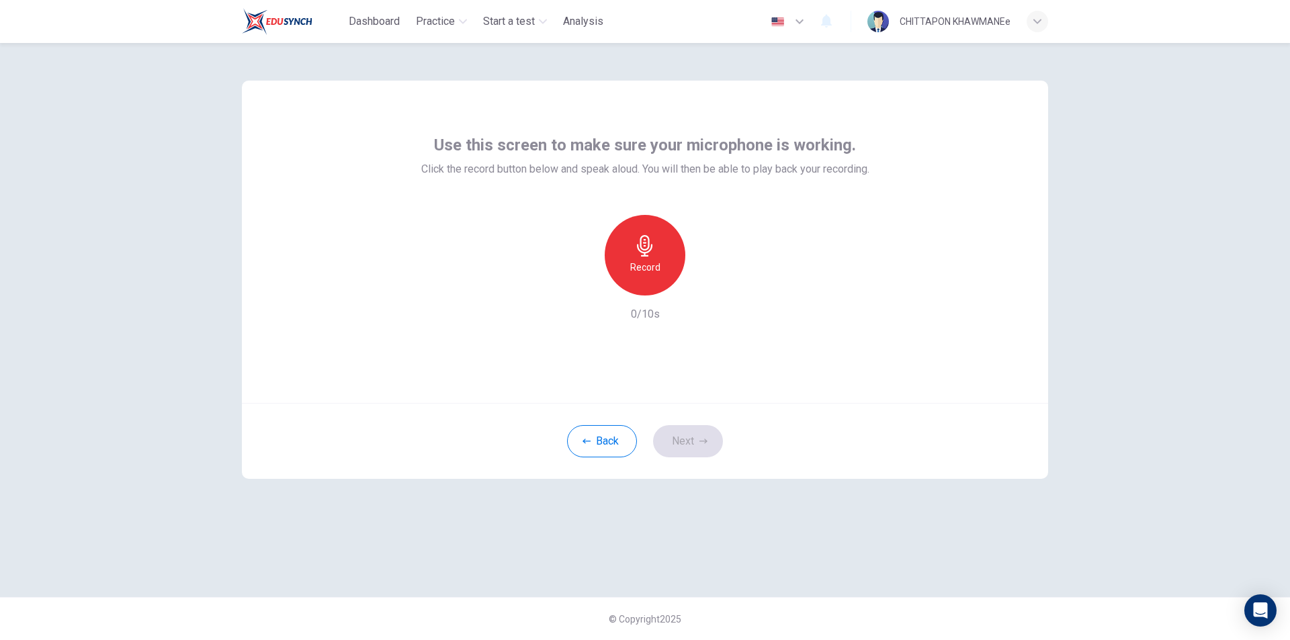
click at [652, 275] on div "Record" at bounding box center [644, 255] width 81 height 81
click at [682, 439] on button "Next" at bounding box center [688, 441] width 70 height 32
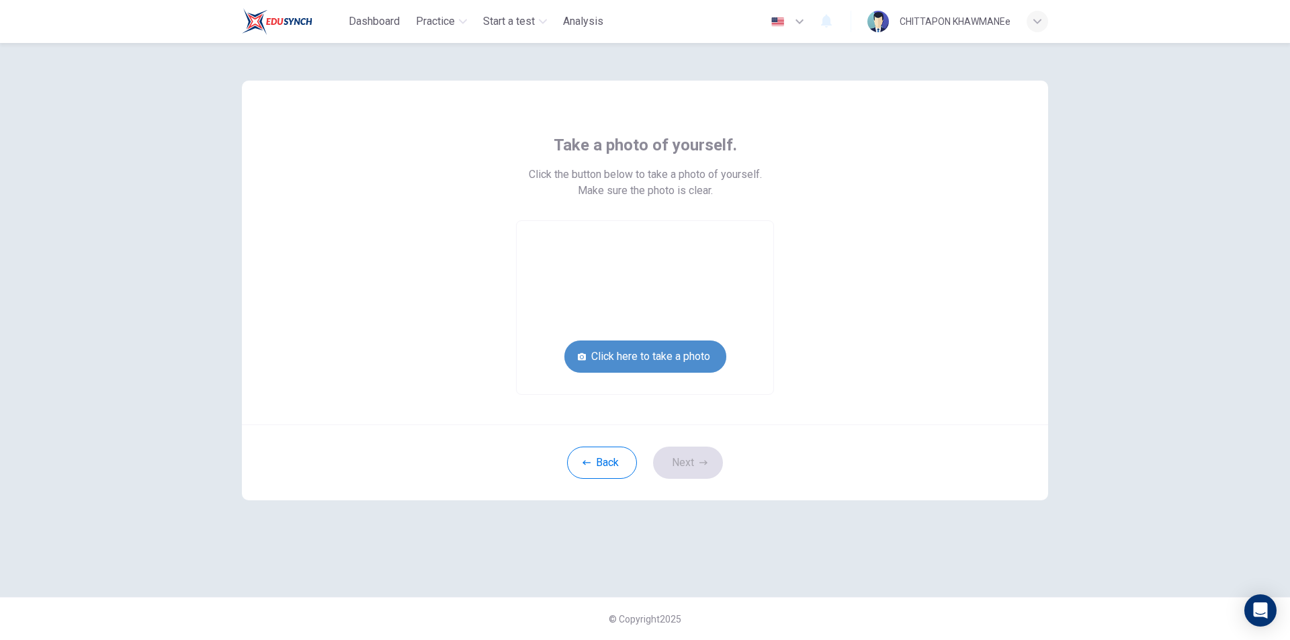
click at [668, 363] on button "Click here to take a photo" at bounding box center [645, 357] width 162 height 32
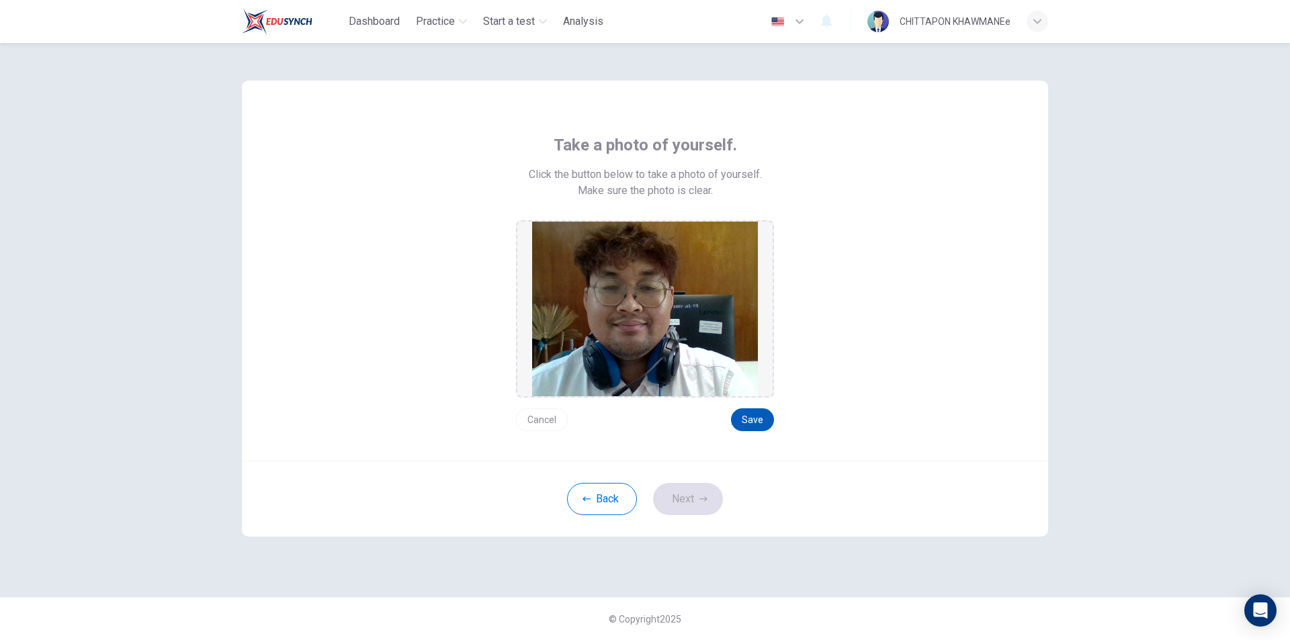
click at [746, 419] on button "Save" at bounding box center [752, 419] width 43 height 23
click at [684, 506] on button "Next" at bounding box center [688, 499] width 70 height 32
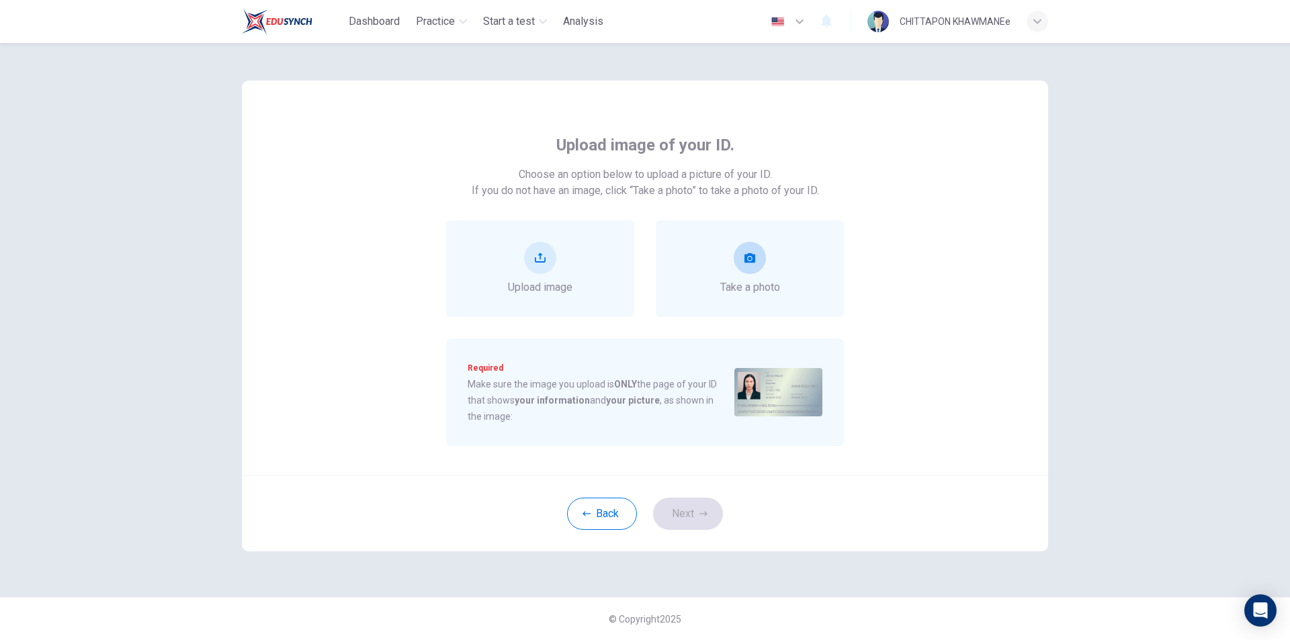
click at [754, 287] on span "Take a photo" at bounding box center [750, 287] width 60 height 16
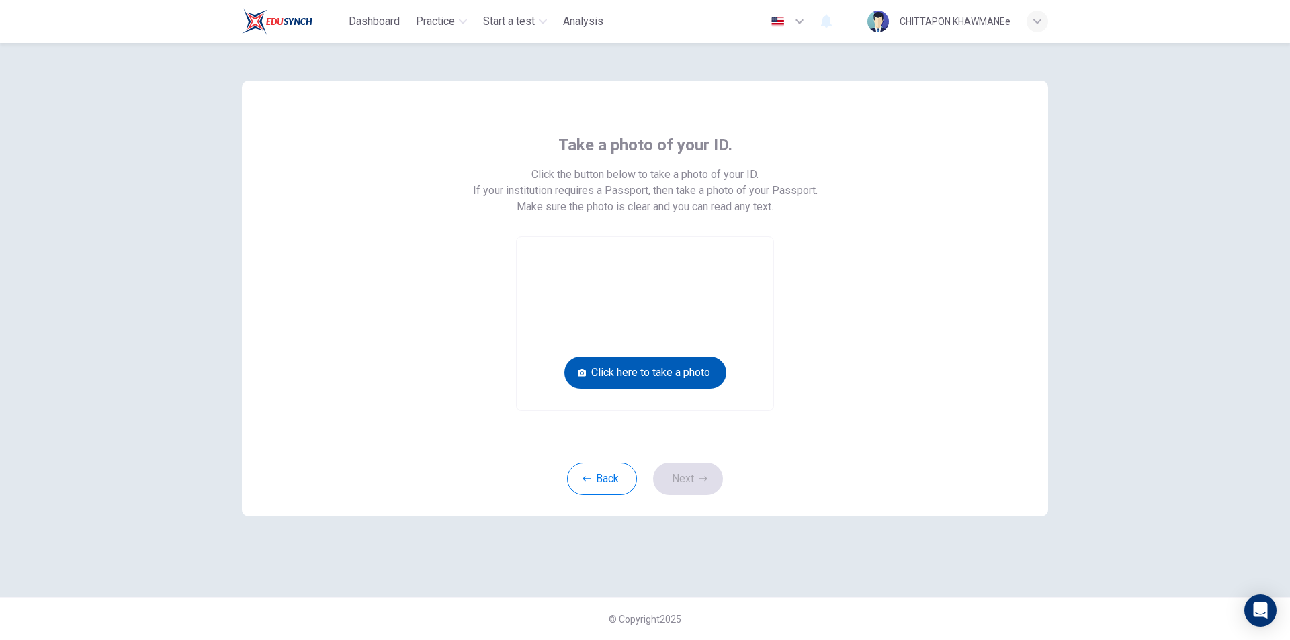
click at [682, 369] on button "Click here to take a photo" at bounding box center [645, 373] width 162 height 32
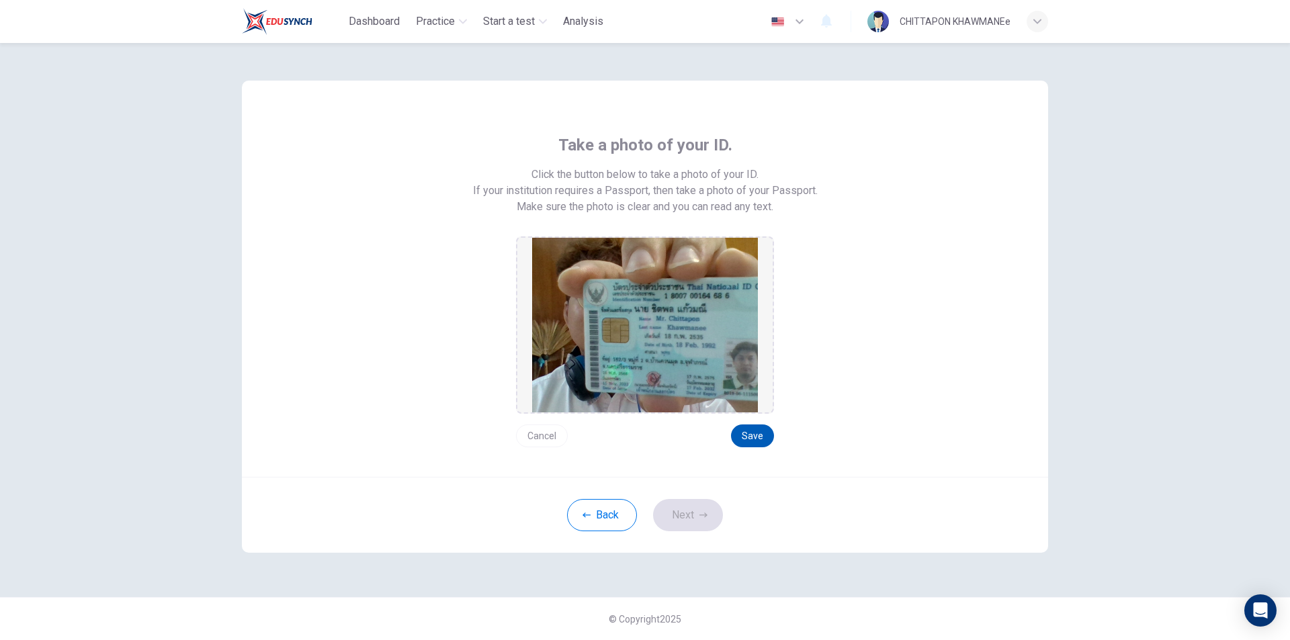
click at [750, 430] on button "Save" at bounding box center [752, 435] width 43 height 23
click at [689, 514] on button "Next" at bounding box center [688, 515] width 70 height 32
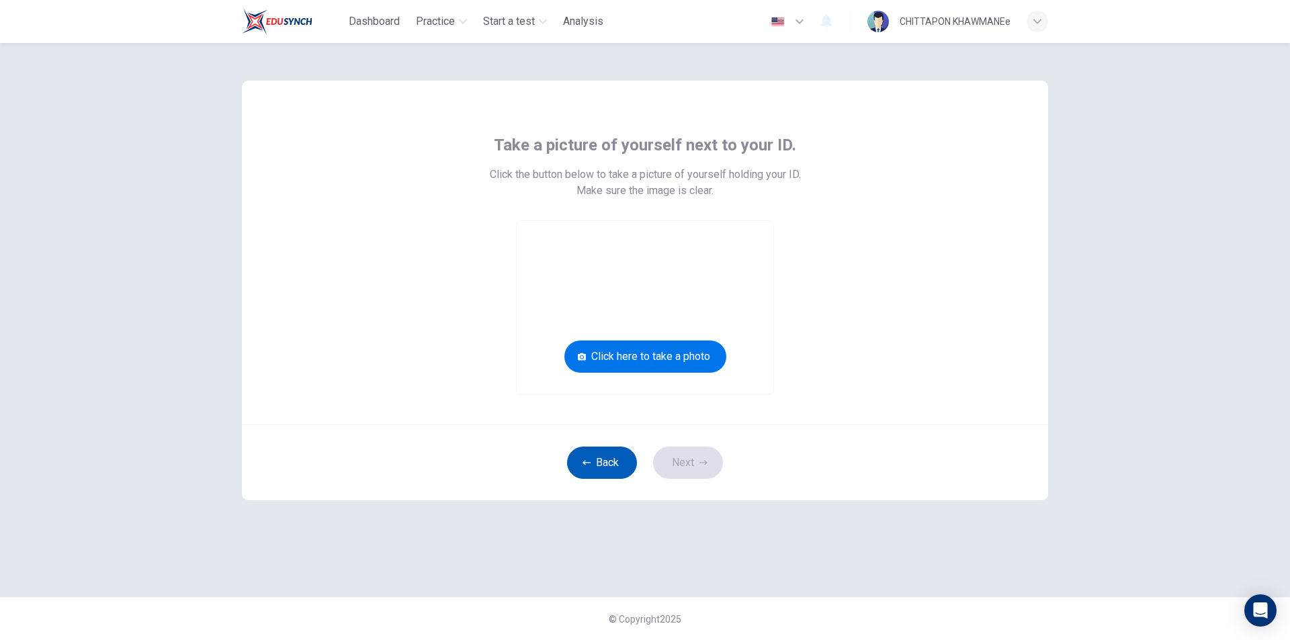
click at [609, 457] on button "Back" at bounding box center [602, 463] width 70 height 32
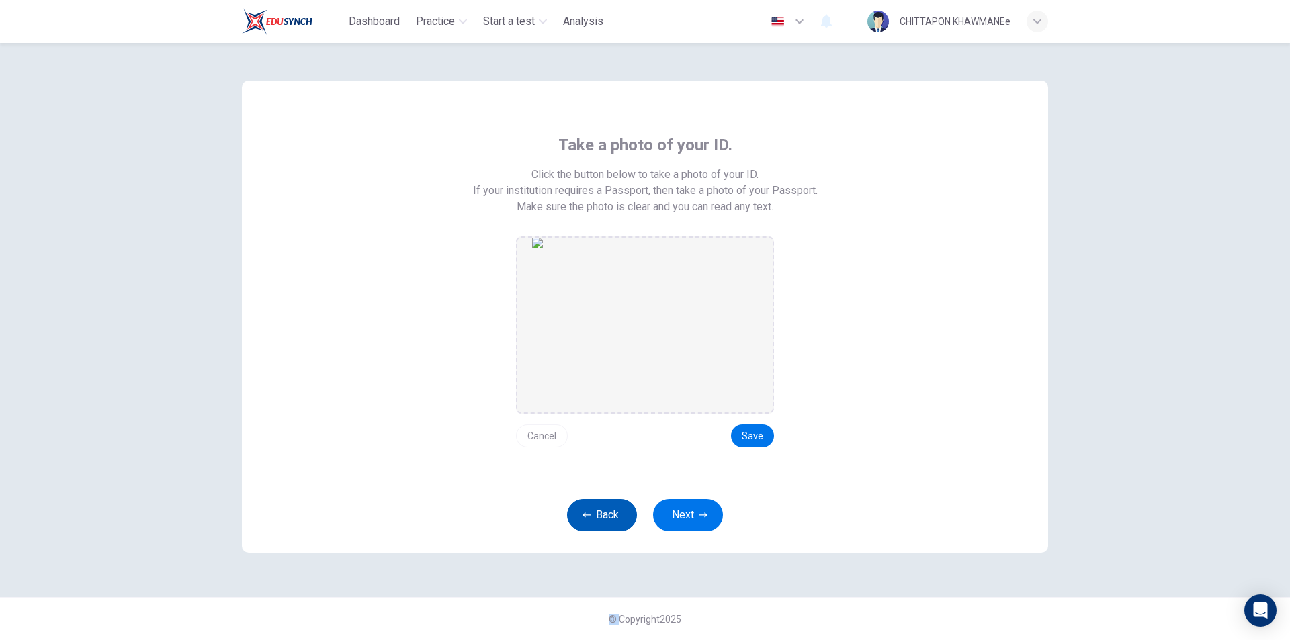
click at [609, 457] on div "Take a photo of your ID. Click the button below to take a photo of your ID. If …" at bounding box center [645, 279] width 806 height 396
click at [598, 515] on button "Back" at bounding box center [602, 515] width 70 height 32
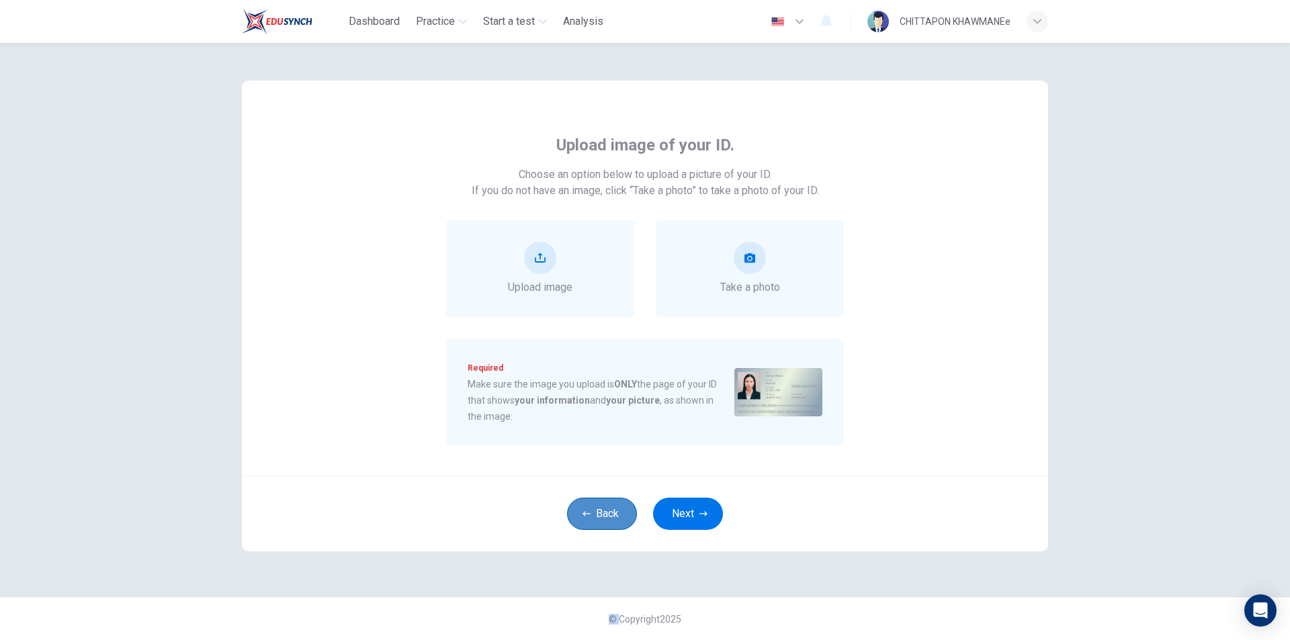
click at [598, 515] on button "Back" at bounding box center [602, 514] width 70 height 32
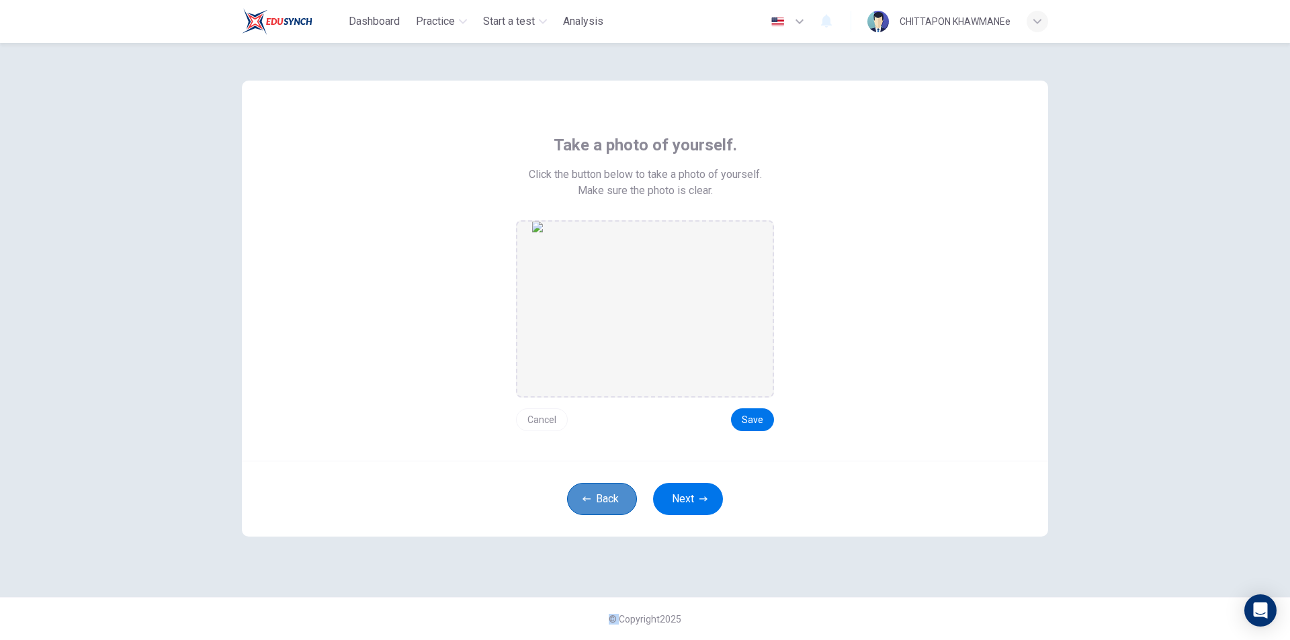
click at [594, 497] on button "Back" at bounding box center [602, 499] width 70 height 32
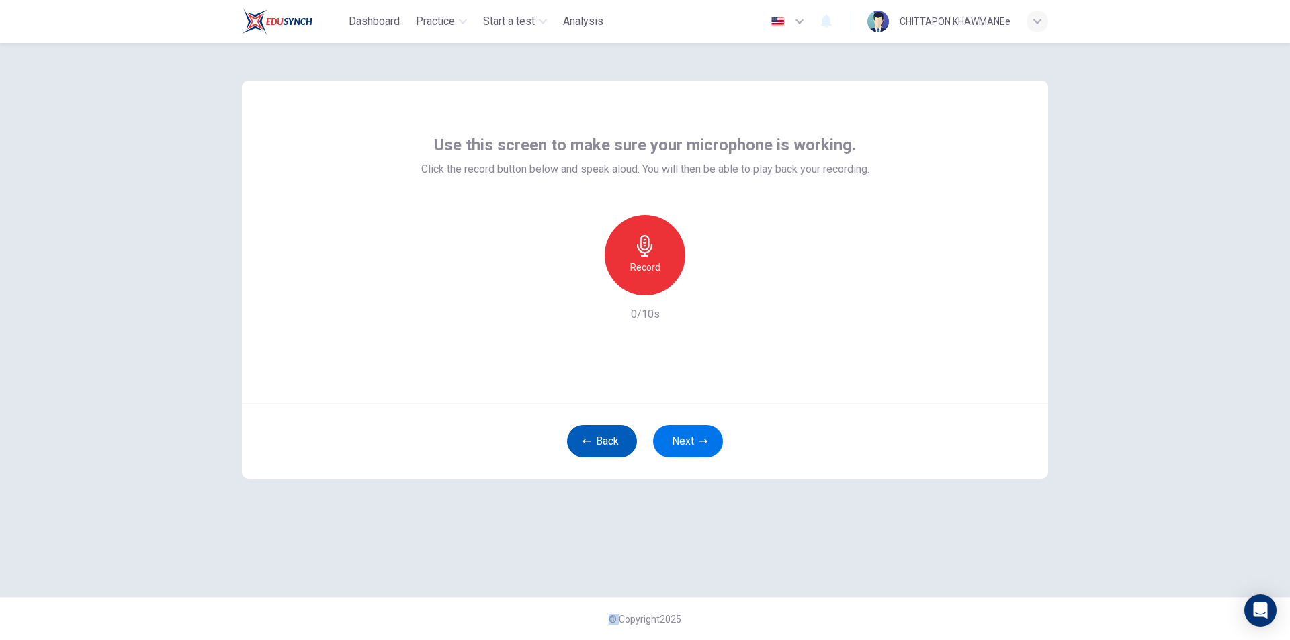
click at [611, 451] on button "Back" at bounding box center [602, 441] width 70 height 32
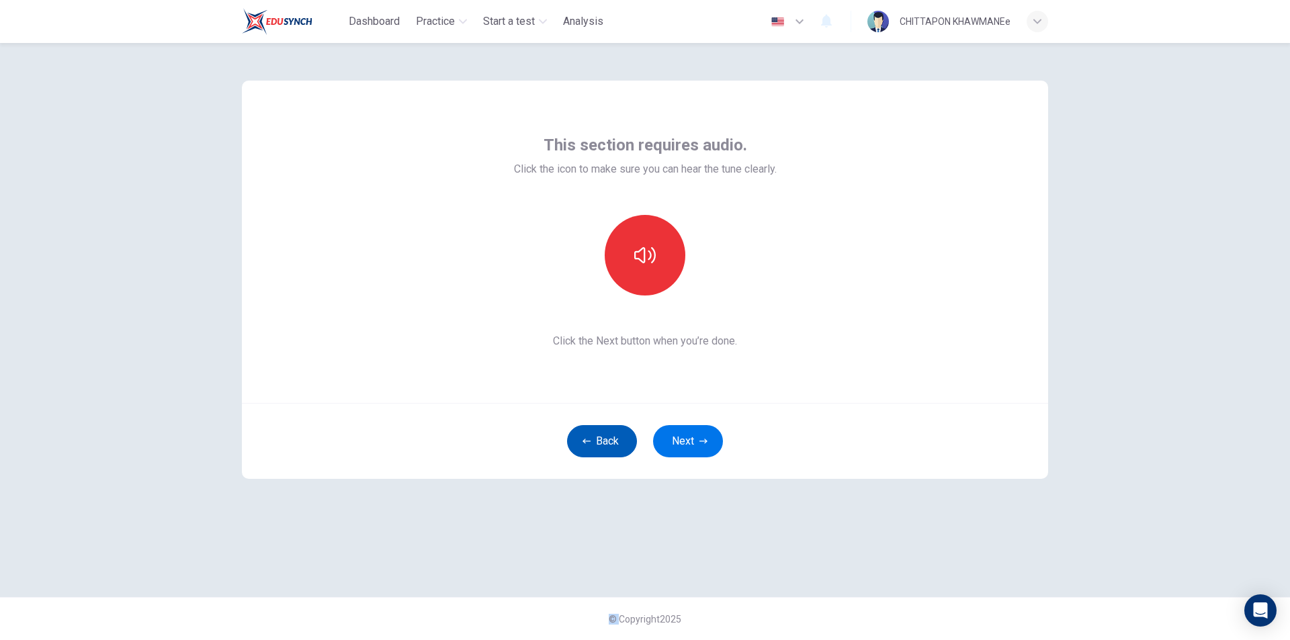
click at [580, 443] on button "Back" at bounding box center [602, 441] width 70 height 32
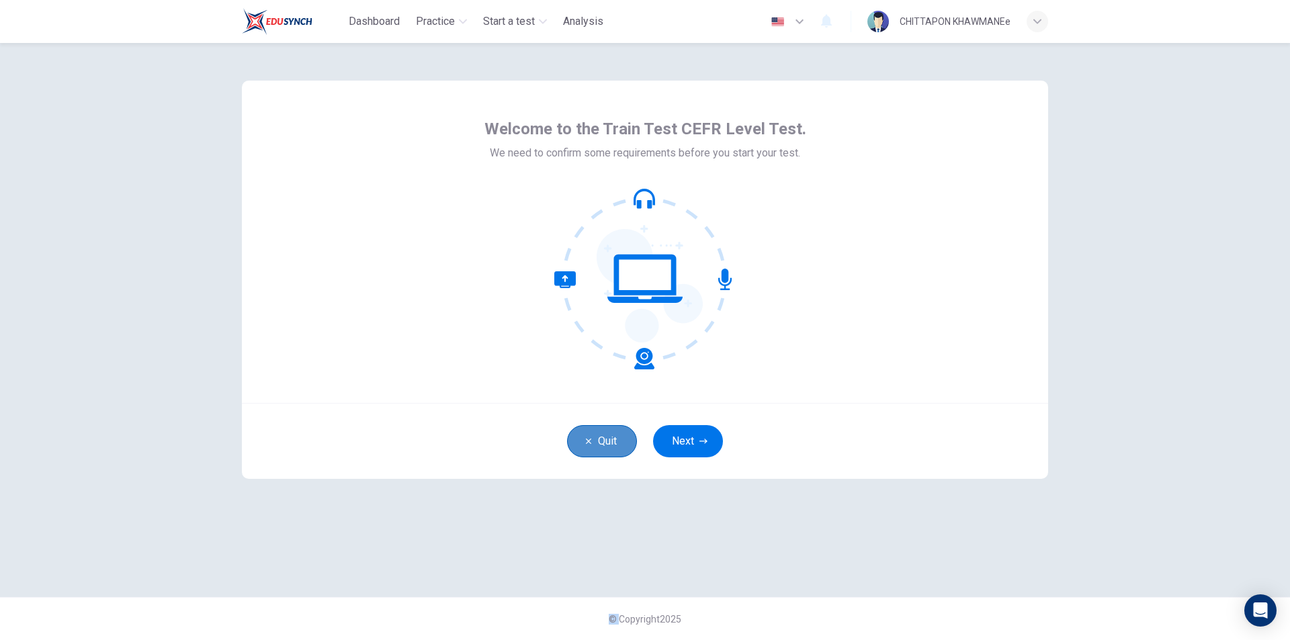
click at [580, 443] on button "Quit" at bounding box center [602, 441] width 70 height 32
